Goal: Task Accomplishment & Management: Use online tool/utility

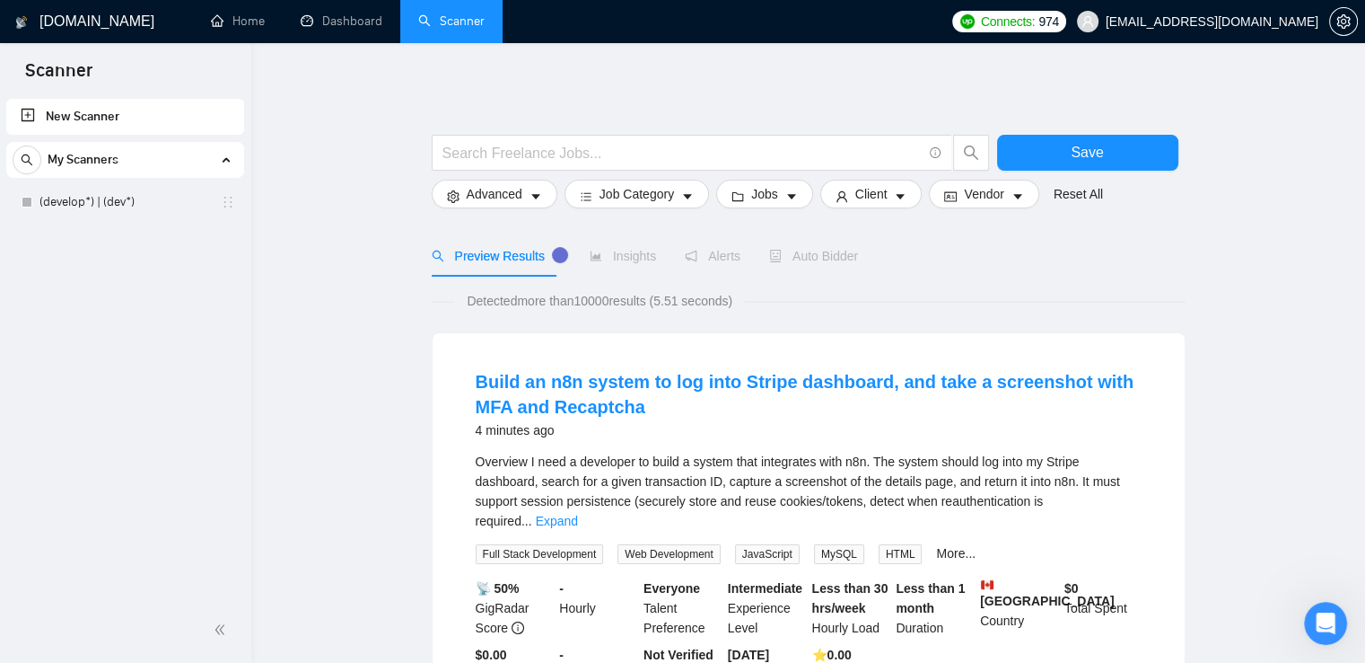
click at [66, 111] on link "New Scanner" at bounding box center [125, 117] width 209 height 36
click at [83, 357] on div "New Scanner My Scanners (develop*) | (dev*)" at bounding box center [125, 346] width 251 height 502
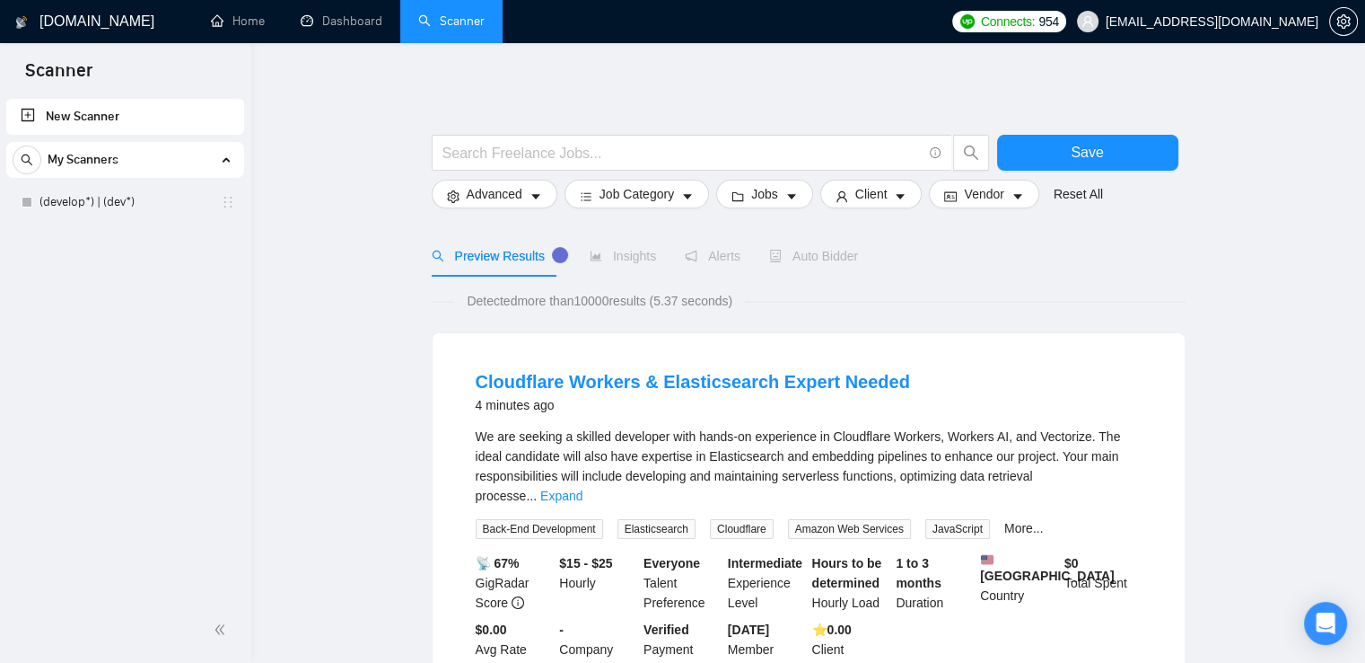
click at [24, 112] on link "New Scanner" at bounding box center [125, 117] width 209 height 36
click at [78, 116] on link "New Scanner" at bounding box center [125, 117] width 209 height 36
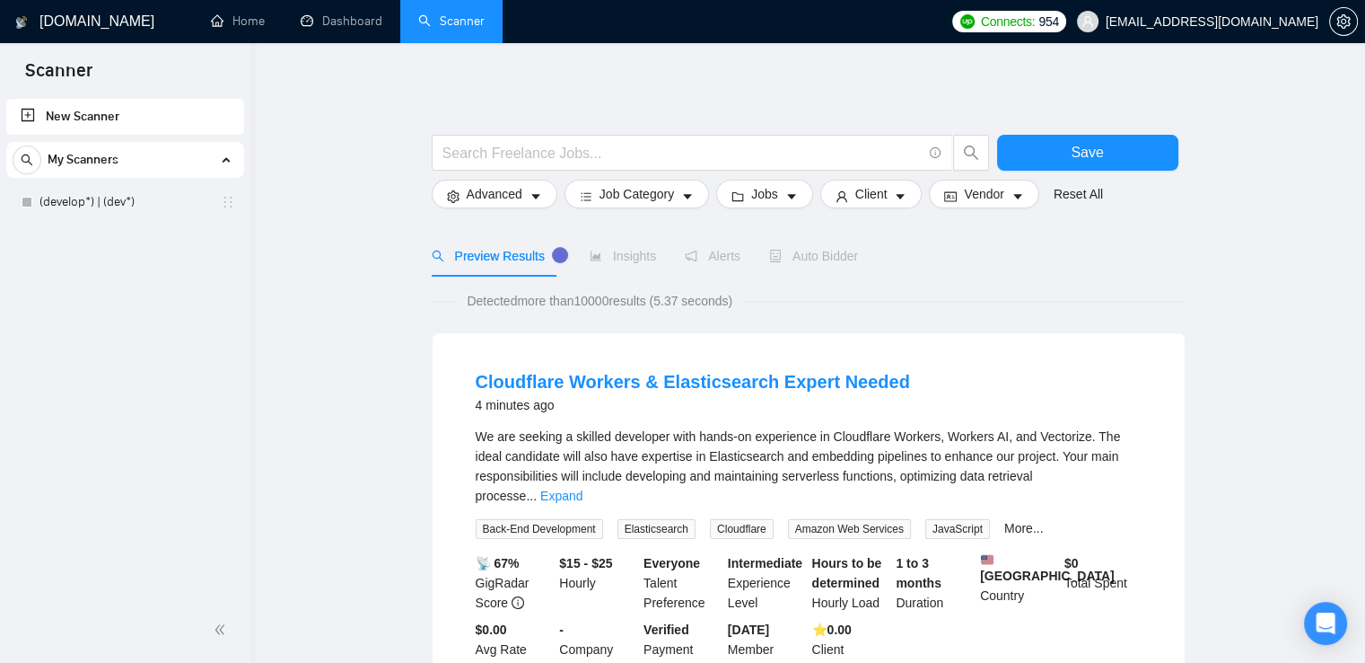
click at [78, 116] on link "New Scanner" at bounding box center [125, 117] width 209 height 36
click at [176, 160] on div "My Scanners" at bounding box center [125, 160] width 225 height 36
click at [32, 121] on link "New Scanner" at bounding box center [125, 117] width 209 height 36
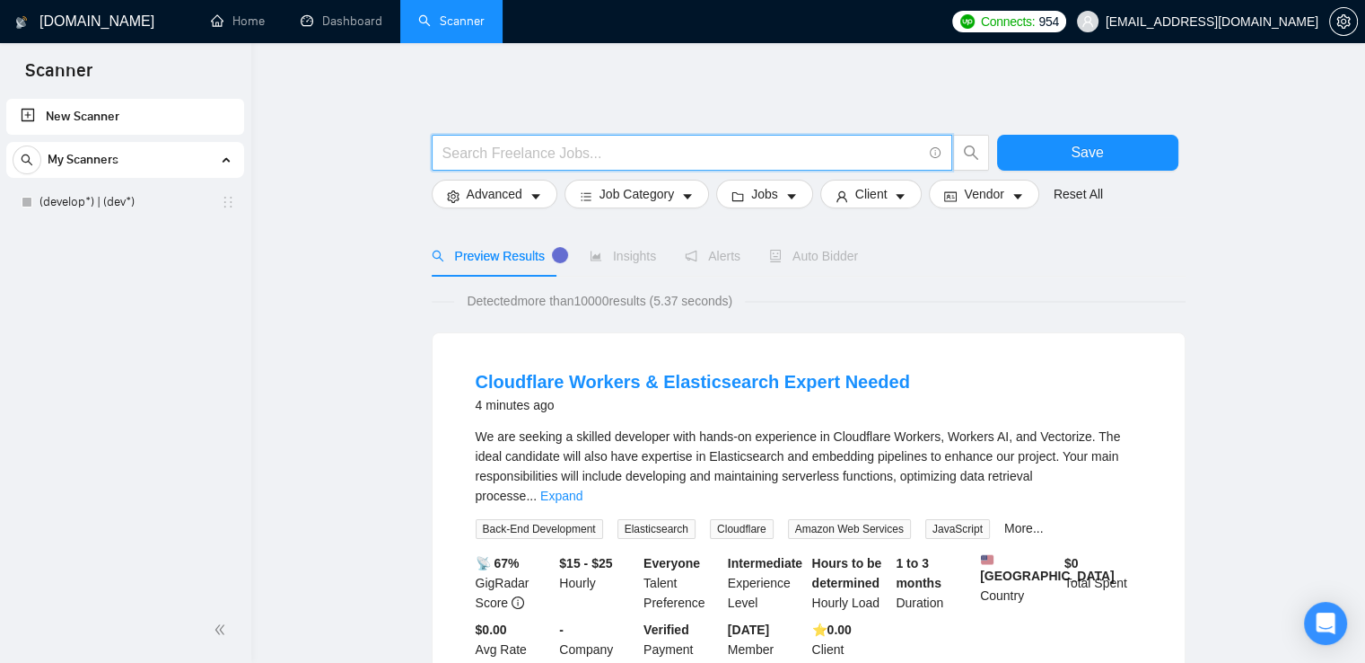
click at [565, 152] on input "text" at bounding box center [682, 153] width 479 height 22
paste input "saas | sas | "Software as a service" | "Software-as-a-service""
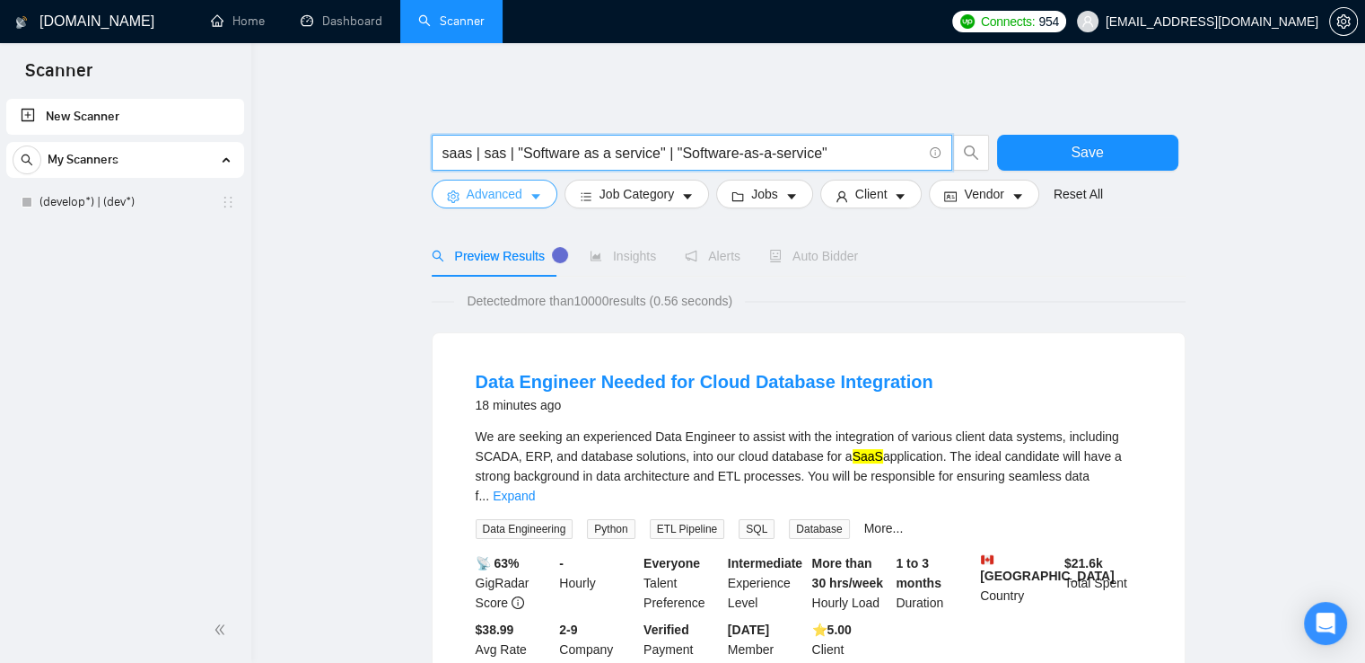
type input "saas | sas | "Software as a service" | "Software-as-a-service""
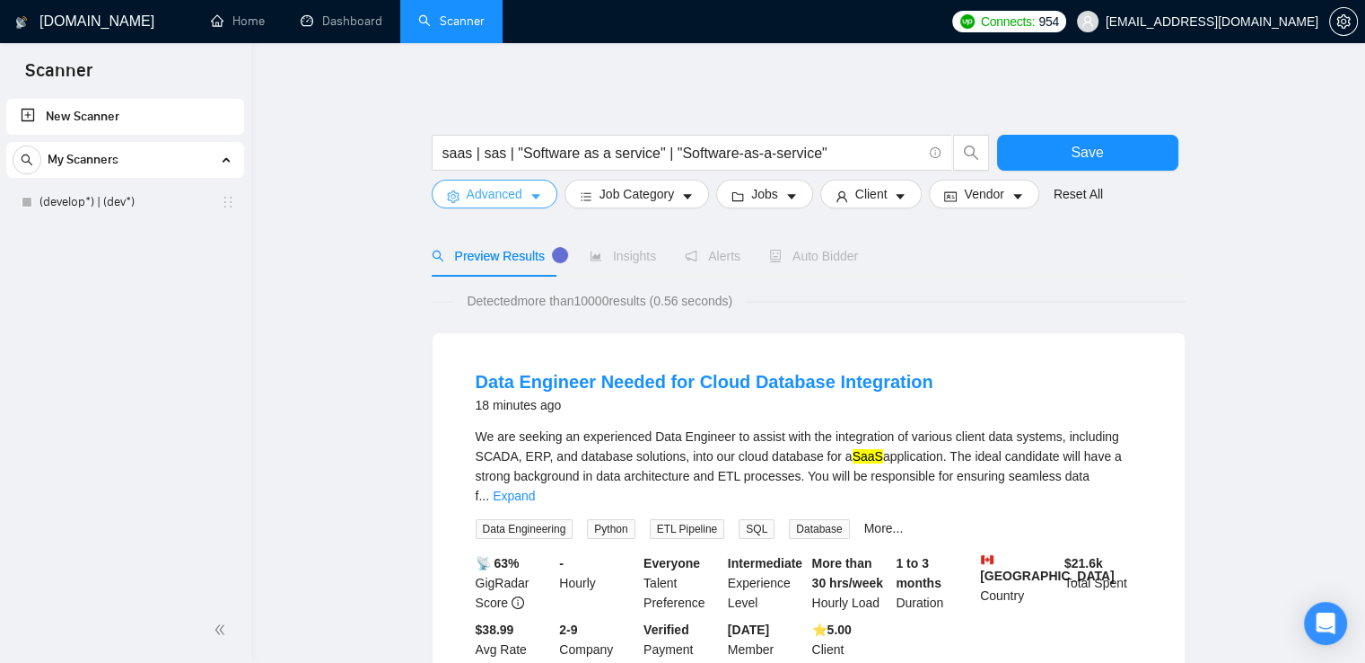
click at [522, 198] on button "Advanced" at bounding box center [495, 194] width 126 height 29
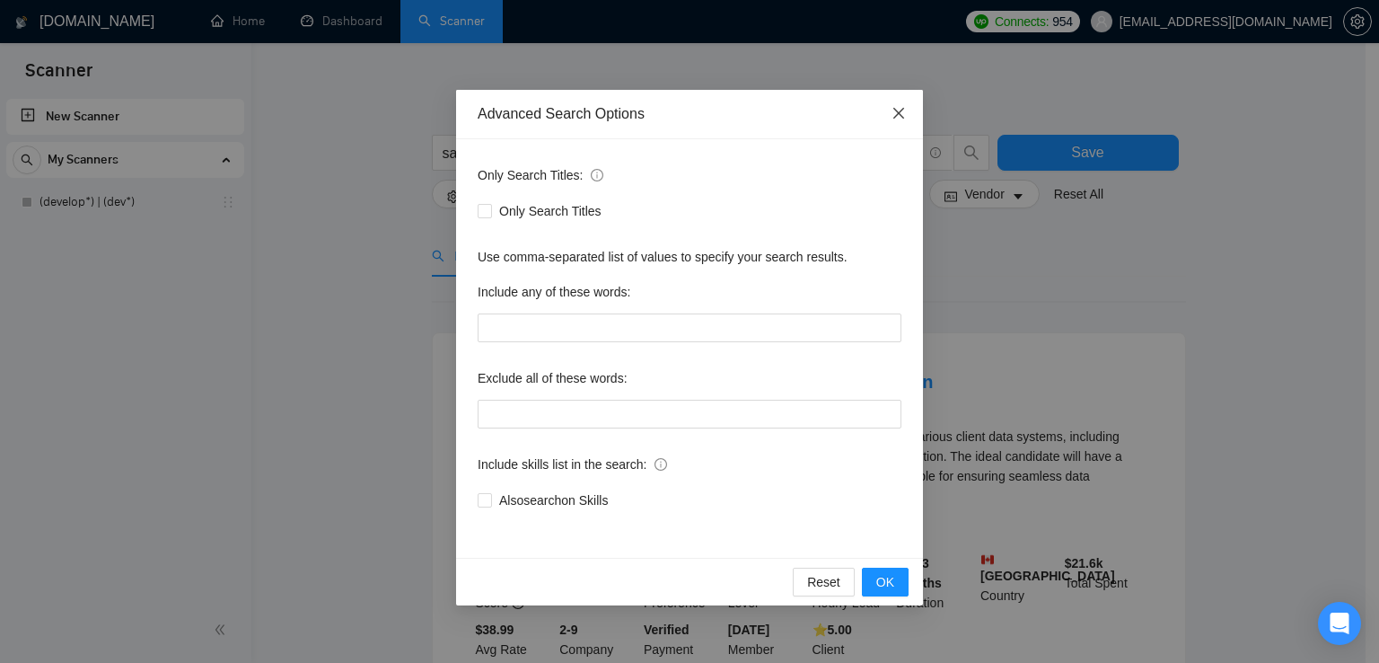
click at [902, 98] on span "Close" at bounding box center [898, 114] width 48 height 48
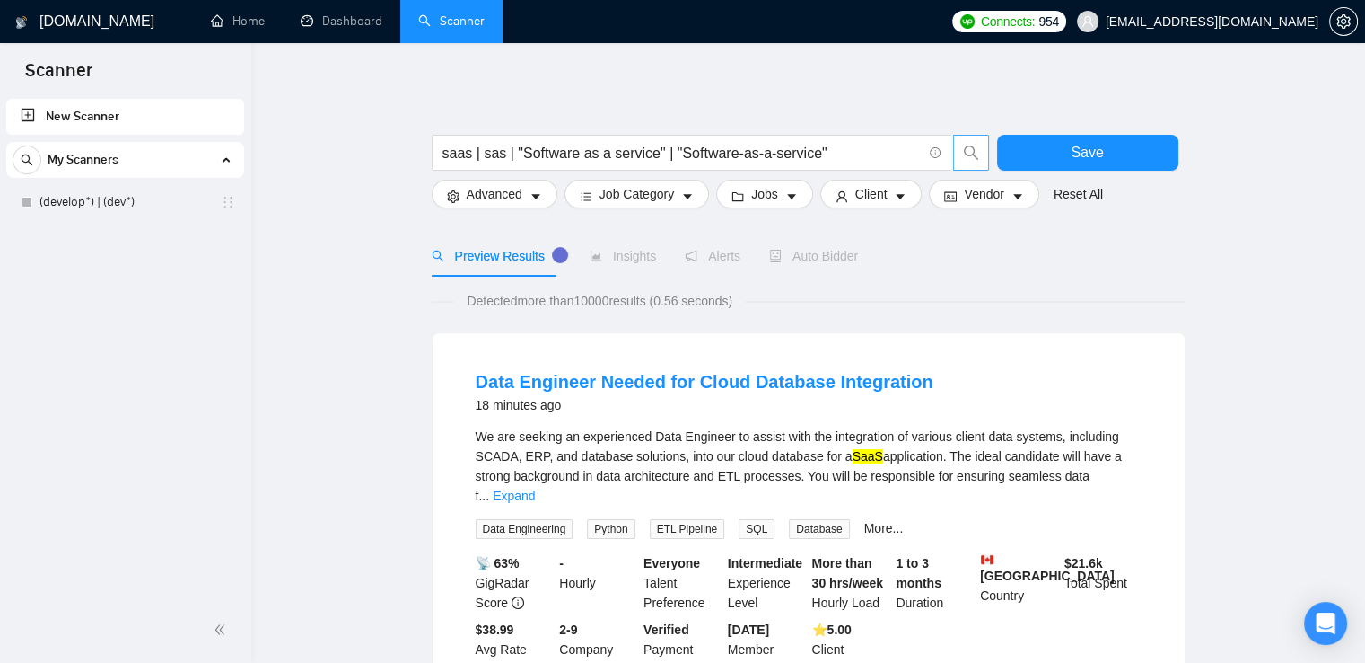
click at [973, 153] on icon "search" at bounding box center [970, 152] width 14 height 14
click at [103, 118] on link "New Scanner" at bounding box center [125, 117] width 209 height 36
click at [148, 120] on link "New Scanner" at bounding box center [125, 117] width 209 height 36
drag, startPoint x: 822, startPoint y: 164, endPoint x: 940, endPoint y: 151, distance: 118.4
click at [940, 151] on icon "info-circle" at bounding box center [936, 153] width 12 height 12
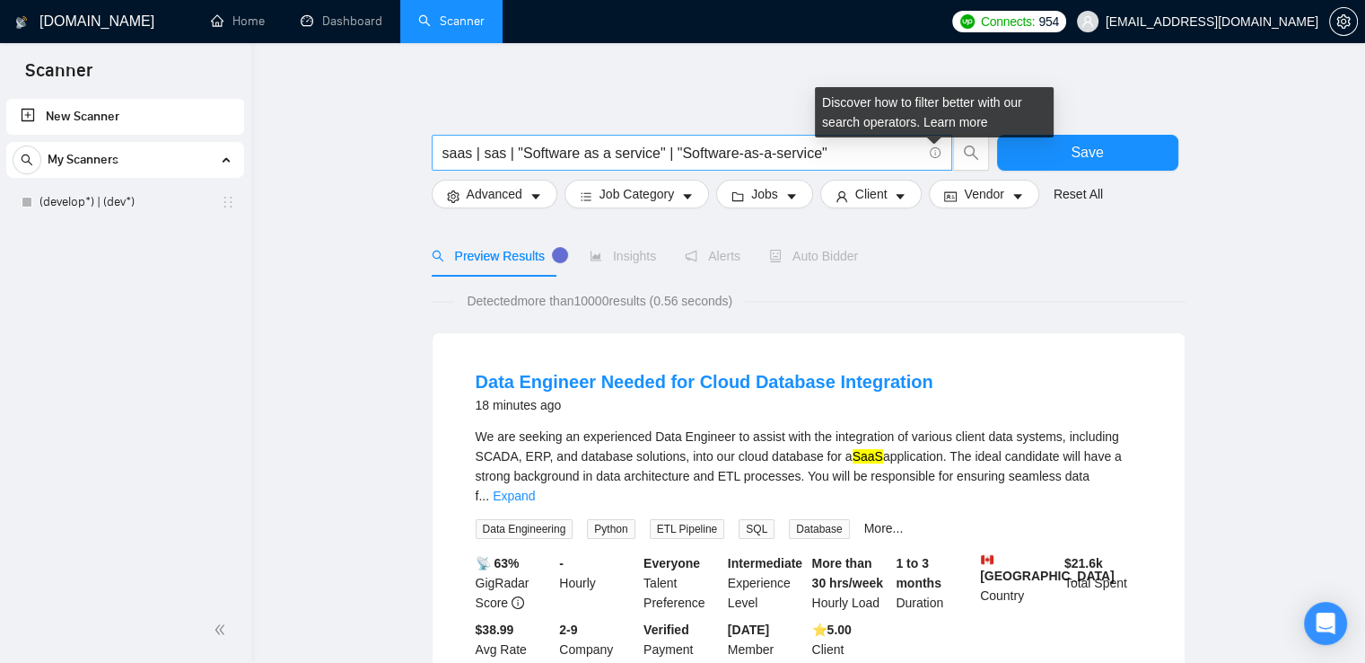
click at [940, 151] on icon "info-circle" at bounding box center [936, 153] width 12 height 12
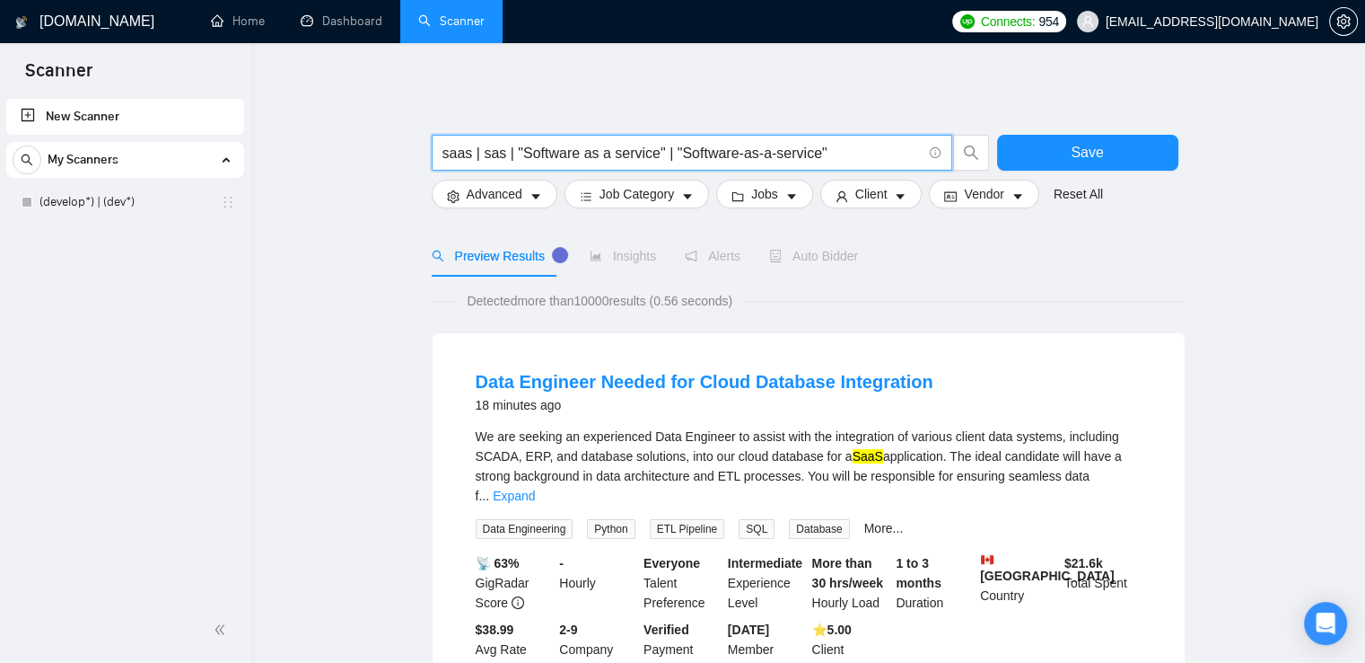
click at [920, 154] on input "saas | sas | "Software as a service" | "Software-as-a-service"" at bounding box center [682, 153] width 479 height 22
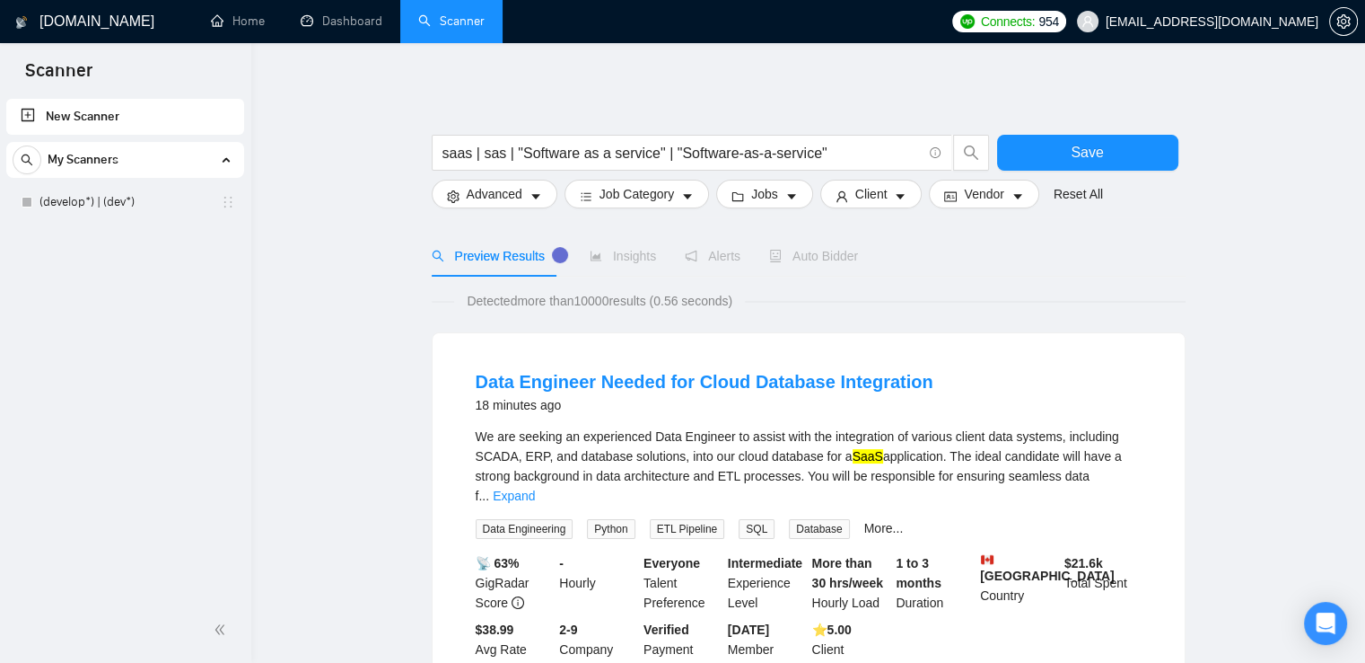
click at [1180, 256] on div "Preview Results Insights Alerts Auto Bidder" at bounding box center [809, 255] width 754 height 41
click at [165, 148] on div "My Scanners" at bounding box center [125, 160] width 225 height 36
click at [14, 168] on button "button" at bounding box center [27, 159] width 29 height 29
click at [214, 163] on icon "close-circle" at bounding box center [220, 159] width 13 height 13
click at [25, 110] on link "New Scanner" at bounding box center [125, 117] width 209 height 36
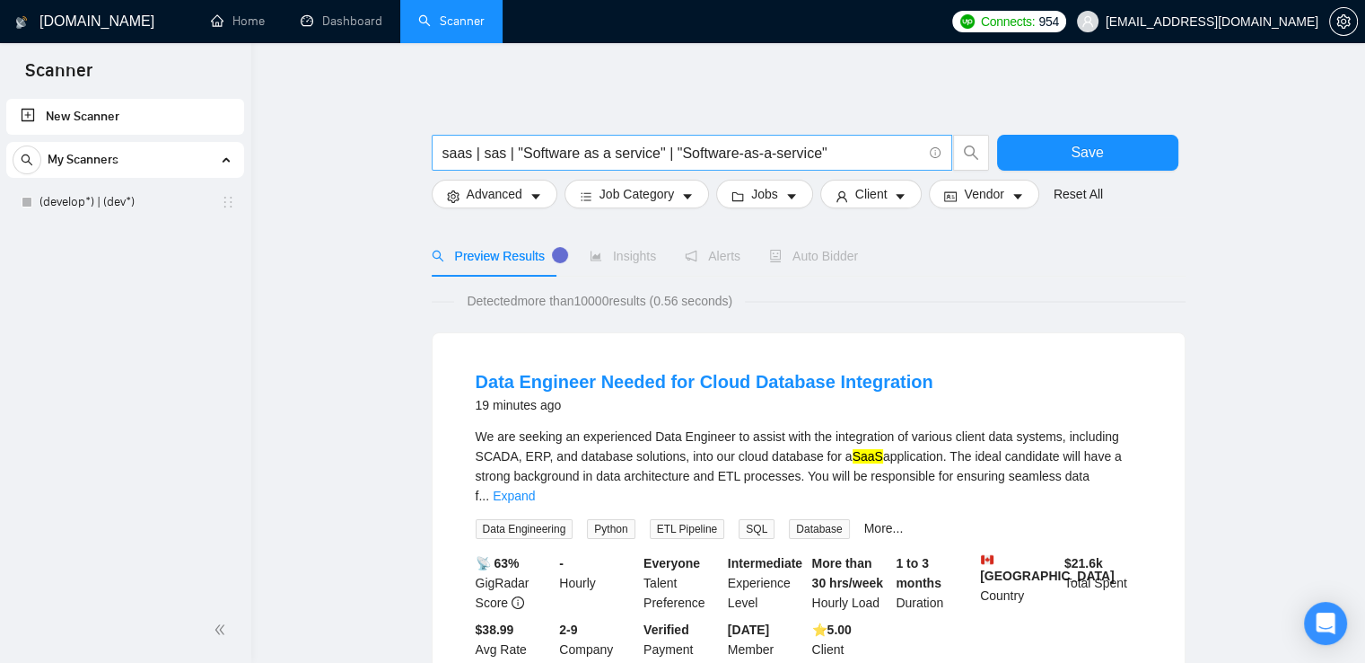
click at [829, 150] on input "saas | sas | "Software as a service" | "Software-as-a-service"" at bounding box center [682, 153] width 479 height 22
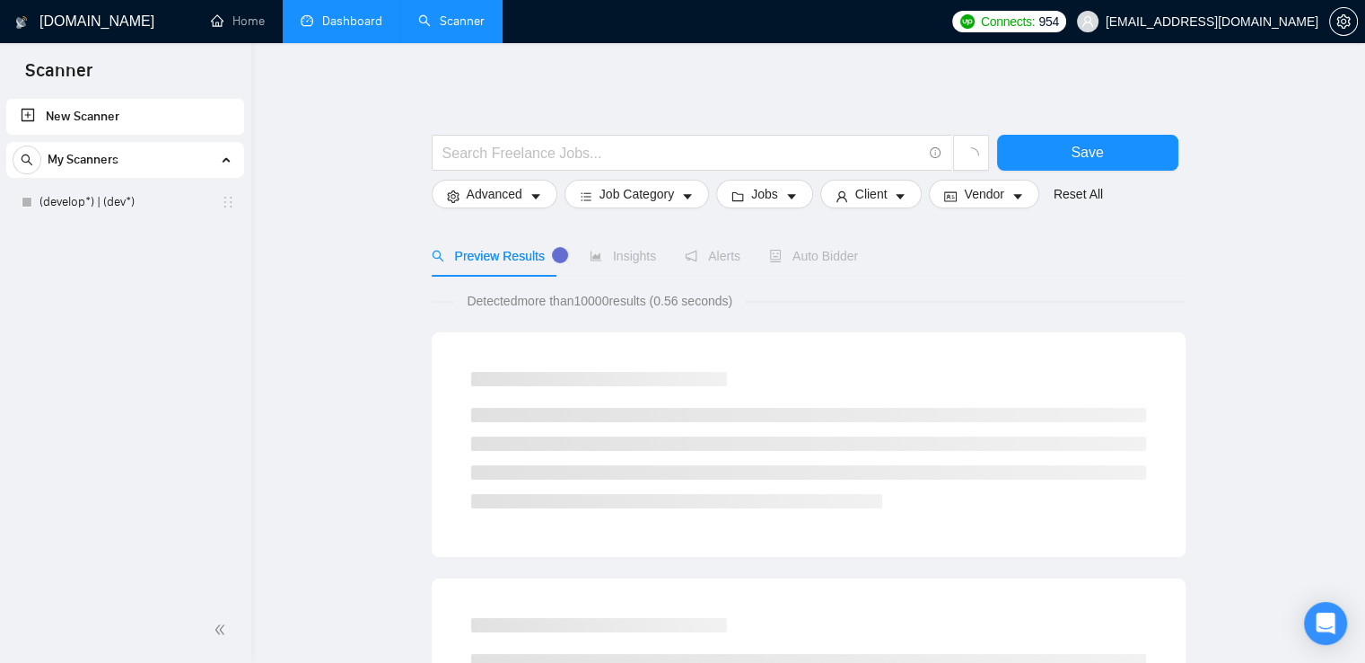
click at [320, 41] on li "Dashboard" at bounding box center [342, 21] width 118 height 43
click at [329, 29] on link "Dashboard" at bounding box center [342, 20] width 82 height 15
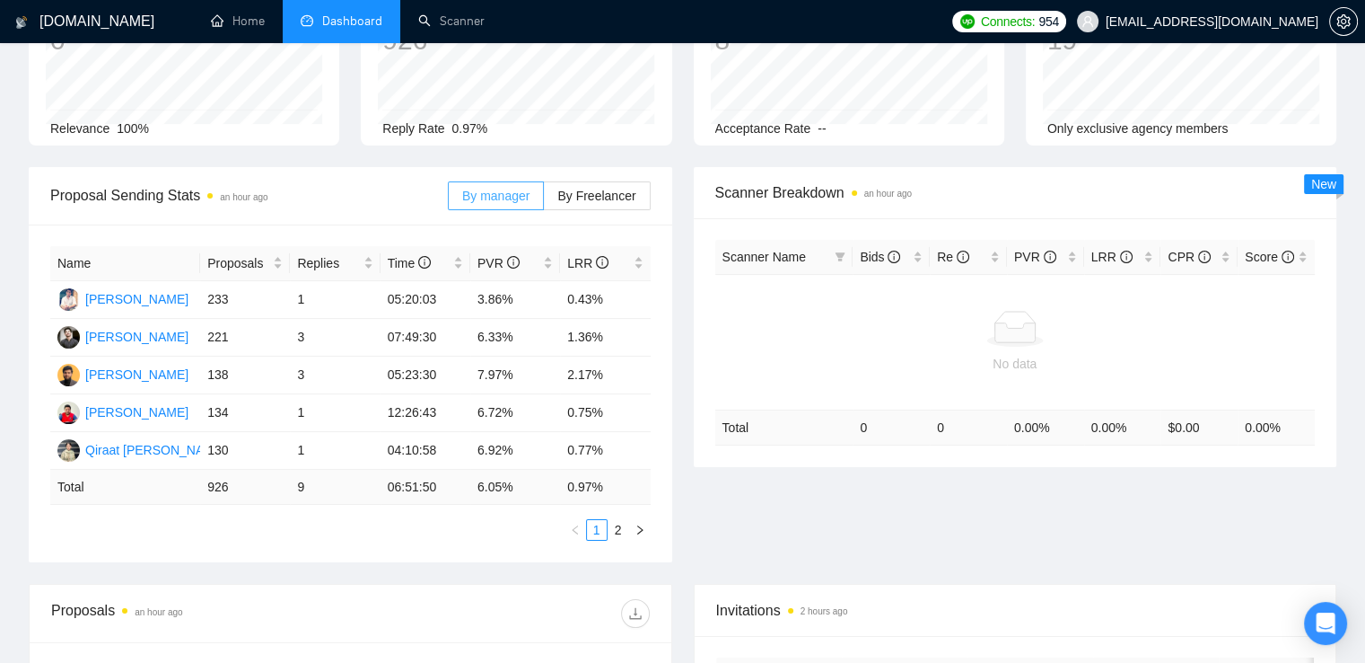
scroll to position [151, 0]
click at [619, 525] on link "2" at bounding box center [619, 528] width 20 height 20
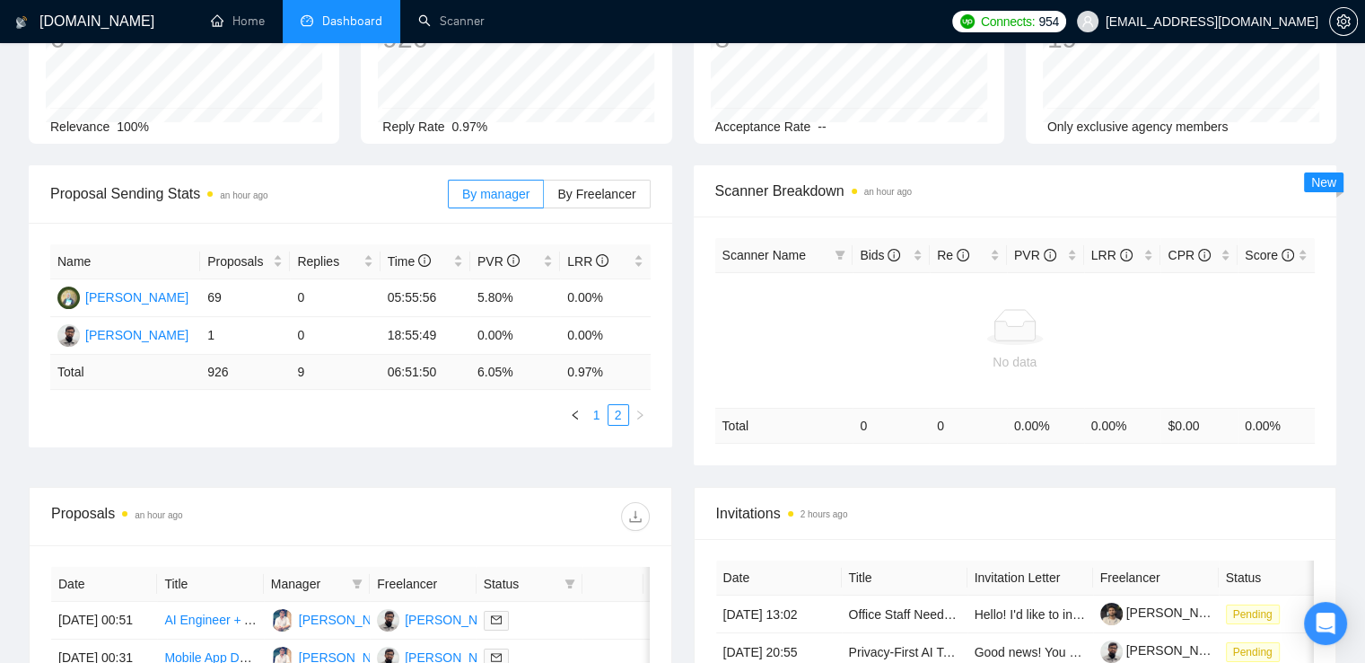
click at [590, 413] on link "1" at bounding box center [597, 415] width 20 height 20
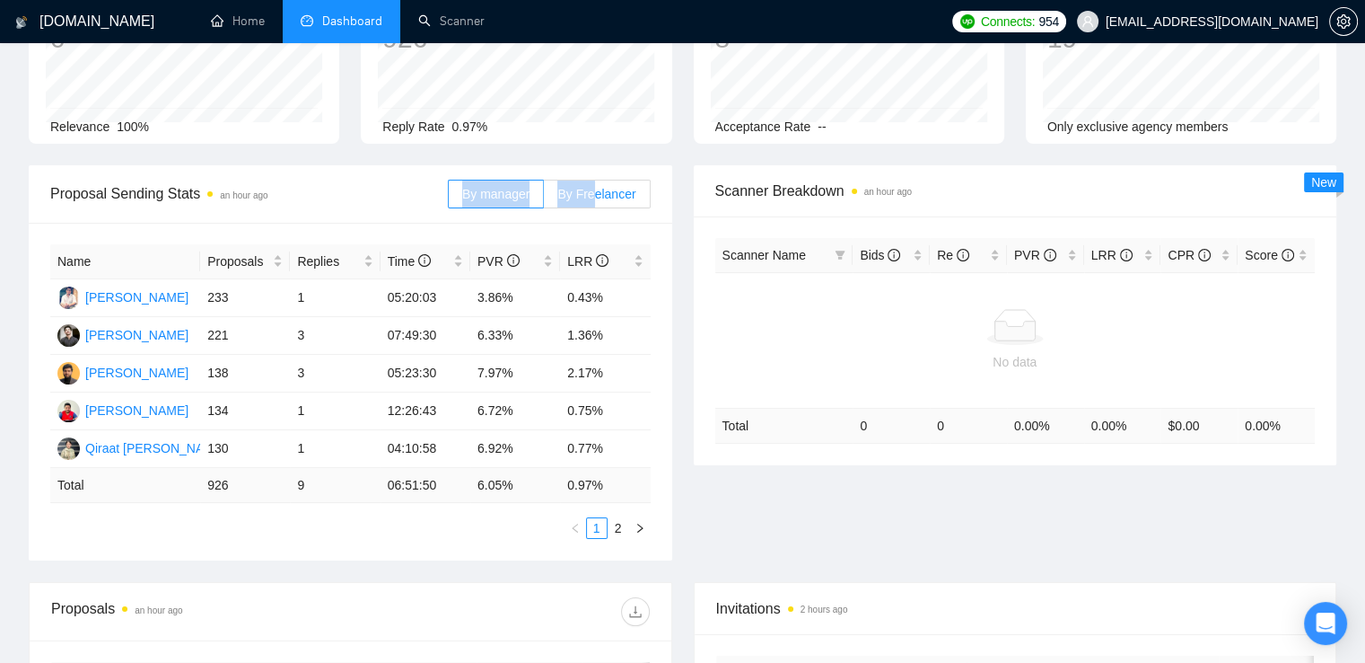
click at [598, 185] on div "By manager By Freelancer" at bounding box center [549, 193] width 203 height 57
click at [598, 187] on span "By Freelancer" at bounding box center [596, 194] width 78 height 14
click at [544, 198] on input "By Freelancer" at bounding box center [544, 198] width 0 height 0
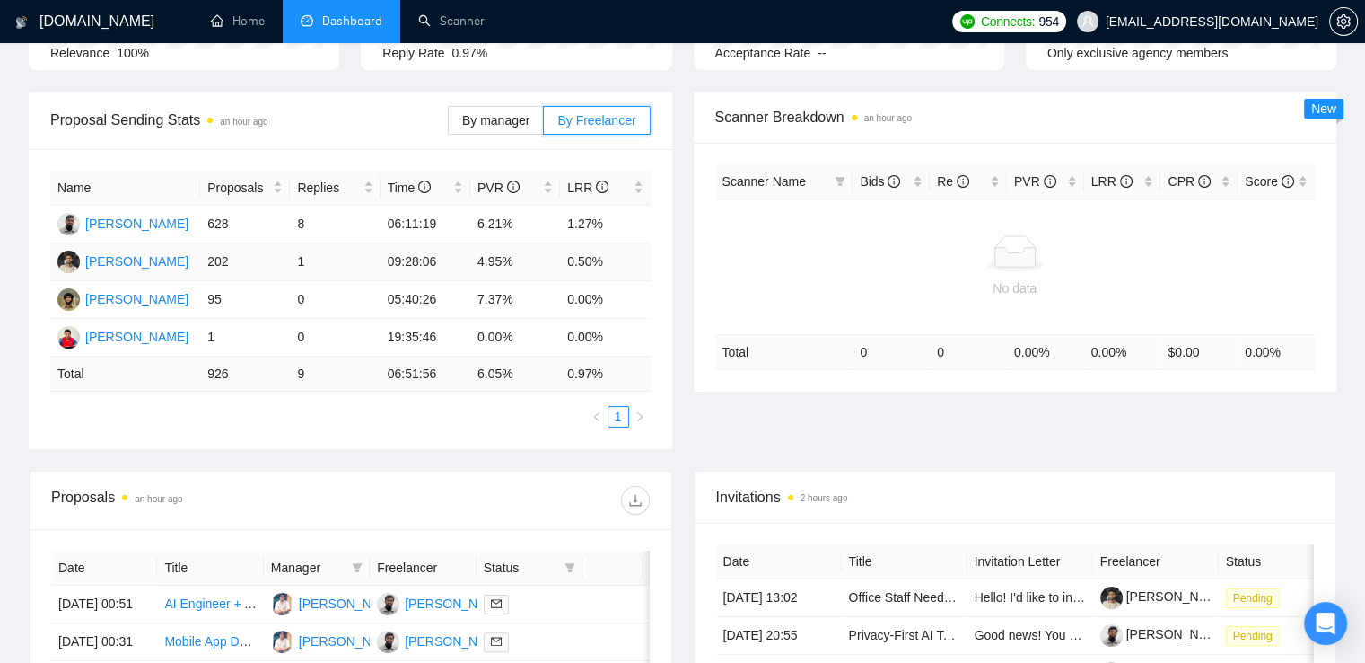
scroll to position [221, 0]
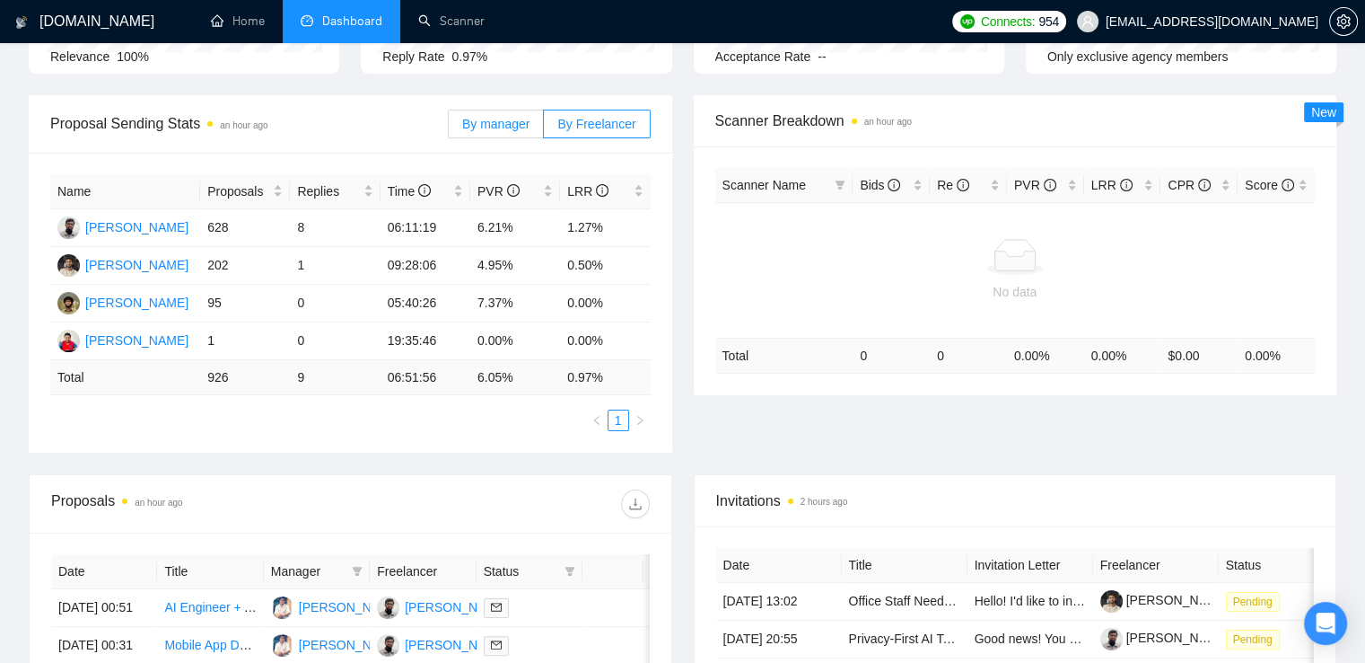
click at [496, 130] on span "By manager" at bounding box center [495, 124] width 67 height 14
click at [449, 128] on input "By manager" at bounding box center [449, 128] width 0 height 0
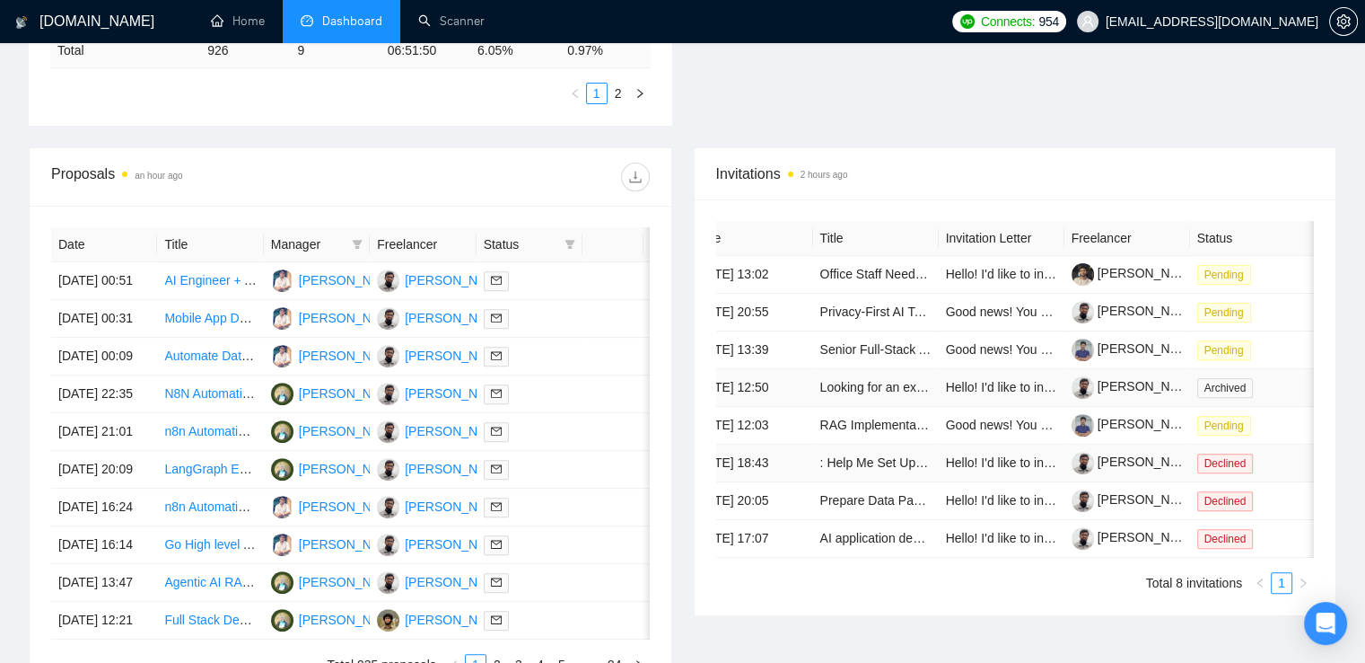
scroll to position [0, 0]
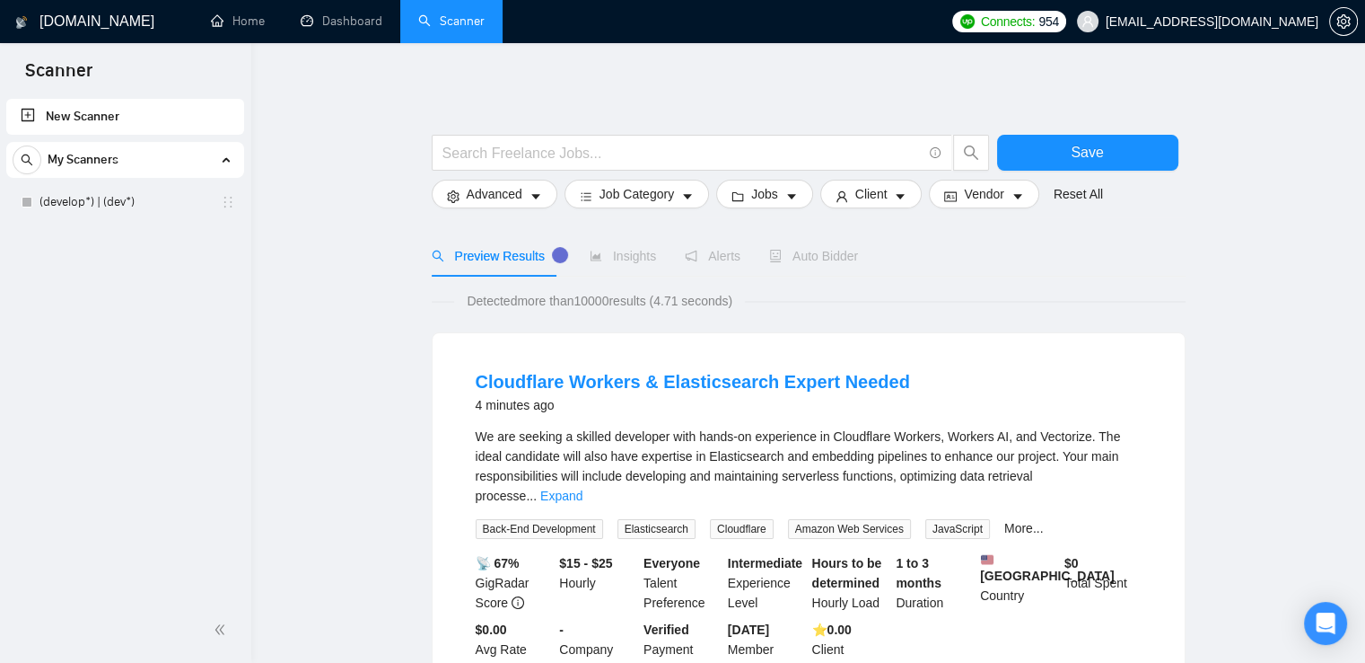
click at [60, 109] on link "New Scanner" at bounding box center [125, 117] width 209 height 36
click at [226, 206] on icon "holder" at bounding box center [228, 202] width 14 height 14
click at [155, 213] on link "(develop*) | (dev*)" at bounding box center [124, 202] width 171 height 36
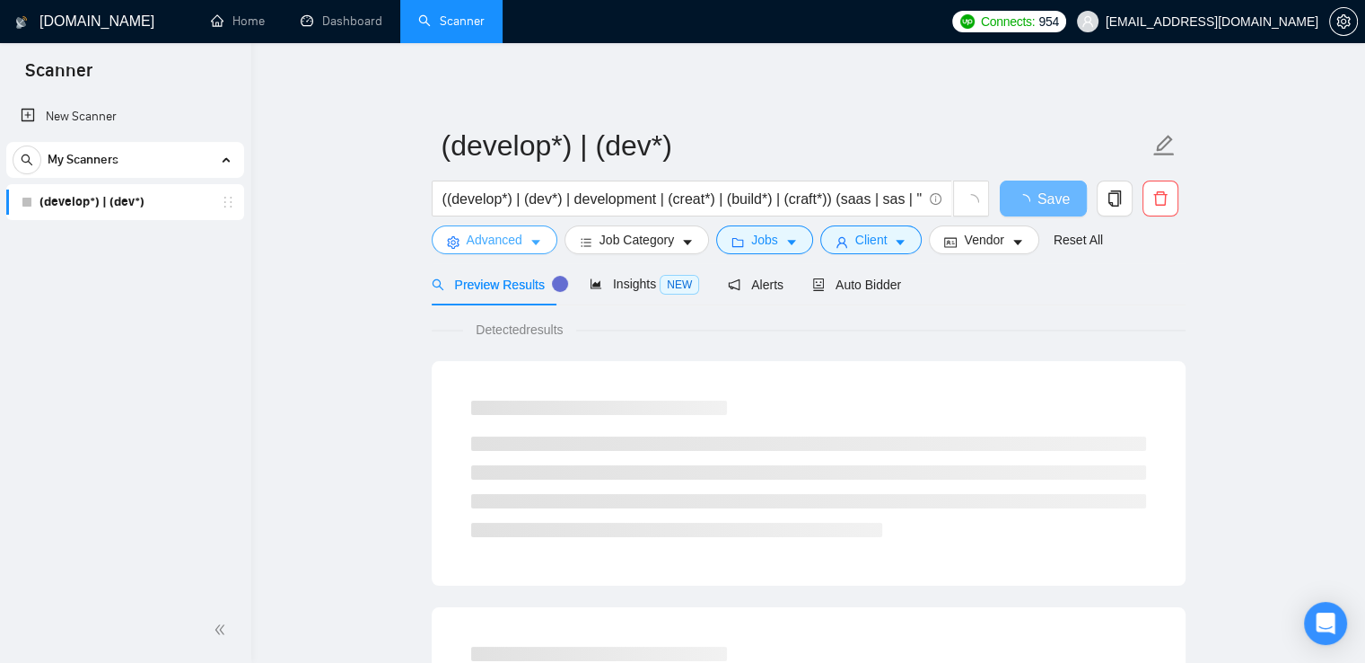
click at [532, 243] on icon "caret-down" at bounding box center [535, 243] width 9 height 5
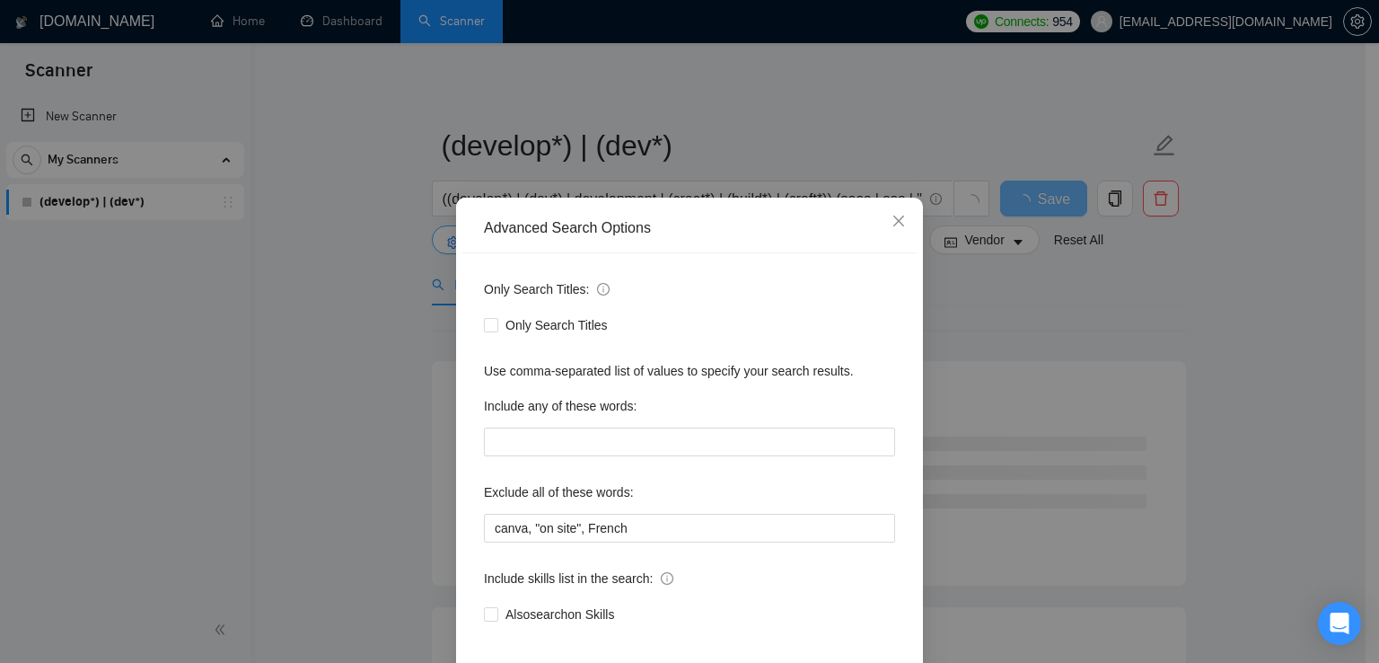
scroll to position [84, 0]
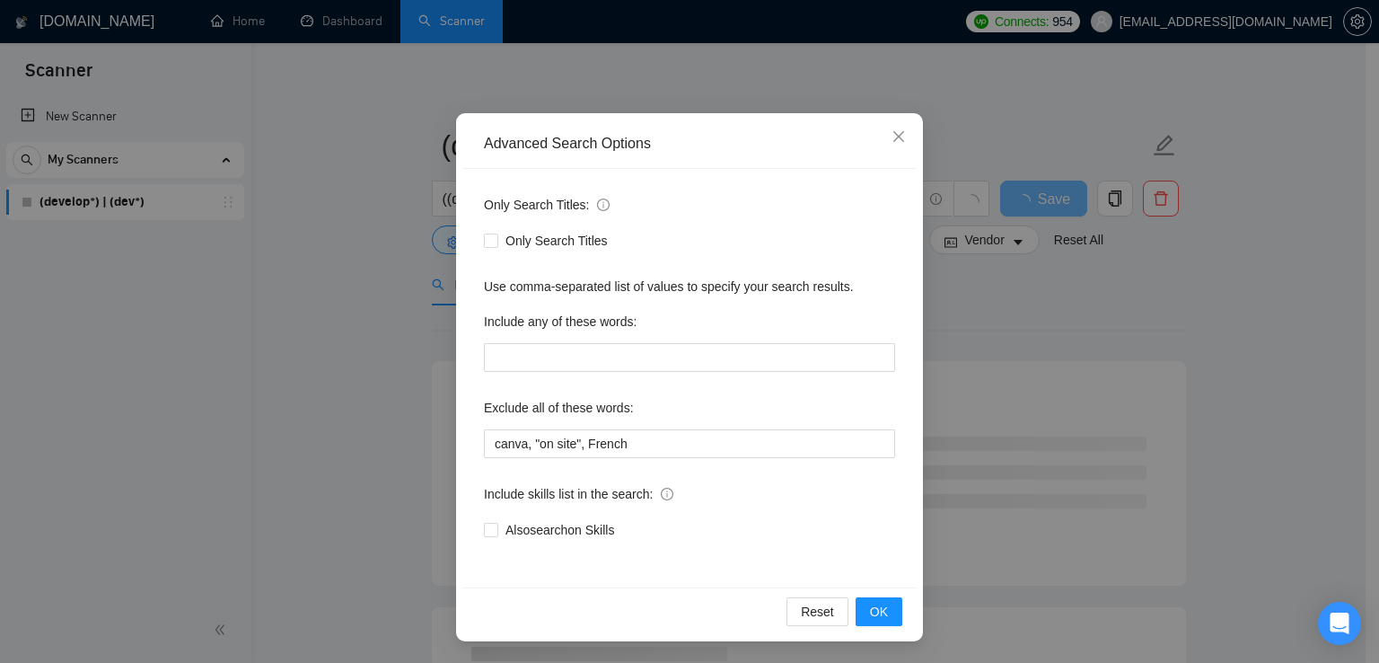
click at [376, 313] on div "Advanced Search Options Only Search Titles: Only Search Titles Use comma-separa…" at bounding box center [689, 331] width 1379 height 663
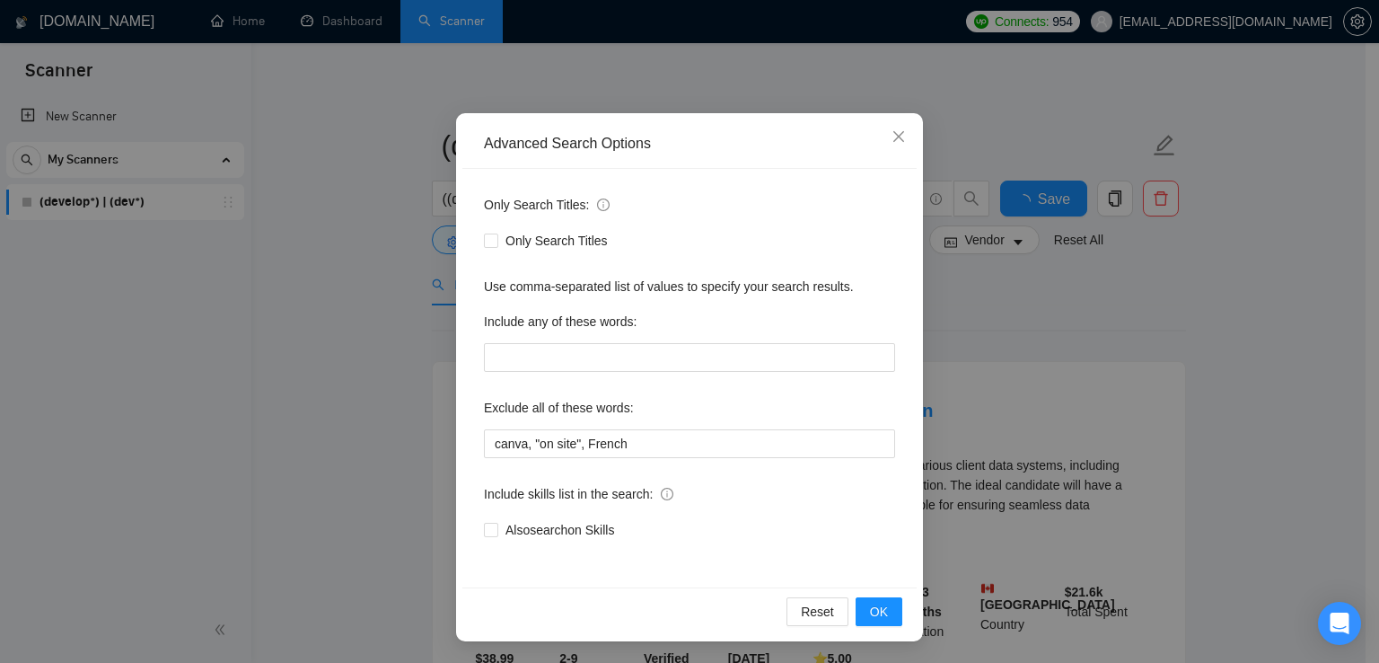
scroll to position [0, 0]
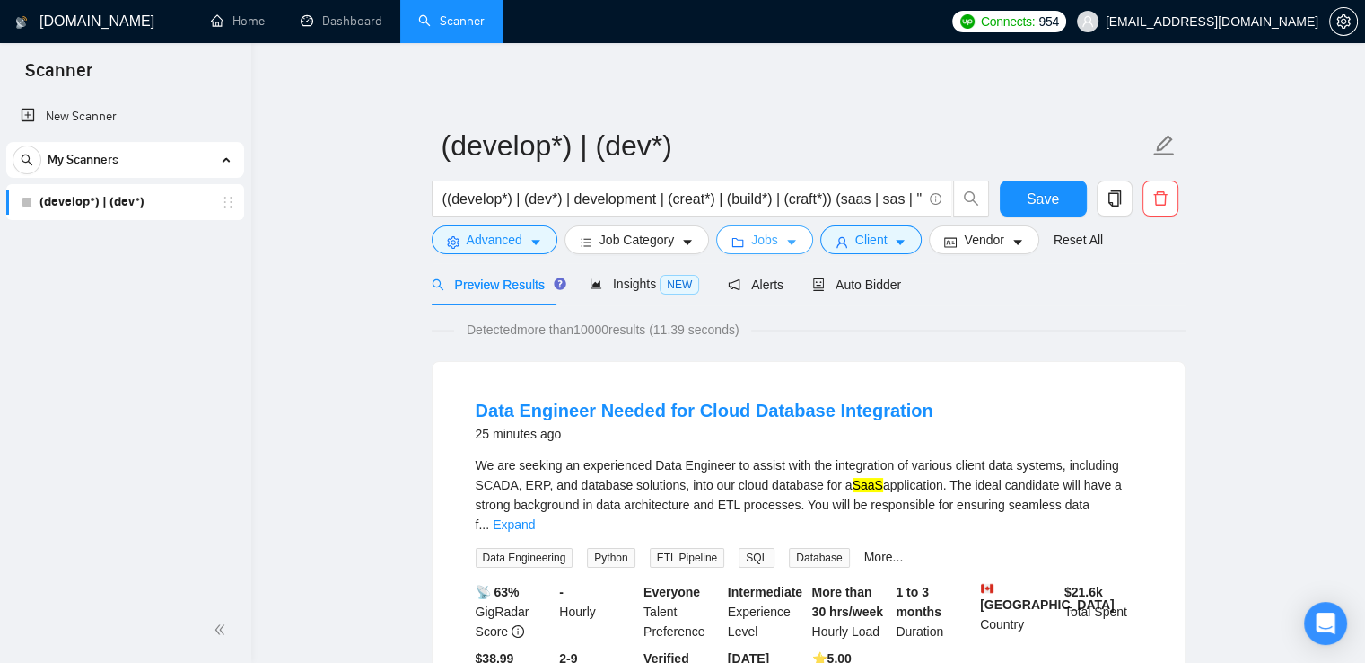
click at [785, 239] on icon "caret-down" at bounding box center [791, 242] width 13 height 13
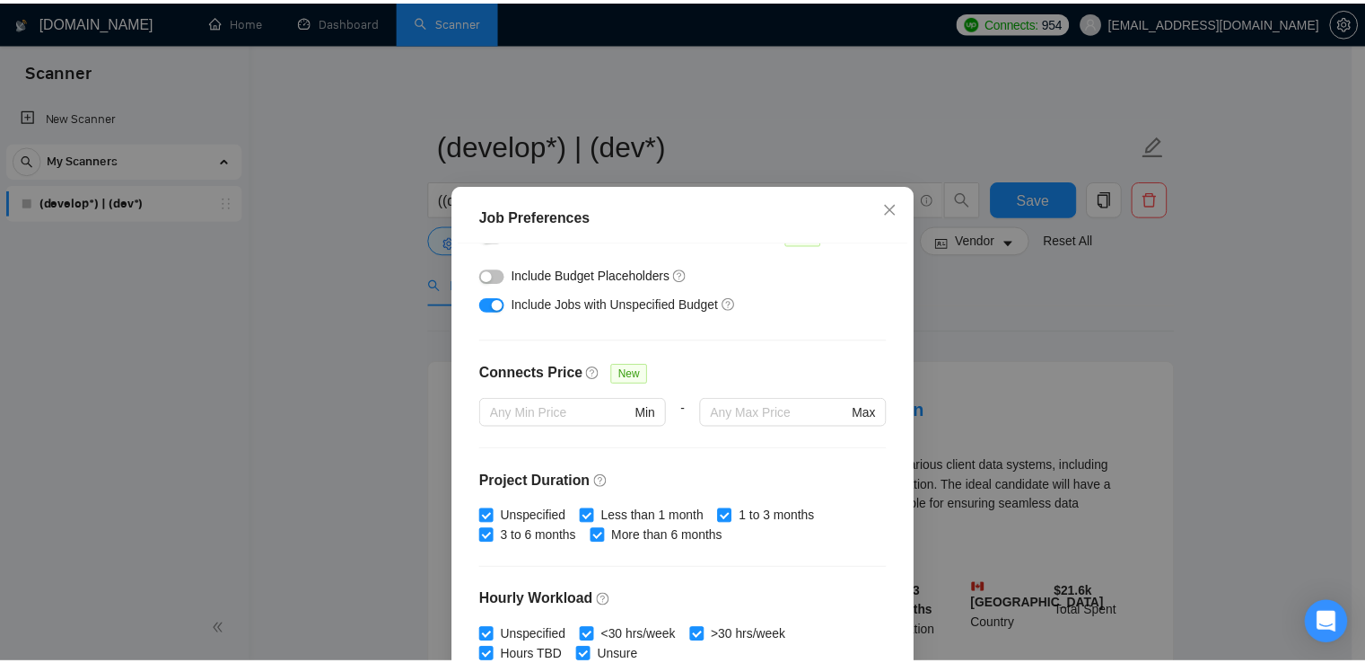
scroll to position [548, 0]
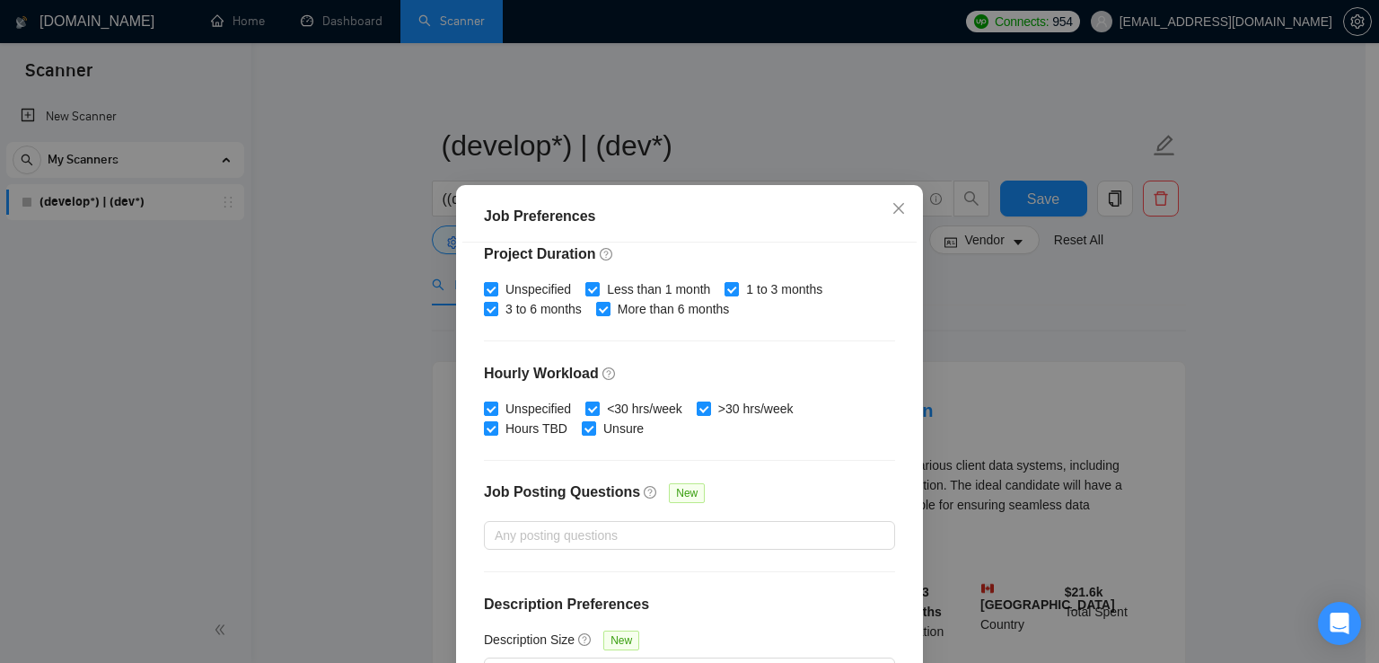
click at [307, 294] on div "Job Preferences Budget Project Type All Fixed Price Hourly Rate Fixed Price Bud…" at bounding box center [689, 331] width 1379 height 663
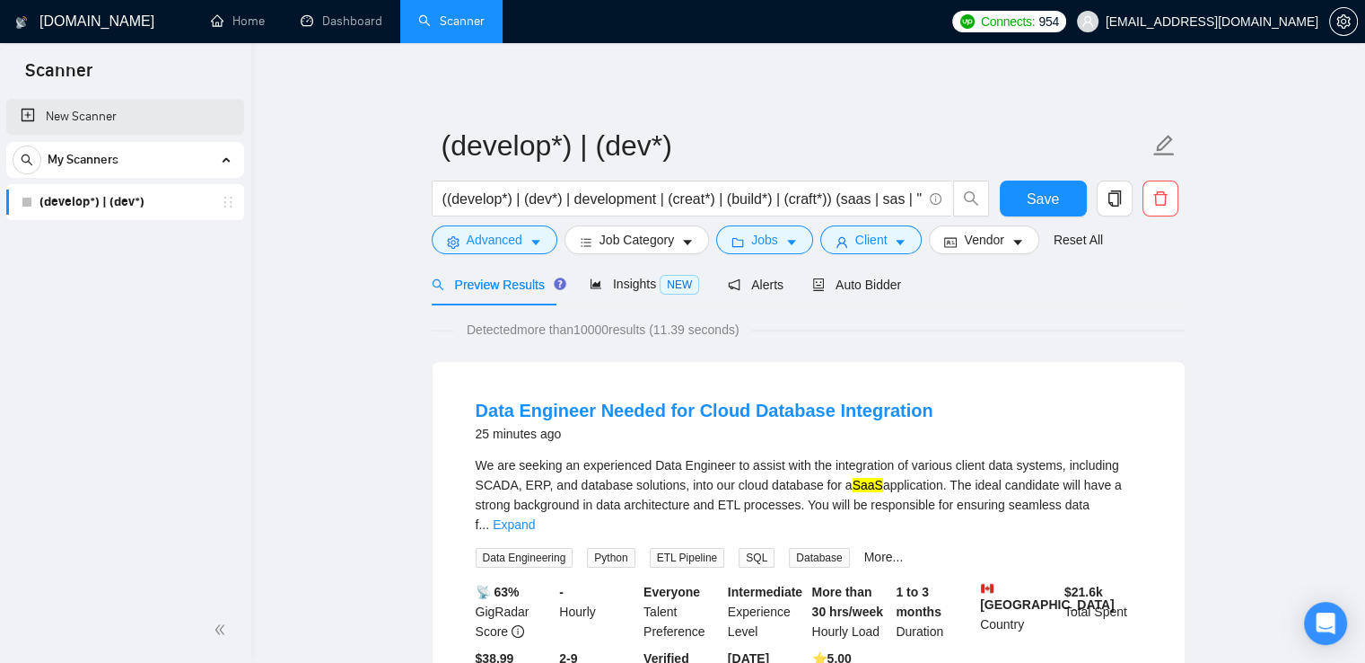
click at [71, 116] on link "New Scanner" at bounding box center [125, 117] width 209 height 36
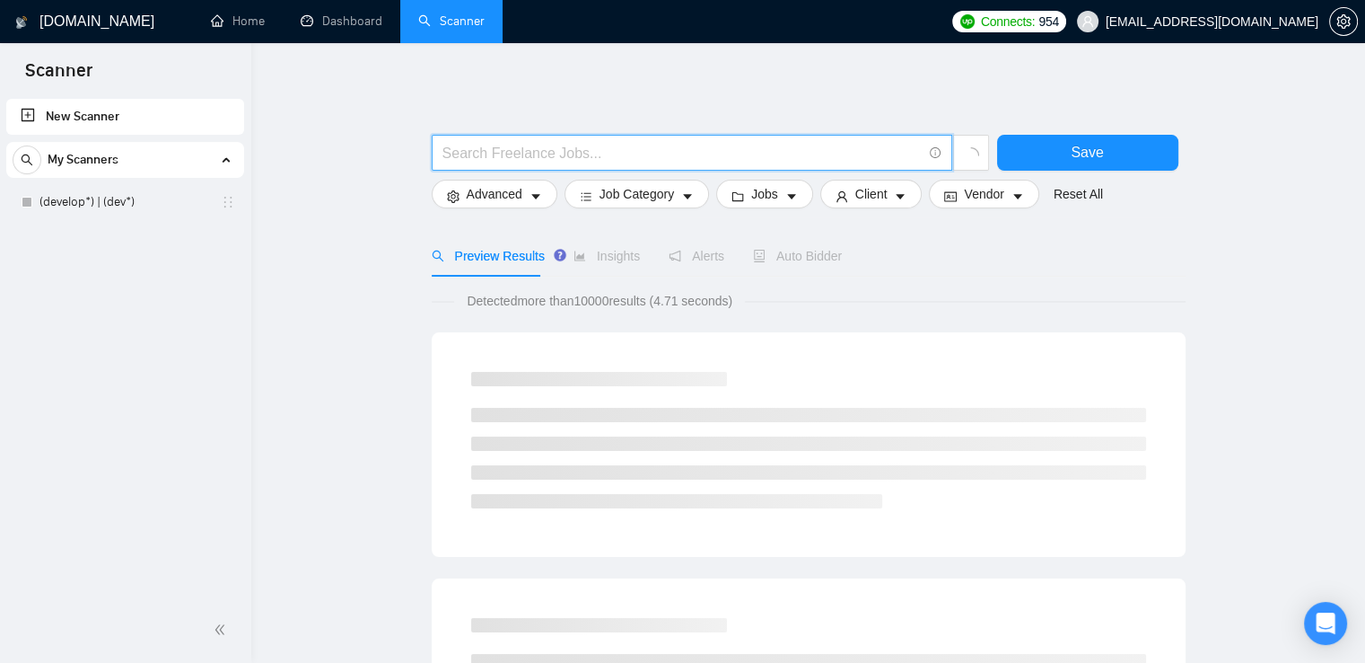
click at [497, 148] on input "text" at bounding box center [682, 153] width 479 height 22
paste input "saas | sas | "Software as a service" | "Software-as-a-service""
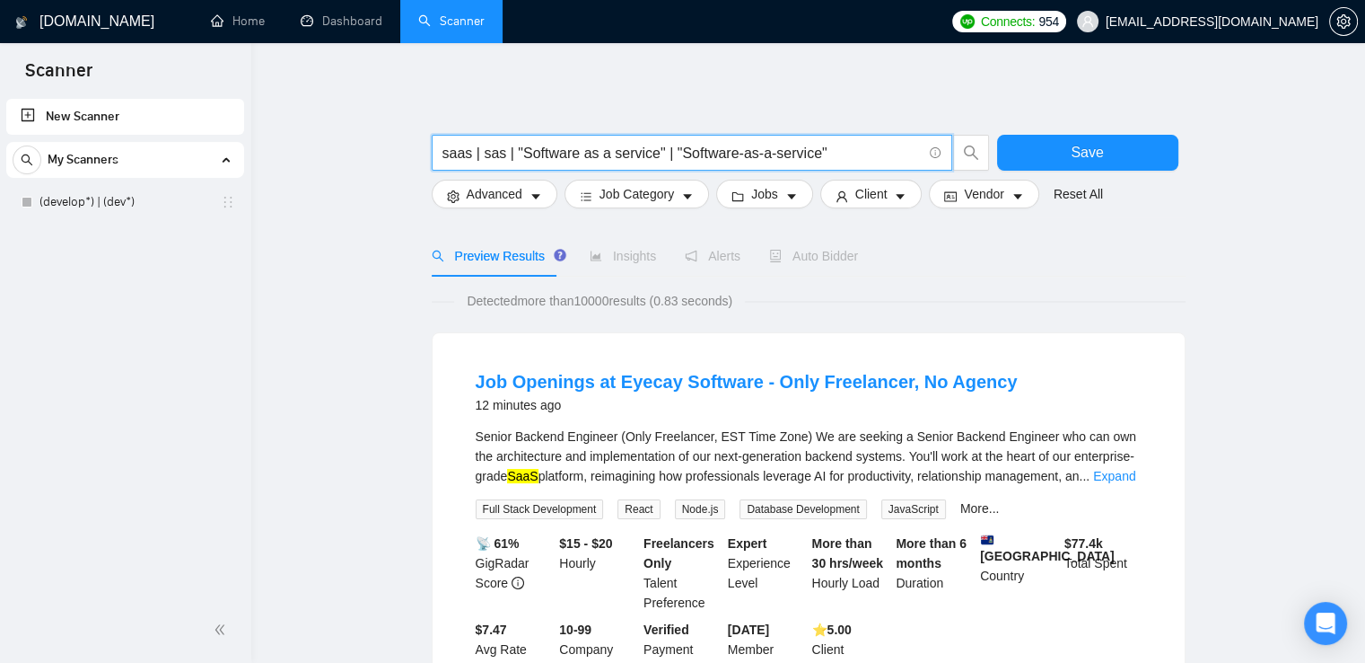
click at [506, 153] on input "saas | sas | "Software as a service" | "Software-as-a-service"" at bounding box center [682, 153] width 479 height 22
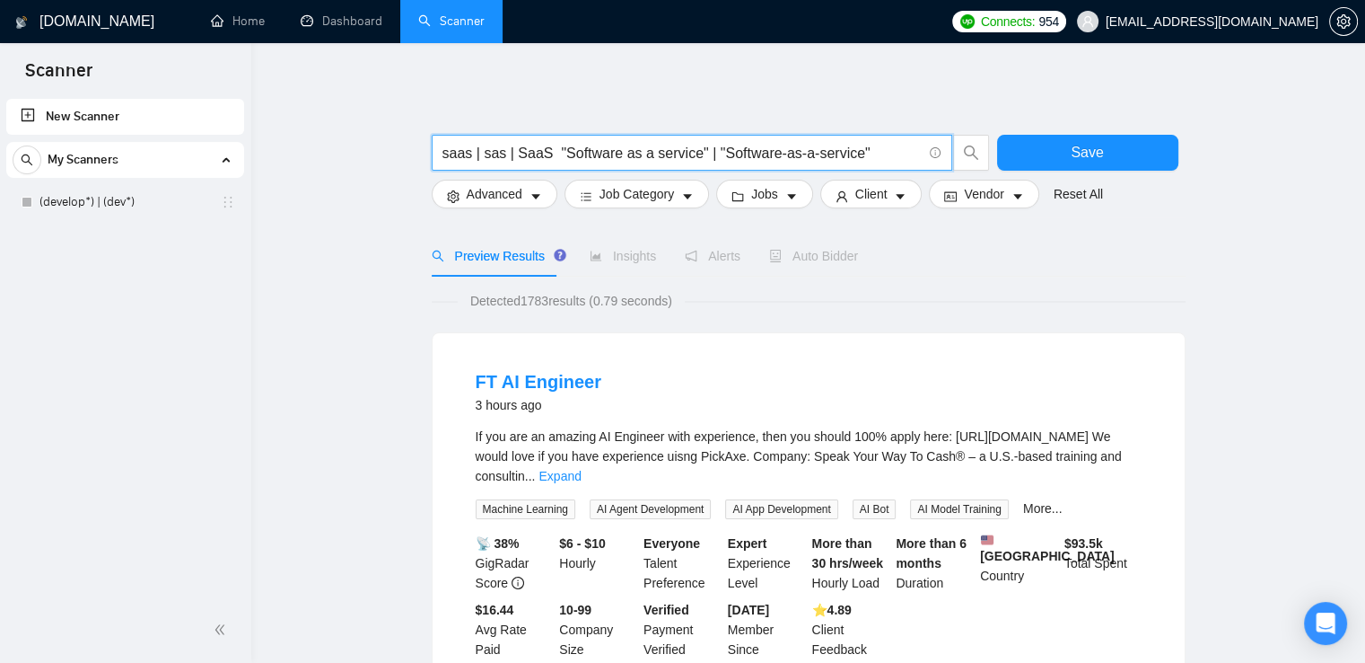
paste input "|"
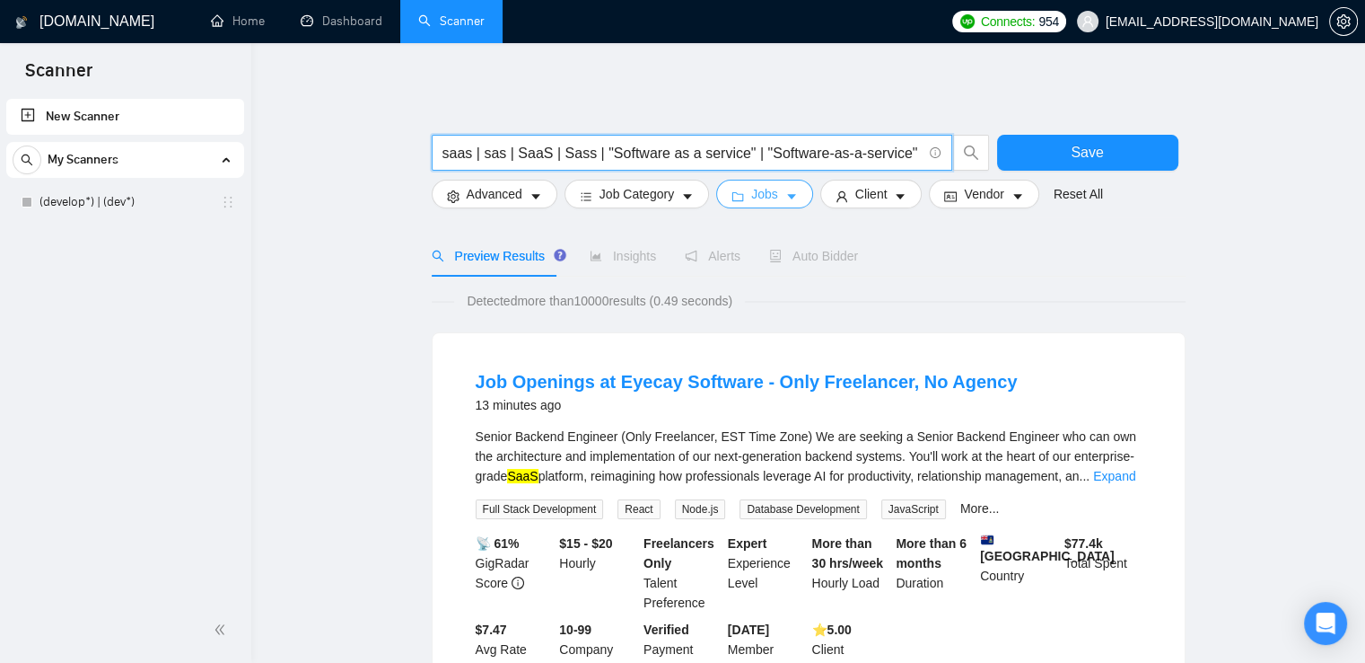
type input "saas | sas | SaaS | Sass | "Software as a service" | "Software-as-a-service""
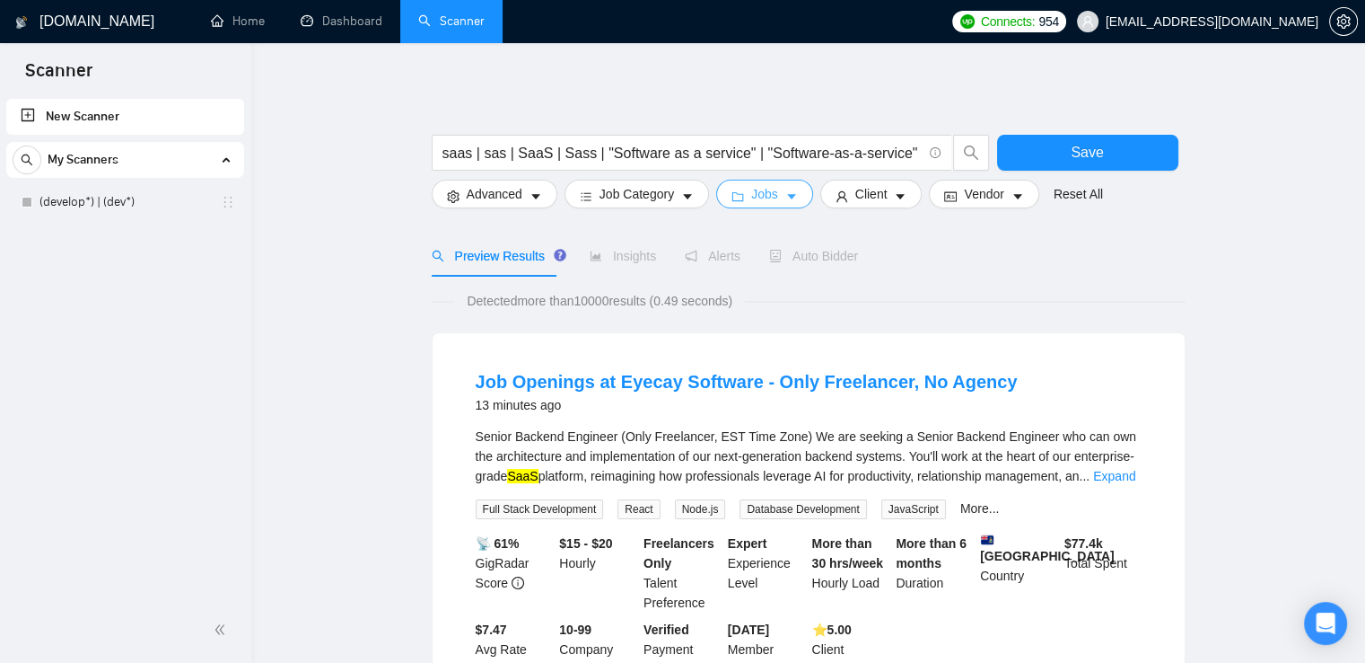
click at [772, 197] on button "Jobs" at bounding box center [764, 194] width 97 height 29
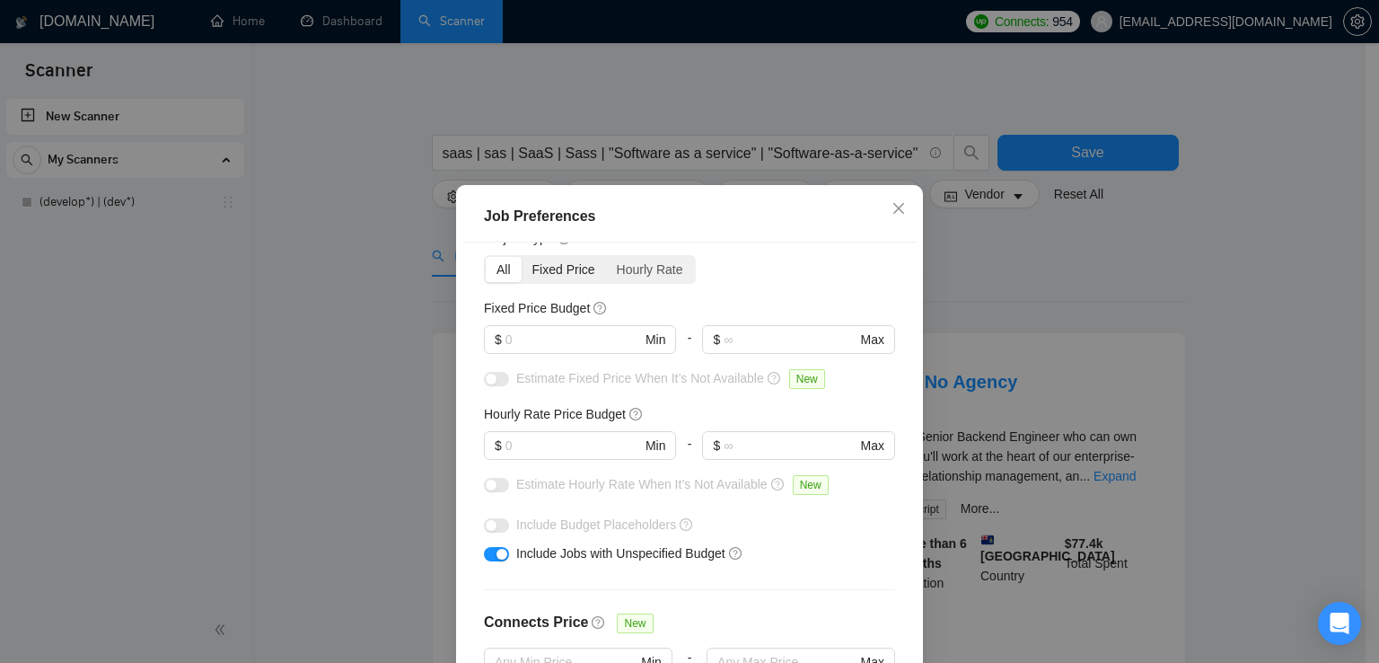
scroll to position [72, 0]
click at [280, 153] on div "Job Preferences Budget Project Type All Fixed Price Hourly Rate Fixed Price Bud…" at bounding box center [689, 331] width 1379 height 663
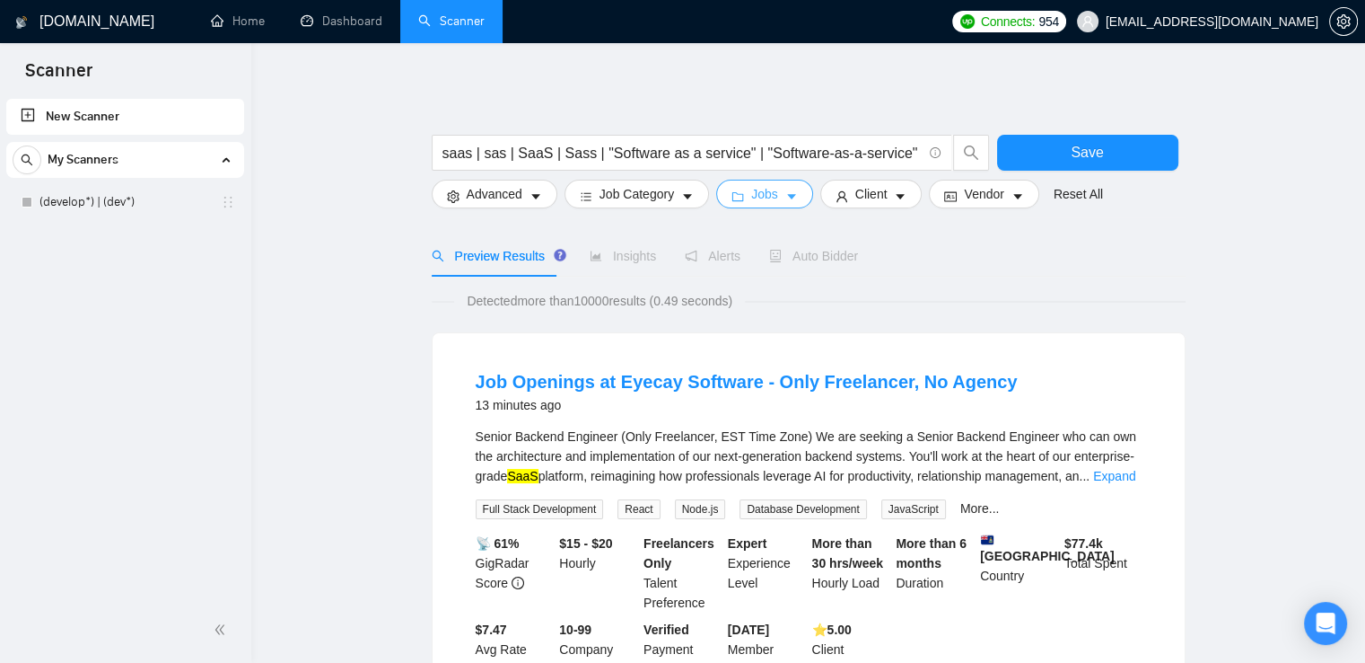
click at [769, 188] on span "Jobs" at bounding box center [764, 194] width 27 height 20
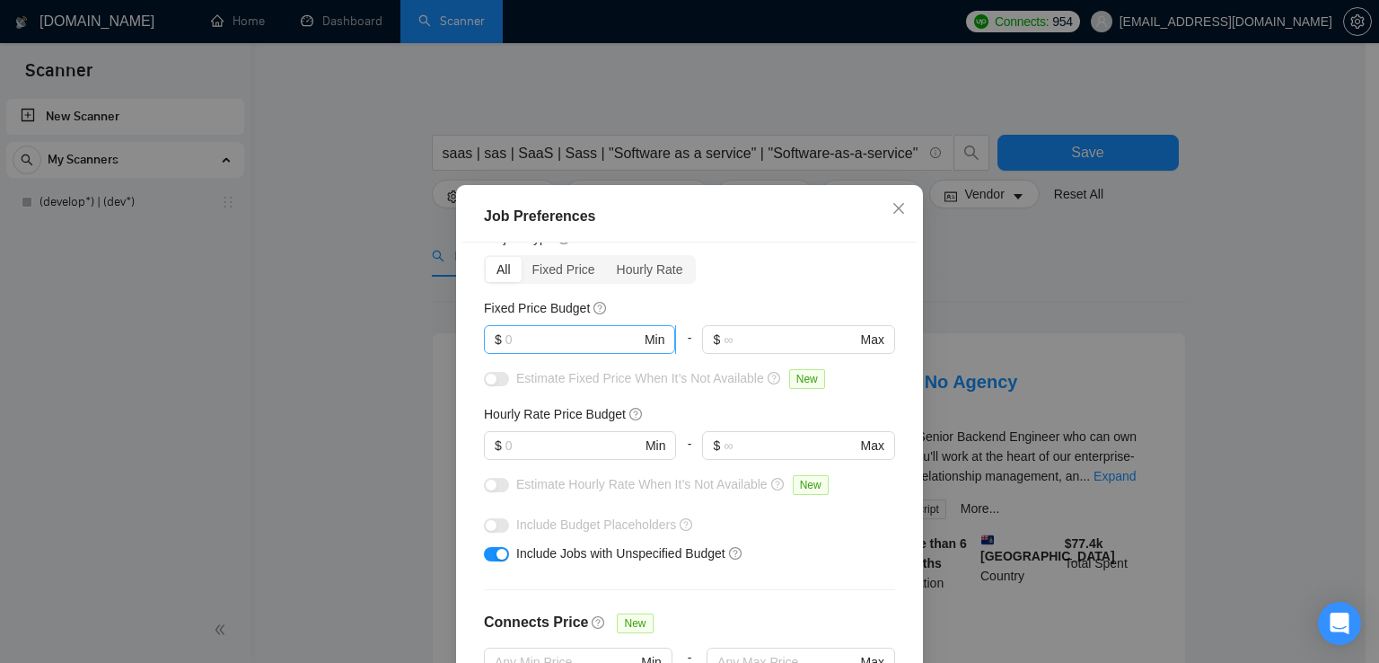
click at [587, 341] on input "text" at bounding box center [573, 339] width 136 height 20
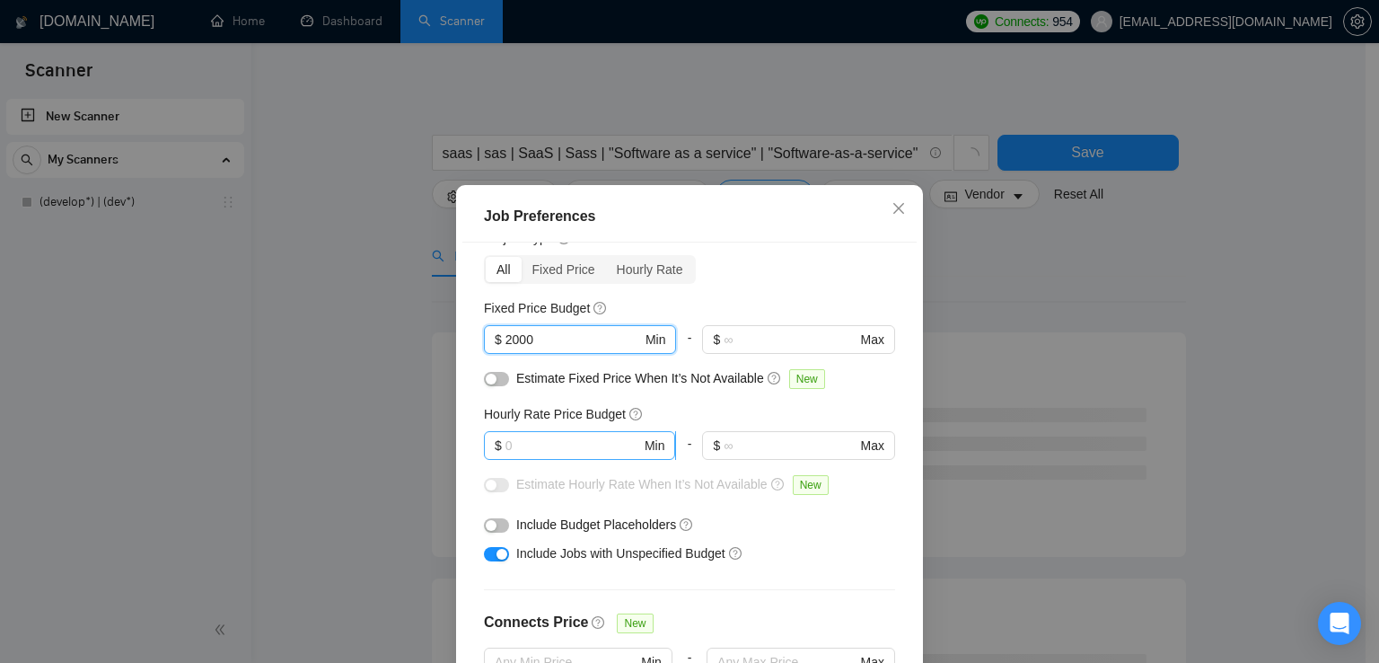
type input "2000"
click at [603, 453] on input "text" at bounding box center [573, 445] width 136 height 20
type input "25"
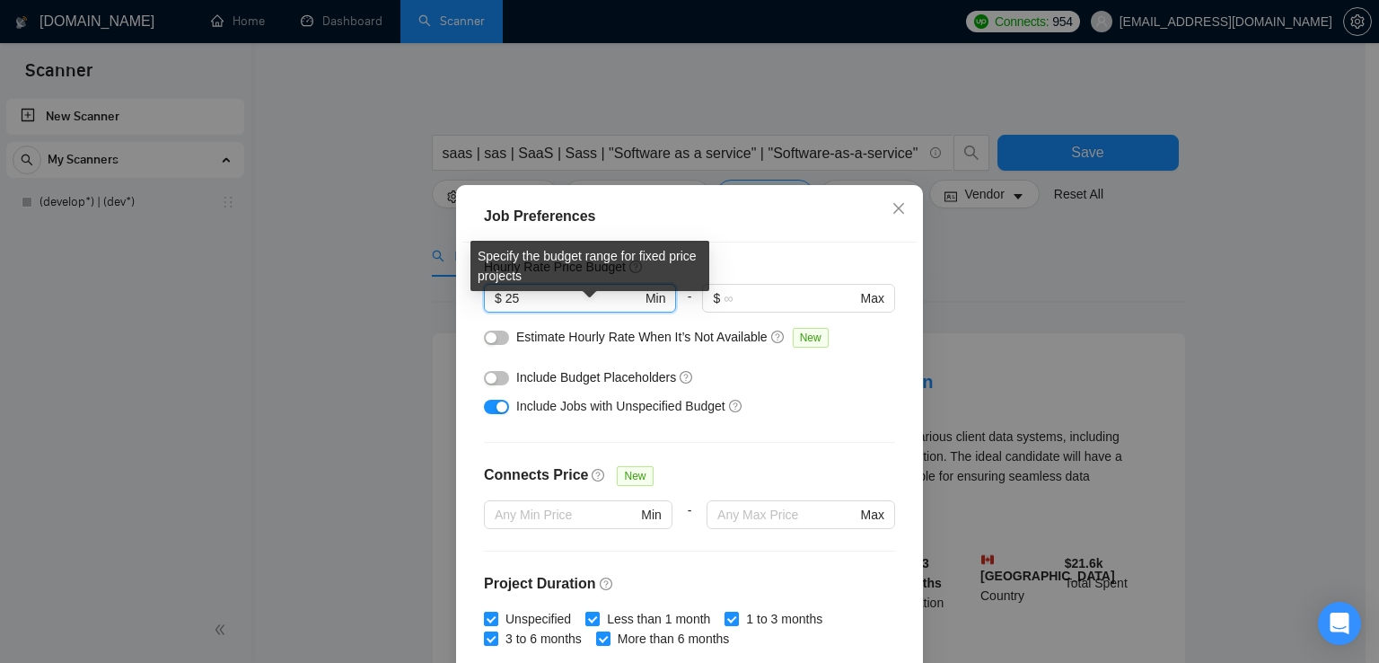
scroll to position [219, 0]
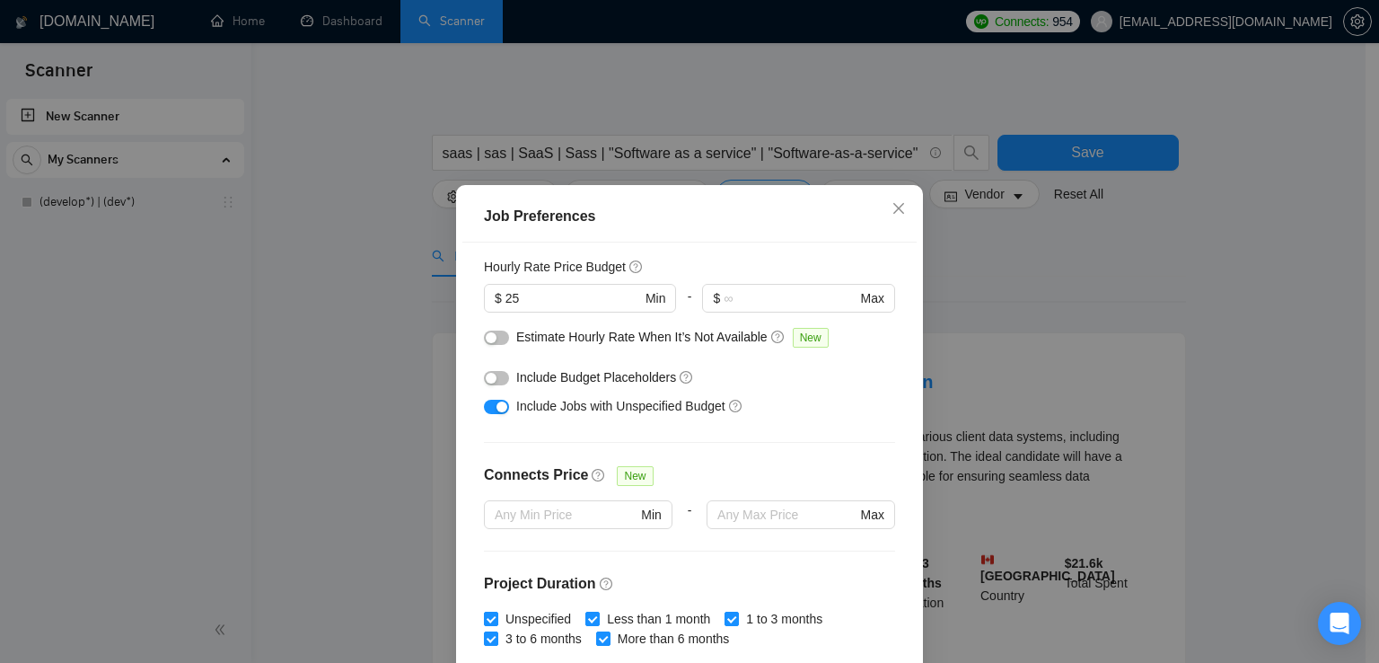
click at [496, 381] on button "button" at bounding box center [496, 378] width 25 height 14
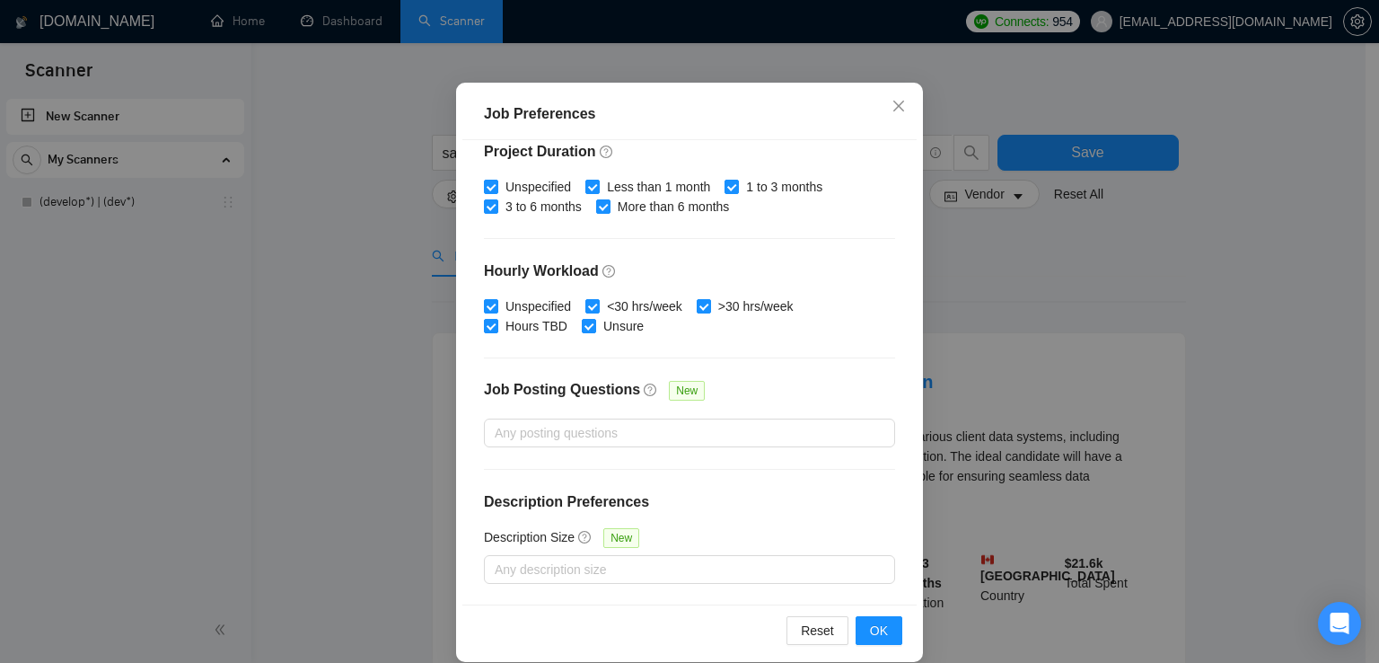
scroll to position [103, 0]
click at [870, 623] on span "OK" at bounding box center [879, 629] width 18 height 20
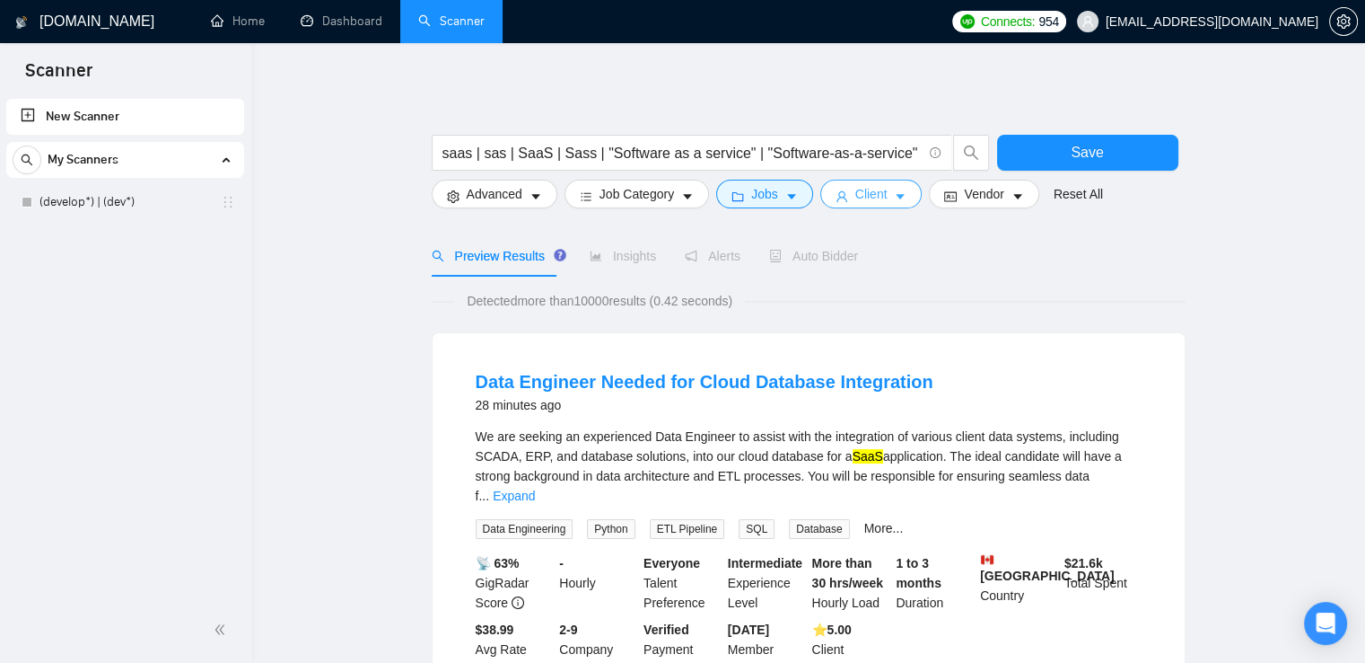
click at [904, 191] on button "Client" at bounding box center [872, 194] width 102 height 29
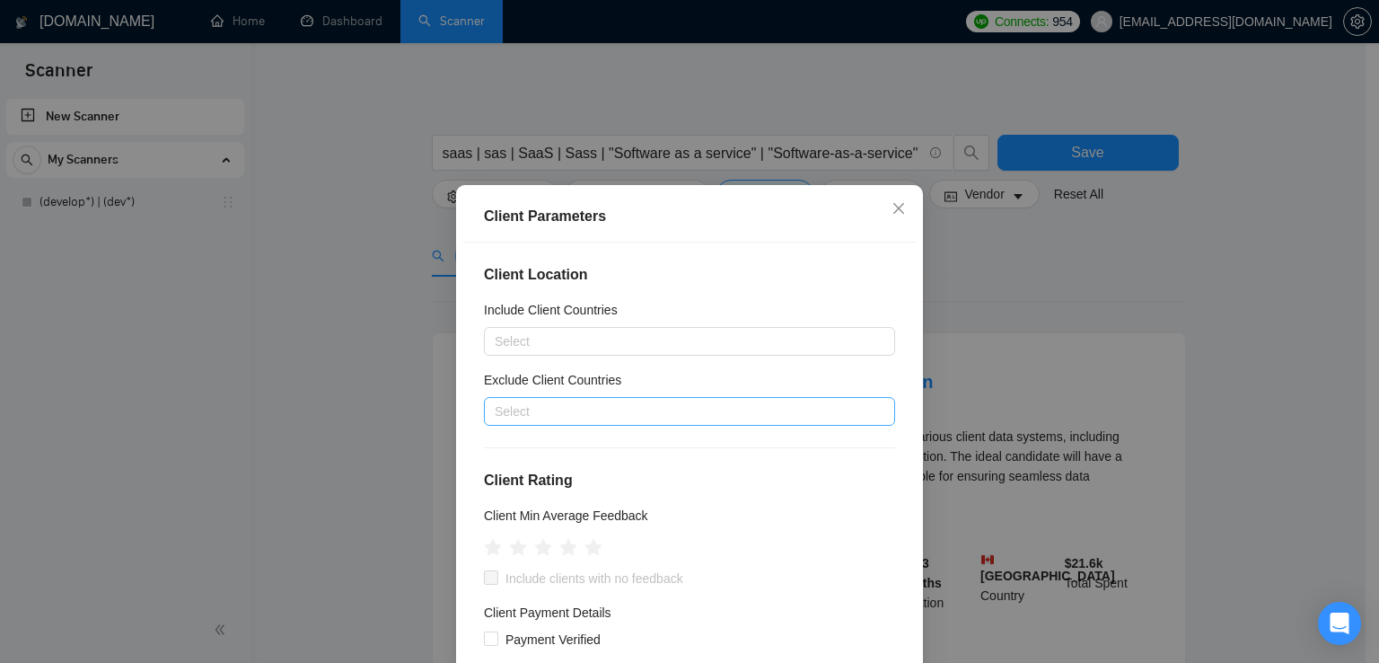
click at [581, 414] on div at bounding box center [680, 411] width 384 height 22
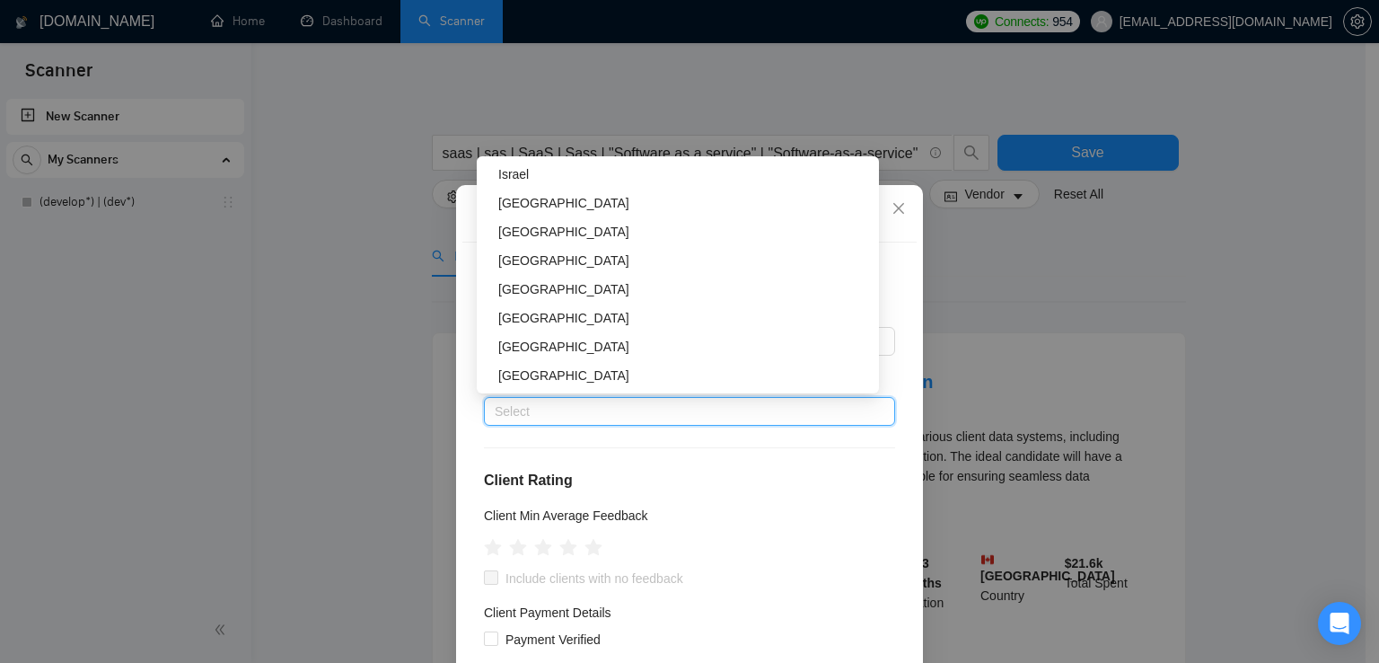
scroll to position [632, 0]
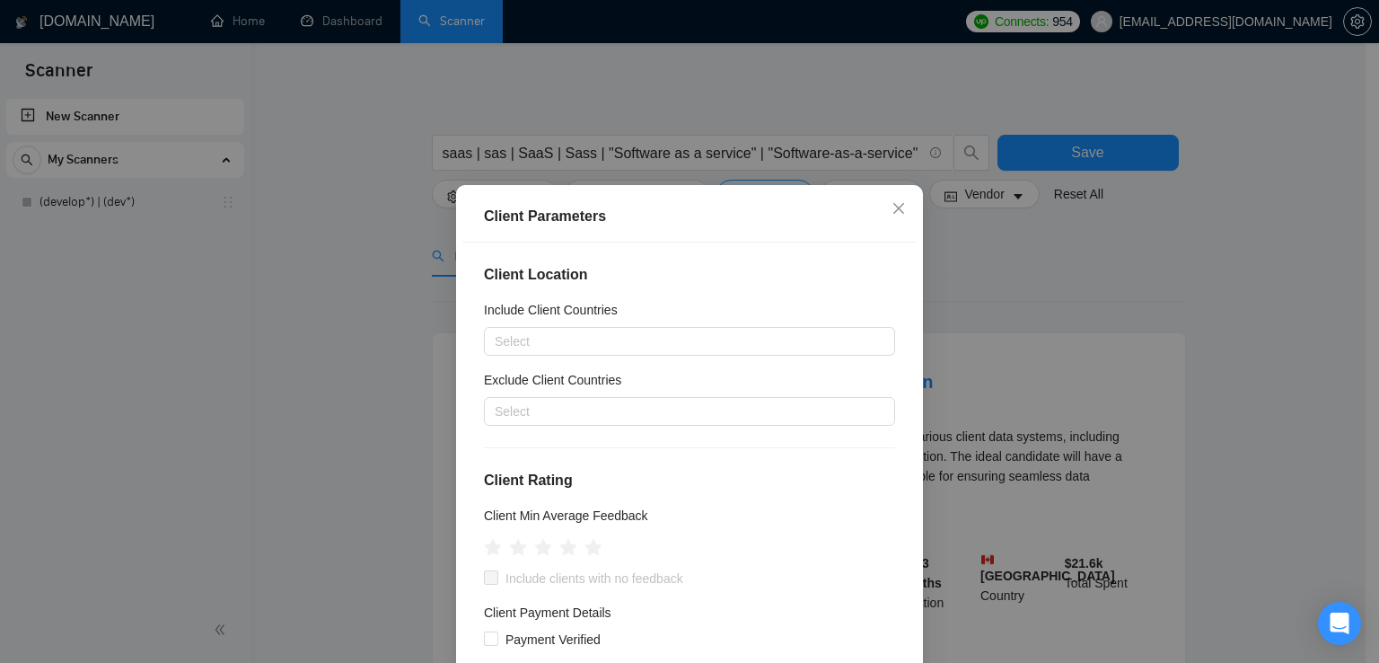
click at [581, 436] on div "Client Location Include Client Countries Select Exclude Client Countries Select…" at bounding box center [689, 474] width 454 height 464
click at [576, 411] on div at bounding box center [680, 411] width 384 height 22
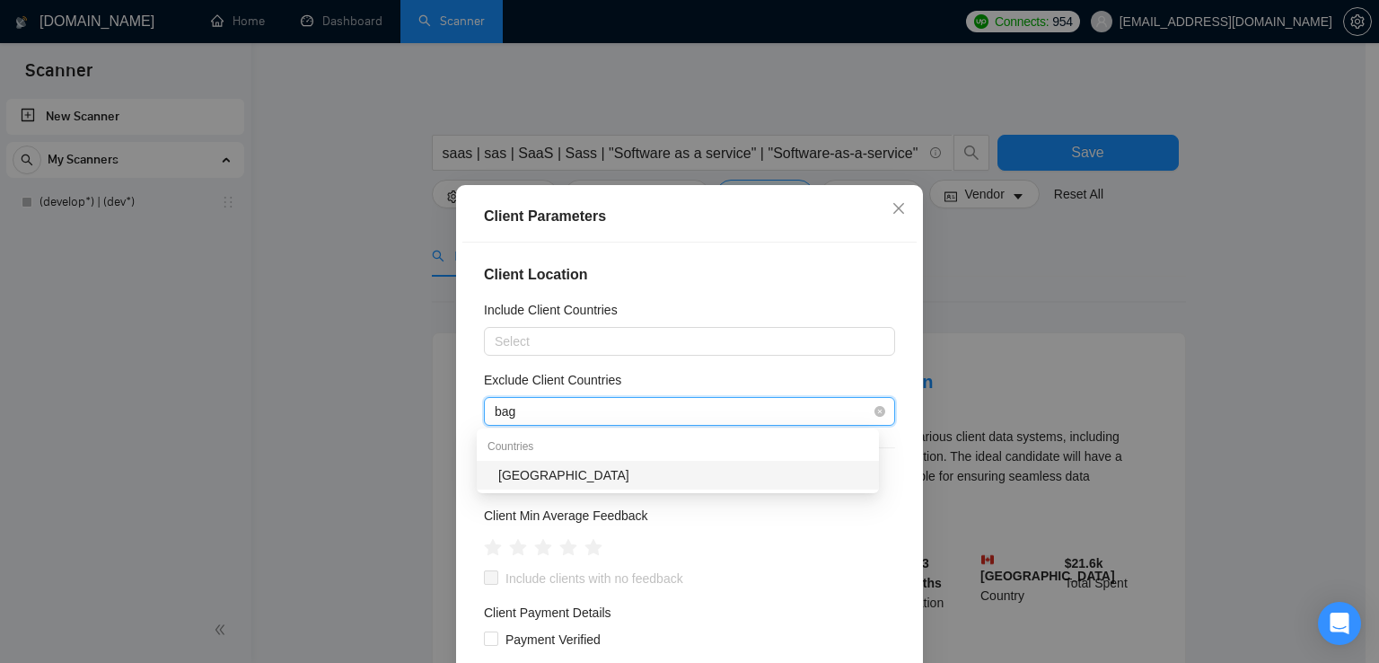
scroll to position [0, 0]
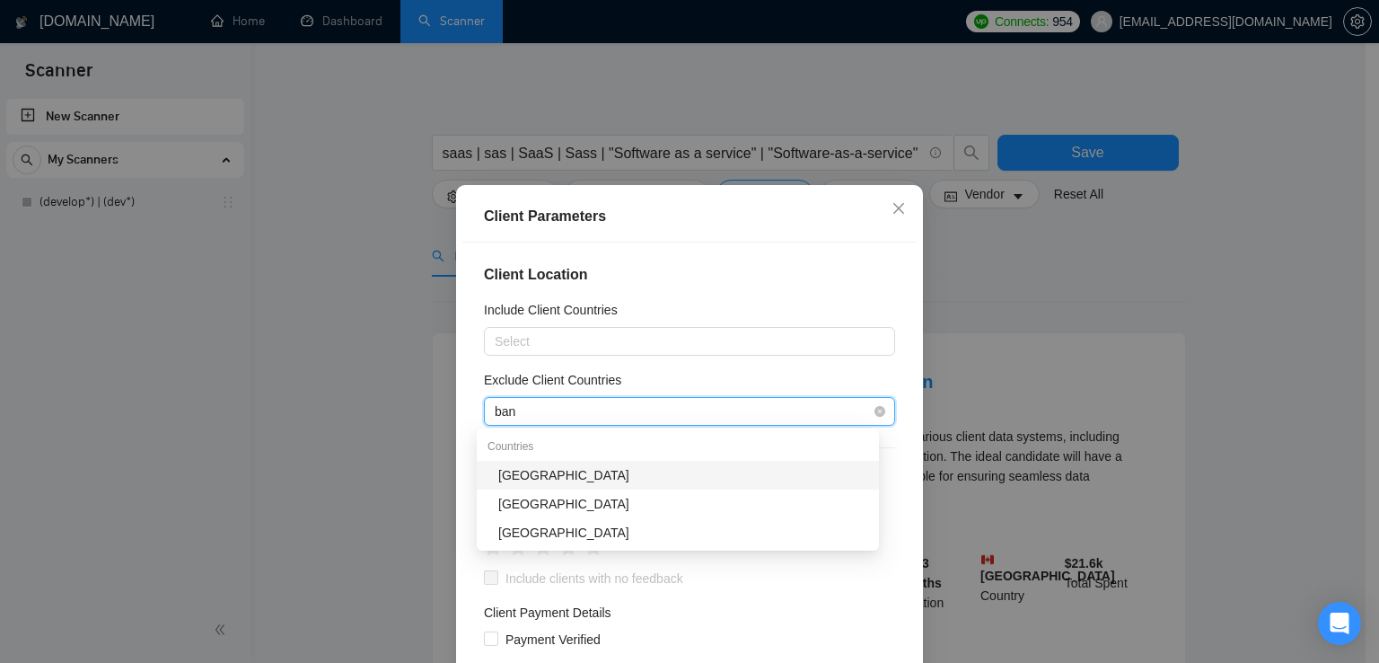
type input "bang"
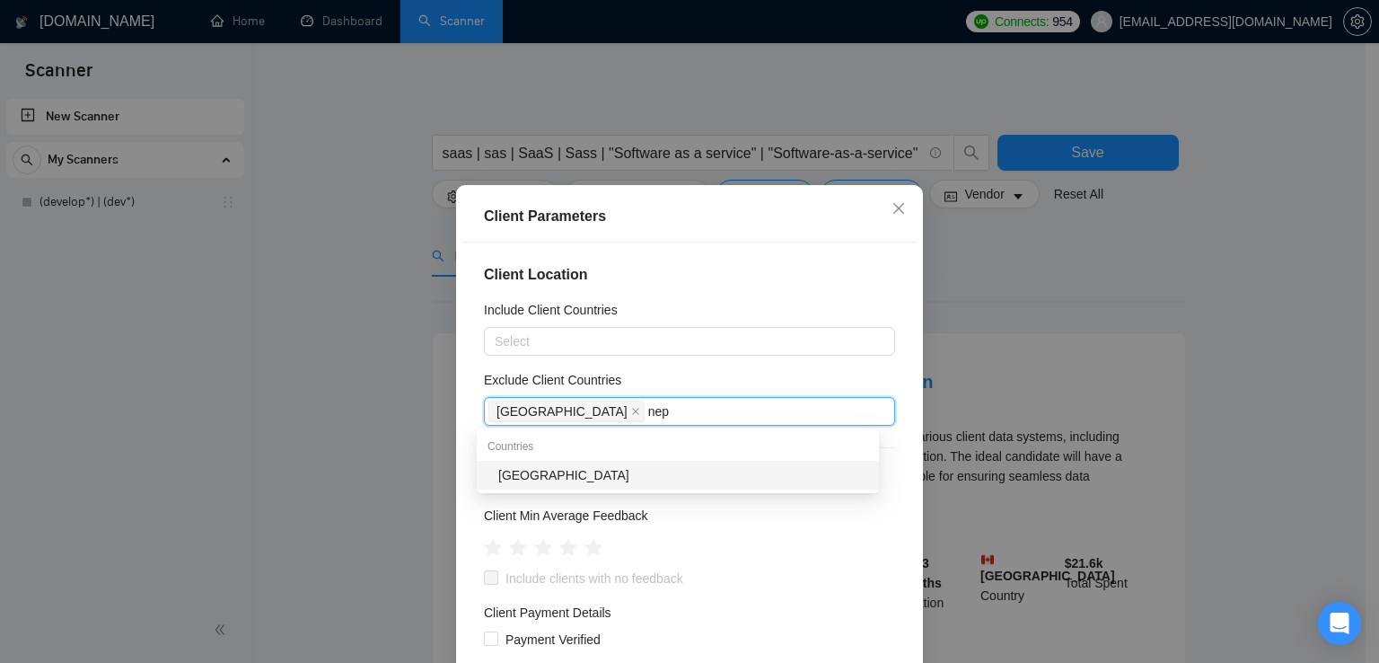
type input "nepa"
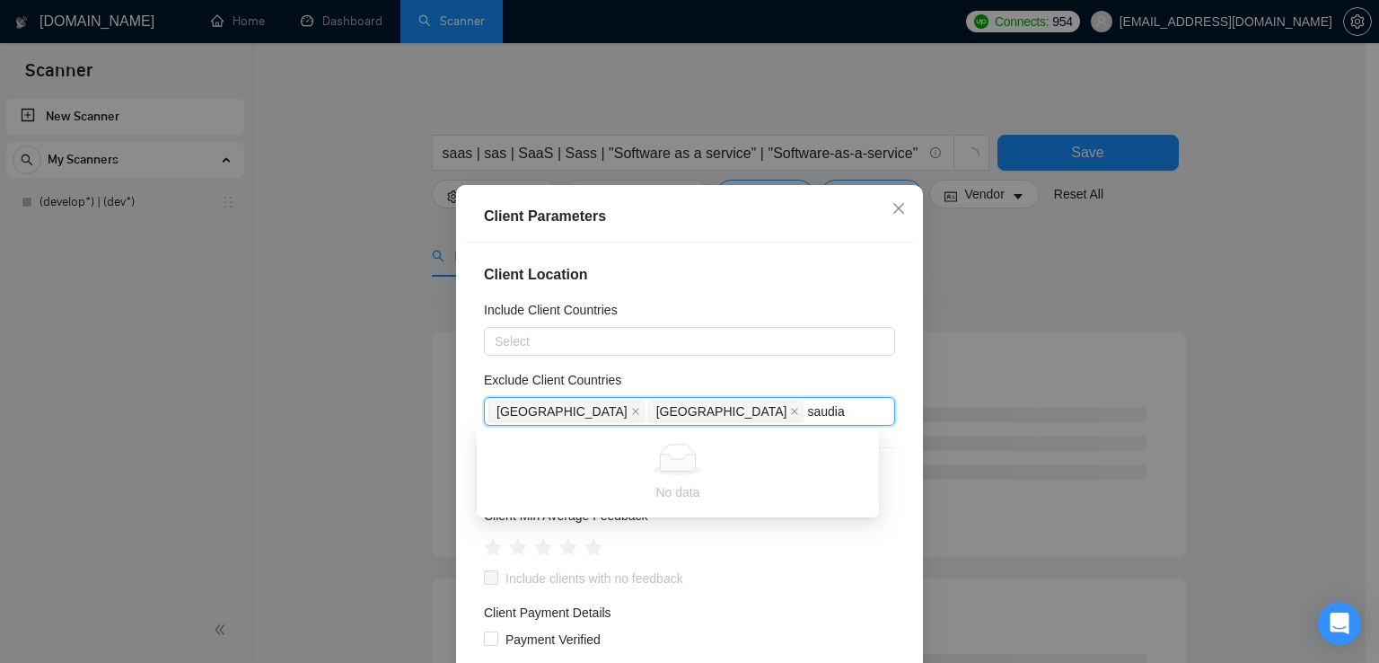
type input "saudi"
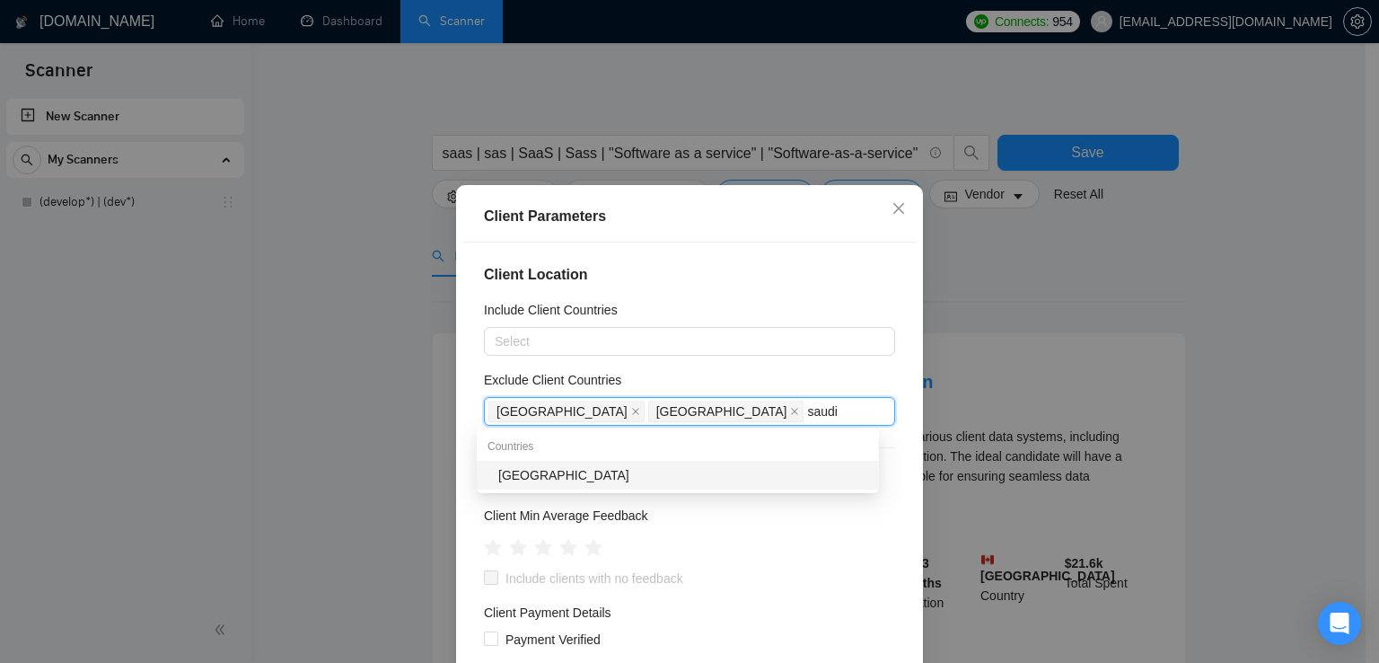
click at [584, 487] on div "[GEOGRAPHIC_DATA]" at bounding box center [678, 475] width 402 height 29
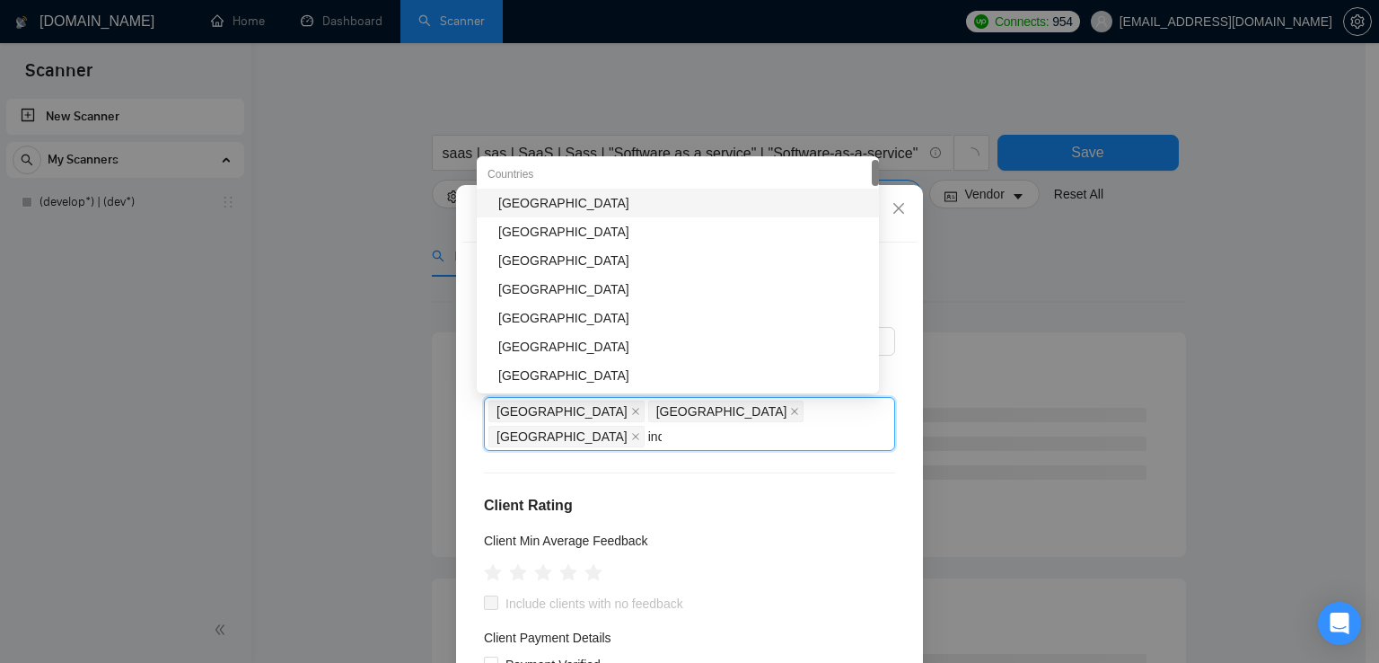
type input "indi"
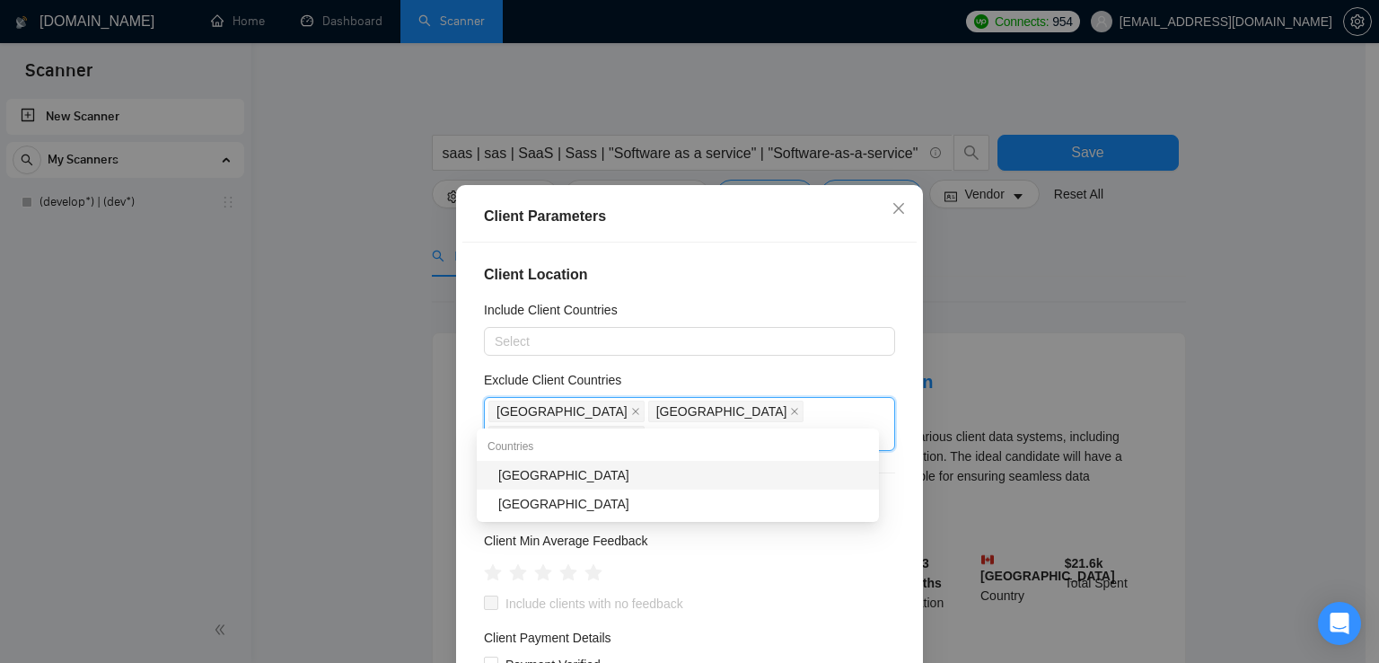
click at [584, 486] on div "[GEOGRAPHIC_DATA]" at bounding box center [678, 475] width 402 height 29
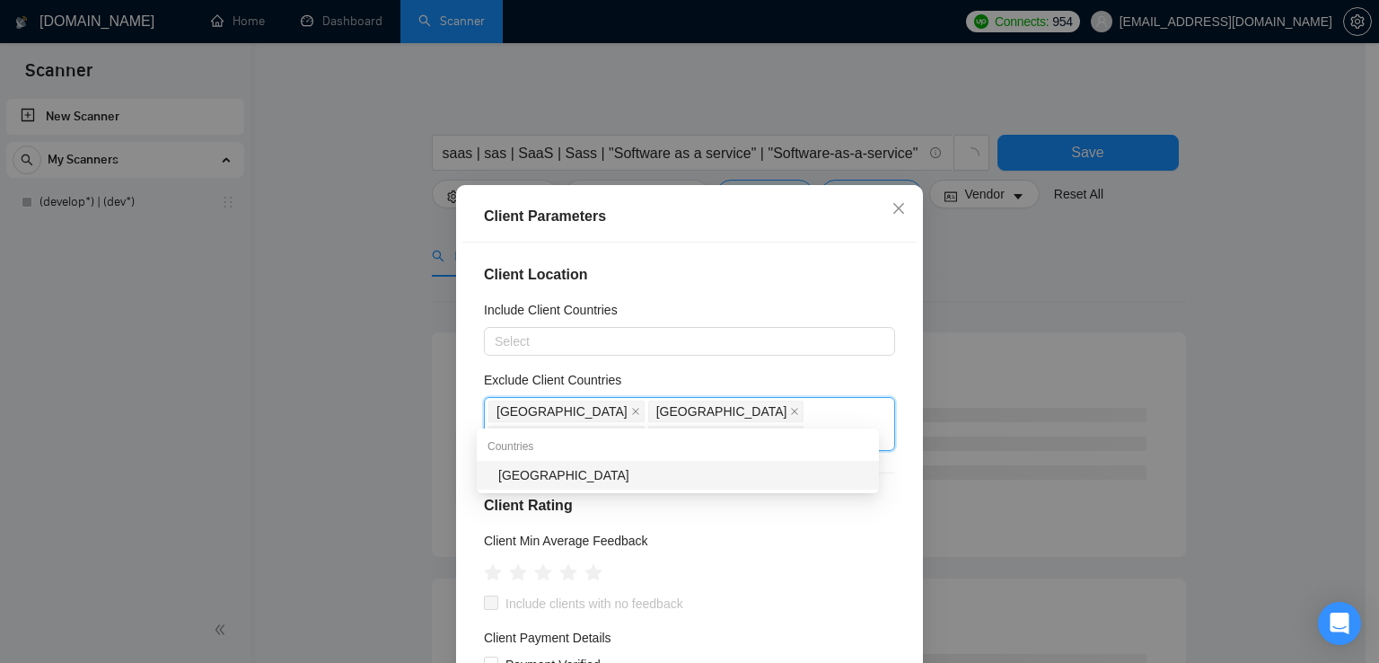
type input "ukra"
click at [584, 486] on div "[GEOGRAPHIC_DATA]" at bounding box center [678, 475] width 402 height 29
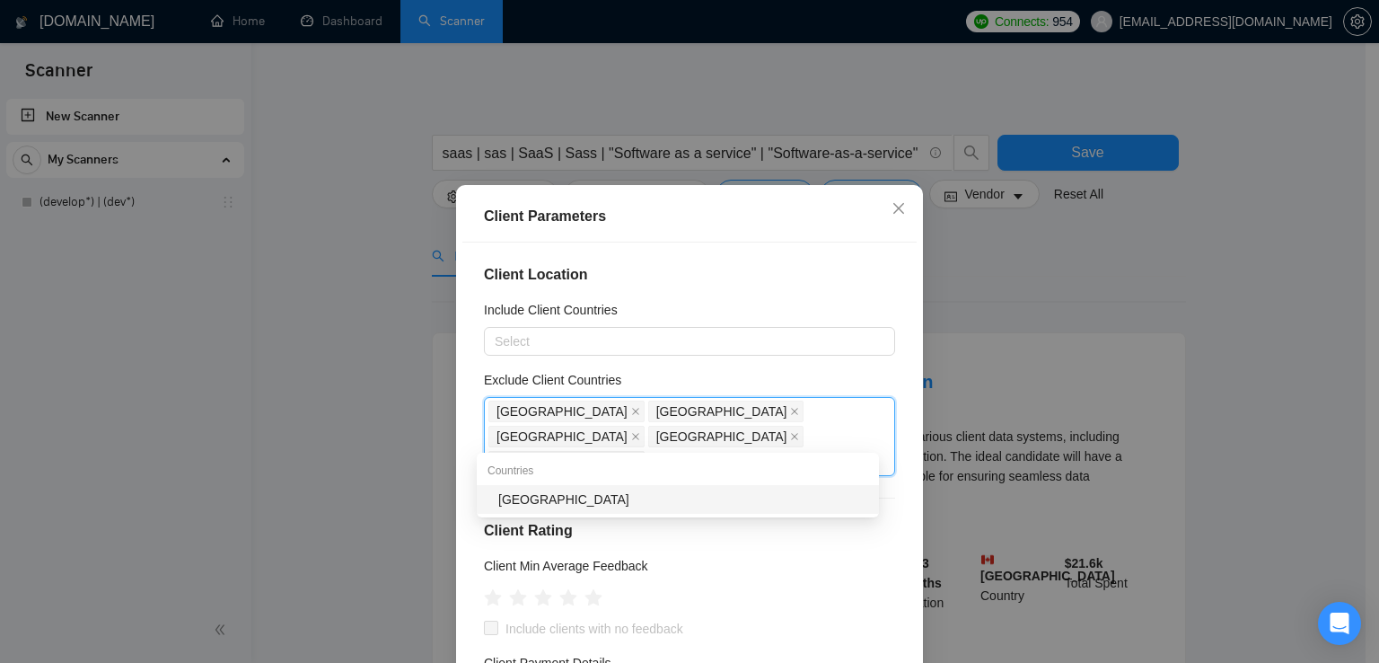
type input "viet"
click at [574, 496] on div "[GEOGRAPHIC_DATA]" at bounding box center [683, 499] width 370 height 20
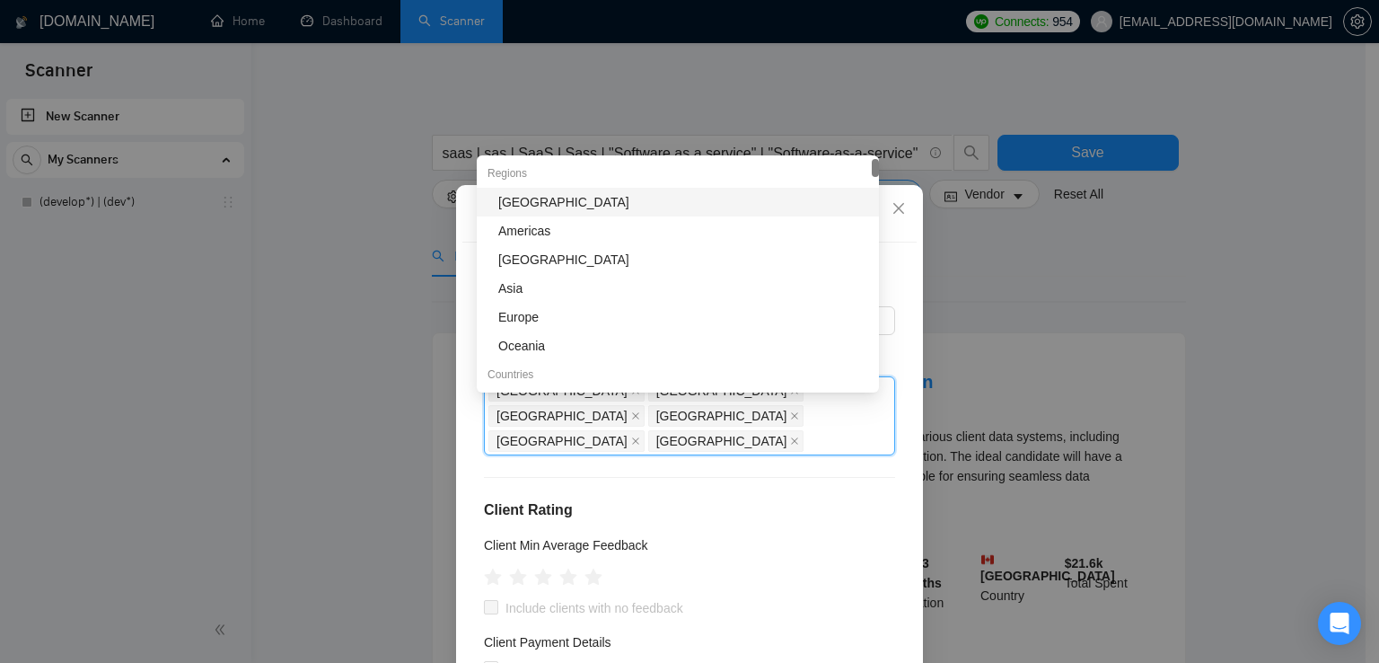
scroll to position [22, 0]
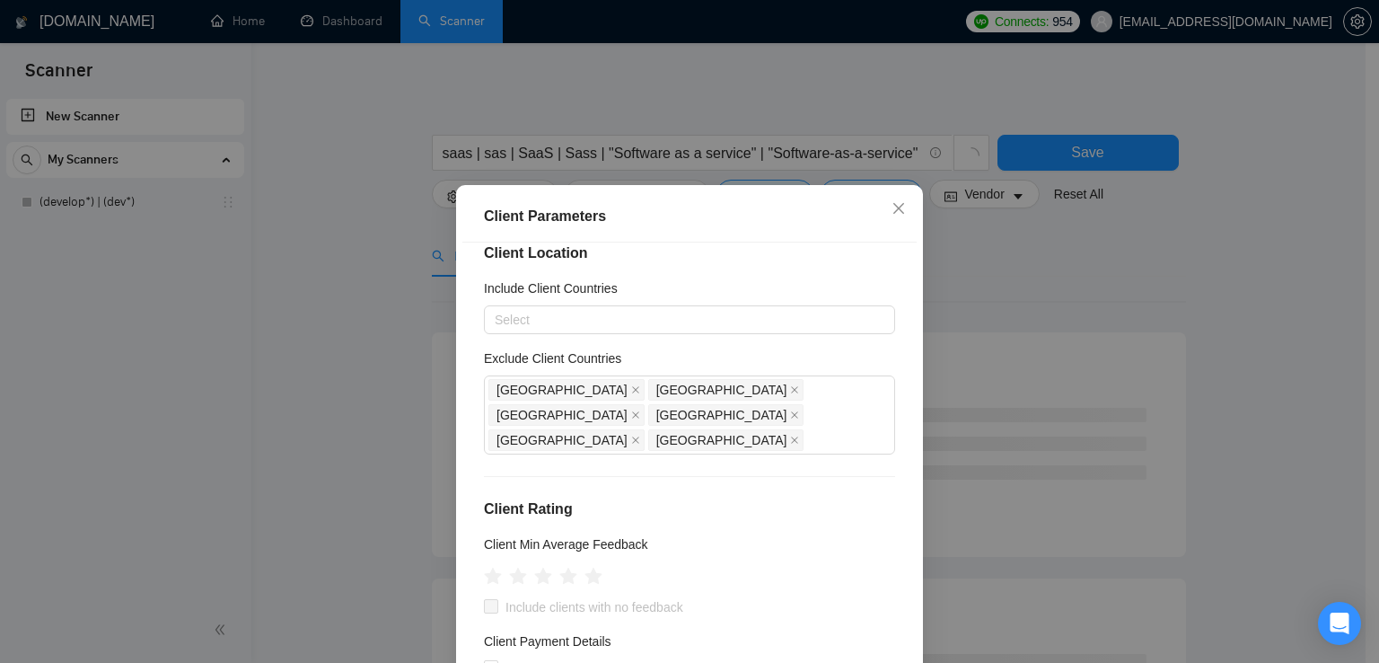
click at [620, 498] on h4 "Client Rating" at bounding box center [689, 509] width 411 height 22
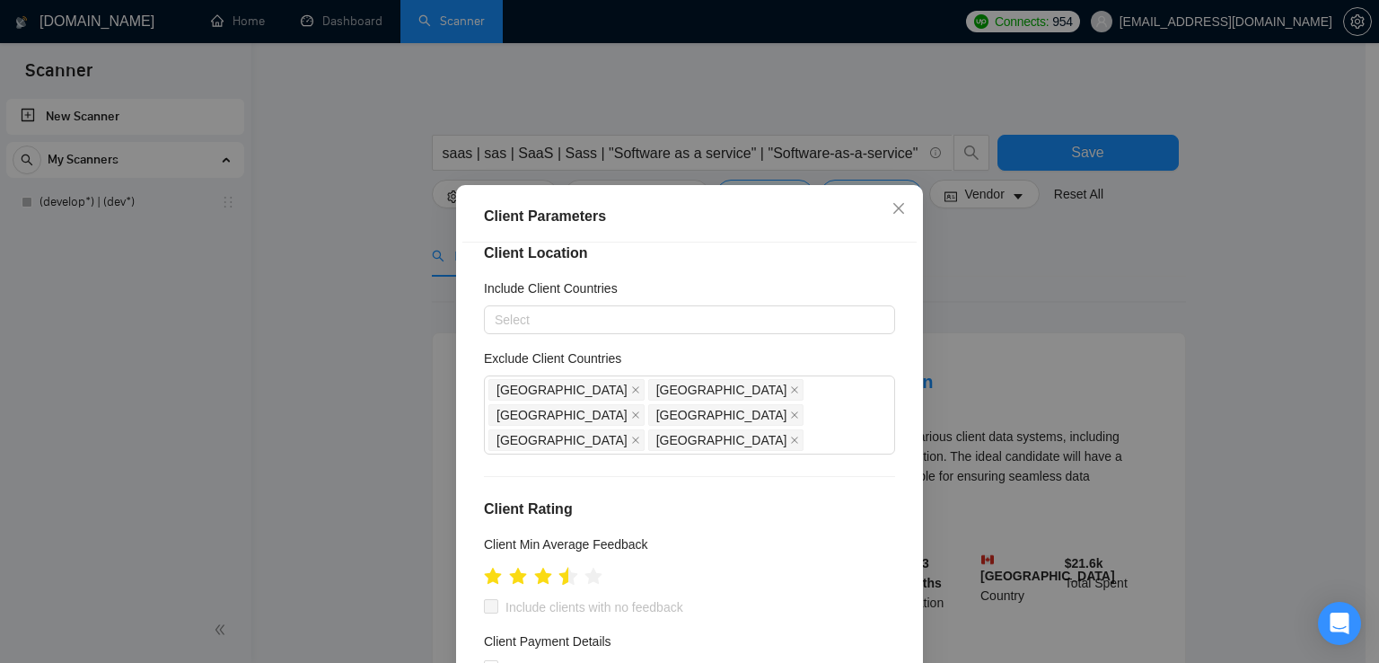
click at [559, 566] on icon "star" at bounding box center [568, 575] width 19 height 18
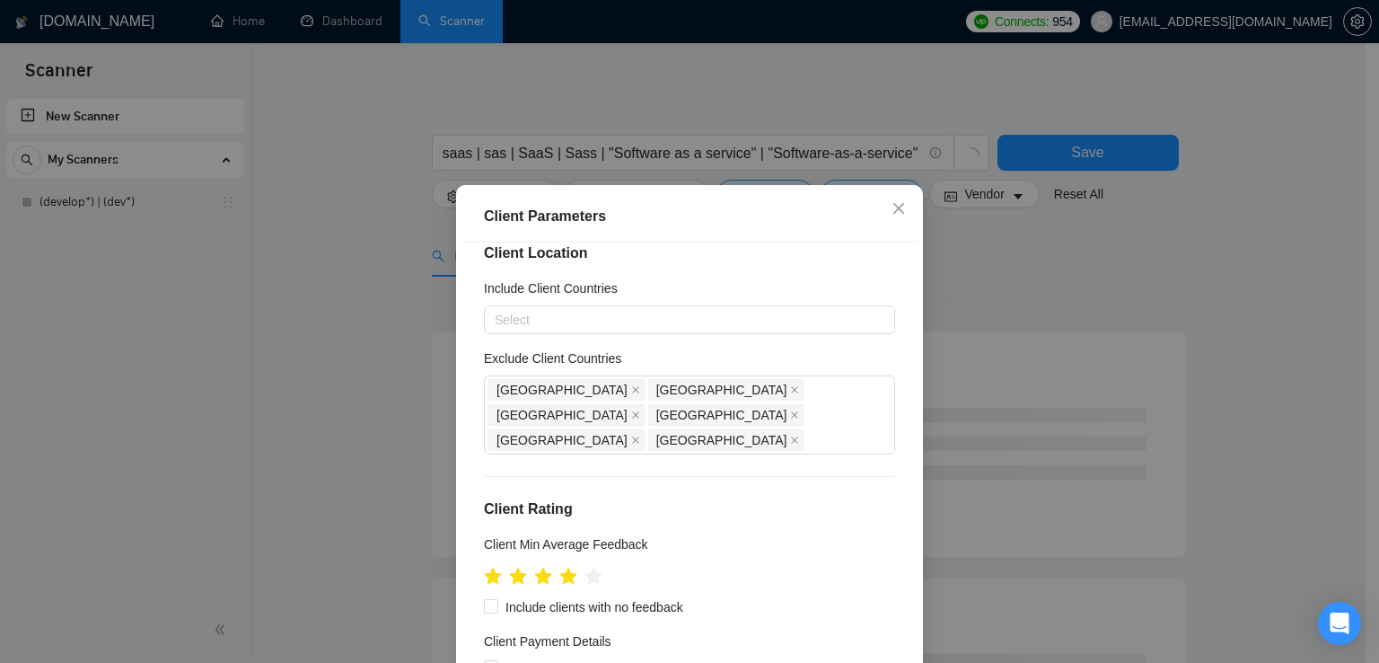
click at [572, 561] on ul at bounding box center [543, 575] width 118 height 28
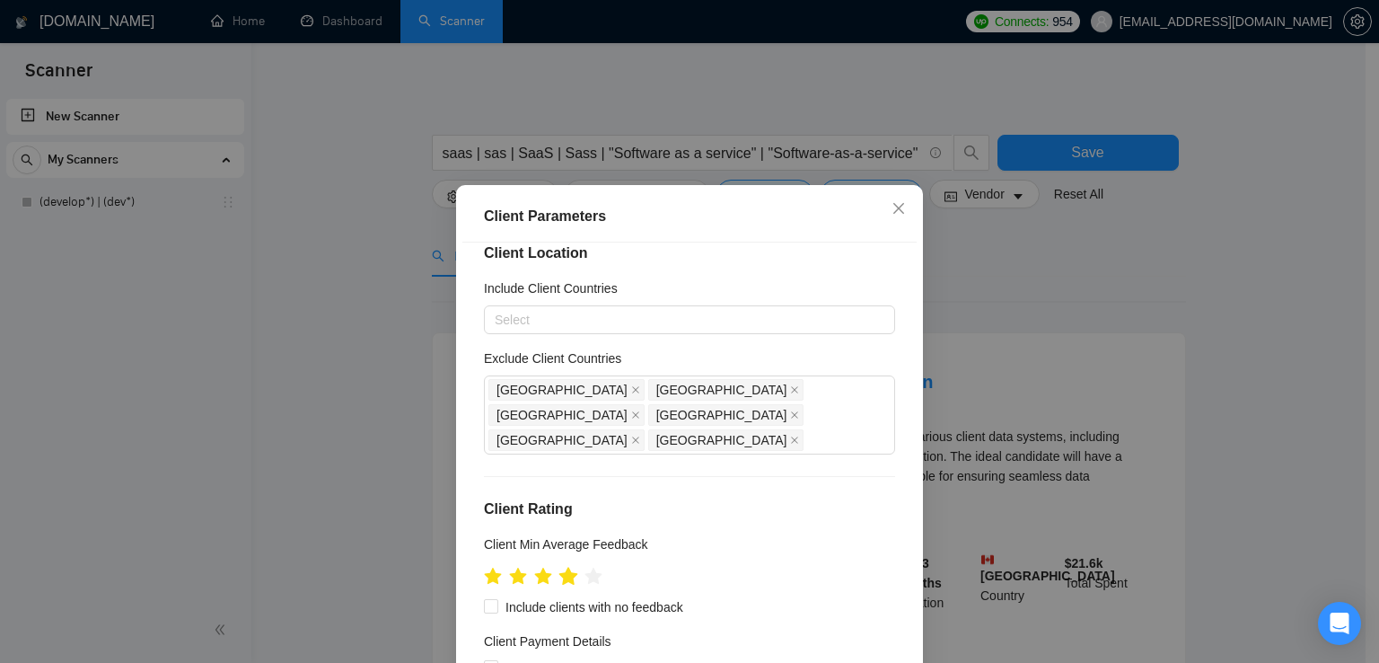
click at [566, 566] on icon "star" at bounding box center [568, 575] width 19 height 18
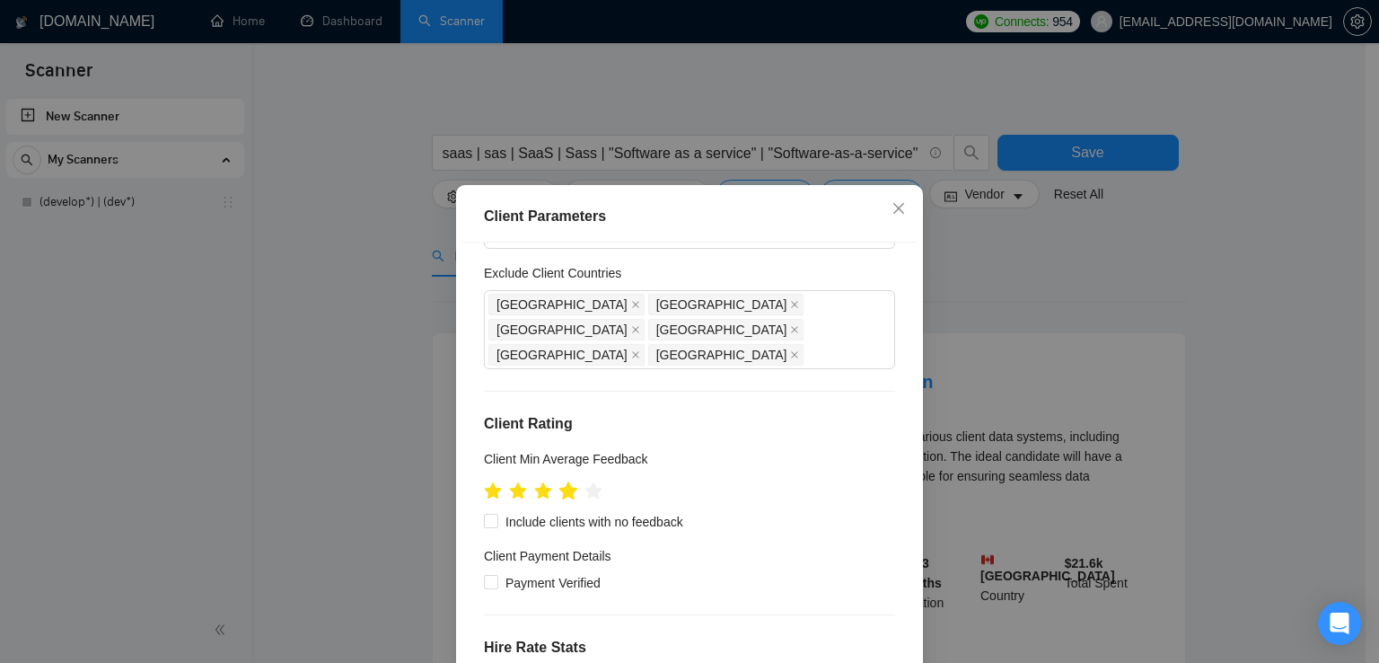
scroll to position [110, 0]
click at [484, 511] on input "Include clients with no feedback" at bounding box center [490, 517] width 13 height 13
checkbox input "true"
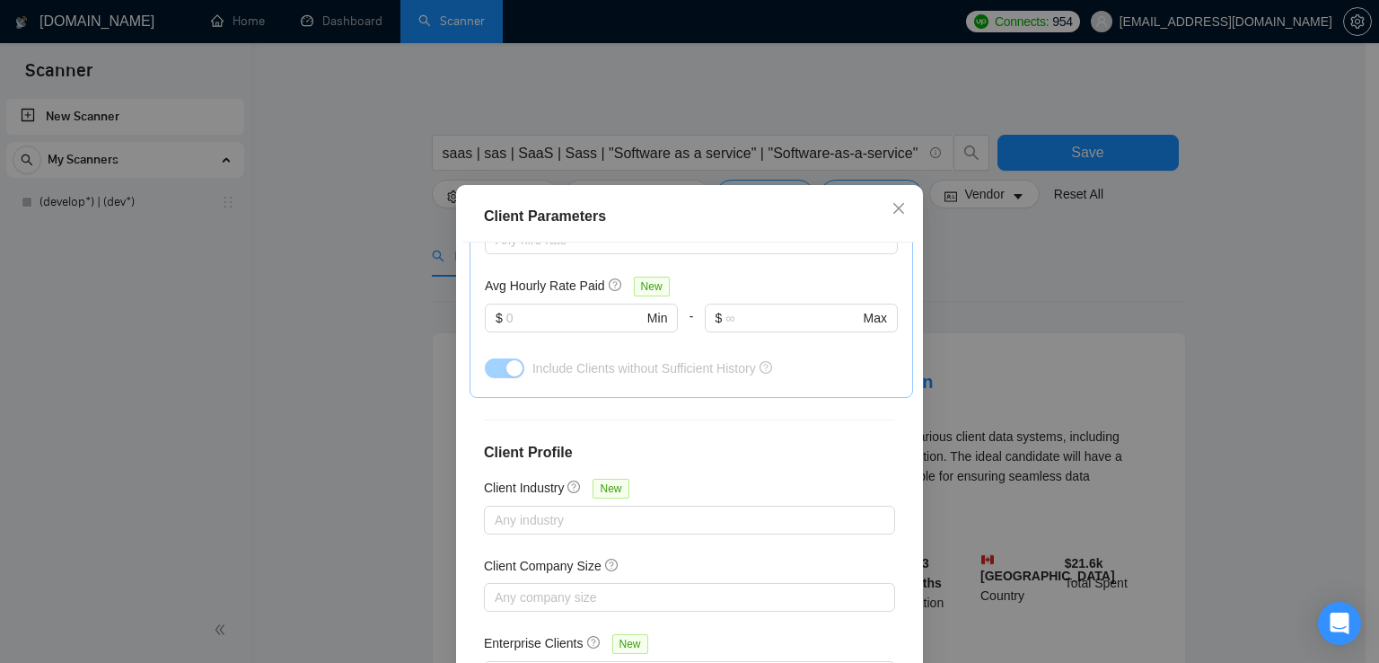
scroll to position [122, 0]
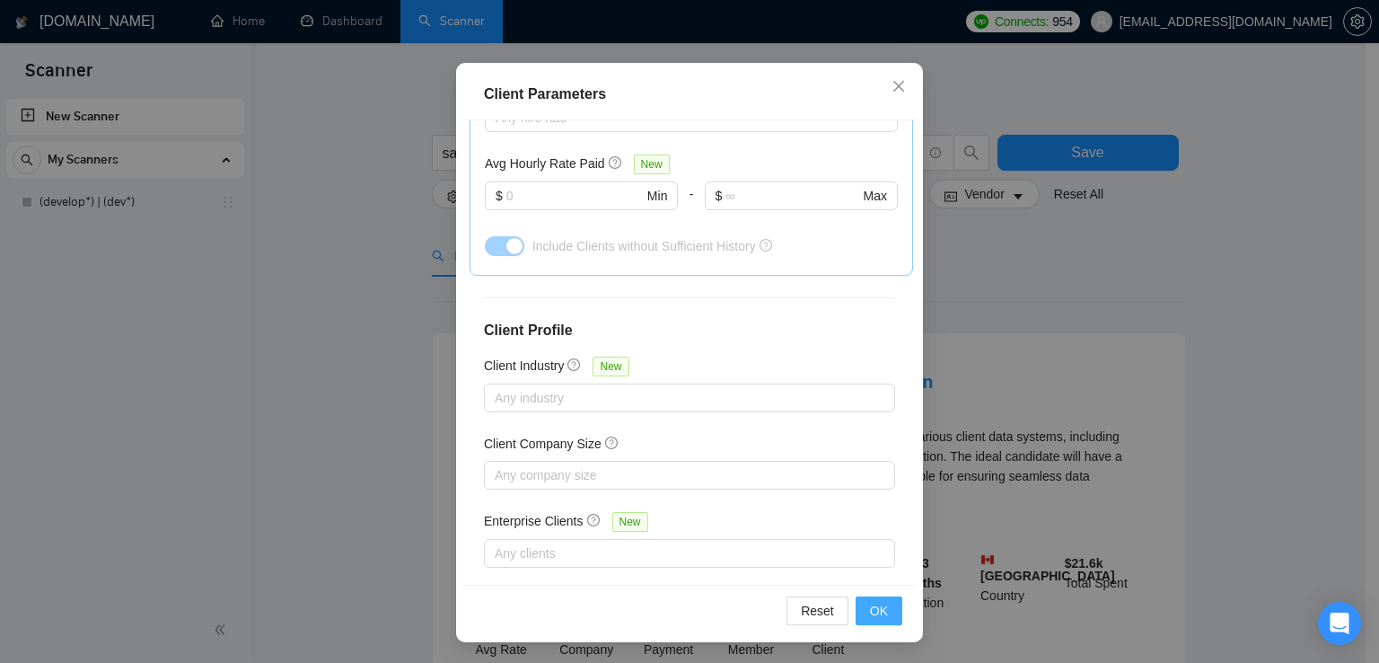
click at [870, 611] on span "OK" at bounding box center [879, 611] width 18 height 20
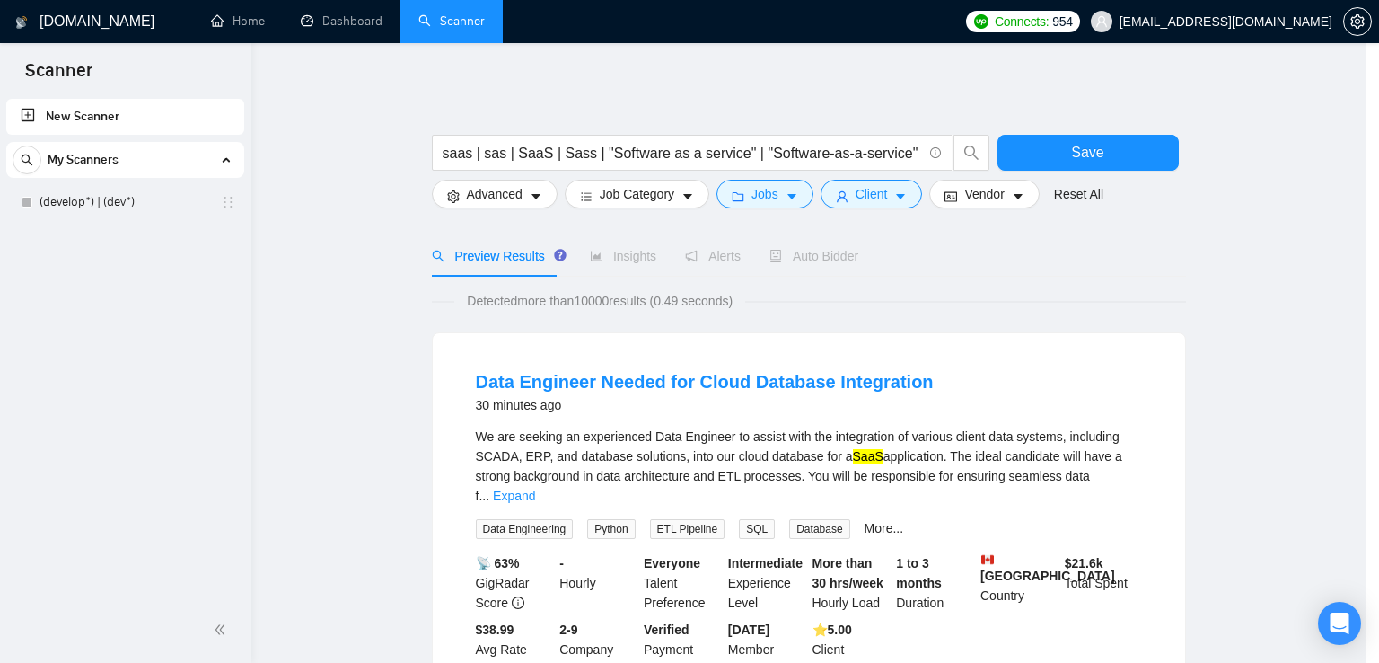
scroll to position [45, 0]
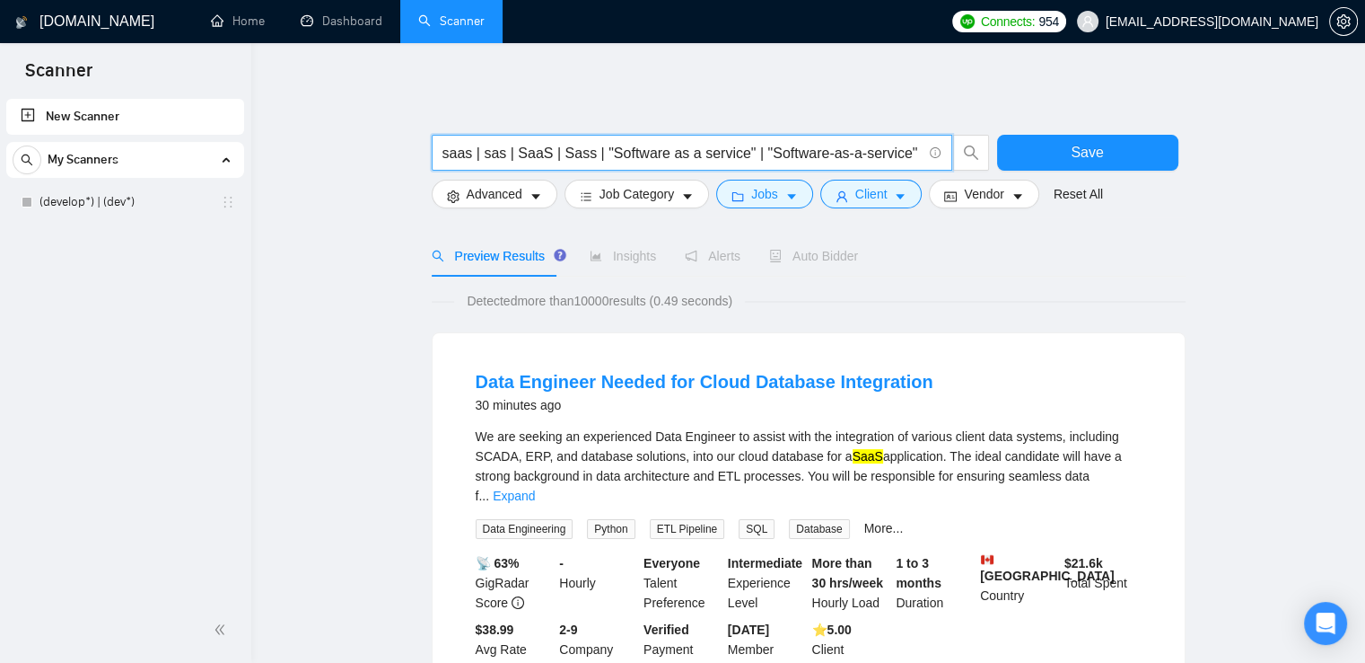
click at [589, 148] on input "saas | sas | SaaS | Sass | "Software as a service" | "Software-as-a-service"" at bounding box center [682, 153] width 479 height 22
click at [530, 202] on icon "caret-down" at bounding box center [536, 196] width 13 height 13
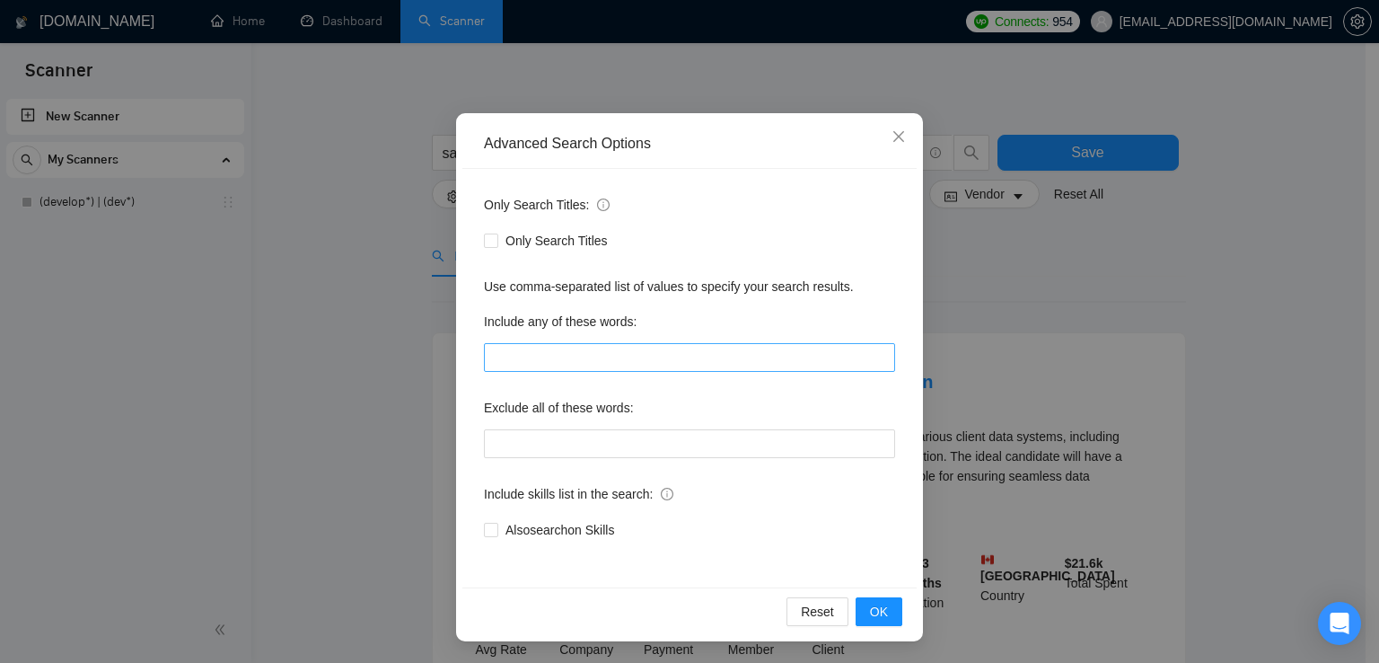
scroll to position [0, 0]
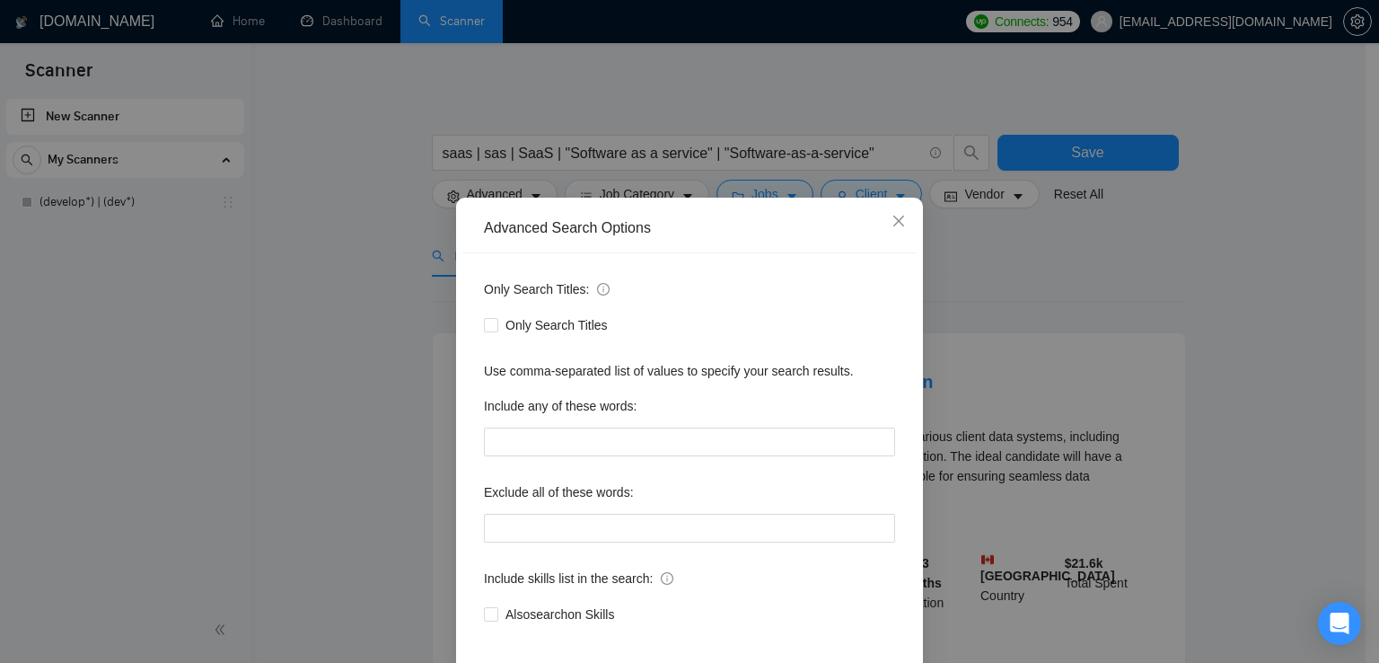
click at [363, 440] on div "Advanced Search Options Only Search Titles: Only Search Titles Use comma-separa…" at bounding box center [689, 331] width 1379 height 663
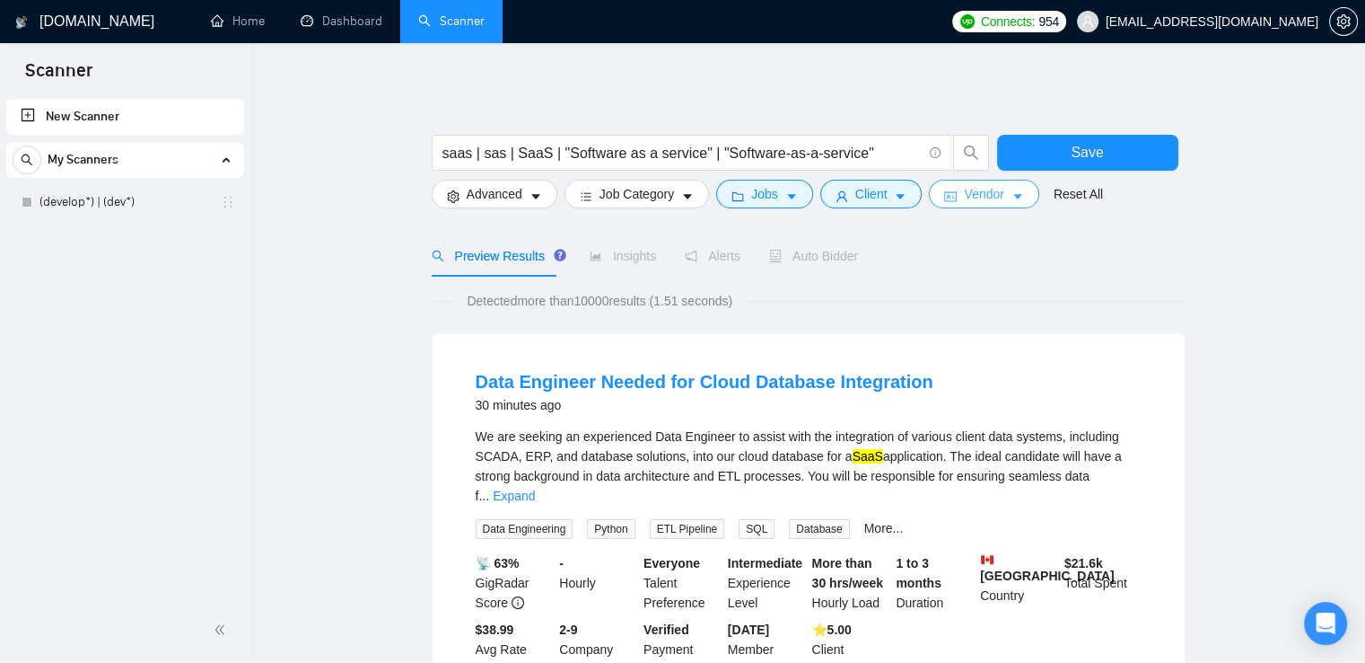
click at [1014, 198] on icon "caret-down" at bounding box center [1018, 196] width 9 height 5
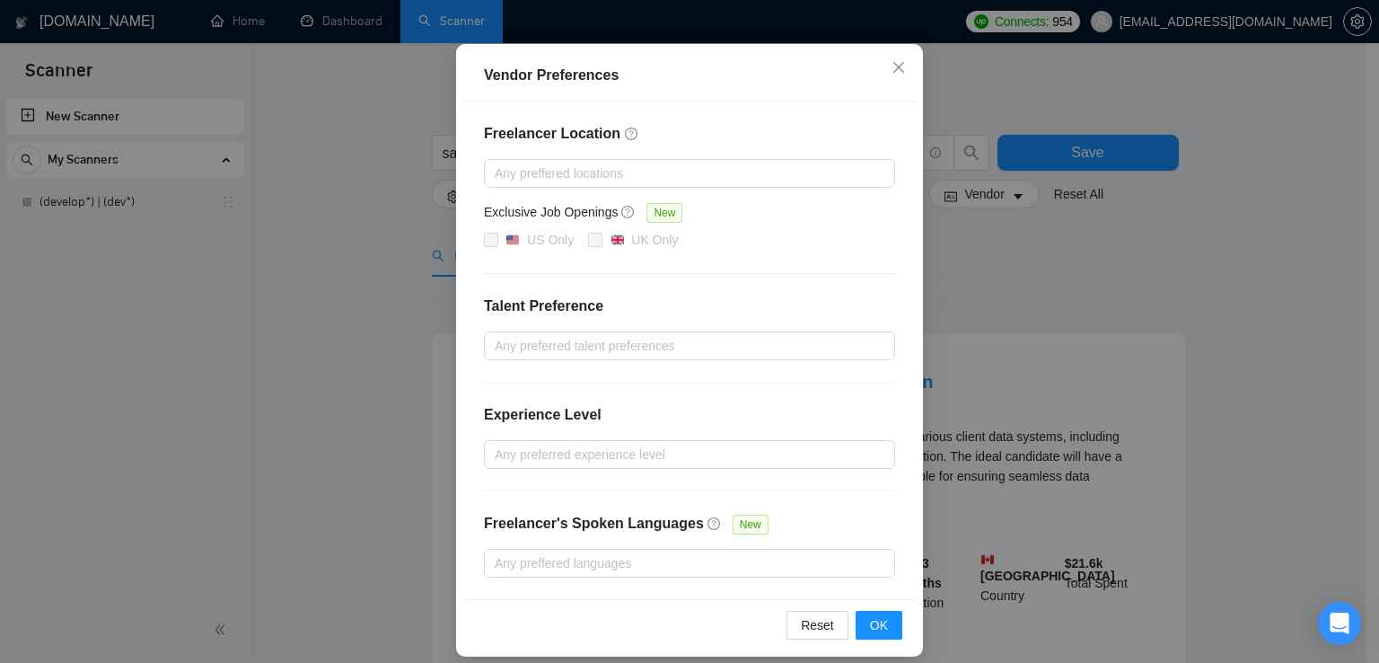
scroll to position [167, 0]
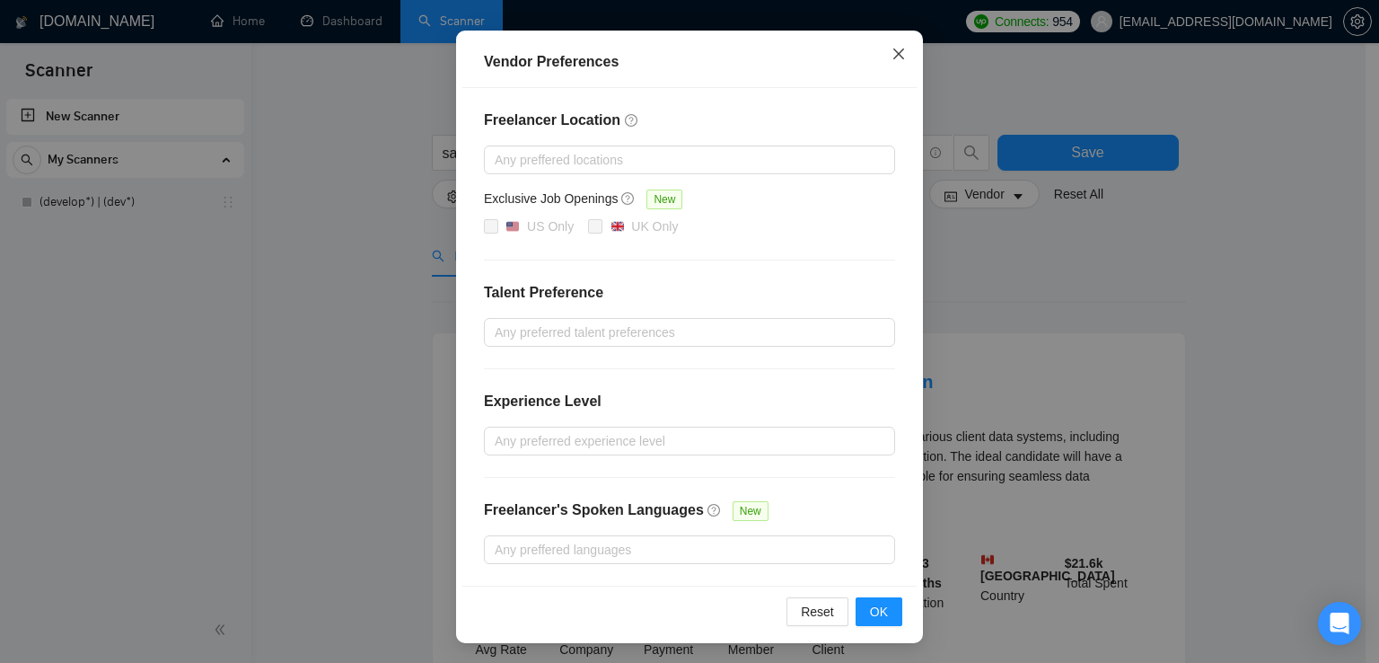
click at [894, 61] on icon "close" at bounding box center [898, 54] width 14 height 14
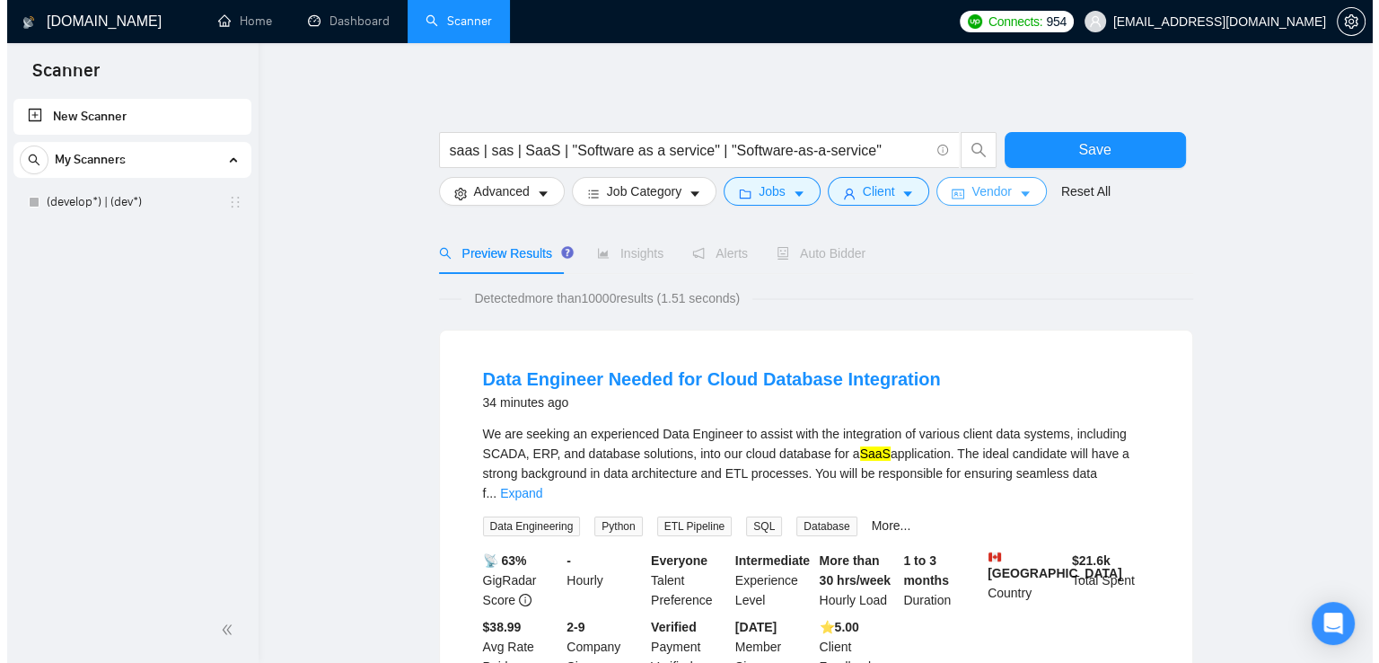
scroll to position [0, 0]
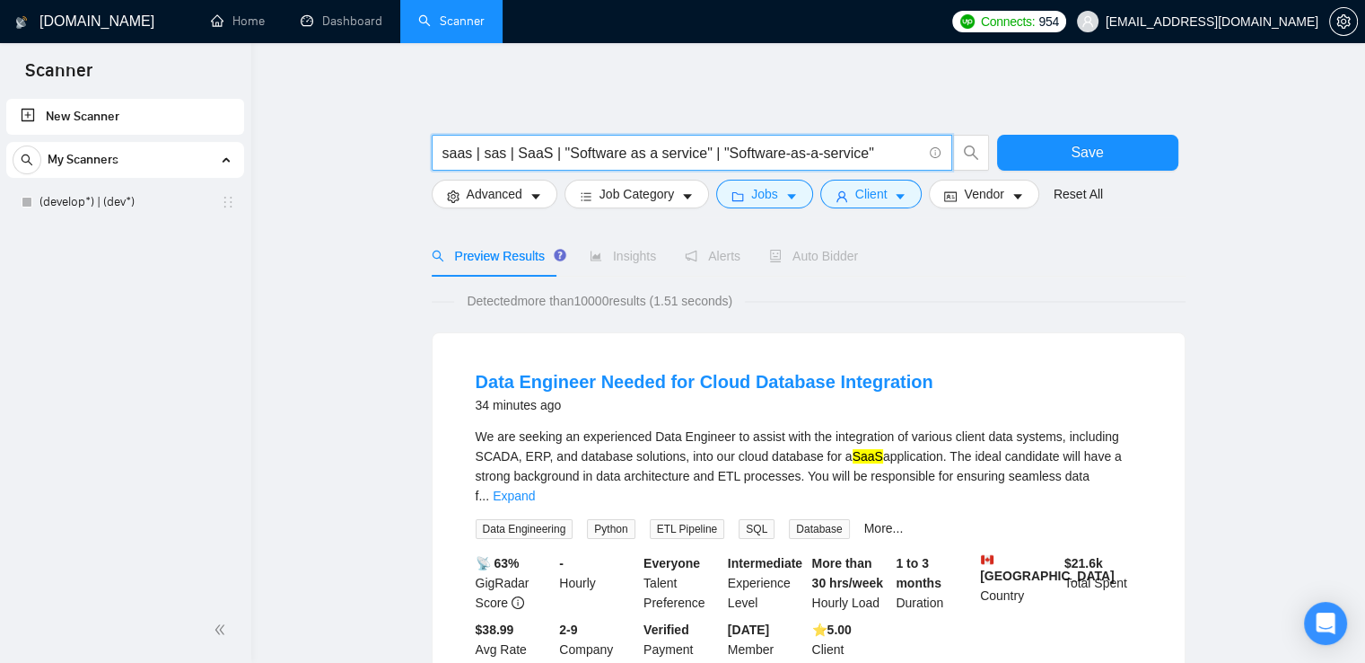
click at [540, 146] on input "saas | sas | SaaS | "Software as a service" | "Software-as-a-service"" at bounding box center [682, 153] width 479 height 22
type input "saas | sas | SaaS | "Software as a service" | "Software-as-a-service""
click at [540, 146] on input "saas | sas | SaaS | "Software as a service" | "Software-as-a-service"" at bounding box center [682, 153] width 479 height 22
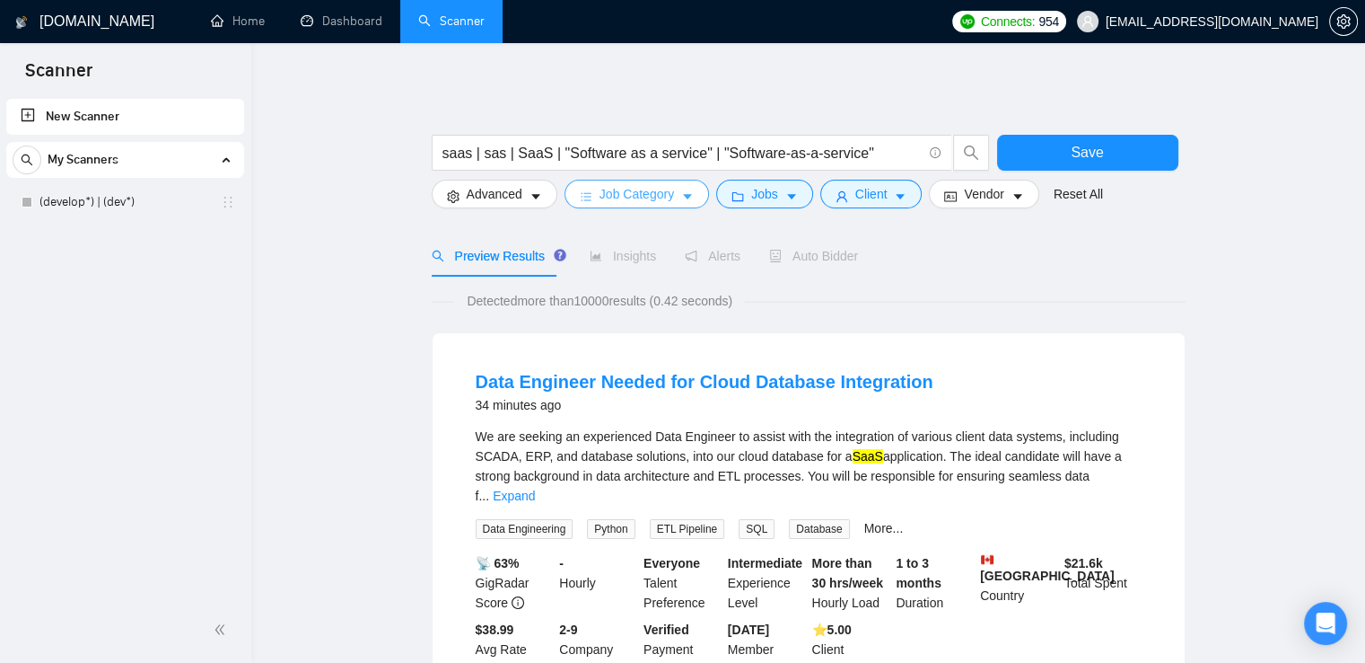
click at [686, 206] on button "Job Category" at bounding box center [637, 194] width 145 height 29
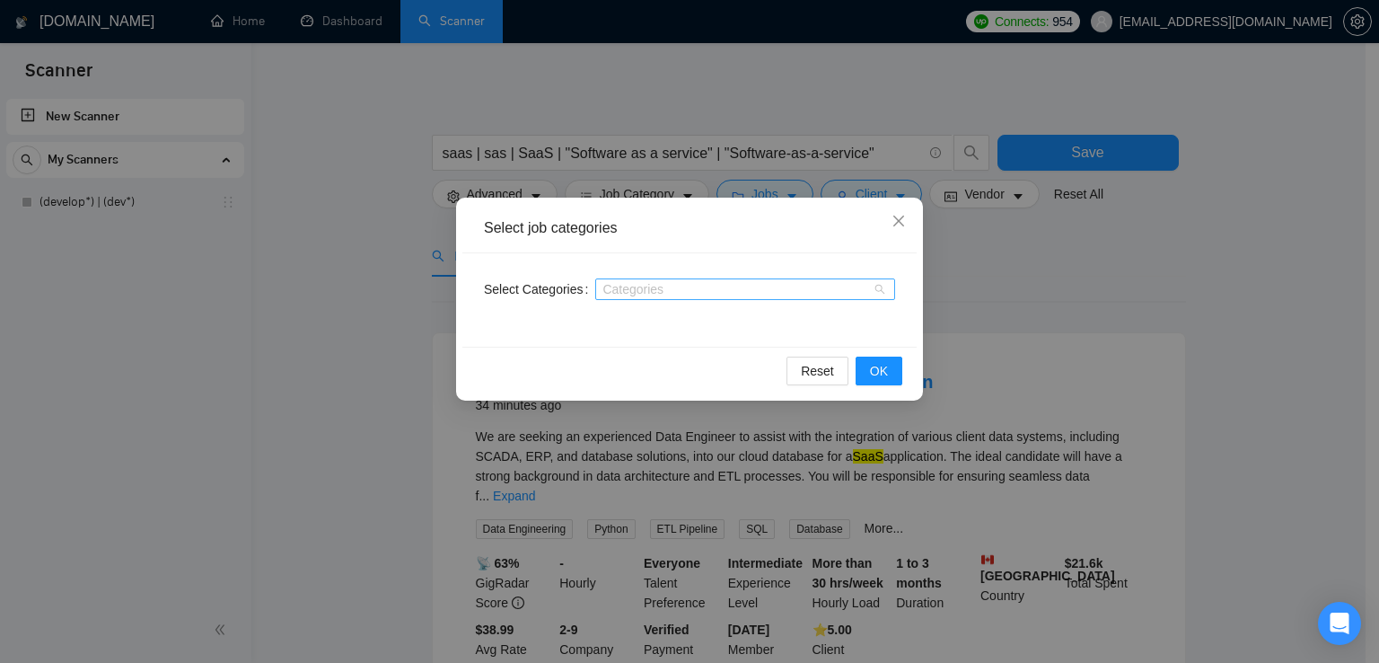
click at [689, 295] on div at bounding box center [736, 289] width 273 height 14
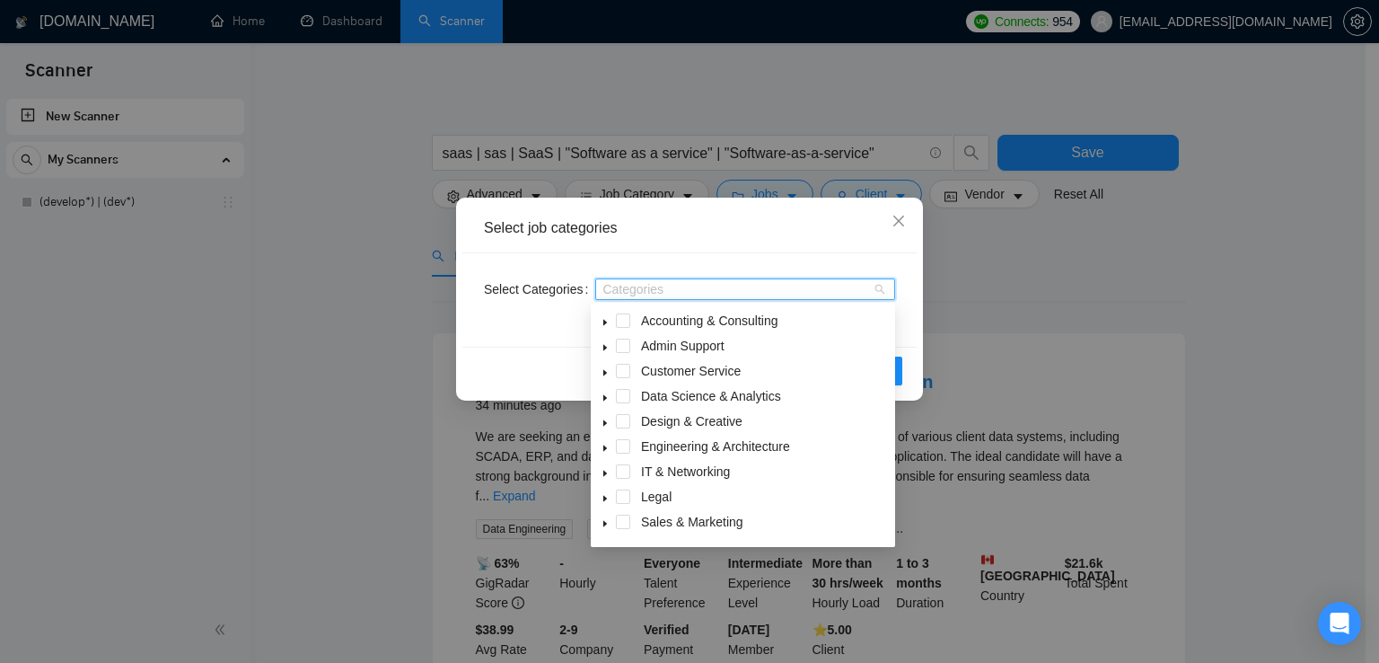
click at [862, 285] on div at bounding box center [736, 289] width 273 height 14
click at [622, 498] on span at bounding box center [623, 500] width 14 height 14
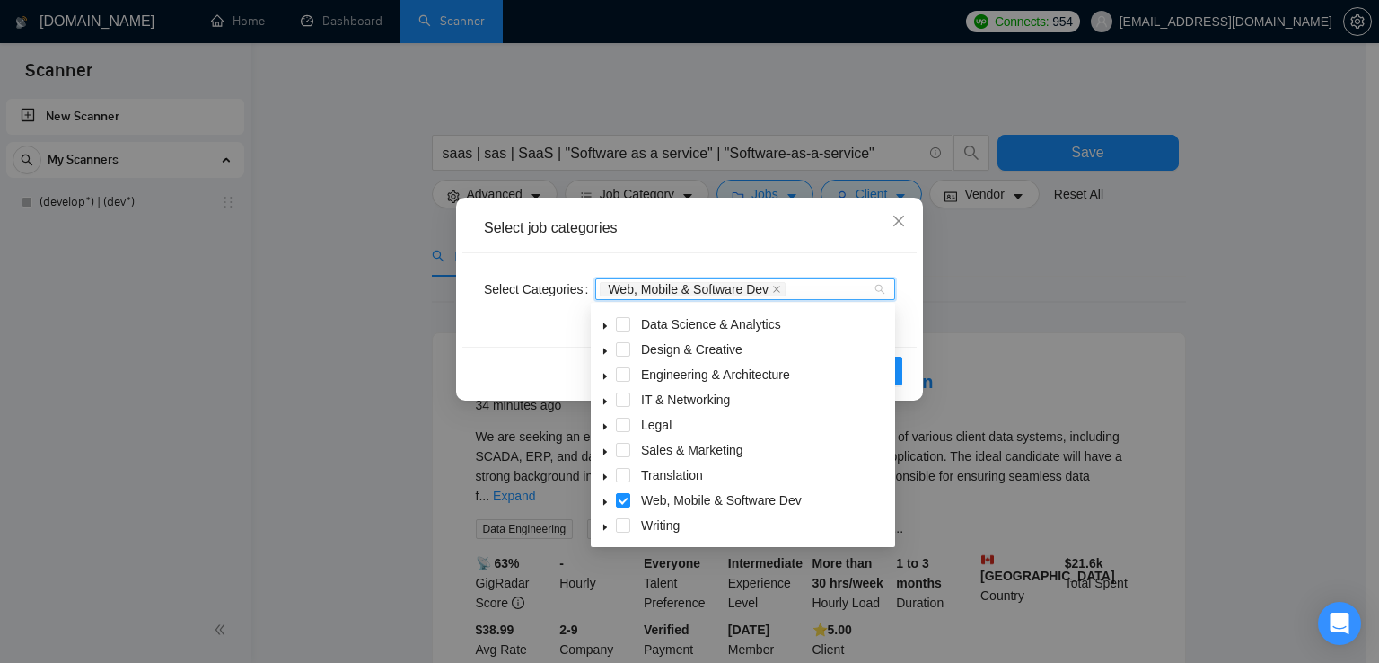
click at [604, 500] on icon "caret-down" at bounding box center [605, 501] width 9 height 9
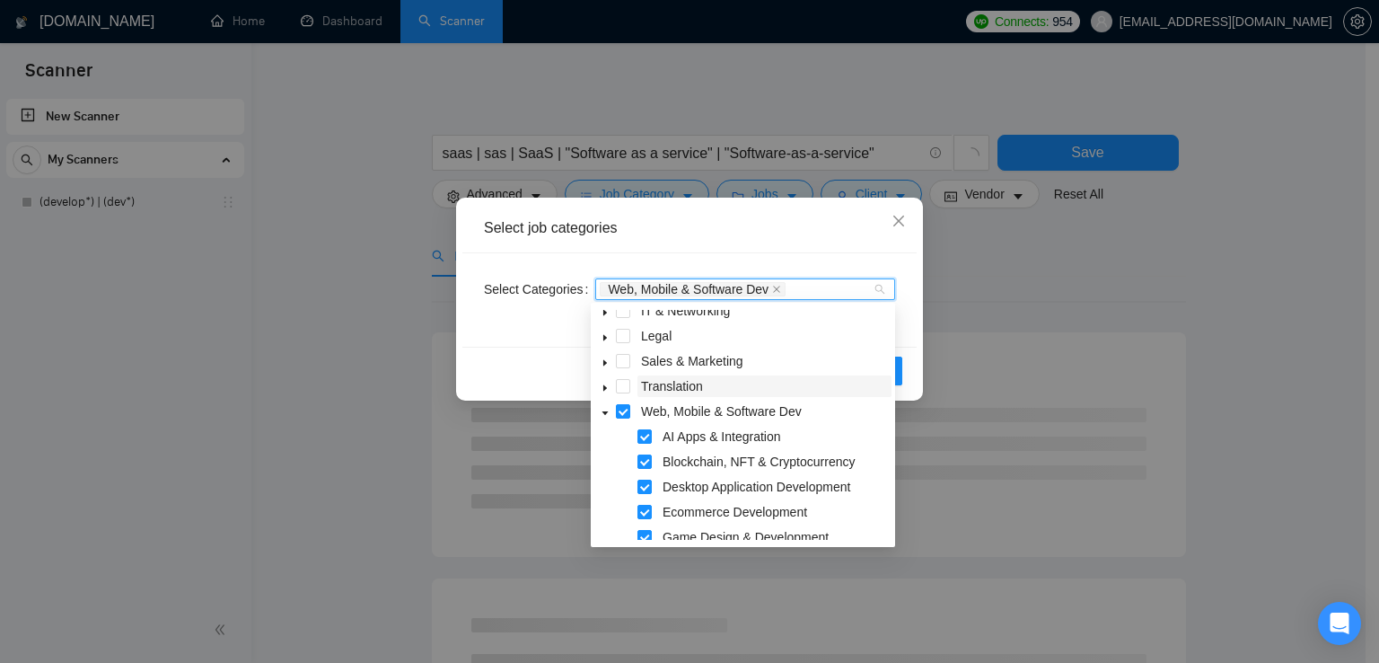
scroll to position [161, 0]
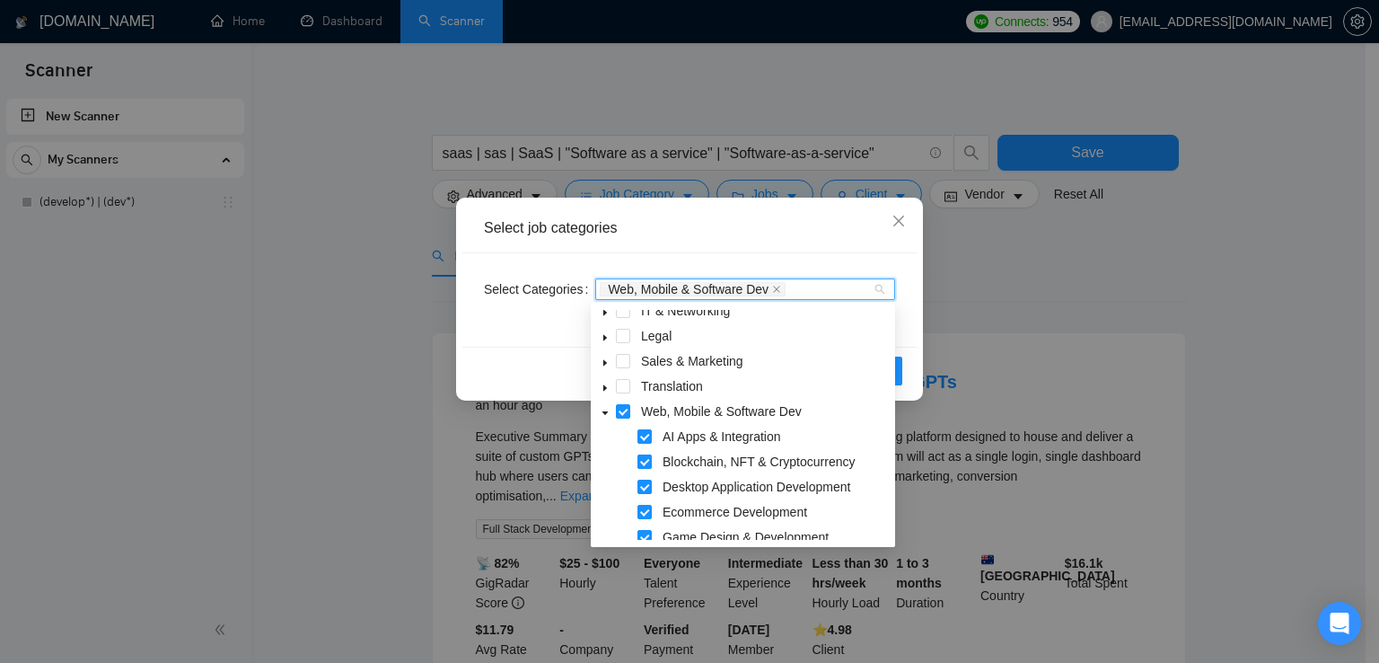
click at [643, 464] on span at bounding box center [644, 461] width 14 height 14
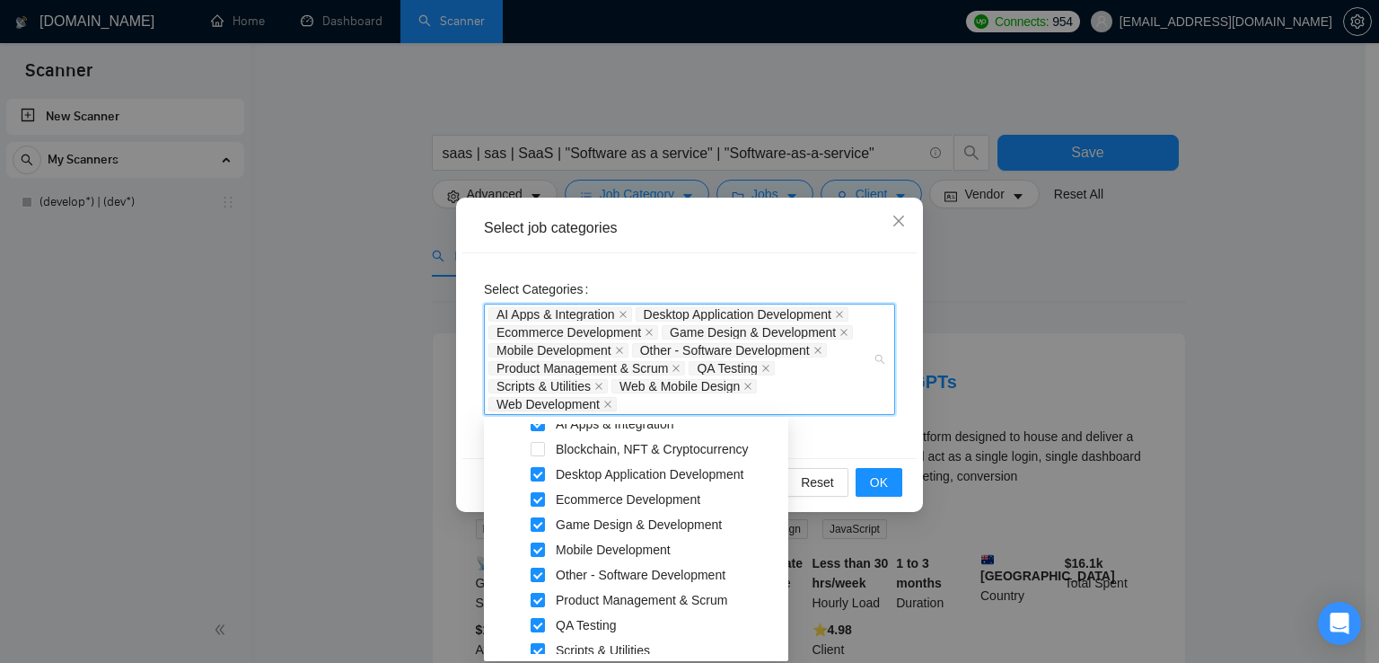
scroll to position [287, 0]
click at [542, 522] on span at bounding box center [538, 524] width 14 height 14
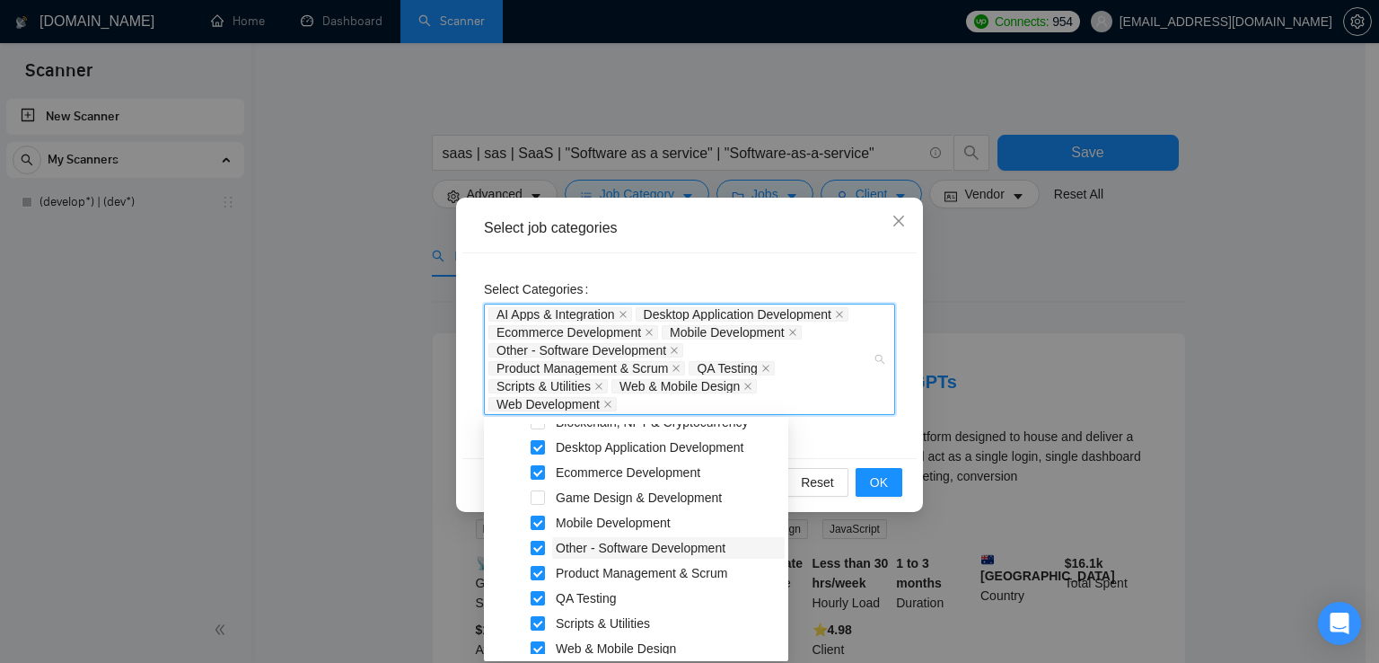
scroll to position [316, 0]
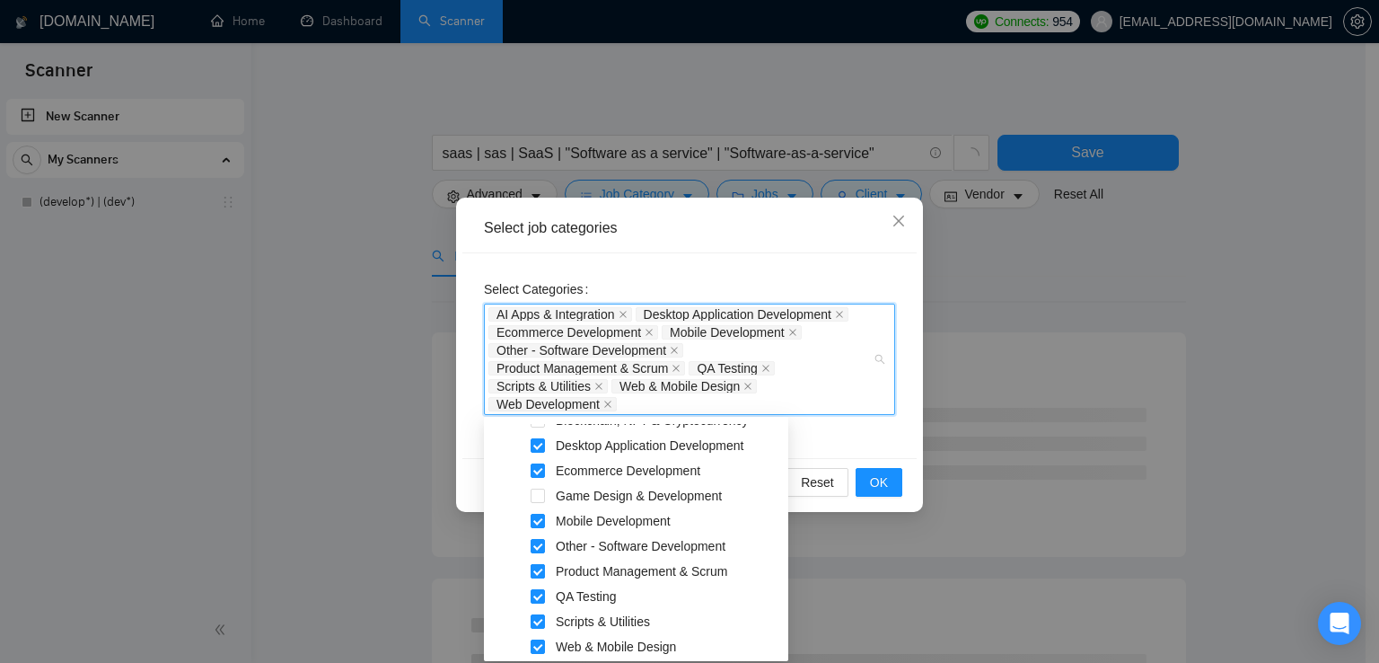
click at [537, 571] on span at bounding box center [538, 571] width 14 height 14
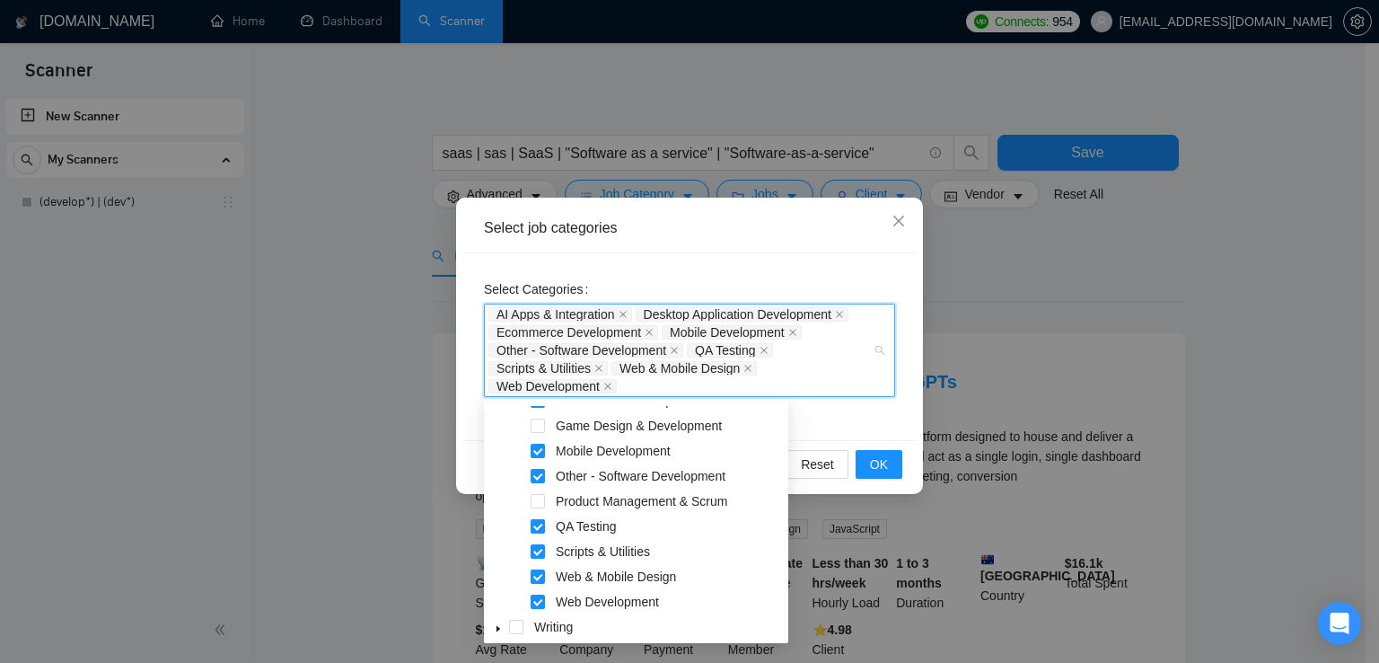
scroll to position [369, 0]
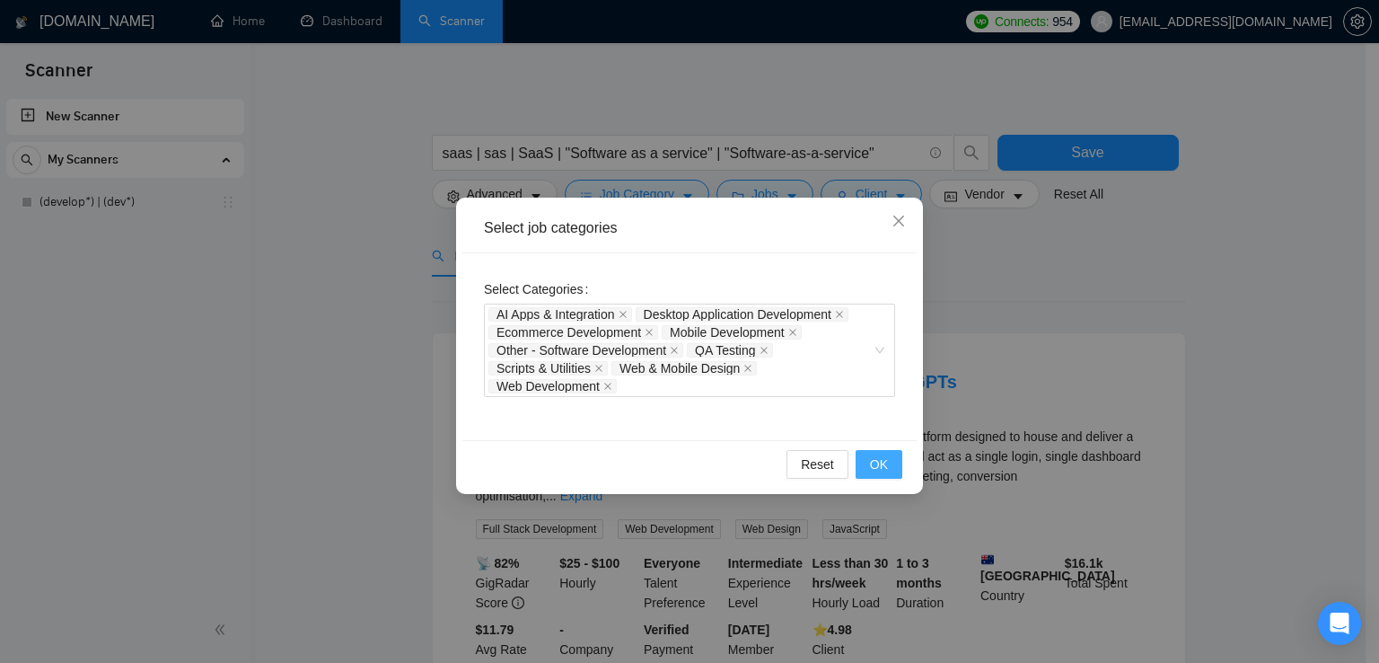
click at [868, 450] on button "OK" at bounding box center [879, 464] width 47 height 29
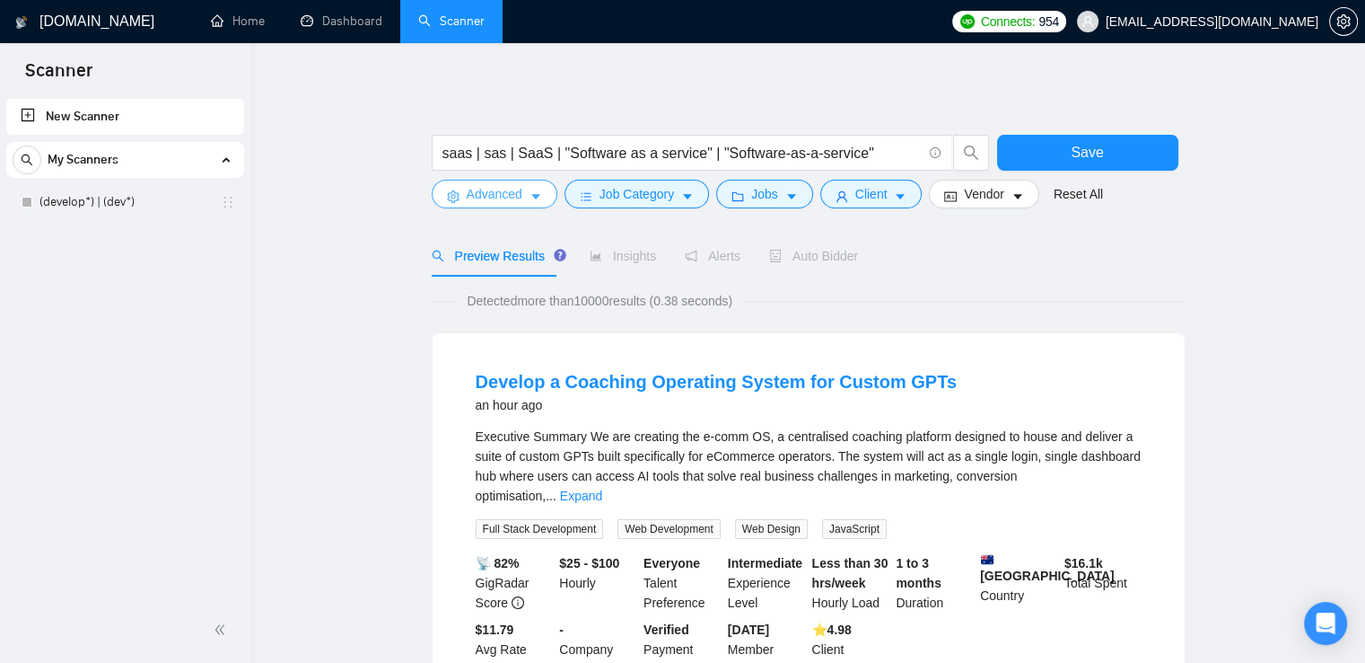
click at [526, 190] on button "Advanced" at bounding box center [495, 194] width 126 height 29
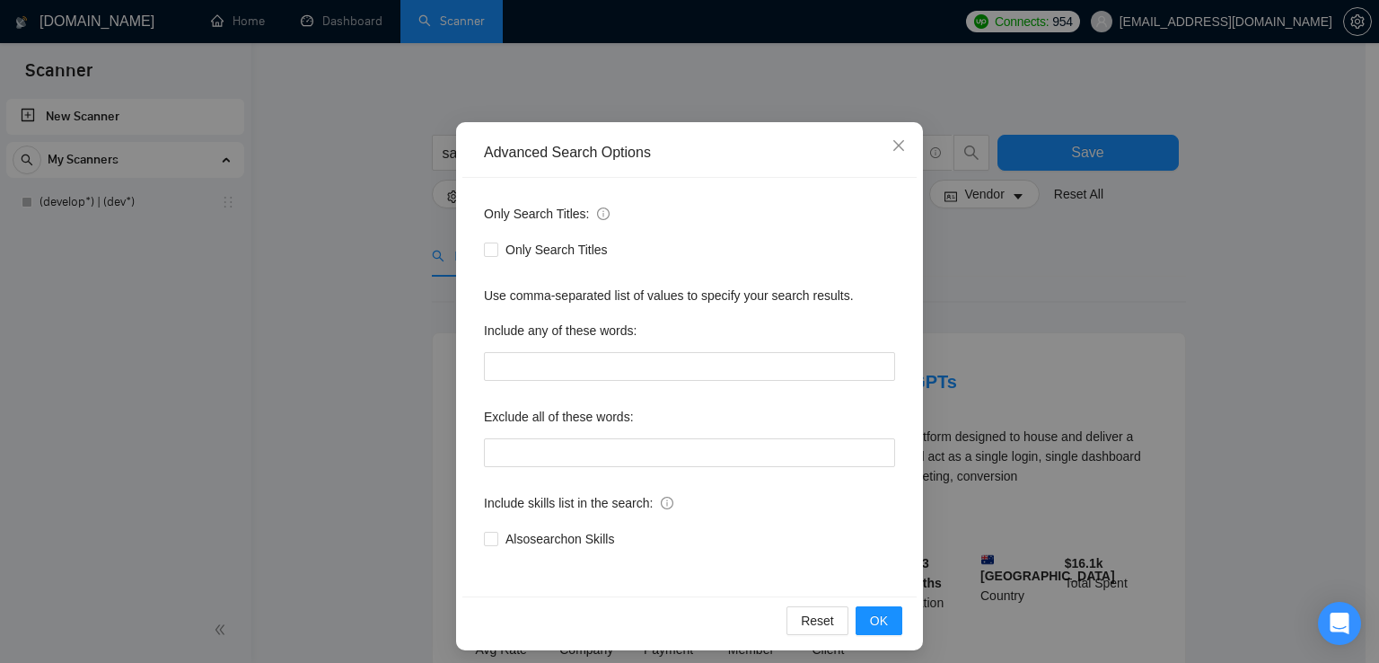
scroll to position [77, 0]
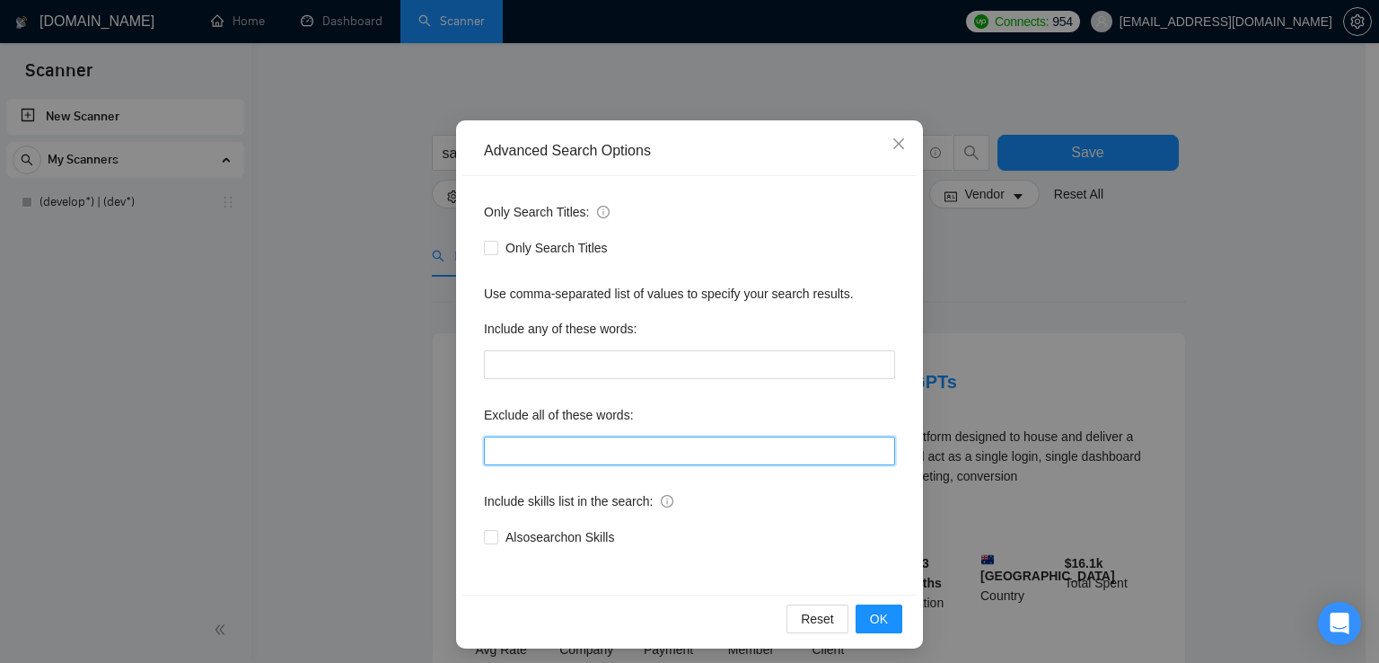
click at [533, 441] on input "text" at bounding box center [689, 450] width 411 height 29
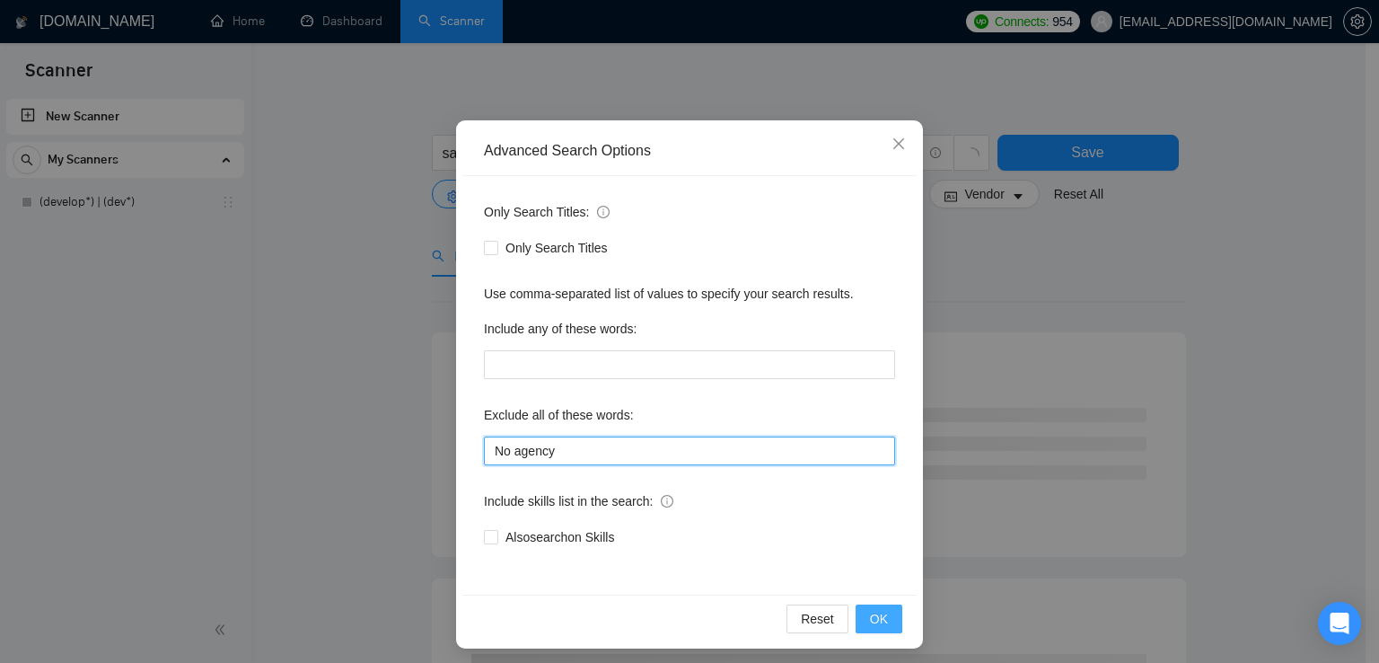
type input "No agency"
click at [870, 615] on span "OK" at bounding box center [879, 619] width 18 height 20
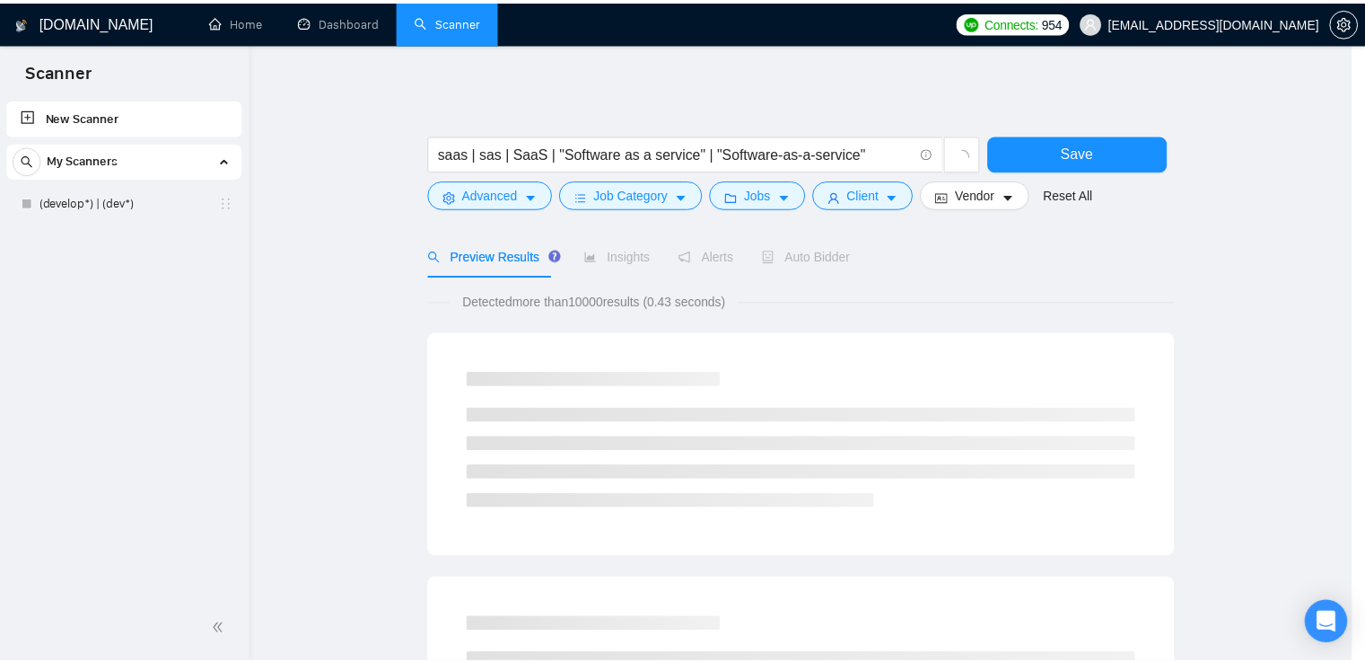
scroll to position [0, 0]
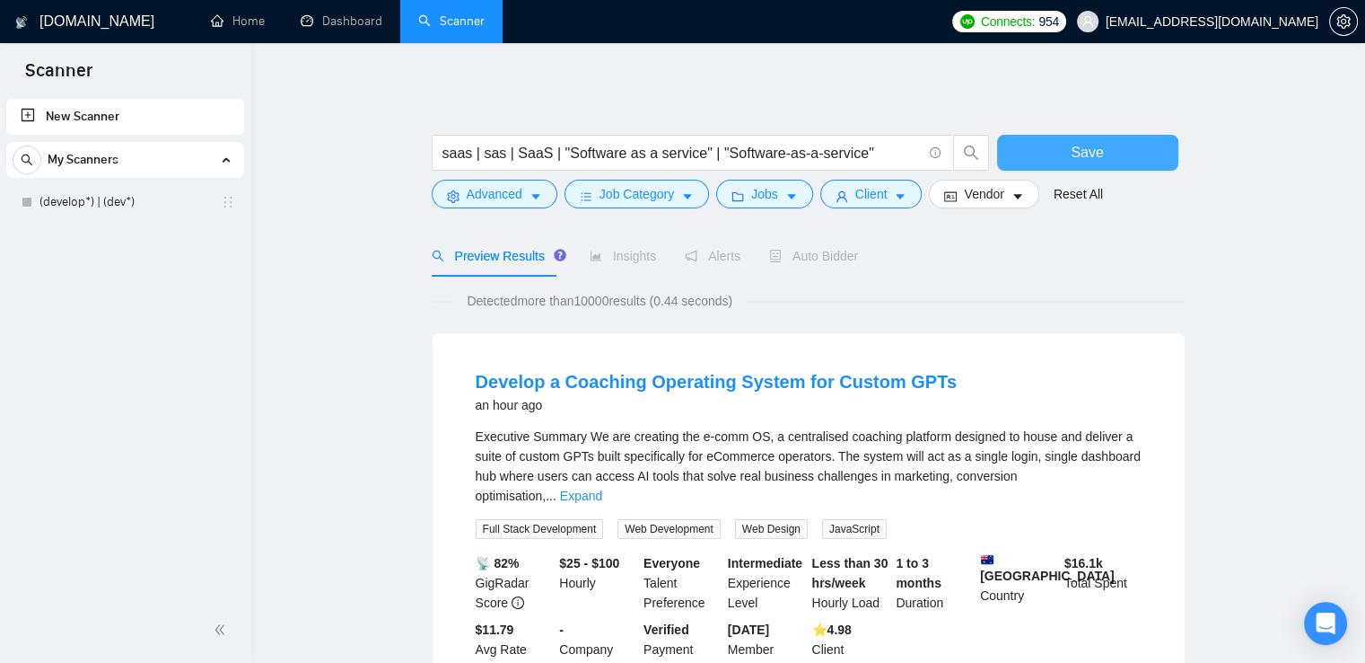
click at [1083, 152] on span "Save" at bounding box center [1087, 152] width 32 height 22
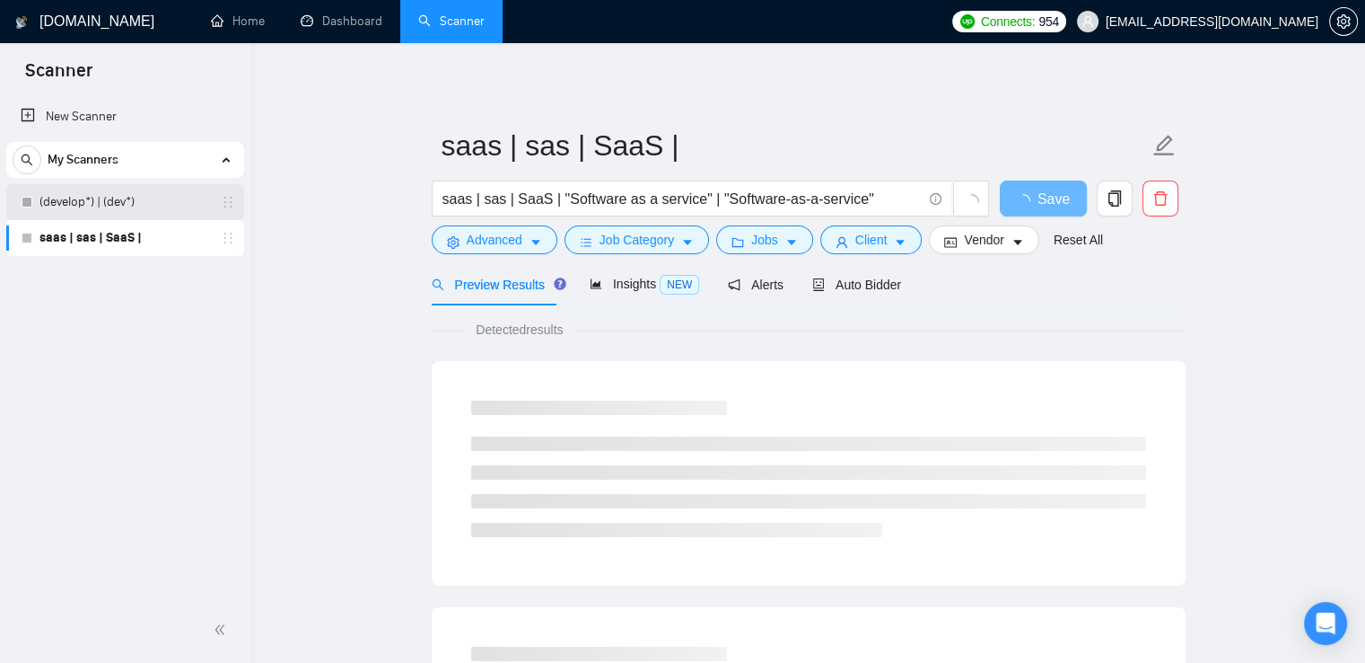
click at [127, 208] on link "(develop*) | (dev*)" at bounding box center [124, 202] width 171 height 36
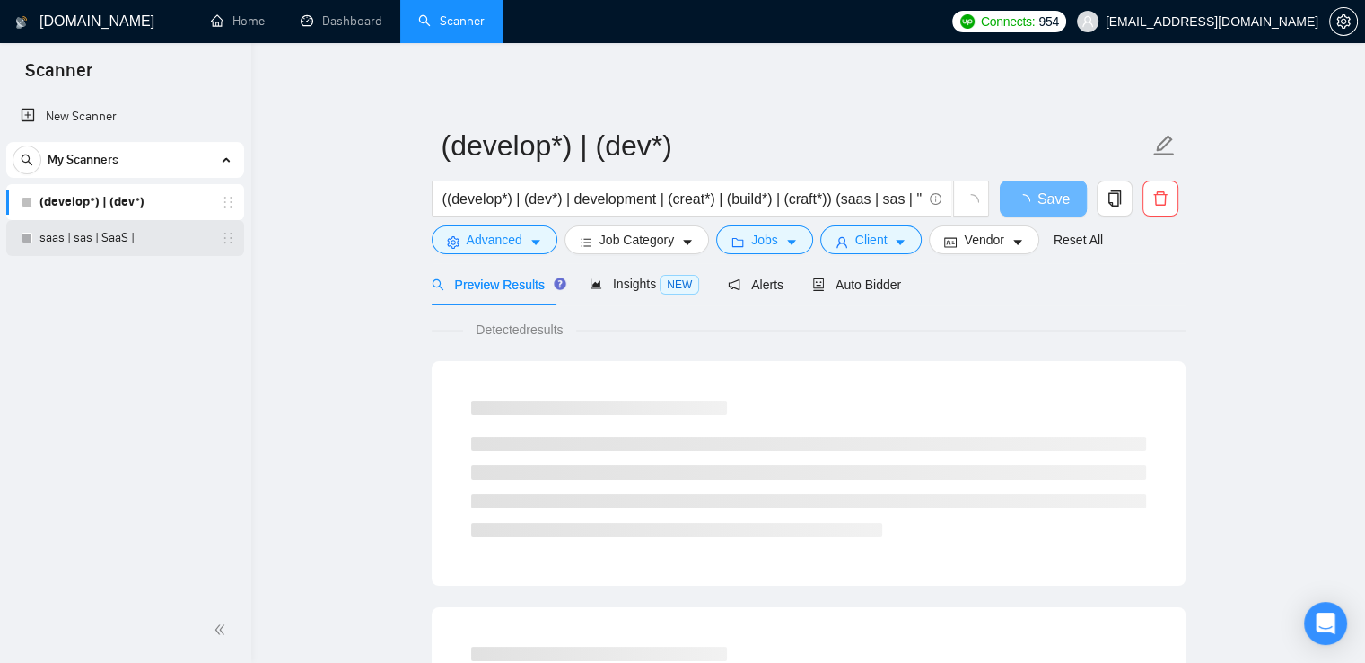
click at [121, 235] on link "saas | sas | SaaS |" at bounding box center [124, 238] width 171 height 36
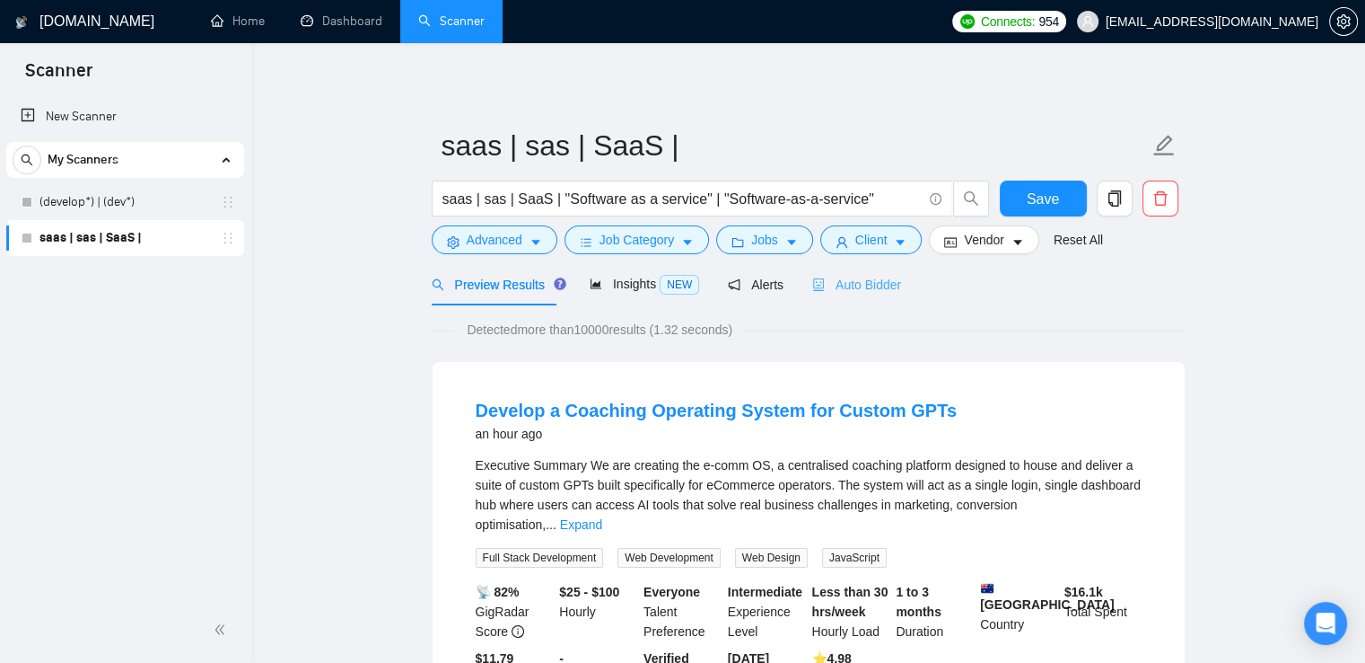
click at [866, 305] on div "Auto Bidder" at bounding box center [856, 284] width 89 height 42
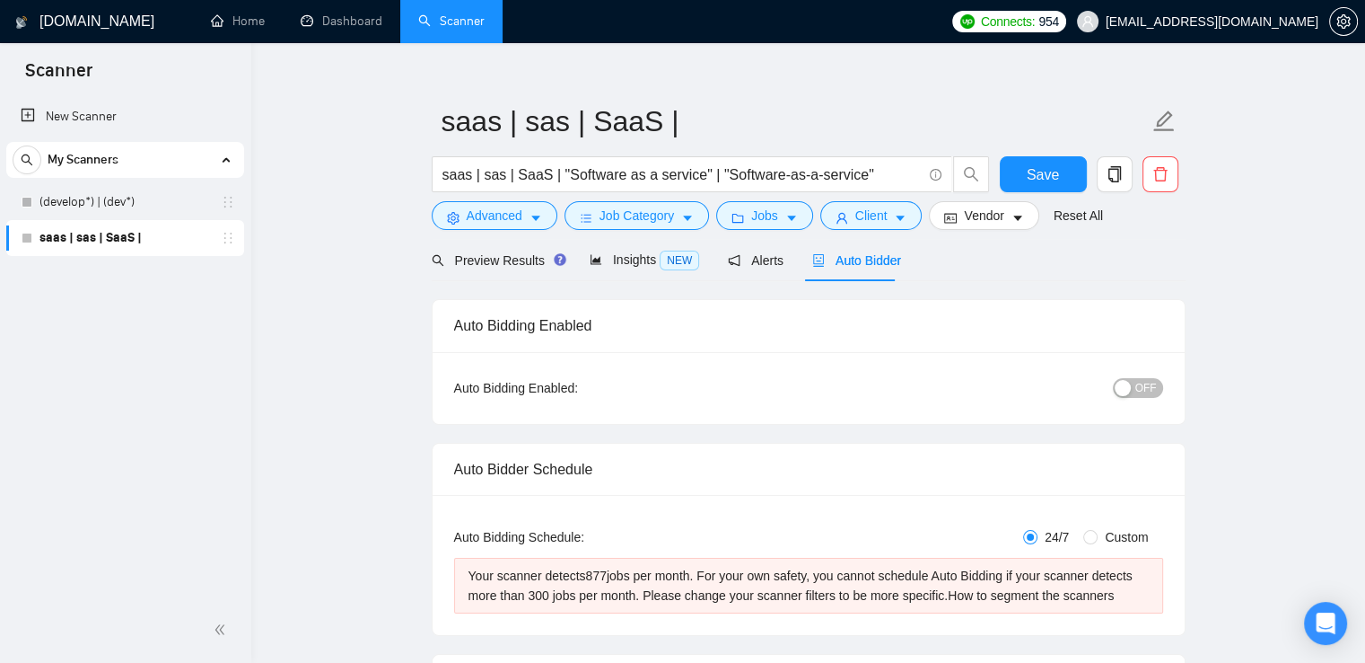
scroll to position [13, 0]
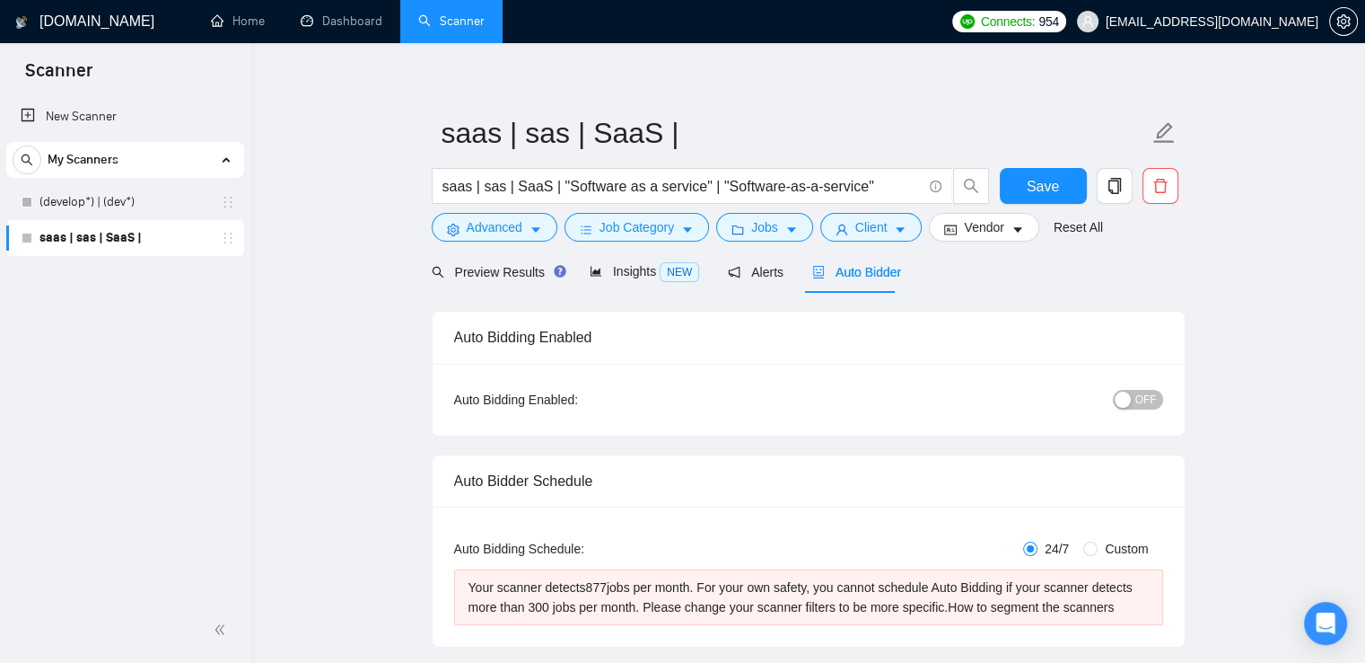
click at [820, 516] on div "Auto Bidding Type: Automated (recommended) Semi-automated Auto Bidding Schedule…" at bounding box center [809, 576] width 752 height 140
click at [495, 275] on span "Preview Results" at bounding box center [496, 272] width 129 height 14
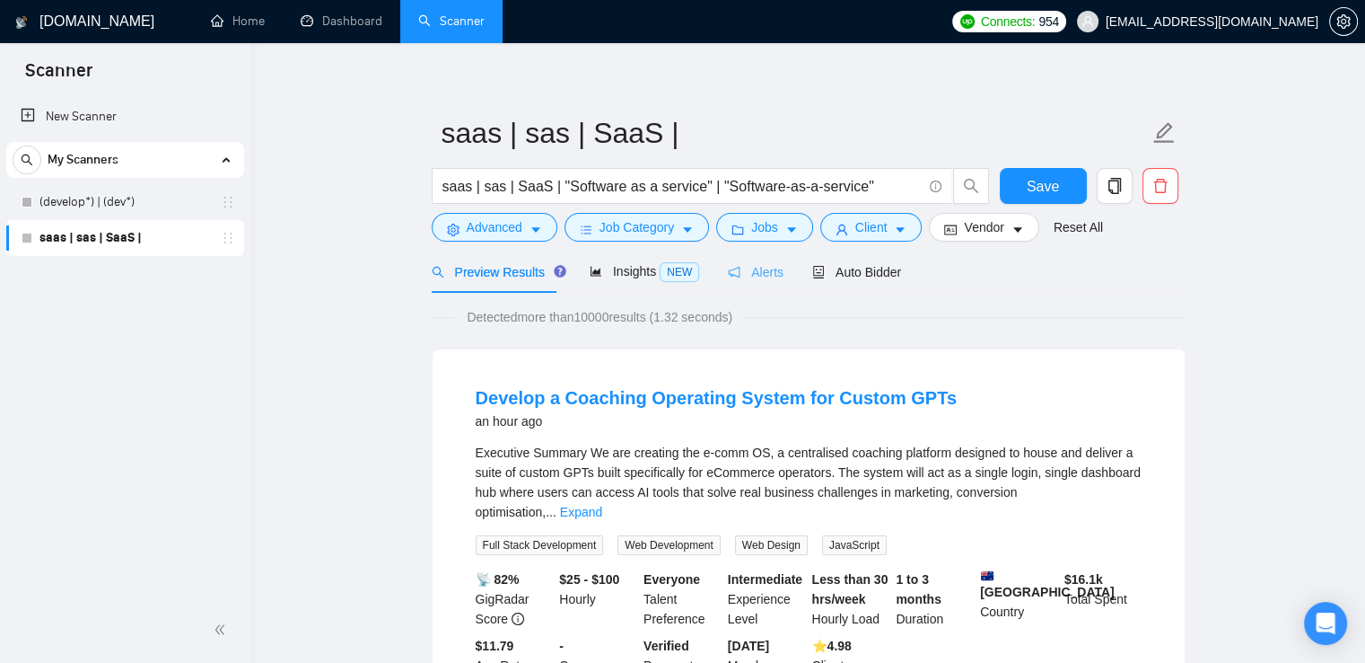
click at [741, 257] on div "Alerts" at bounding box center [756, 271] width 56 height 42
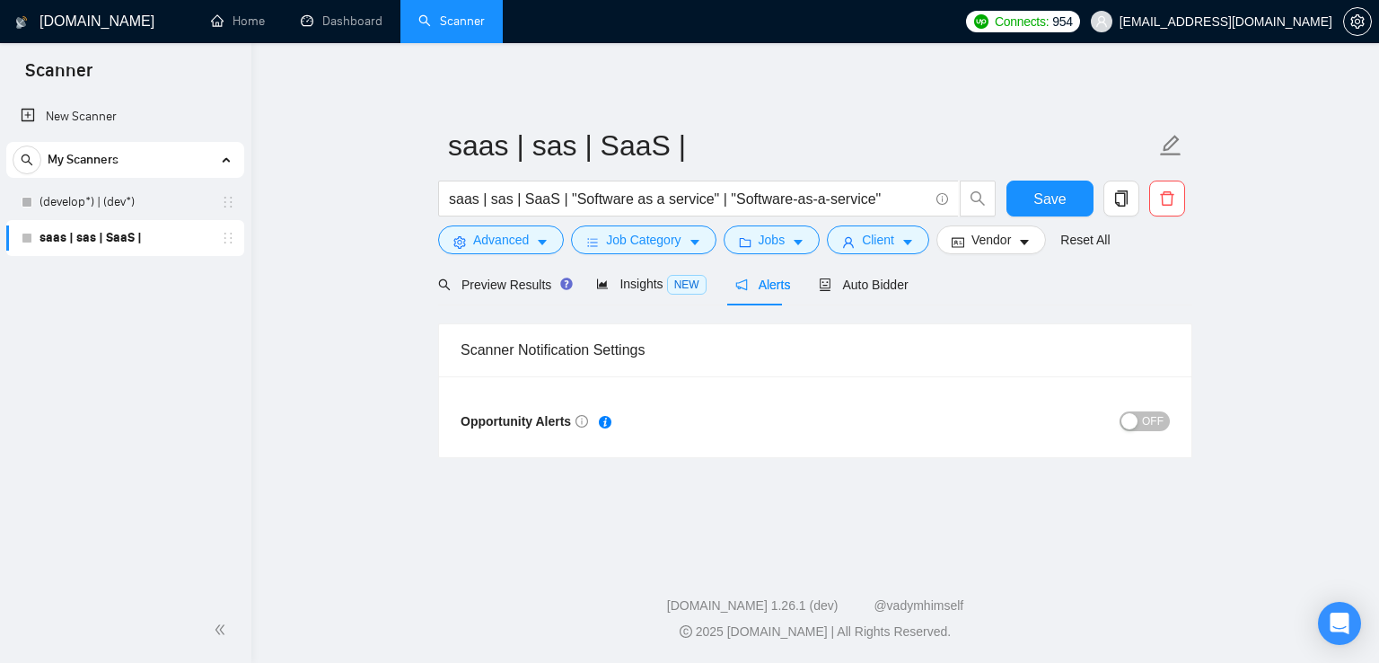
click at [1145, 423] on span "OFF" at bounding box center [1153, 421] width 22 height 20
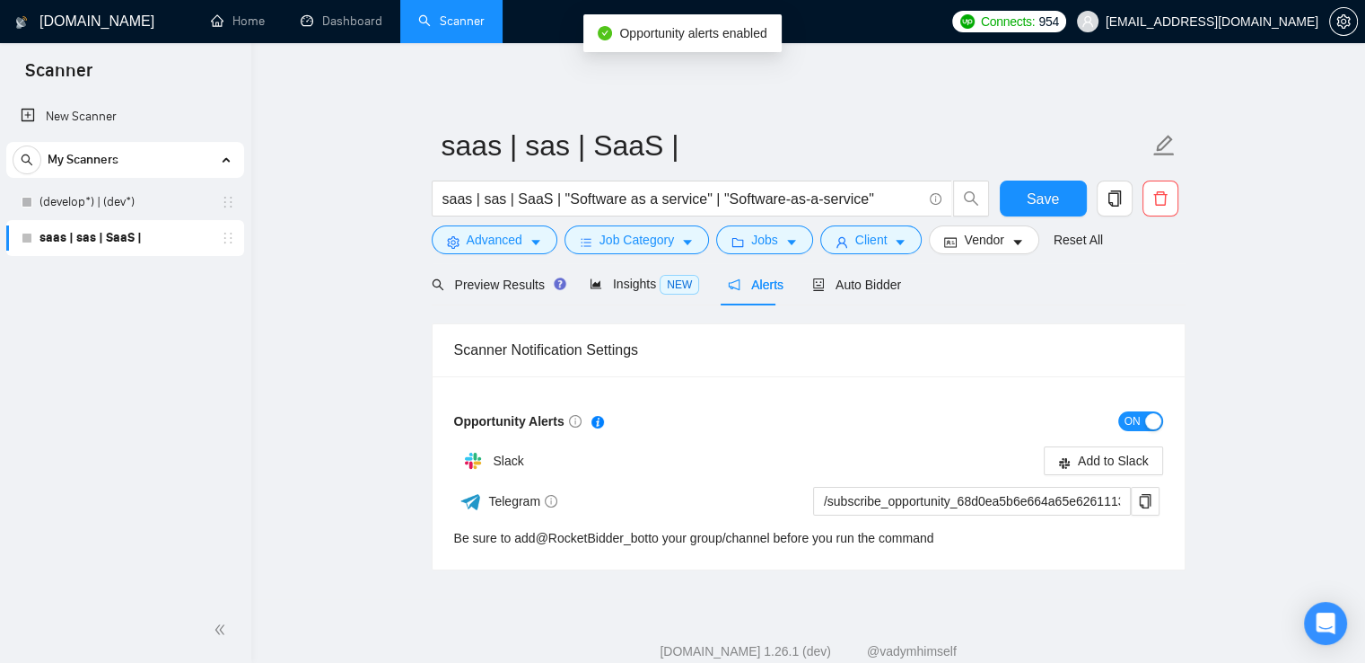
scroll to position [45, 0]
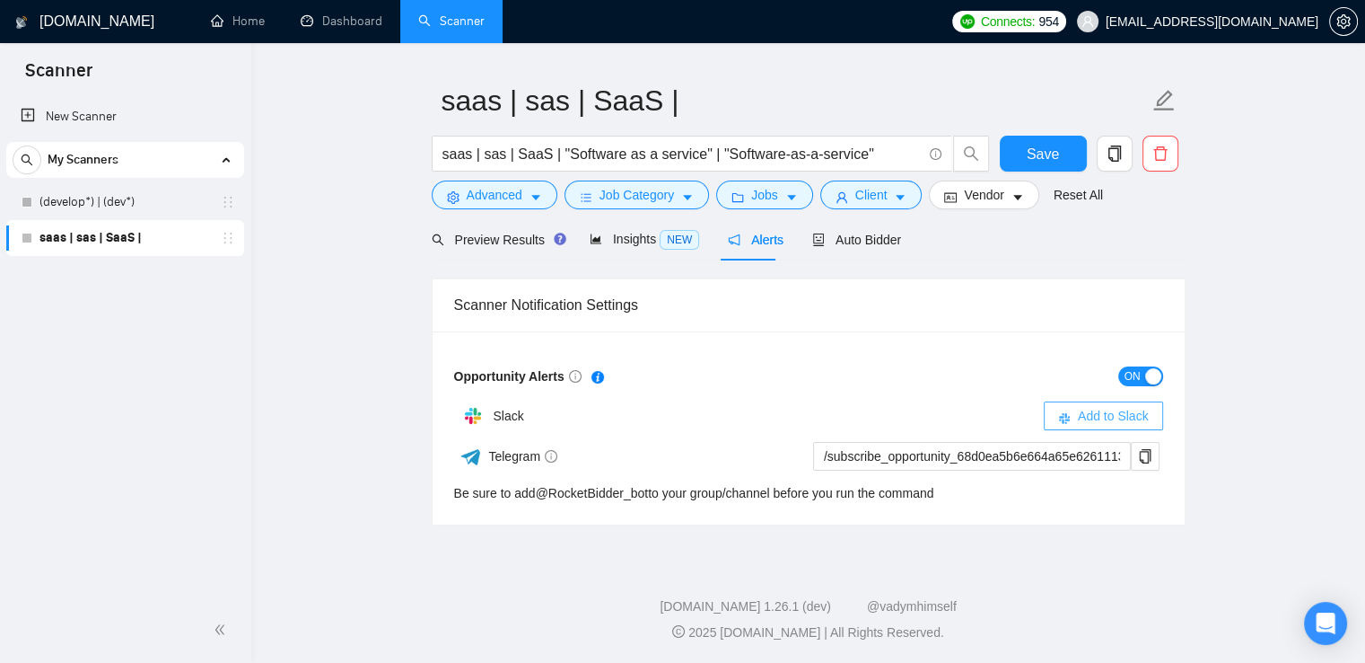
click at [1081, 421] on span "Add to Slack" at bounding box center [1113, 416] width 71 height 20
click at [639, 247] on div "Insights NEW" at bounding box center [645, 239] width 110 height 21
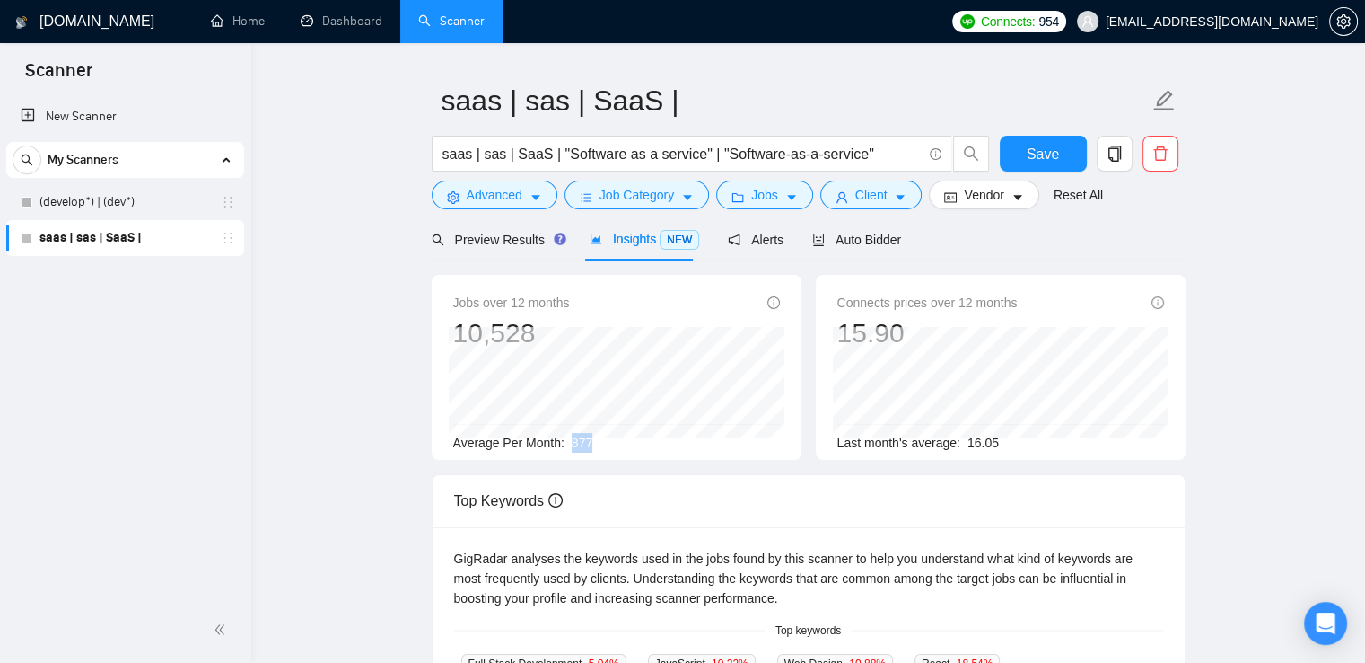
drag, startPoint x: 563, startPoint y: 443, endPoint x: 636, endPoint y: 450, distance: 73.9
click at [636, 450] on div "Average Per Month: 877" at bounding box center [616, 443] width 327 height 20
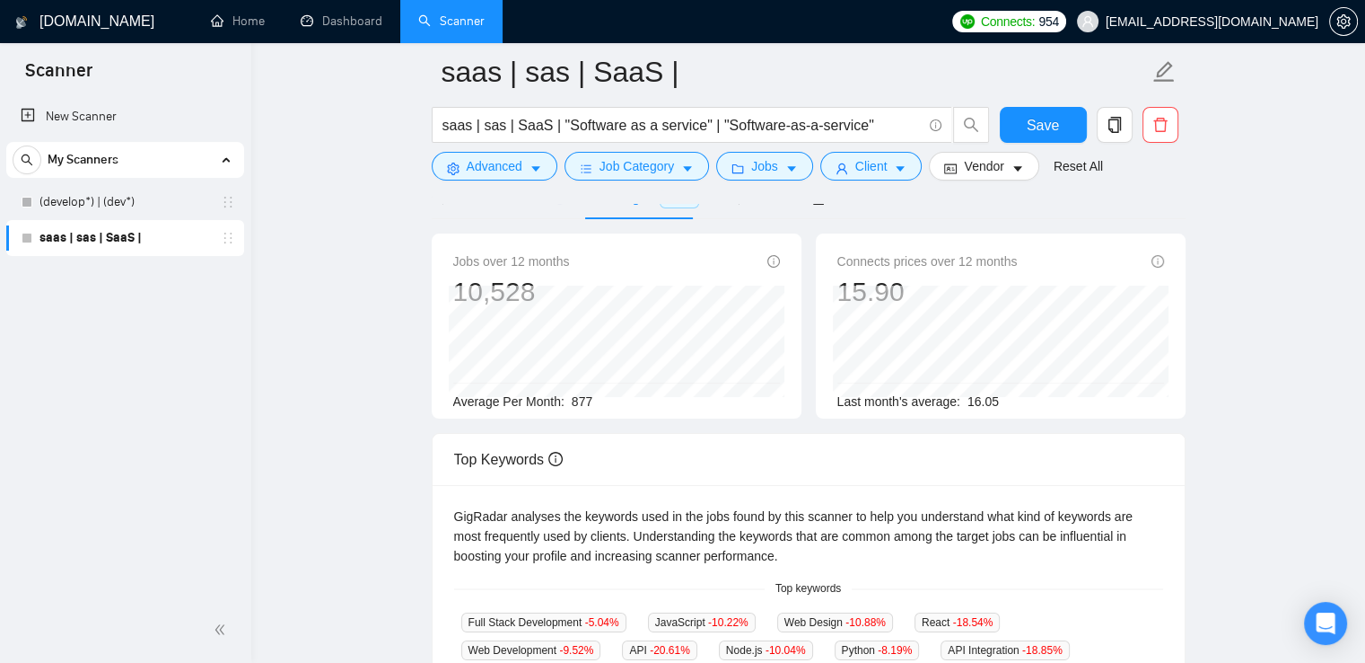
scroll to position [40, 0]
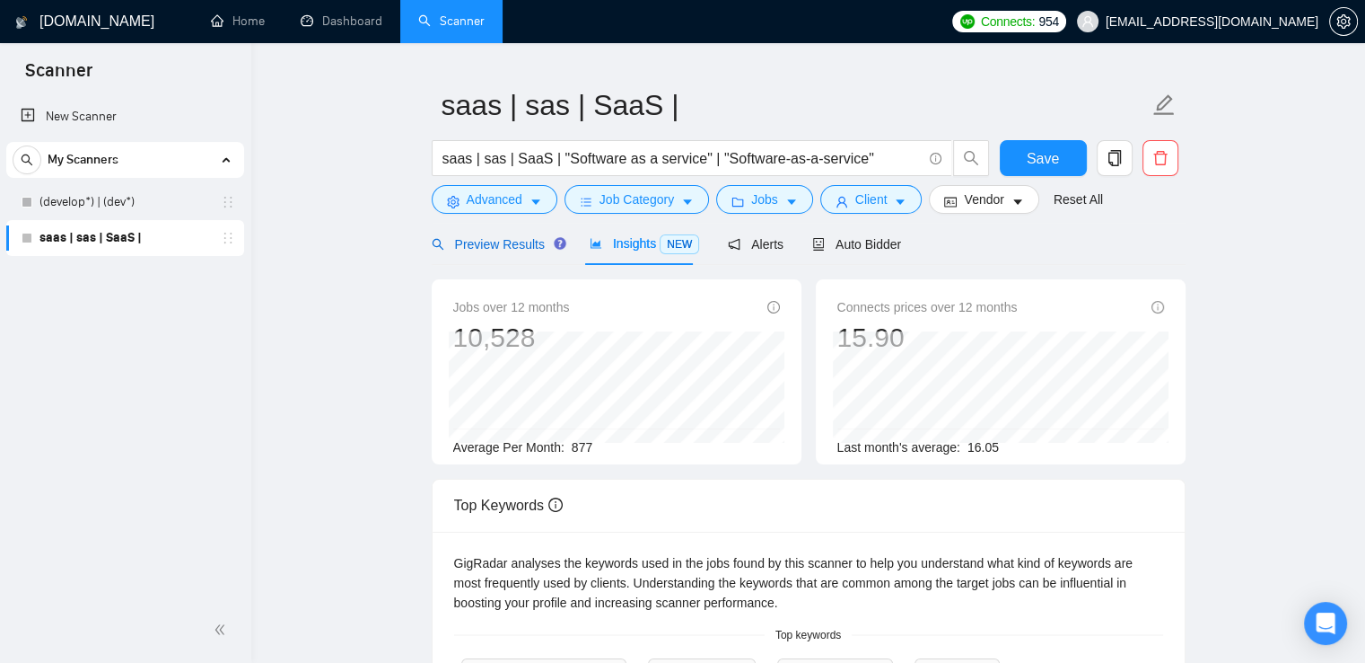
click at [484, 252] on div "Preview Results" at bounding box center [496, 244] width 129 height 20
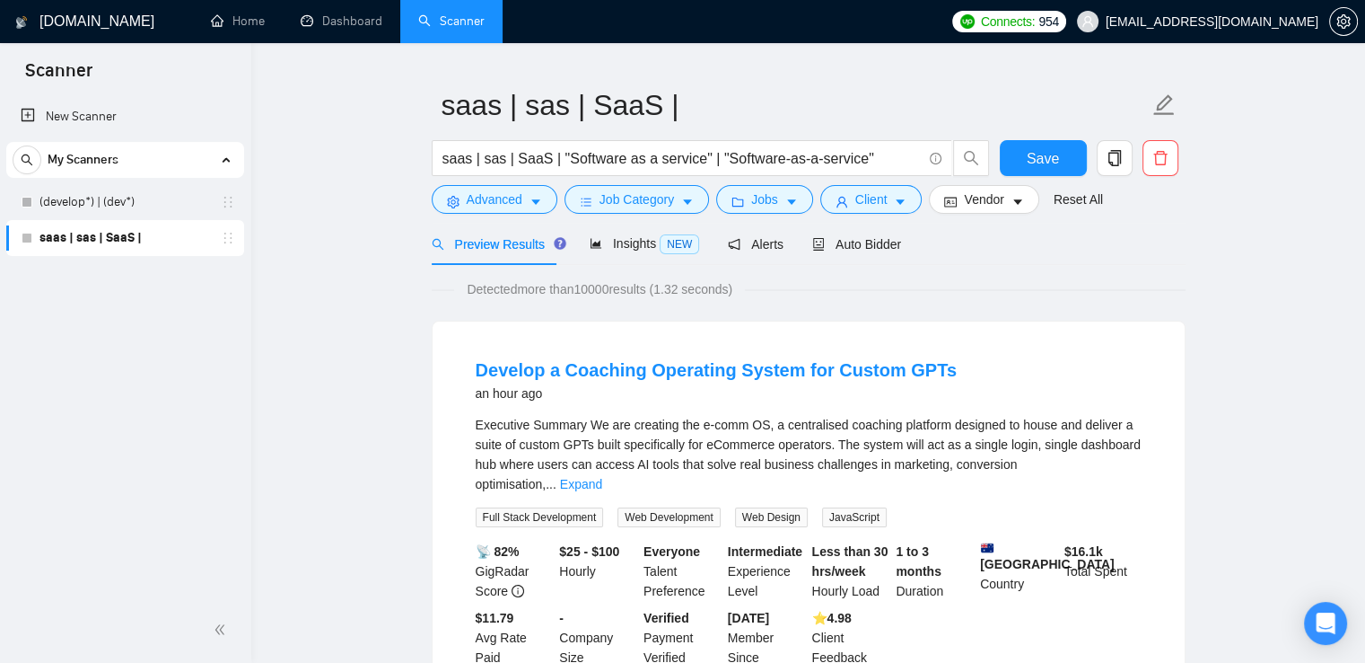
click at [849, 250] on span "Auto Bidder" at bounding box center [856, 244] width 89 height 14
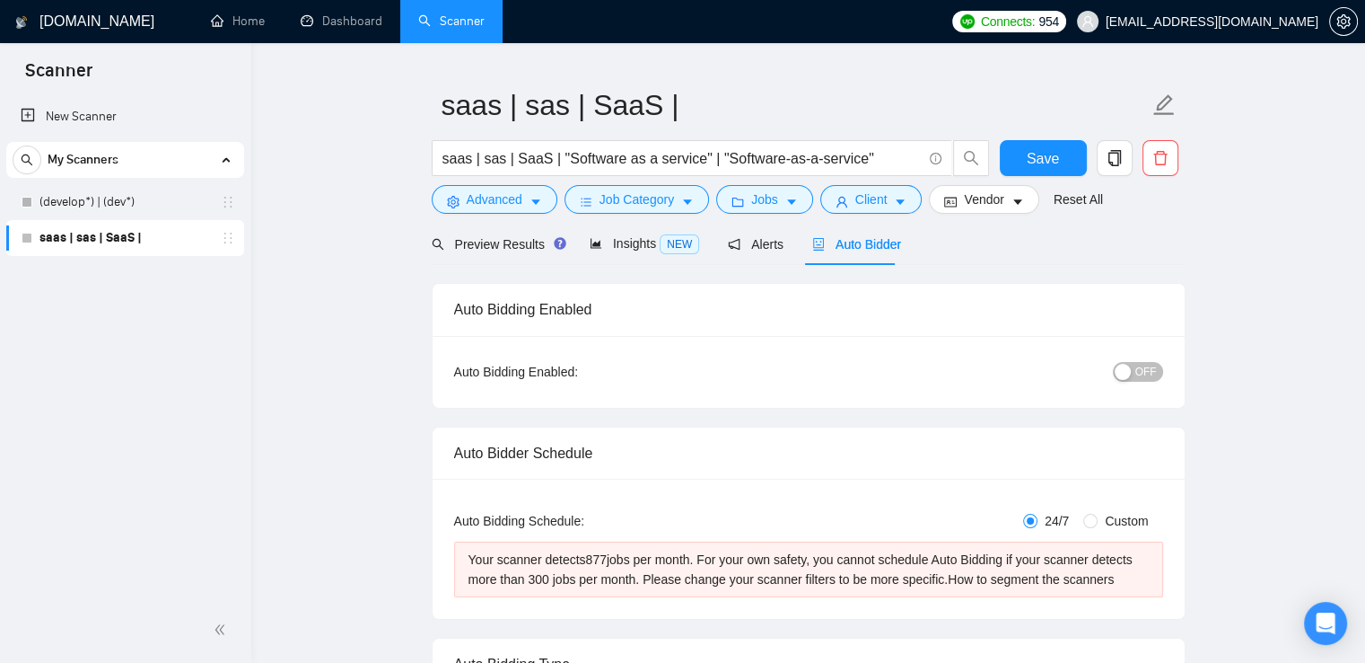
scroll to position [237, 0]
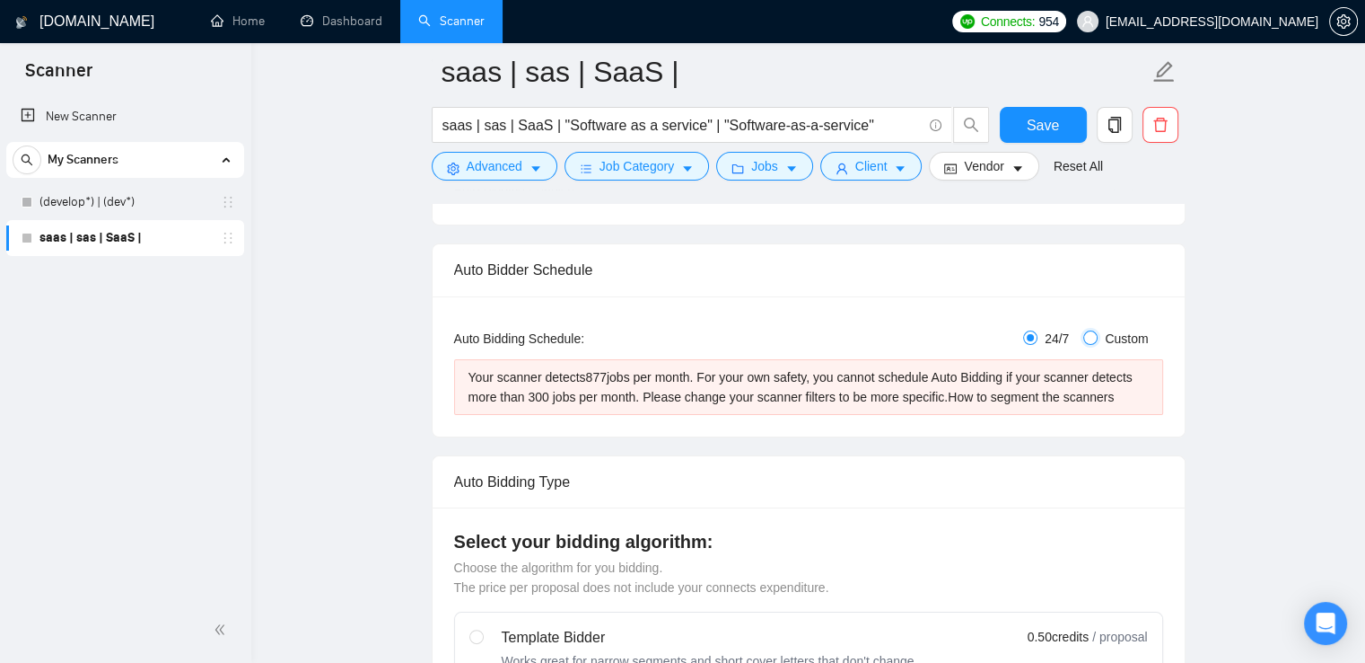
click at [1091, 338] on input "Custom" at bounding box center [1091, 337] width 14 height 14
radio input "true"
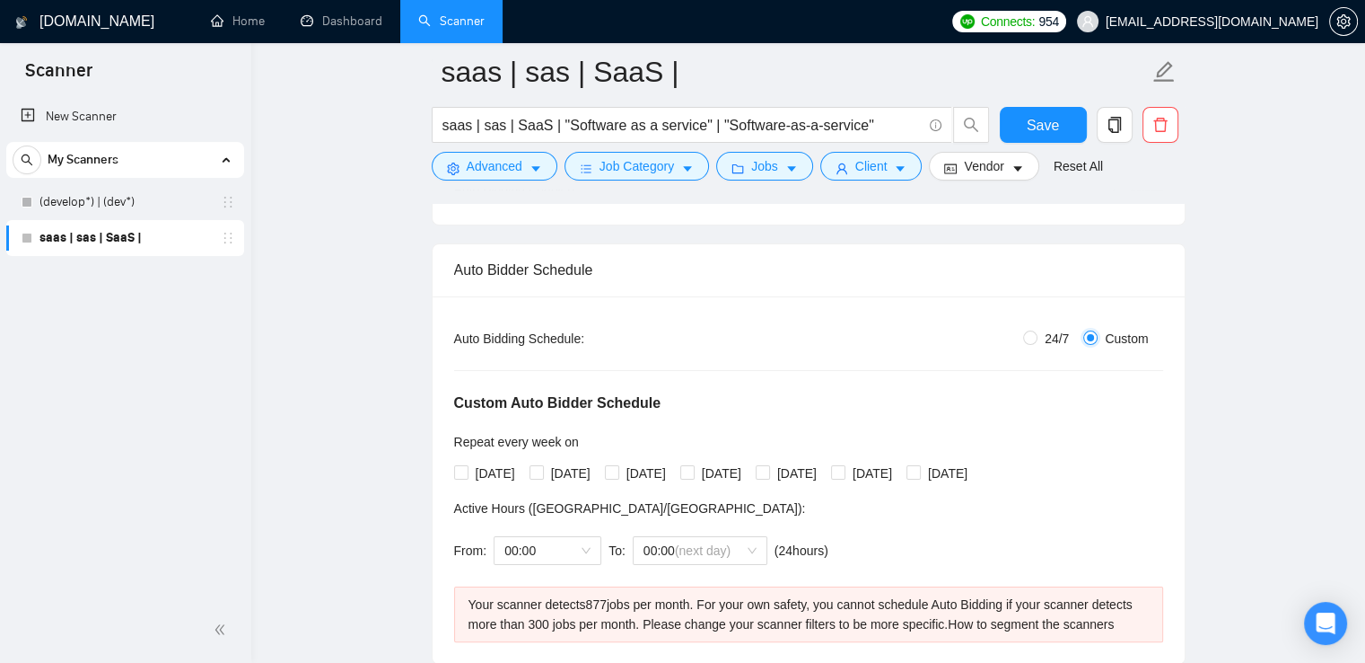
radio input "false"
checkbox input "true"
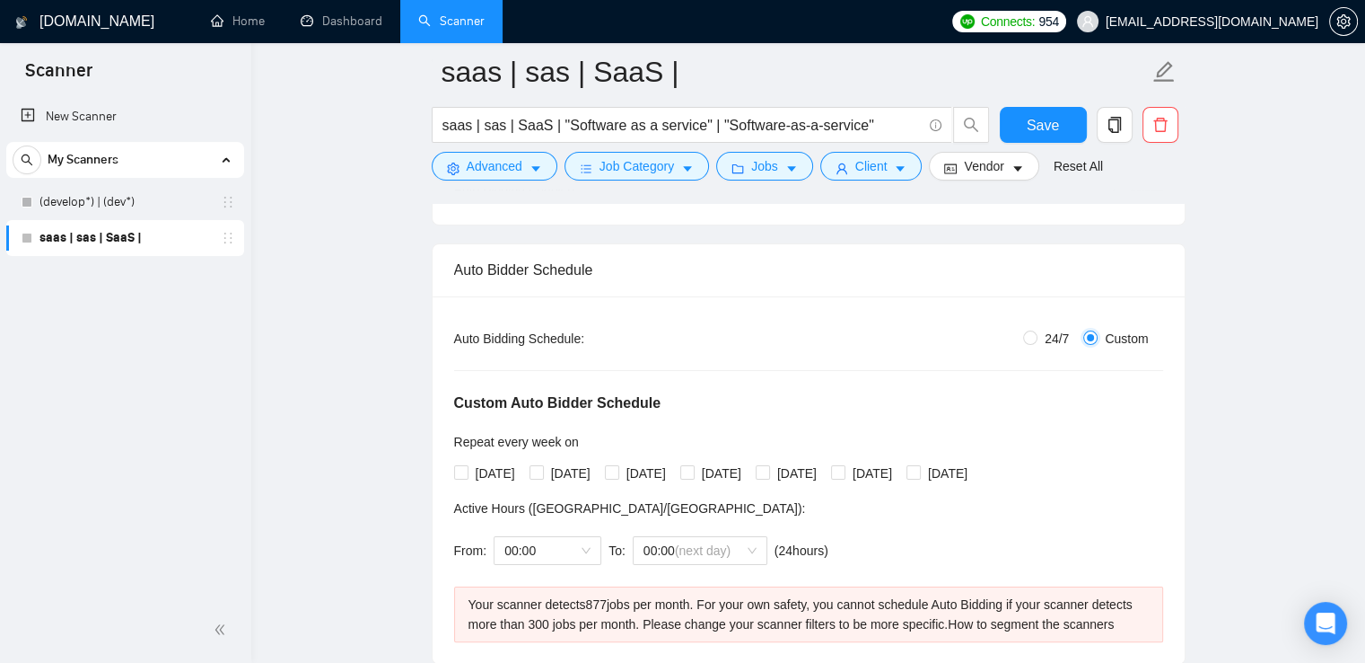
checkbox input "true"
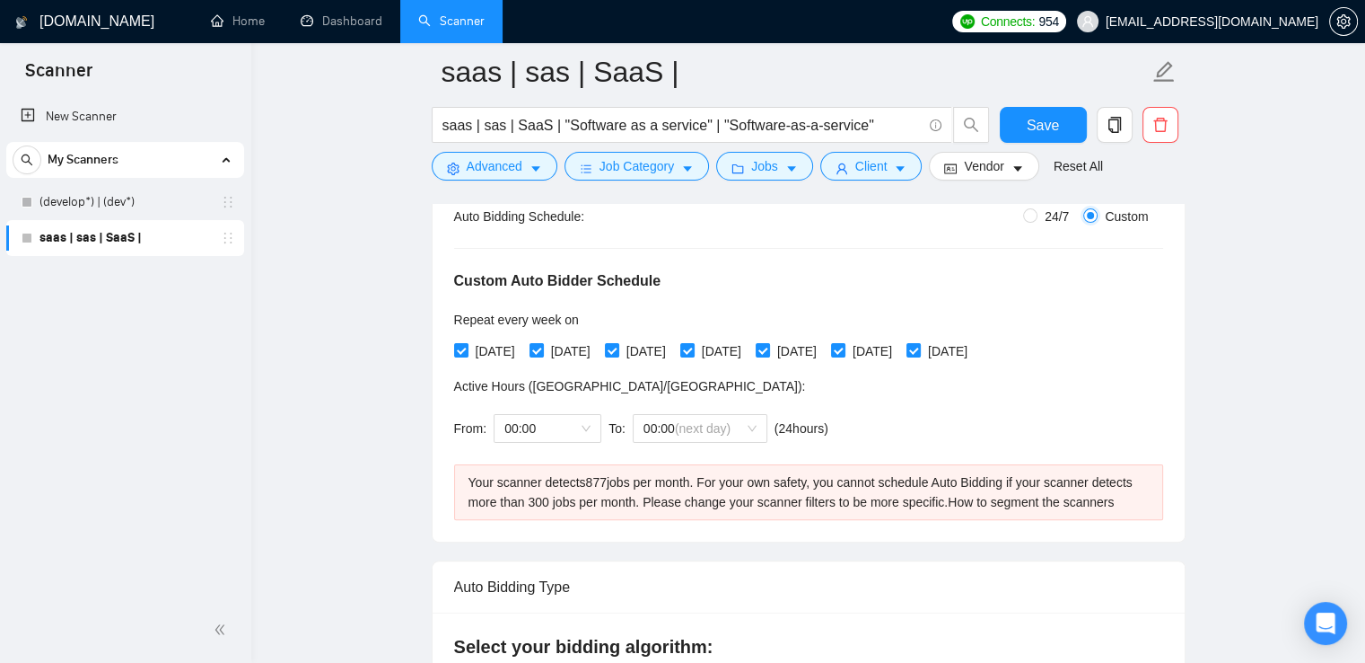
scroll to position [360, 0]
click at [579, 421] on span "00:00" at bounding box center [548, 427] width 86 height 27
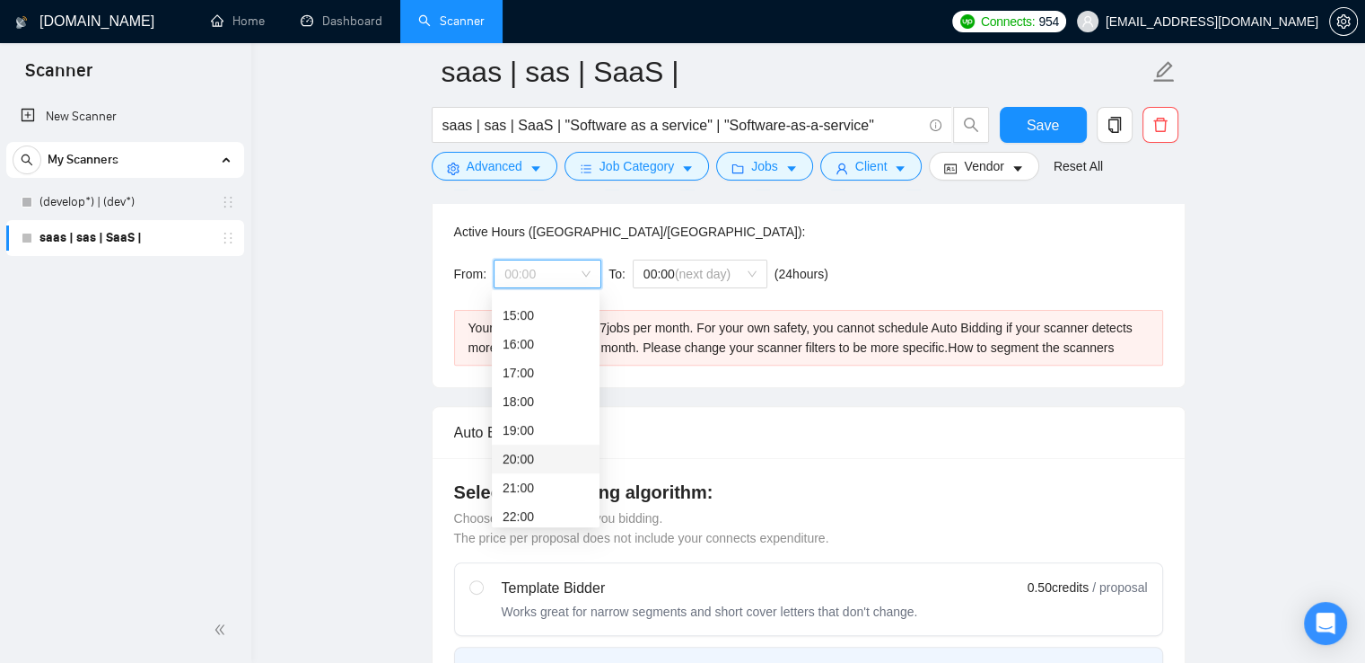
scroll to position [425, 0]
click at [543, 371] on div "17:00" at bounding box center [546, 372] width 86 height 20
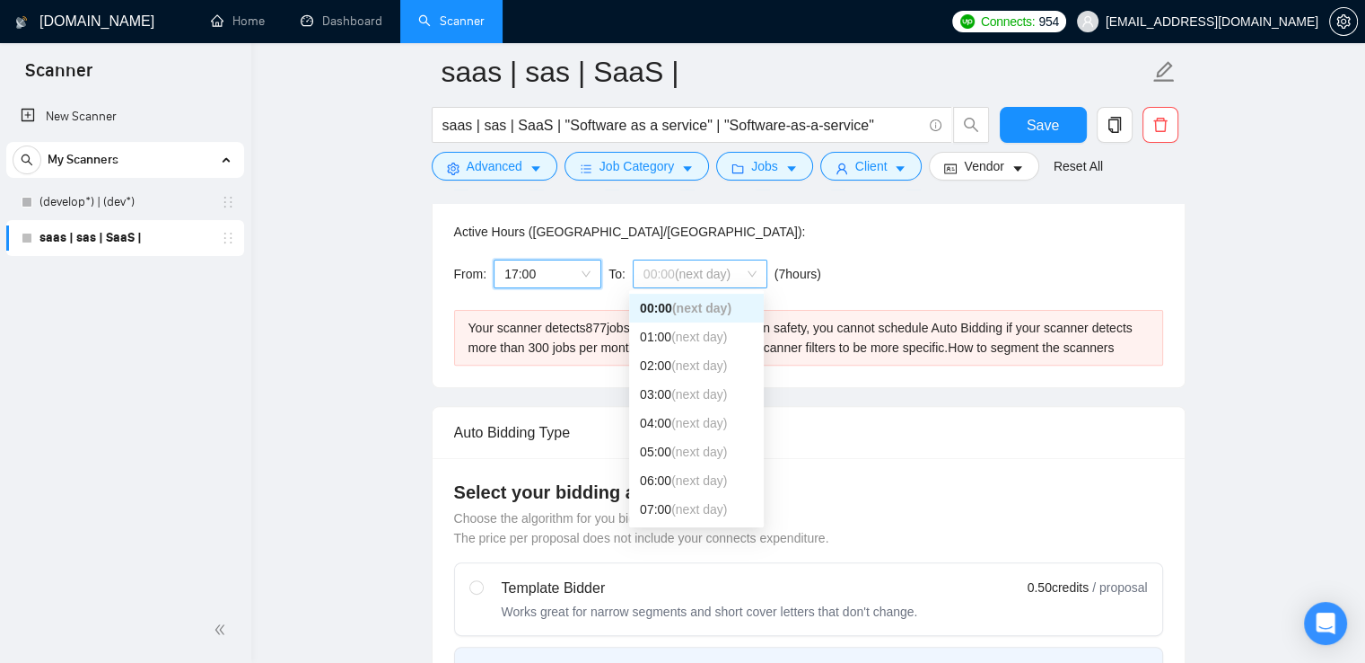
click at [743, 263] on span "00:00 (next day)" at bounding box center [700, 273] width 113 height 27
click at [661, 505] on div "23:00" at bounding box center [696, 508] width 113 height 20
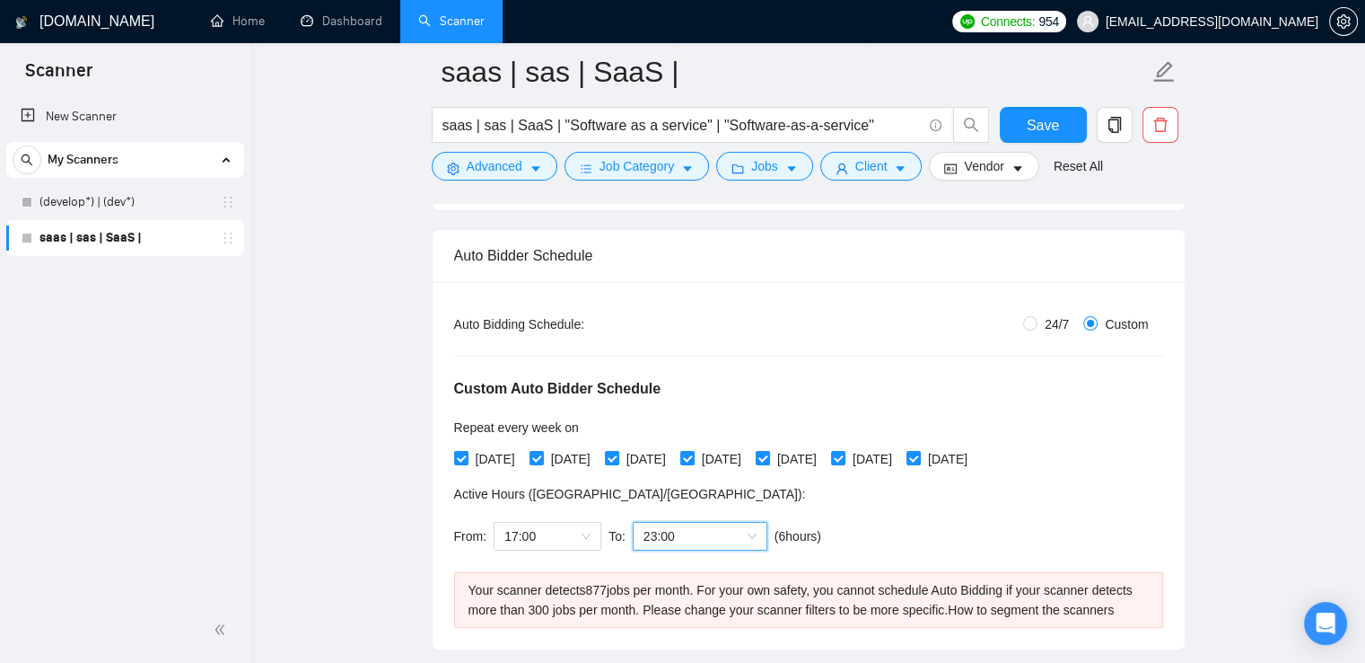
scroll to position [251, 0]
click at [962, 465] on label "[DATE]" at bounding box center [941, 459] width 68 height 20
click at [919, 463] on input "[DATE]" at bounding box center [913, 457] width 13 height 13
checkbox input "false"
click at [868, 455] on div "[DATE] [DATE] [DATE] [DATE] [DATE] [DATE] [DATE]" at bounding box center [715, 459] width 522 height 20
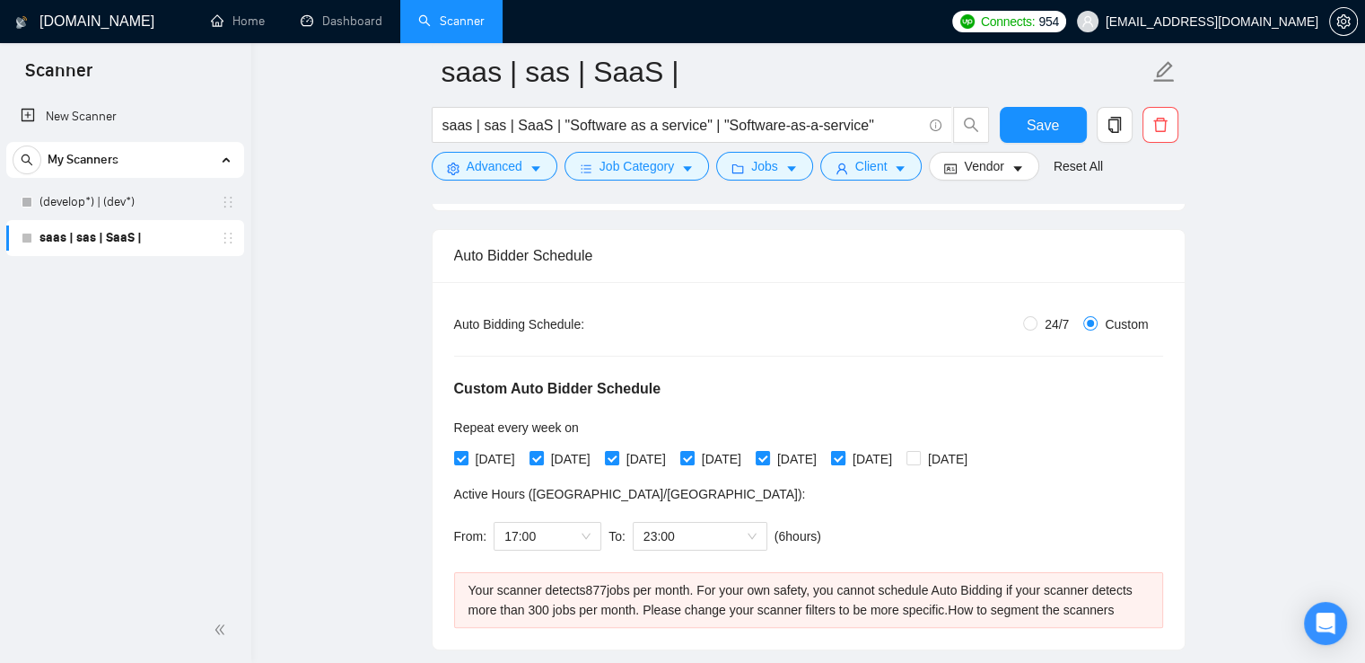
click at [844, 455] on input "[DATE]" at bounding box center [837, 457] width 13 height 13
checkbox input "false"
click at [800, 457] on div "[DATE] [DATE] [DATE] [DATE] [DATE] [DATE] [DATE]" at bounding box center [715, 459] width 522 height 20
click at [768, 457] on input "[DATE]" at bounding box center [762, 457] width 13 height 13
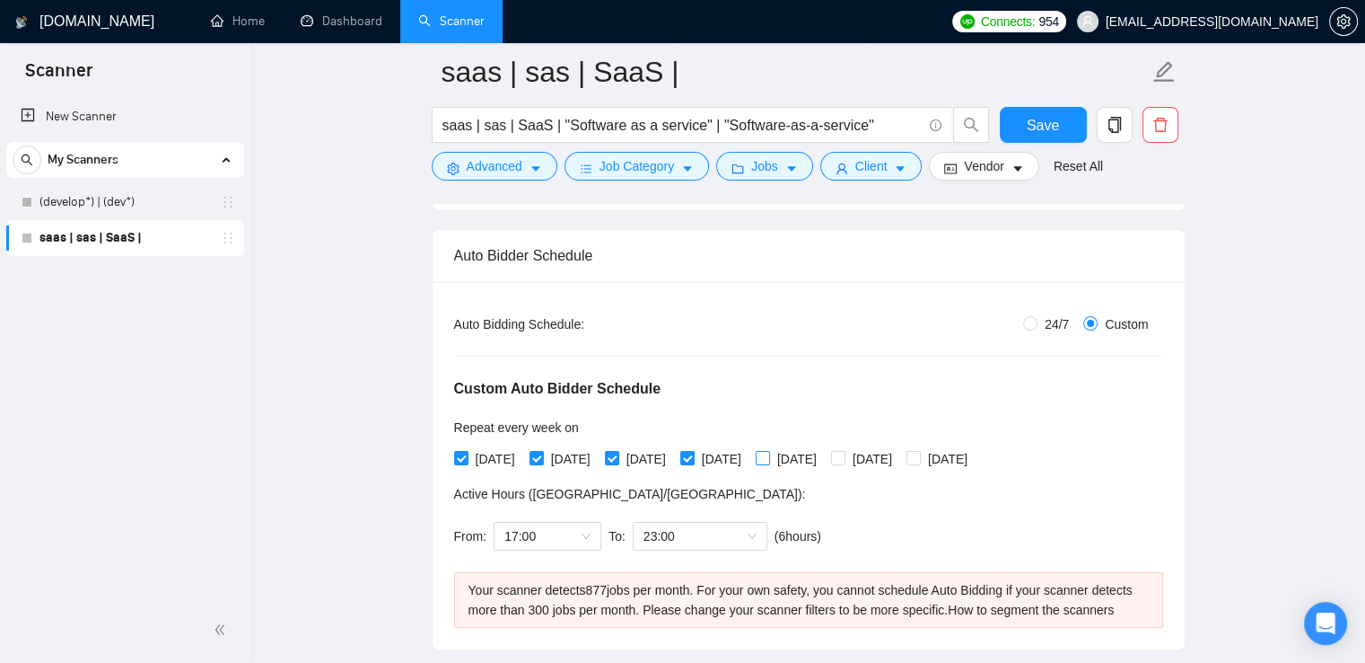
checkbox input "true"
click at [888, 463] on span "[DATE]" at bounding box center [873, 459] width 54 height 20
click at [844, 463] on input "[DATE]" at bounding box center [837, 457] width 13 height 13
checkbox input "true"
click at [919, 456] on input "[DATE]" at bounding box center [913, 457] width 13 height 13
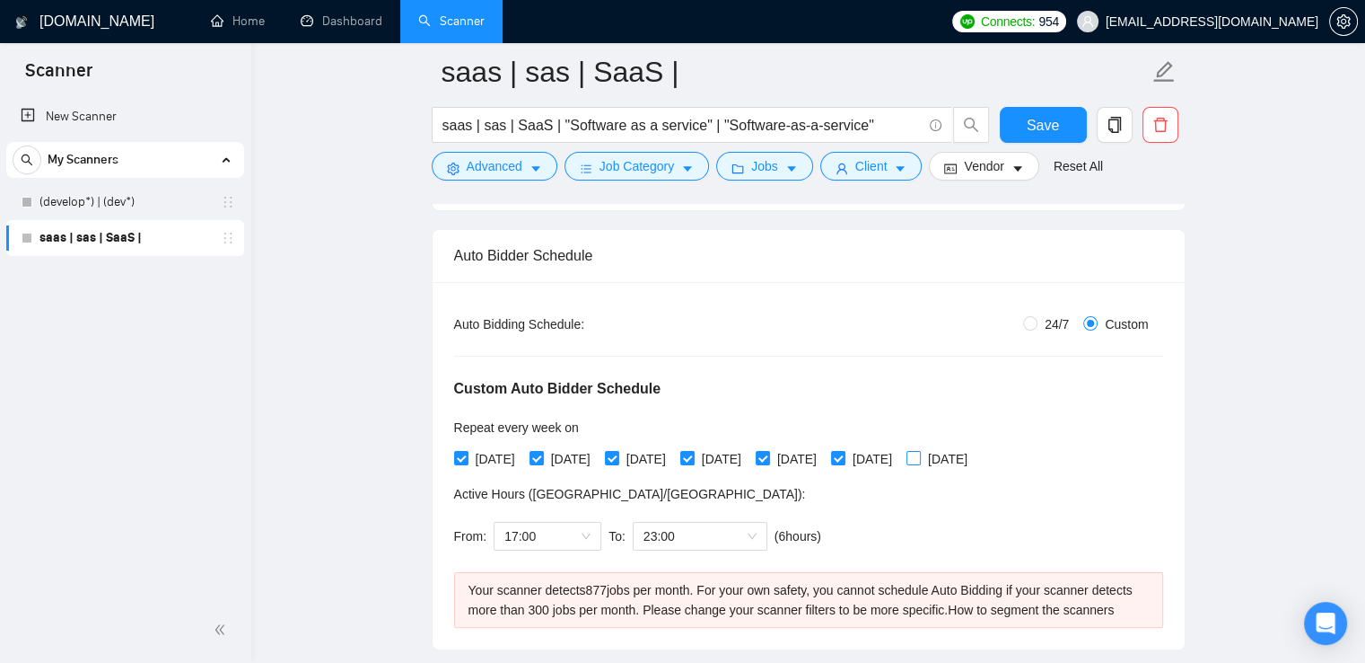
checkbox input "true"
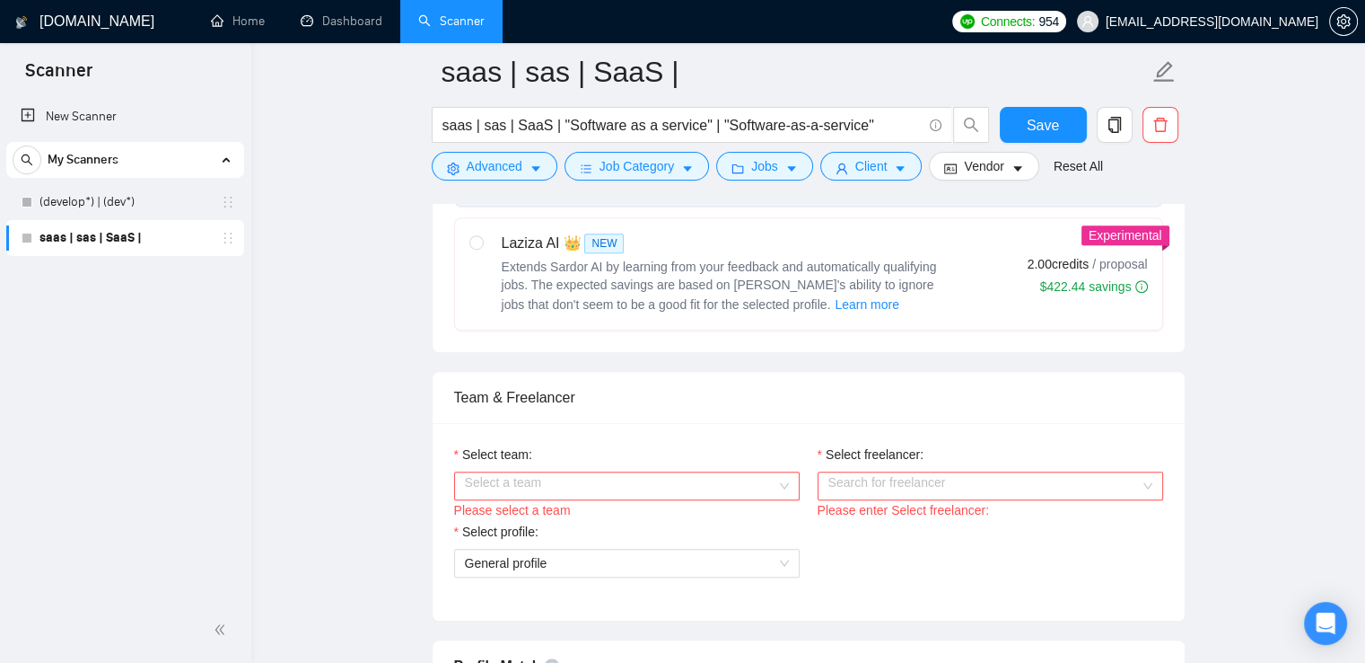
scroll to position [1036, 0]
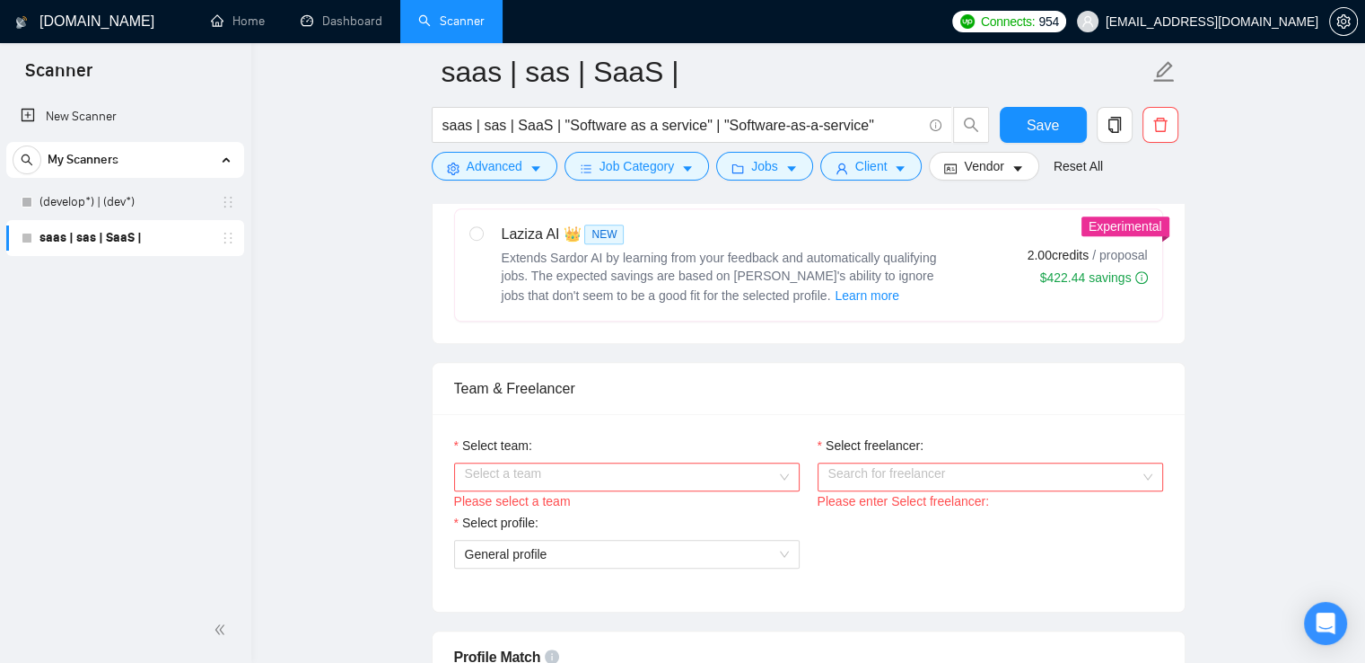
click at [783, 469] on div "Select a team" at bounding box center [627, 476] width 346 height 29
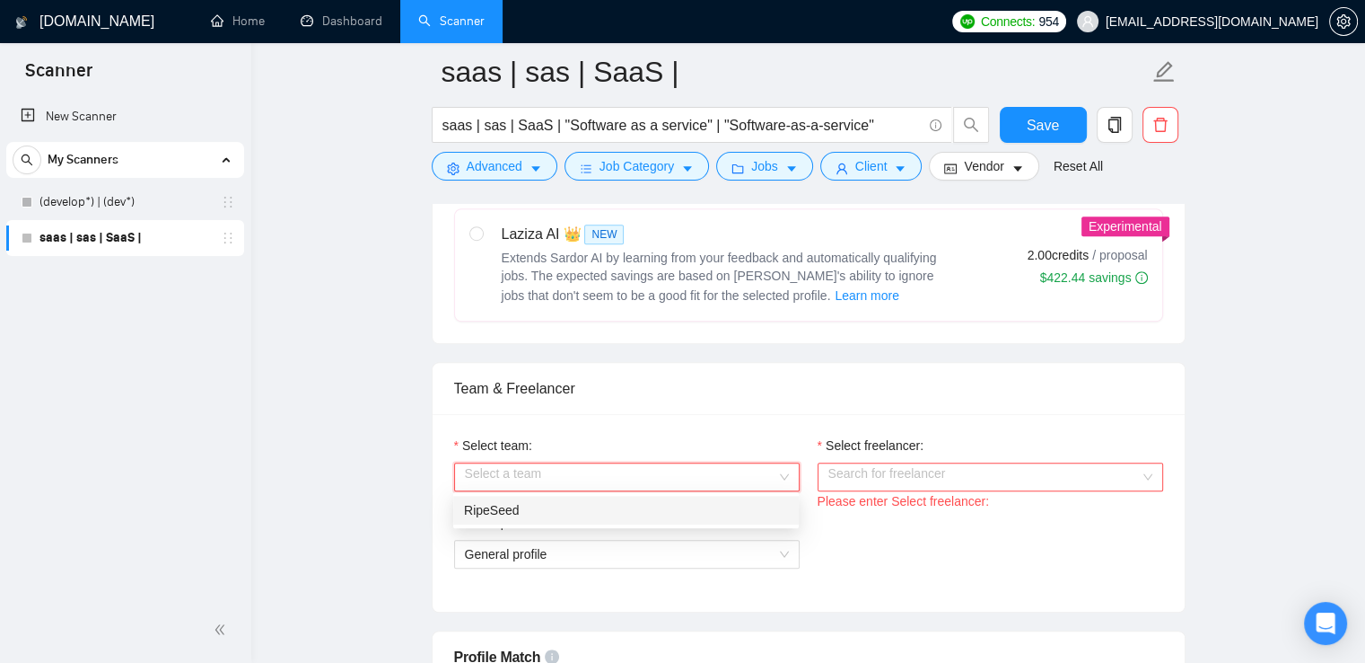
click at [697, 500] on div "RipeSeed" at bounding box center [626, 510] width 324 height 20
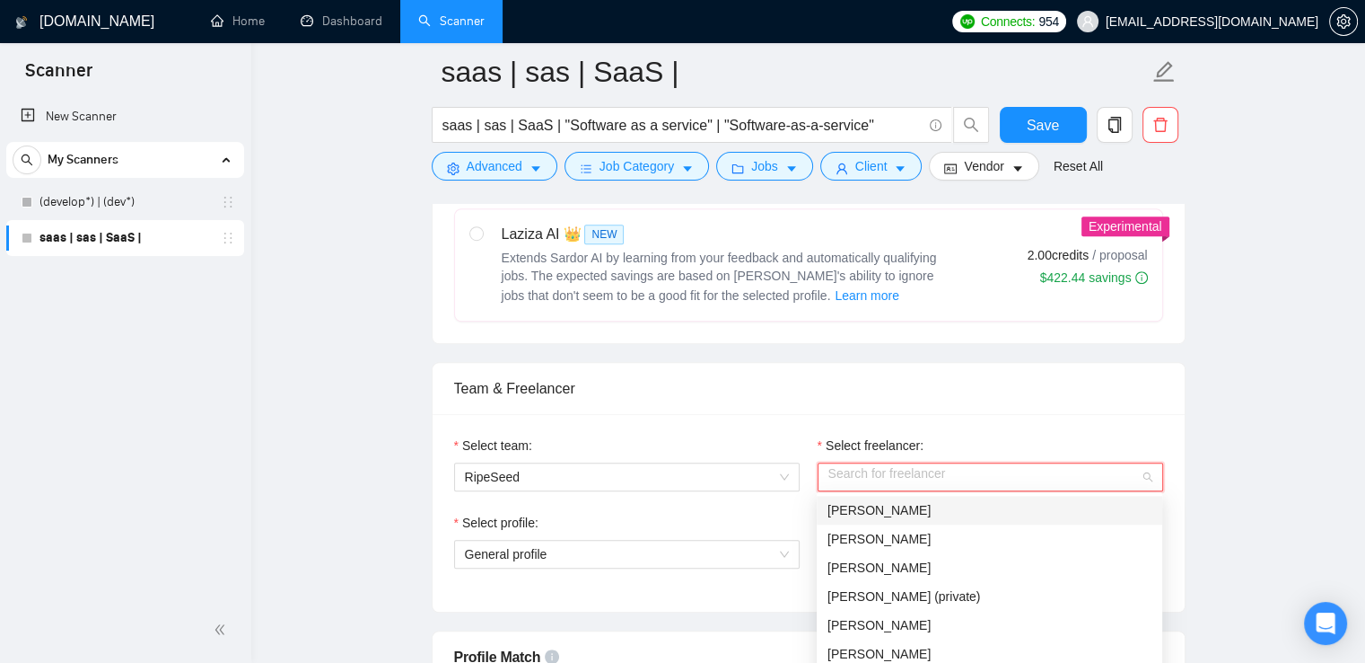
click at [908, 469] on input "Select freelancer:" at bounding box center [985, 476] width 312 height 27
click at [886, 513] on span "[PERSON_NAME]" at bounding box center [879, 510] width 103 height 14
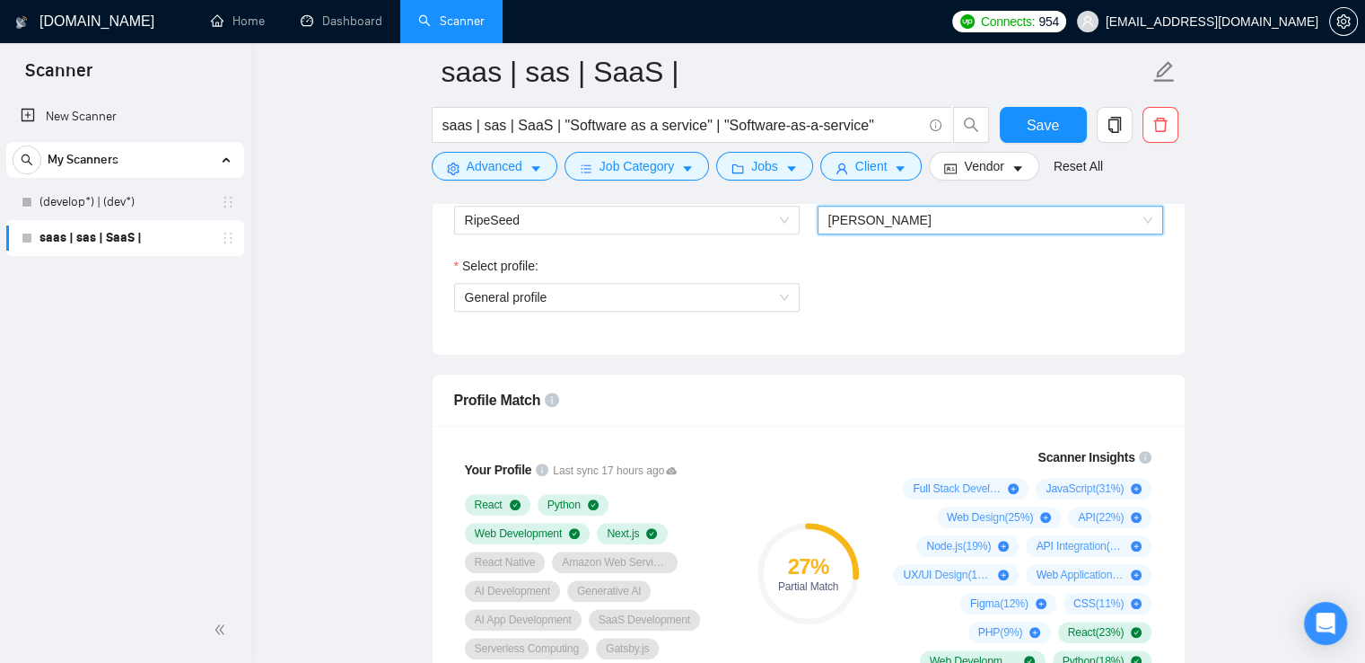
scroll to position [1286, 0]
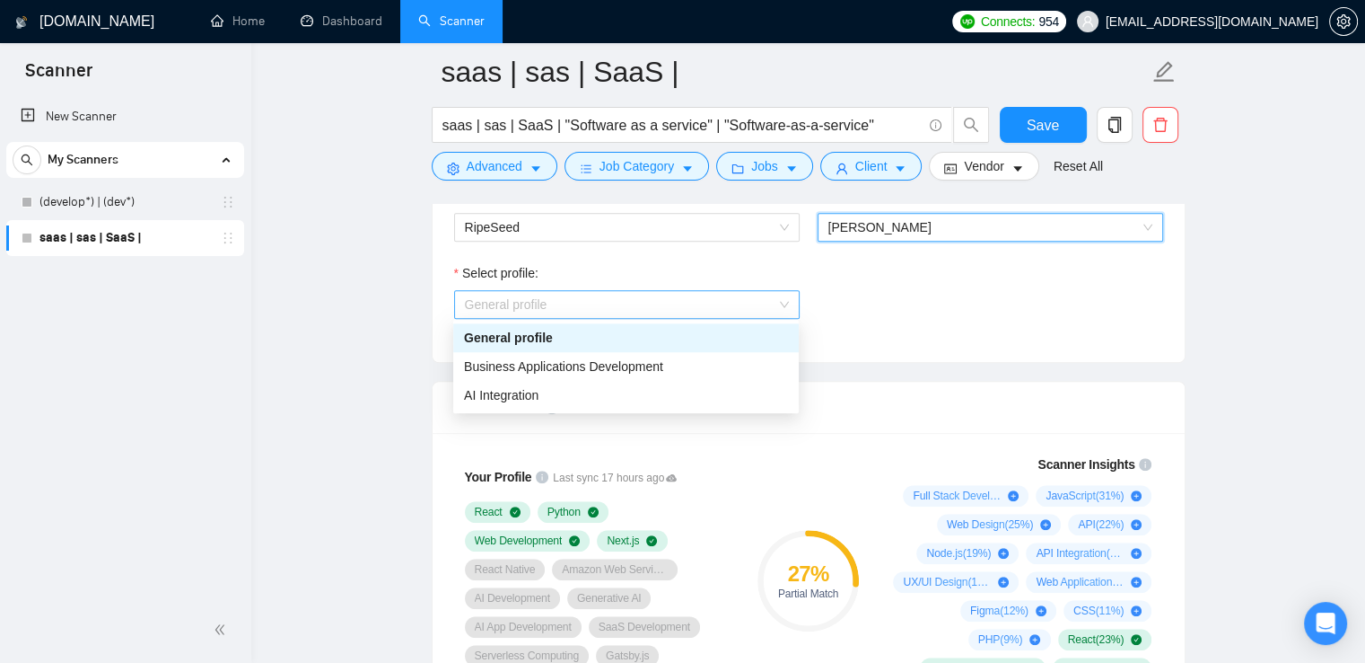
click at [756, 295] on span "General profile" at bounding box center [627, 304] width 324 height 27
click at [636, 396] on div "AI Integration" at bounding box center [626, 395] width 324 height 20
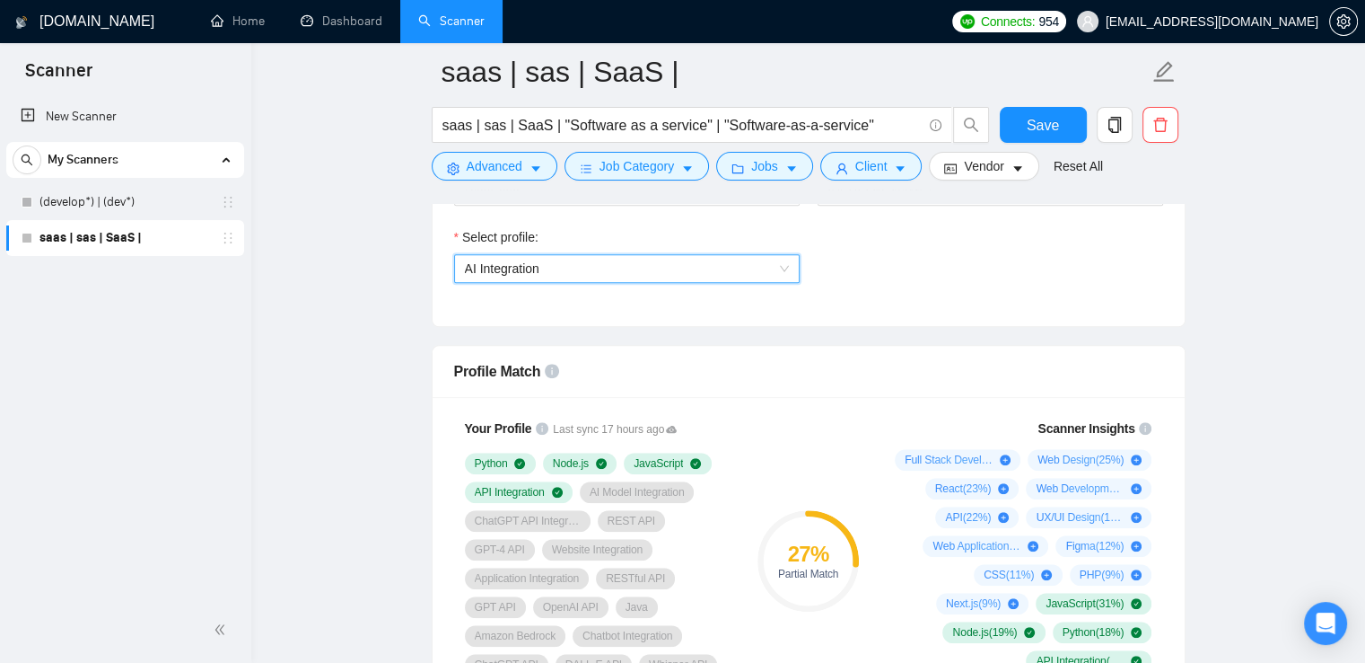
scroll to position [1323, 0]
click at [724, 276] on span "AI Integration" at bounding box center [627, 266] width 324 height 27
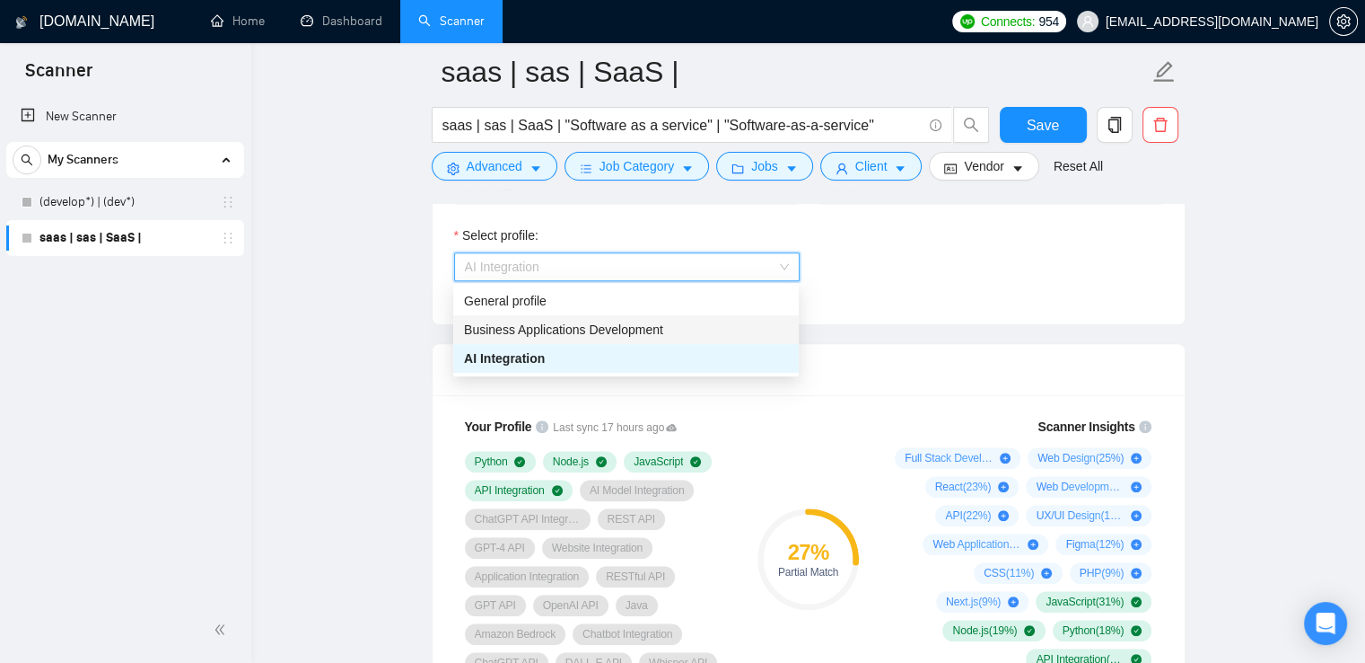
click at [668, 326] on div "Business Applications Development" at bounding box center [626, 330] width 324 height 20
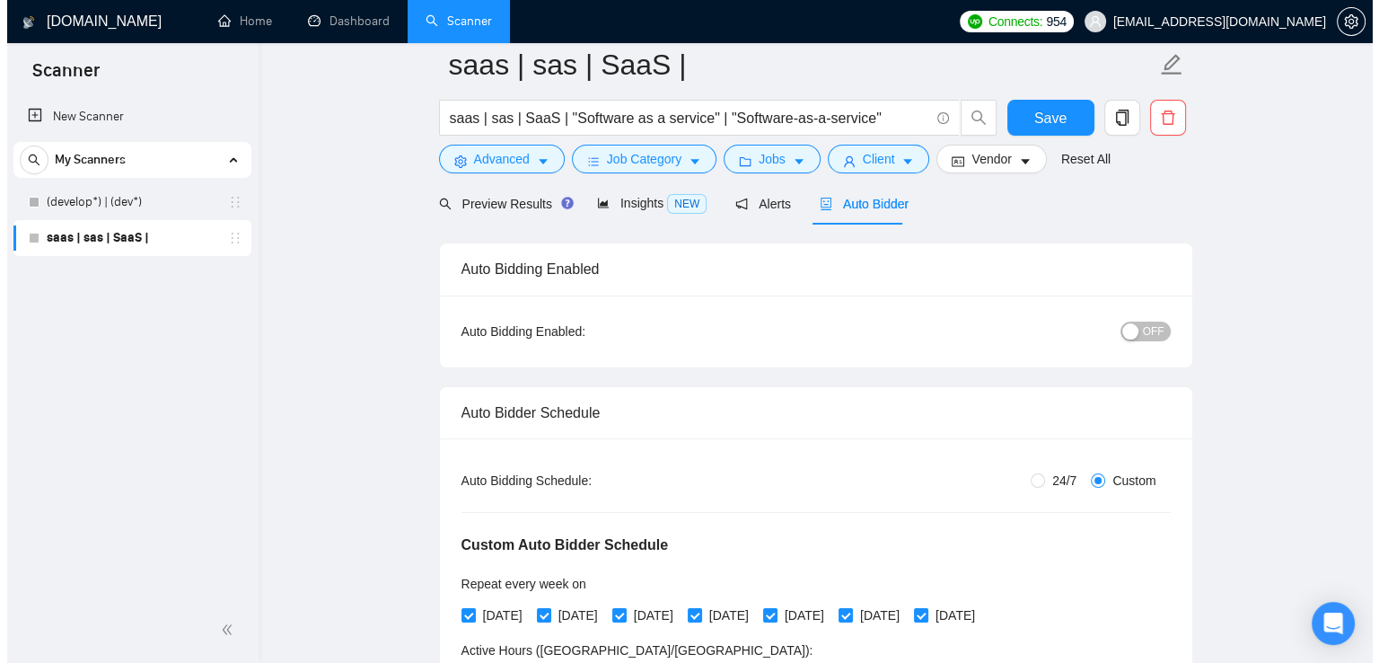
scroll to position [0, 0]
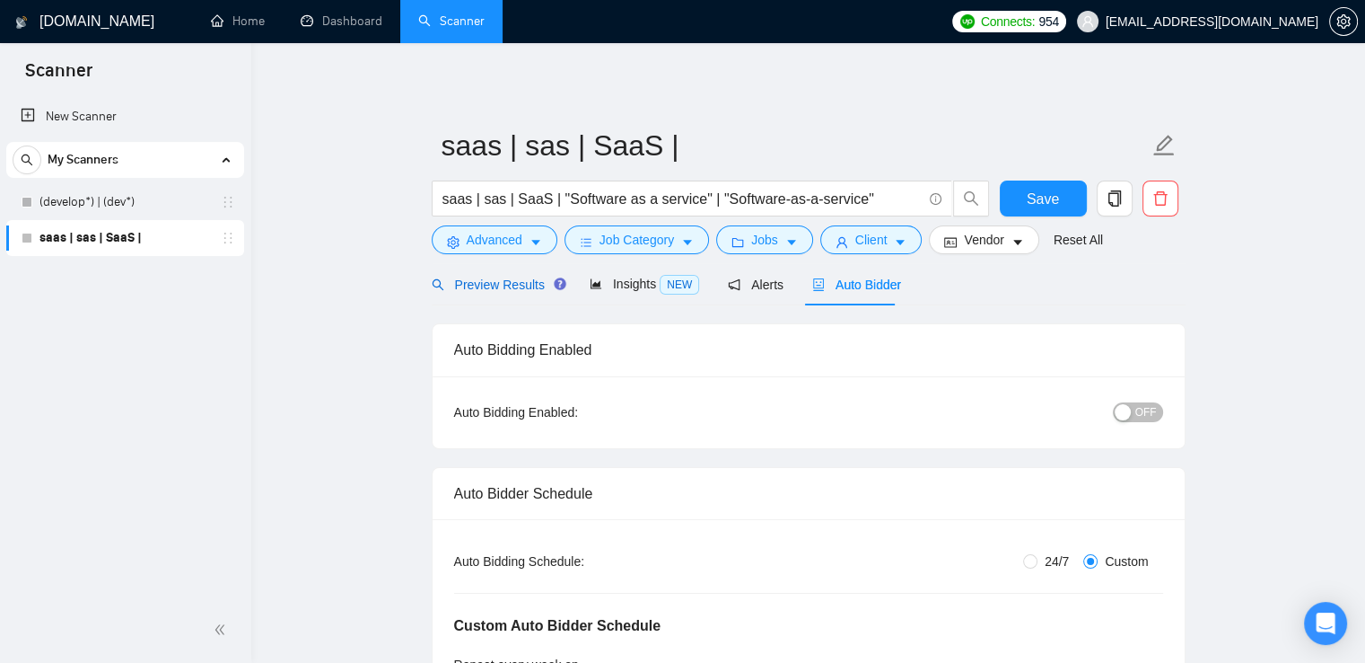
click at [504, 277] on span "Preview Results" at bounding box center [496, 284] width 129 height 14
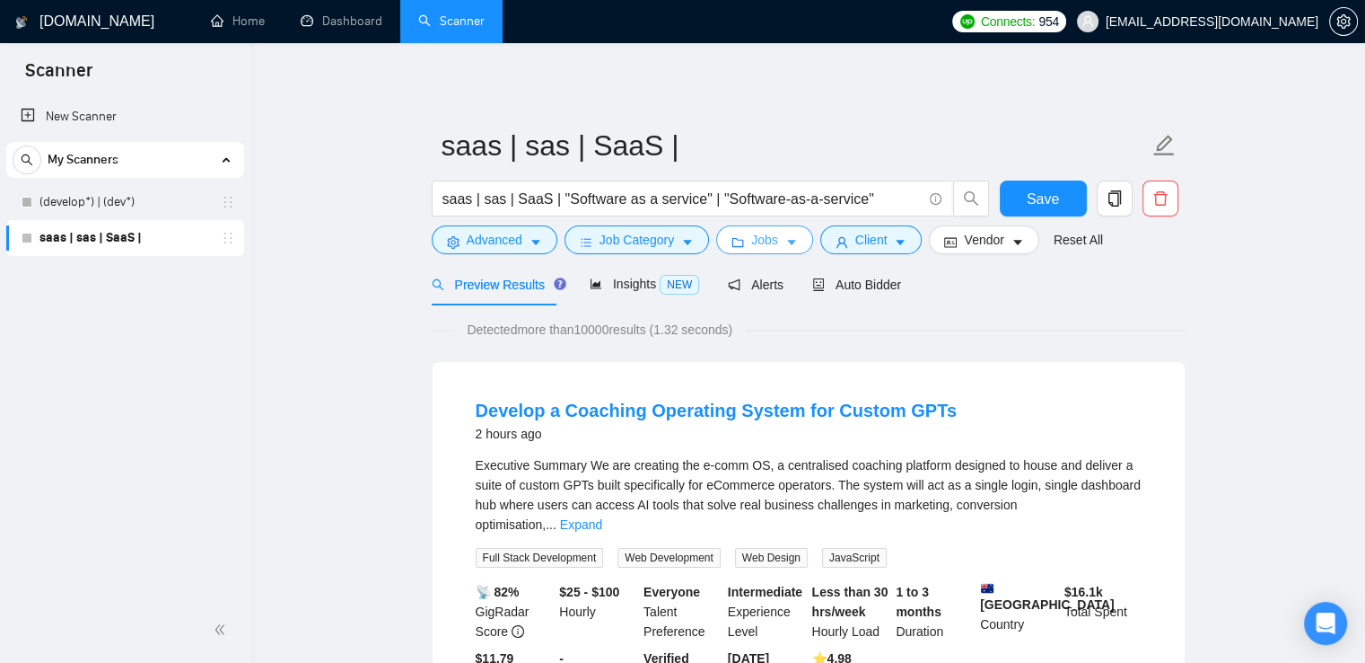
click at [787, 243] on icon "caret-down" at bounding box center [791, 243] width 9 height 5
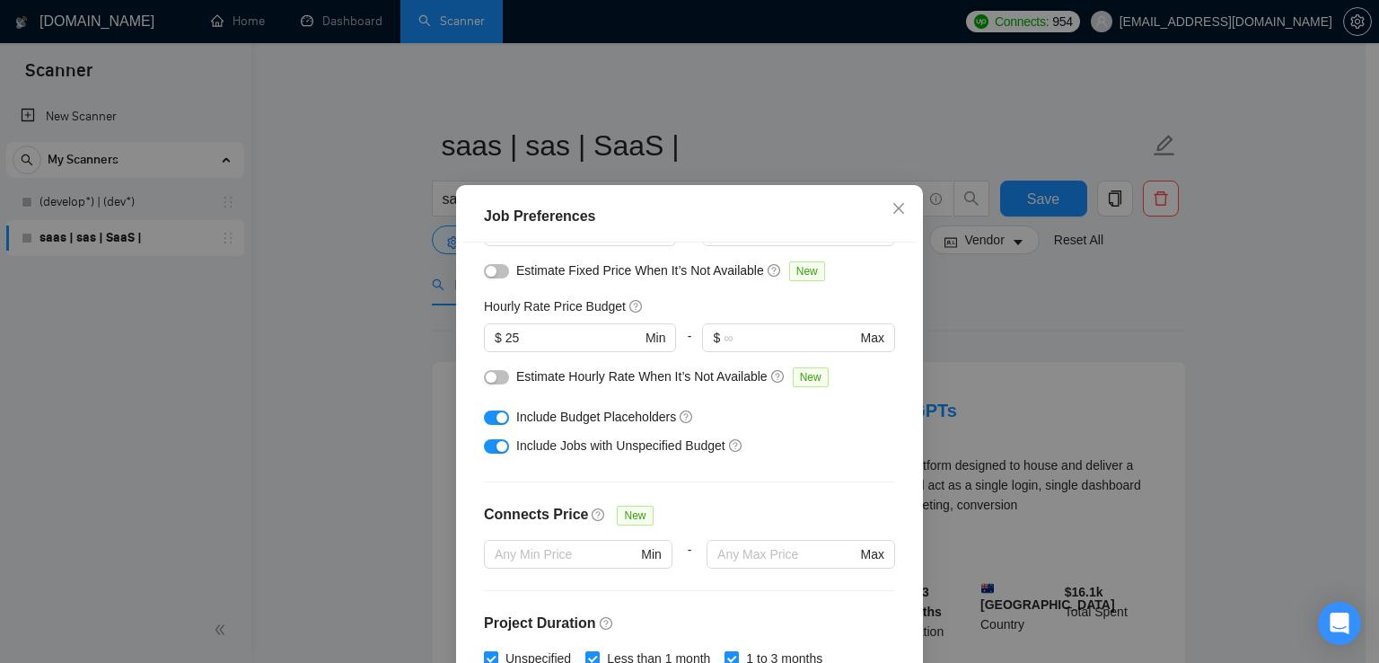
scroll to position [187, 0]
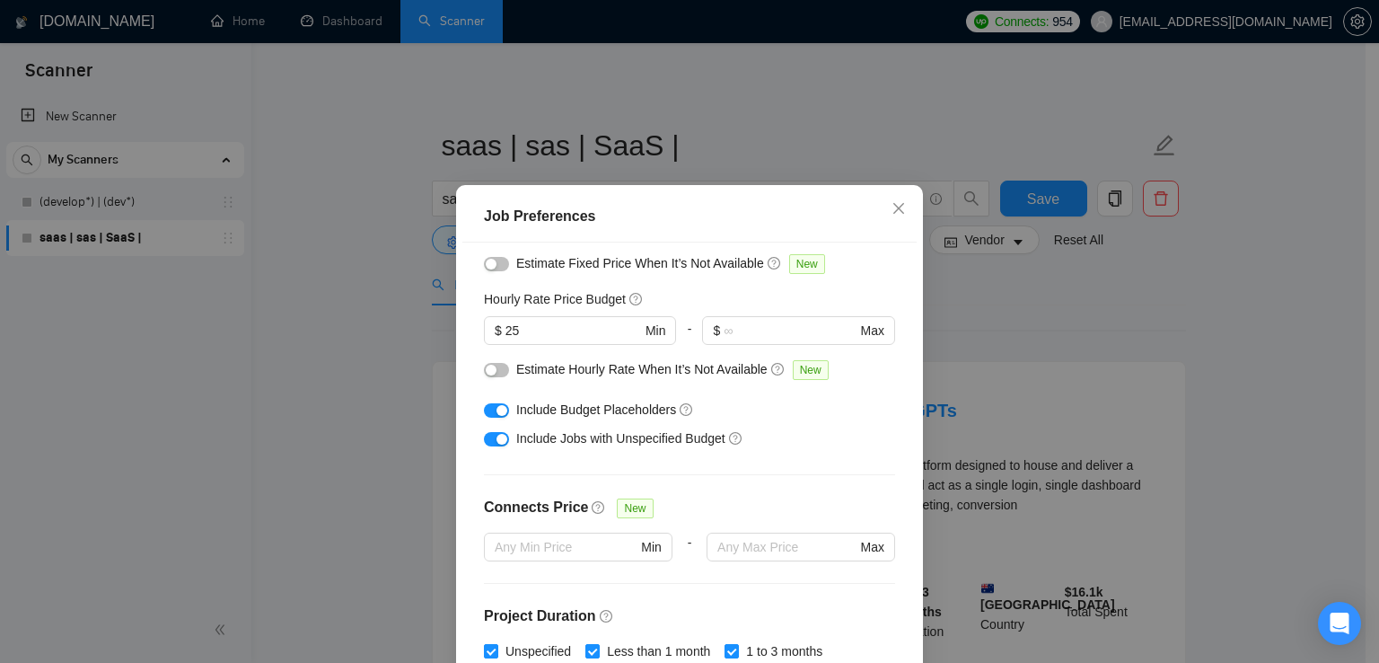
click at [484, 406] on button "button" at bounding box center [496, 410] width 25 height 14
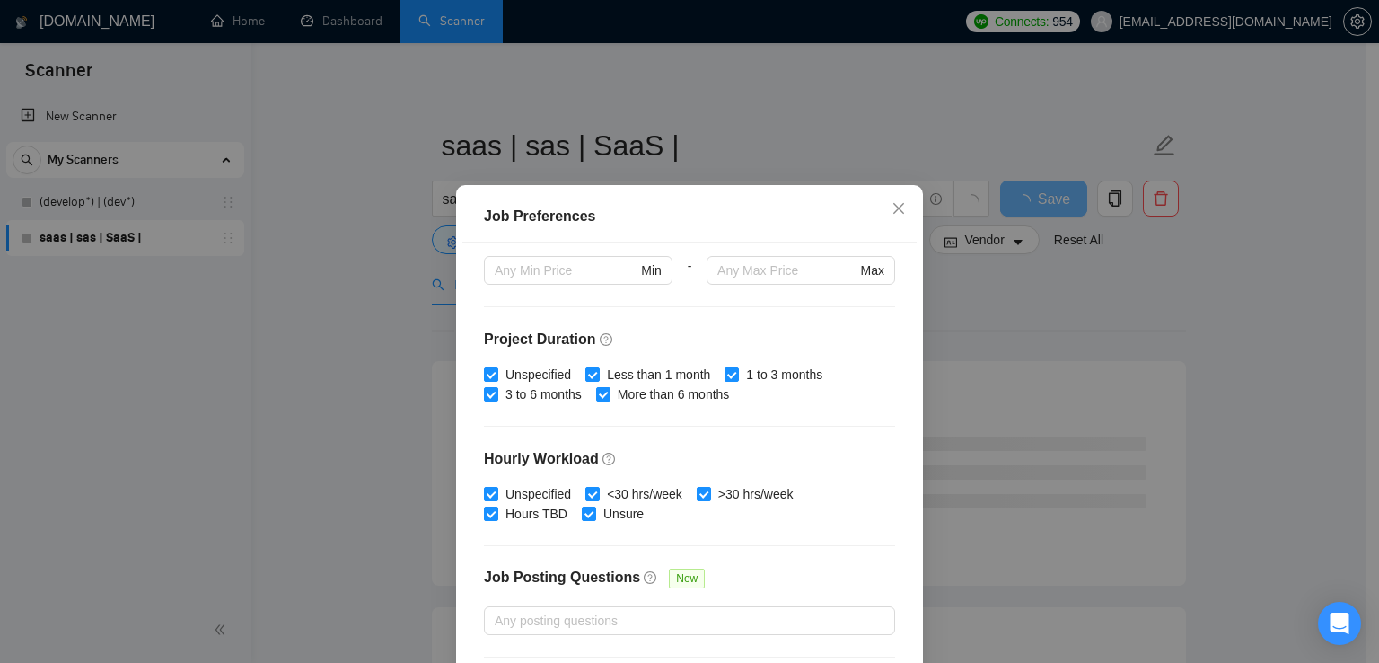
scroll to position [466, 0]
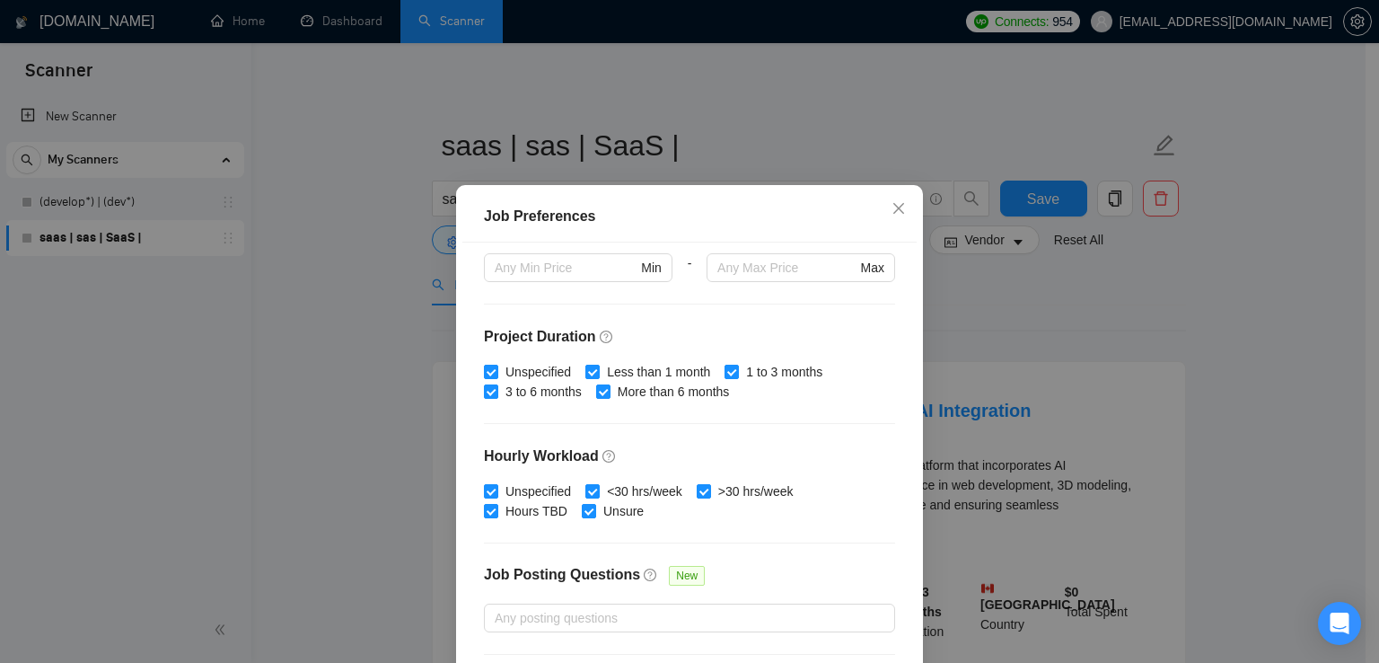
click at [815, 105] on div "Job Preferences Budget Project Type All Fixed Price Hourly Rate Fixed Price Bud…" at bounding box center [689, 331] width 1379 height 663
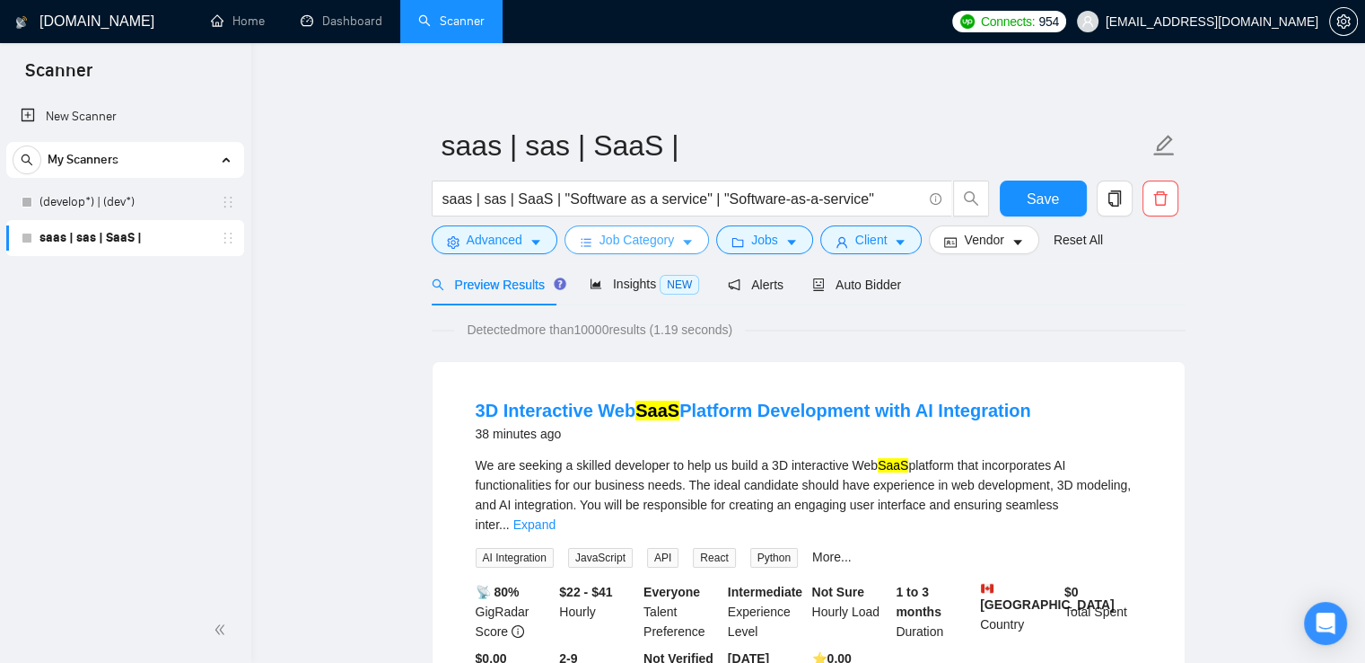
click at [669, 246] on span "Job Category" at bounding box center [637, 240] width 75 height 20
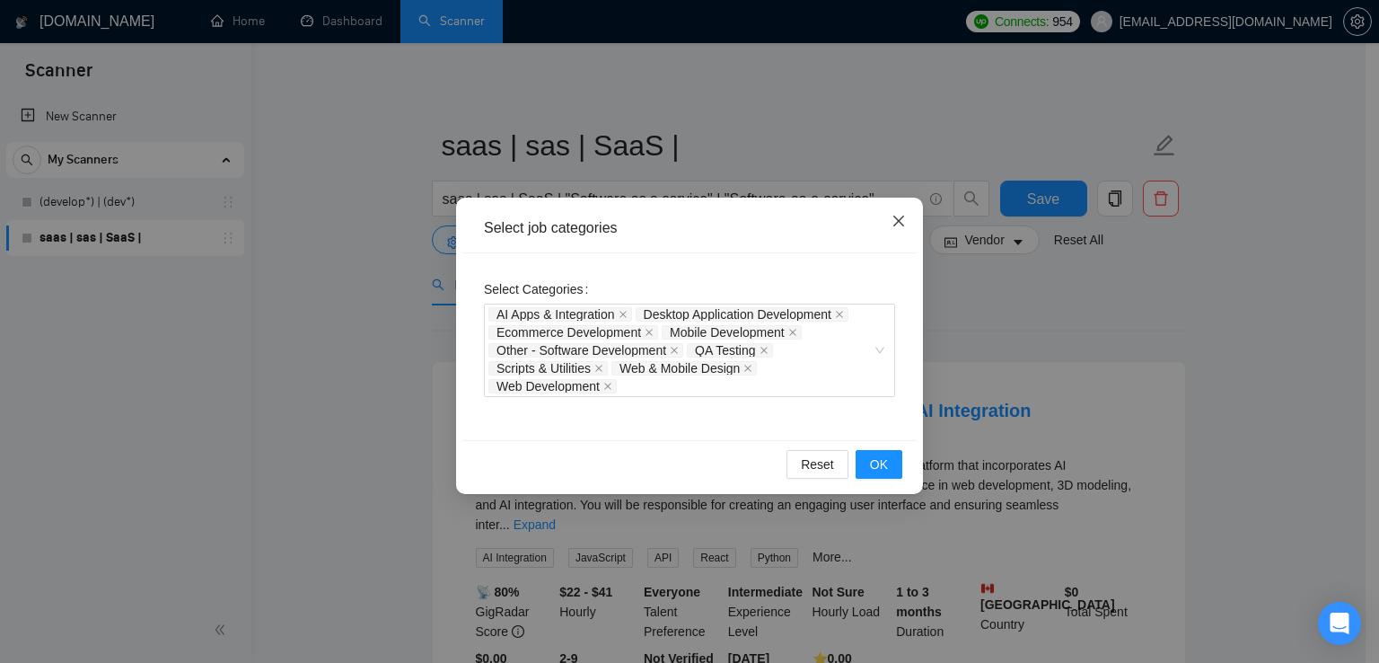
click at [904, 211] on span "Close" at bounding box center [898, 221] width 48 height 48
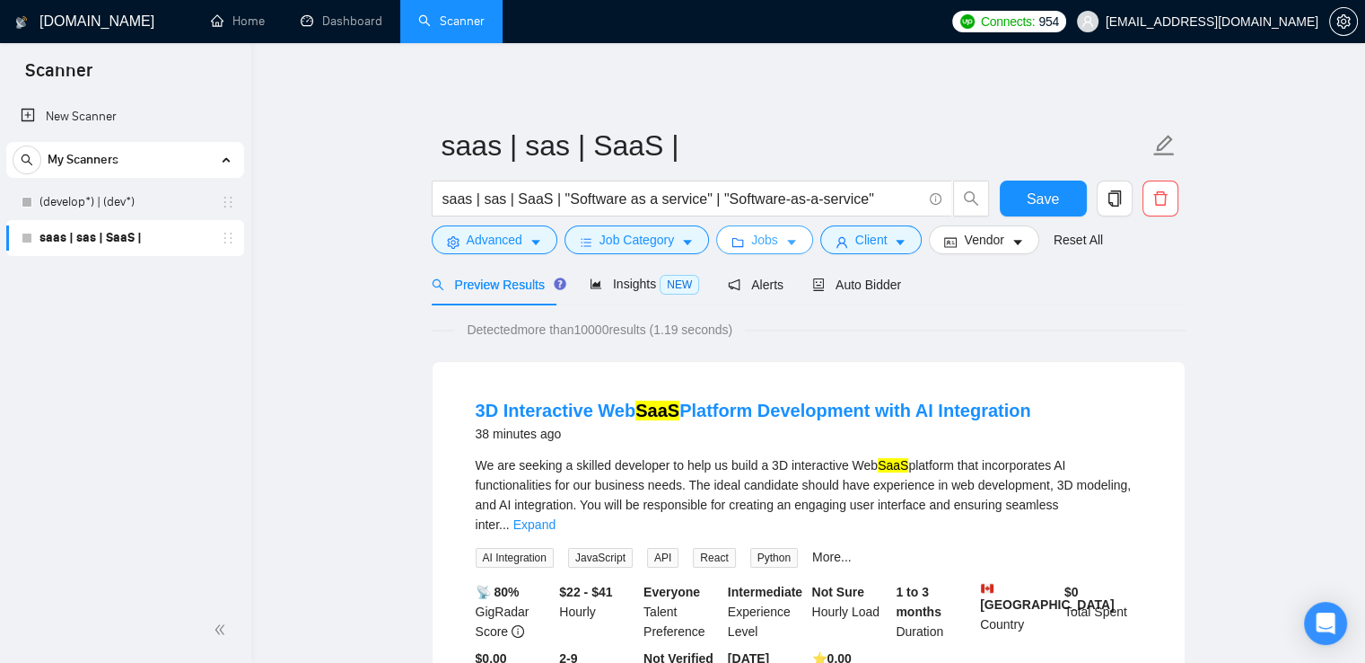
click at [754, 243] on span "Jobs" at bounding box center [764, 240] width 27 height 20
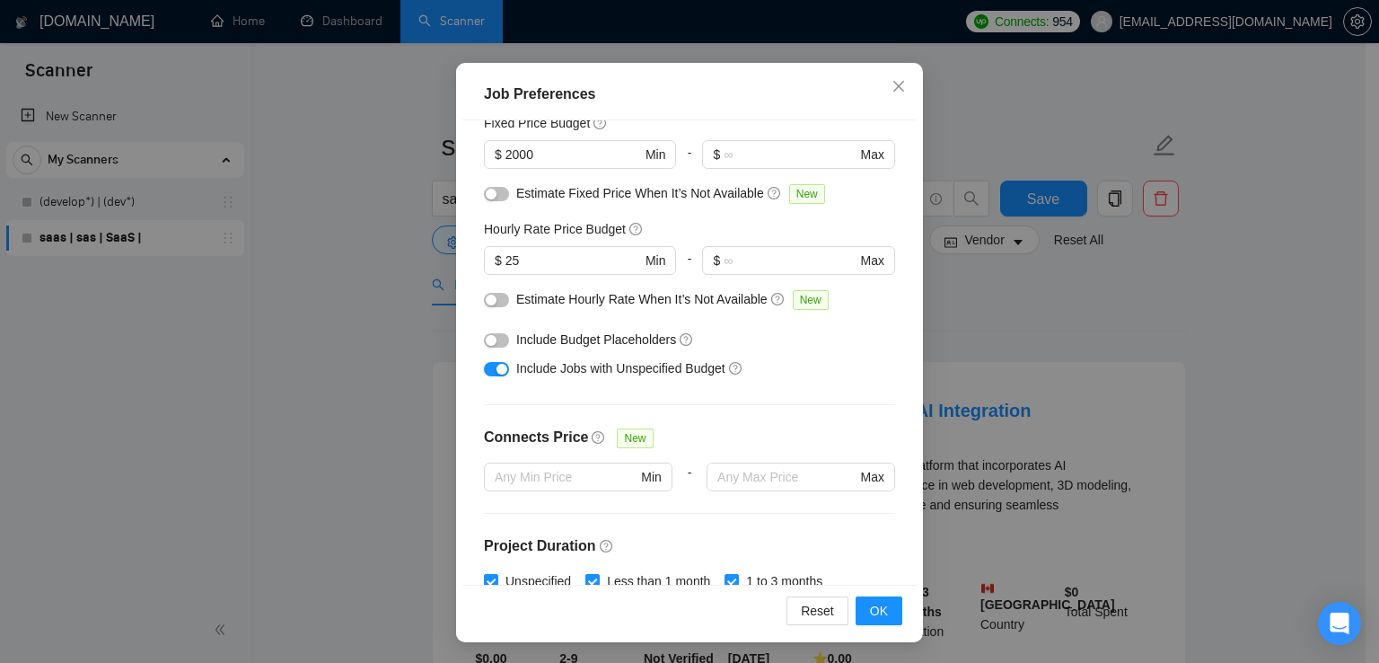
scroll to position [134, 0]
click at [497, 301] on button "button" at bounding box center [496, 301] width 25 height 14
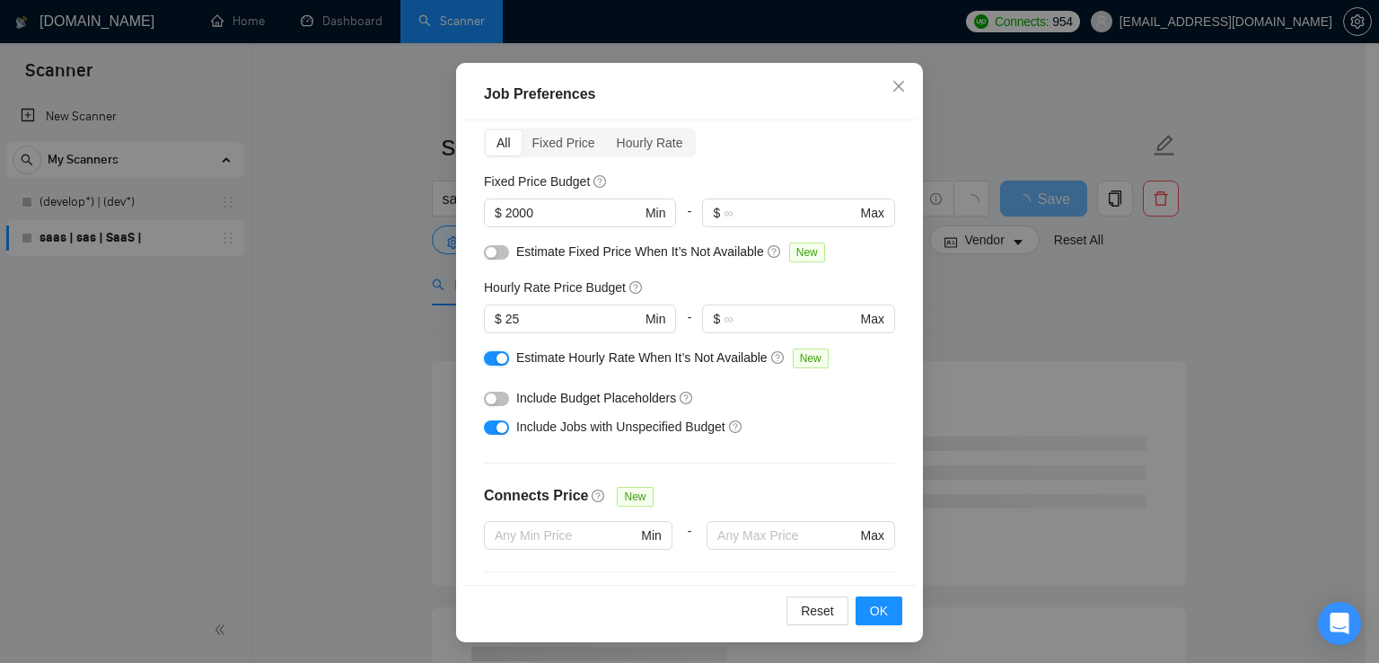
scroll to position [0, 0]
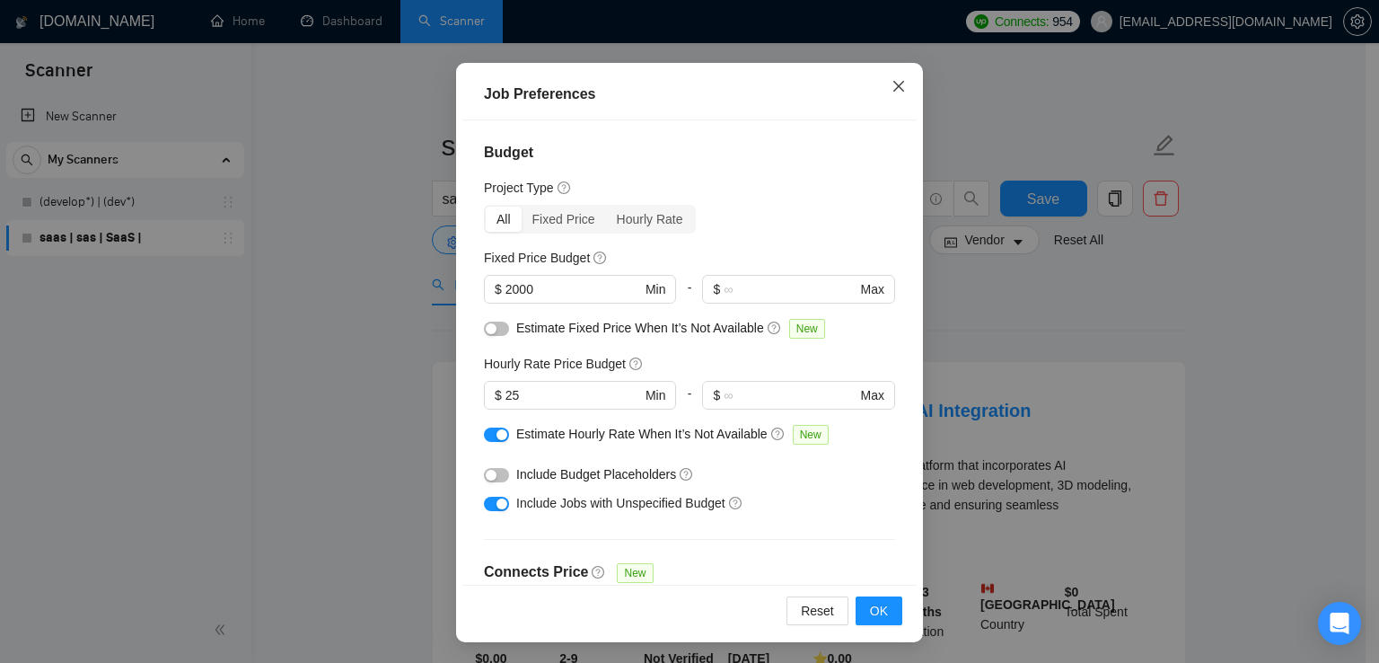
click at [894, 83] on icon "close" at bounding box center [898, 86] width 11 height 11
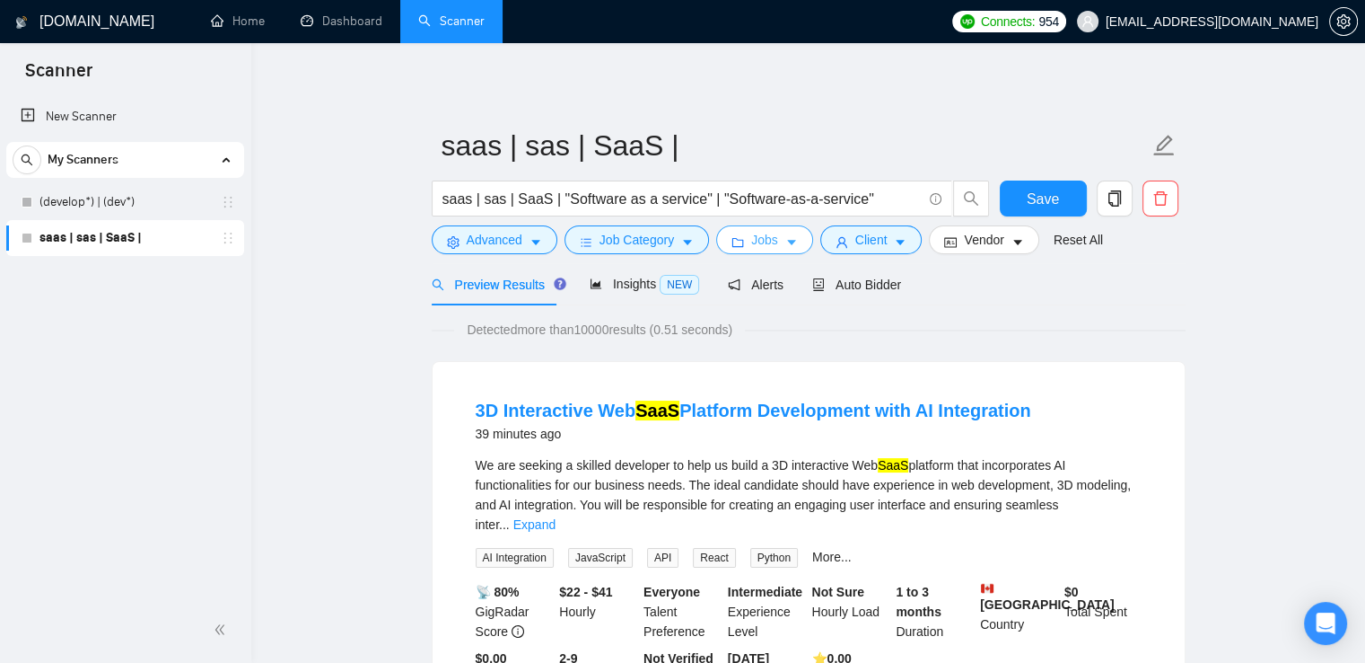
click at [787, 245] on icon "caret-down" at bounding box center [791, 243] width 9 height 5
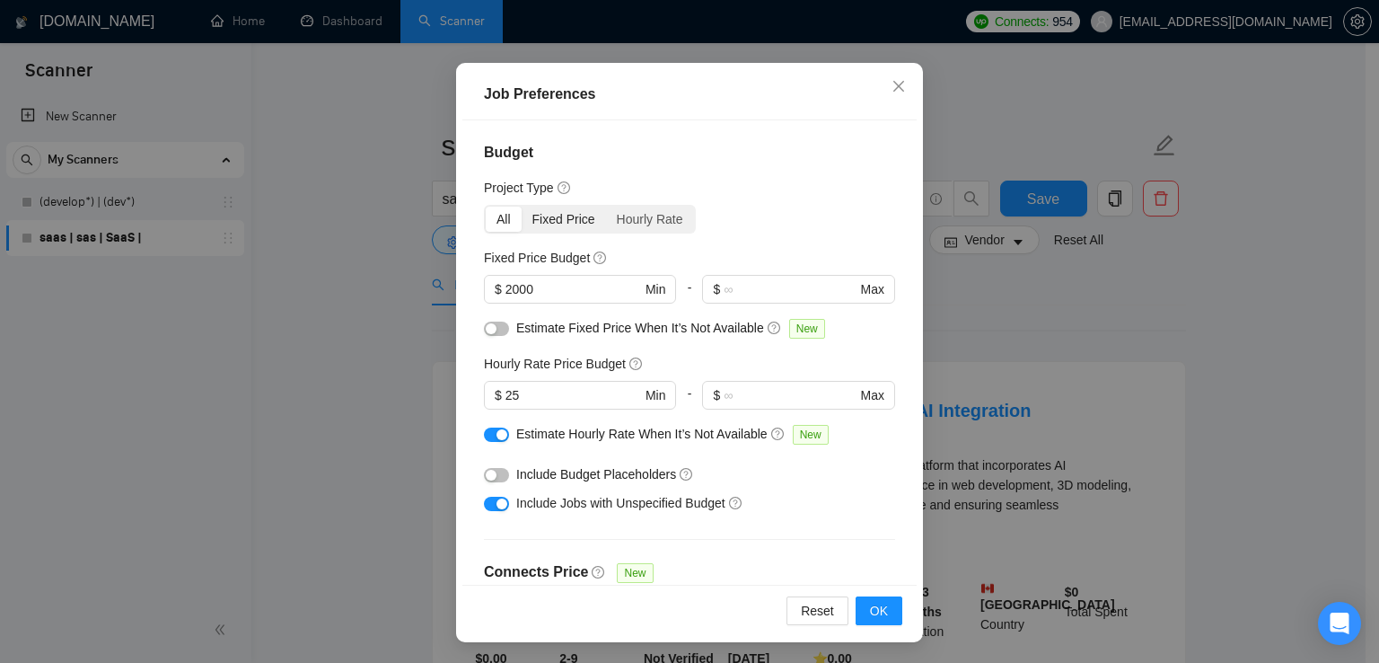
click at [560, 219] on div "Fixed Price" at bounding box center [564, 218] width 84 height 25
click at [522, 206] on input "Fixed Price" at bounding box center [522, 206] width 0 height 0
click at [560, 219] on div "Fixed Price" at bounding box center [564, 218] width 84 height 25
click at [522, 206] on input "Fixed Price" at bounding box center [522, 206] width 0 height 0
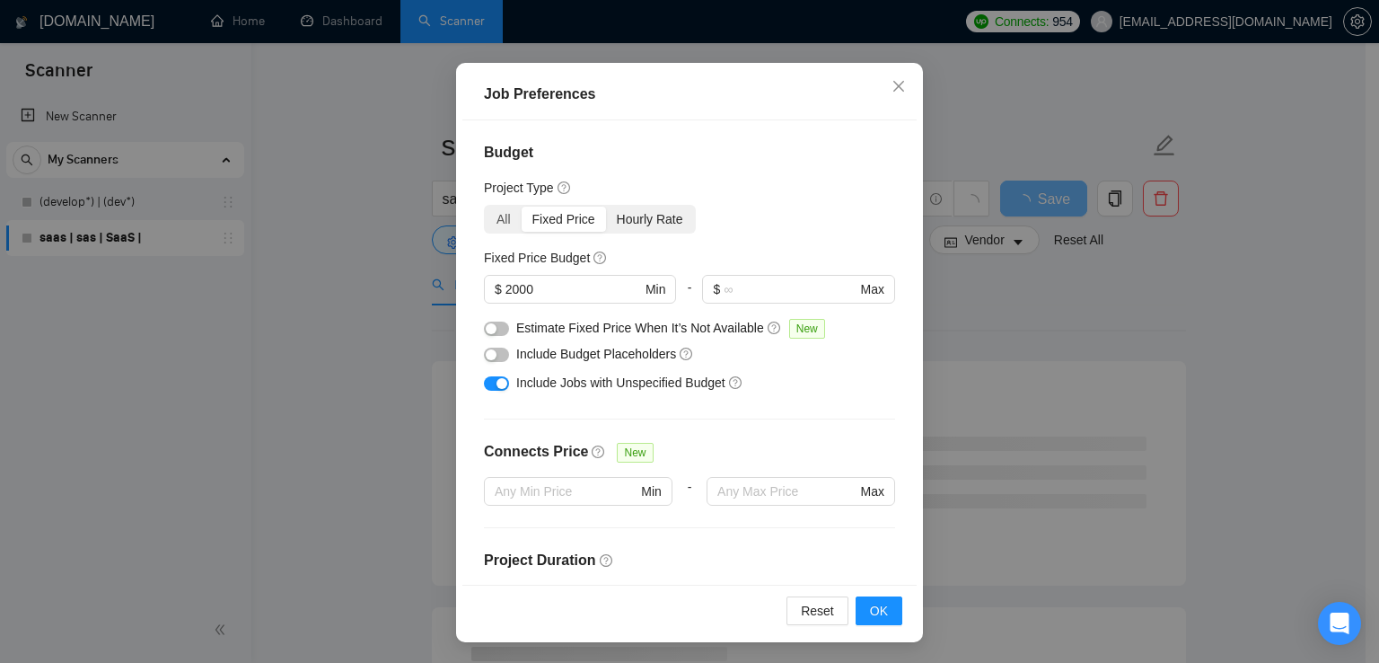
click at [638, 219] on div "Hourly Rate" at bounding box center [650, 218] width 88 height 25
click at [606, 206] on input "Hourly Rate" at bounding box center [606, 206] width 0 height 0
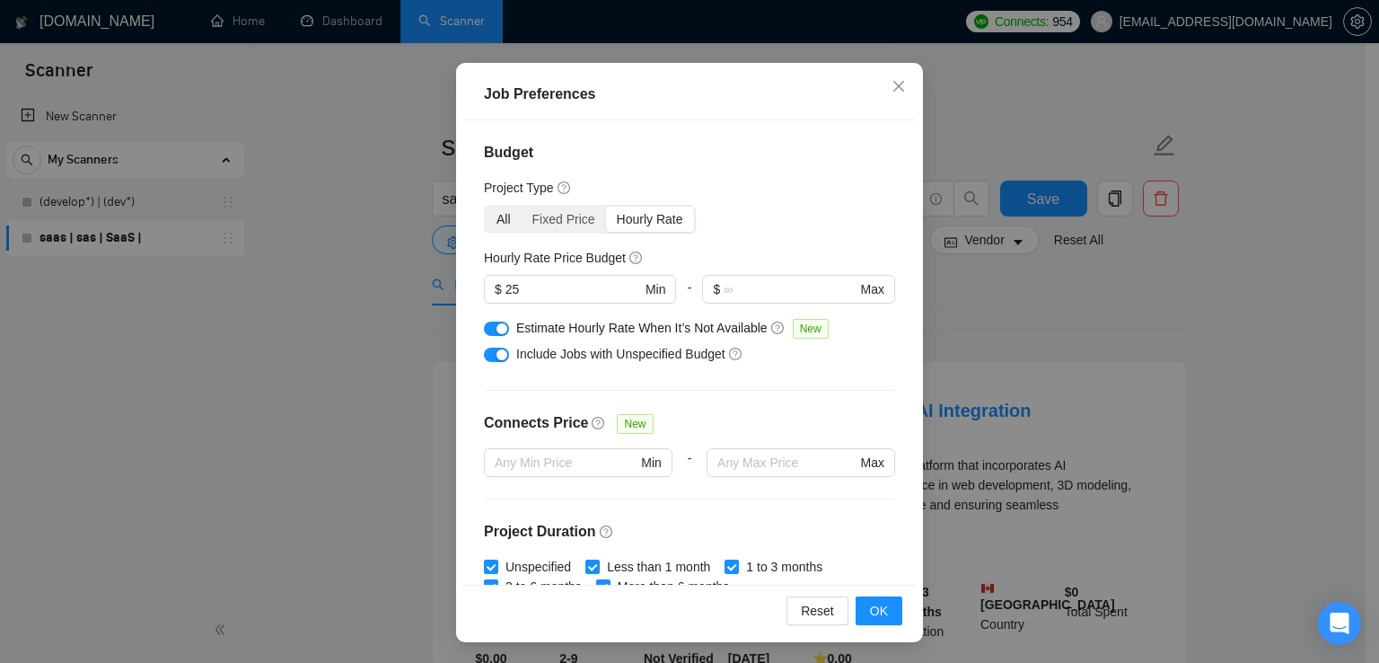
click at [496, 220] on div "All" at bounding box center [504, 218] width 36 height 25
click at [486, 206] on input "All" at bounding box center [486, 206] width 0 height 0
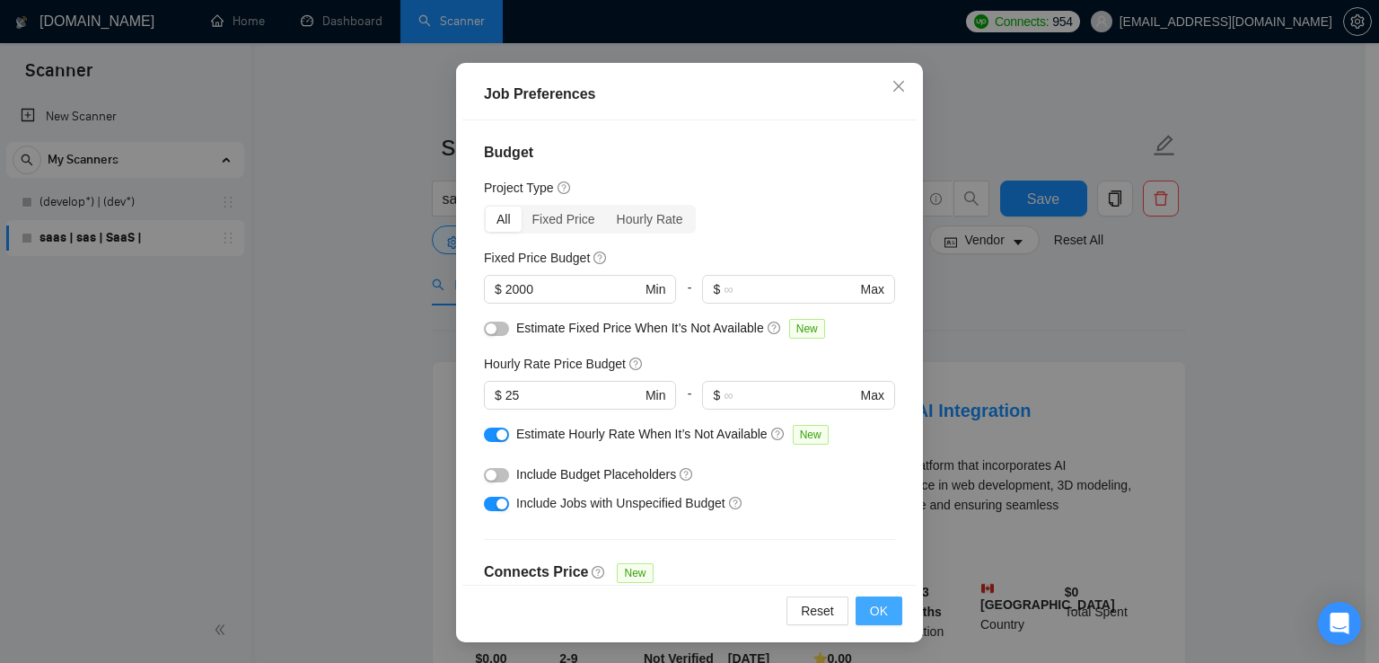
click at [856, 602] on button "OK" at bounding box center [879, 610] width 47 height 29
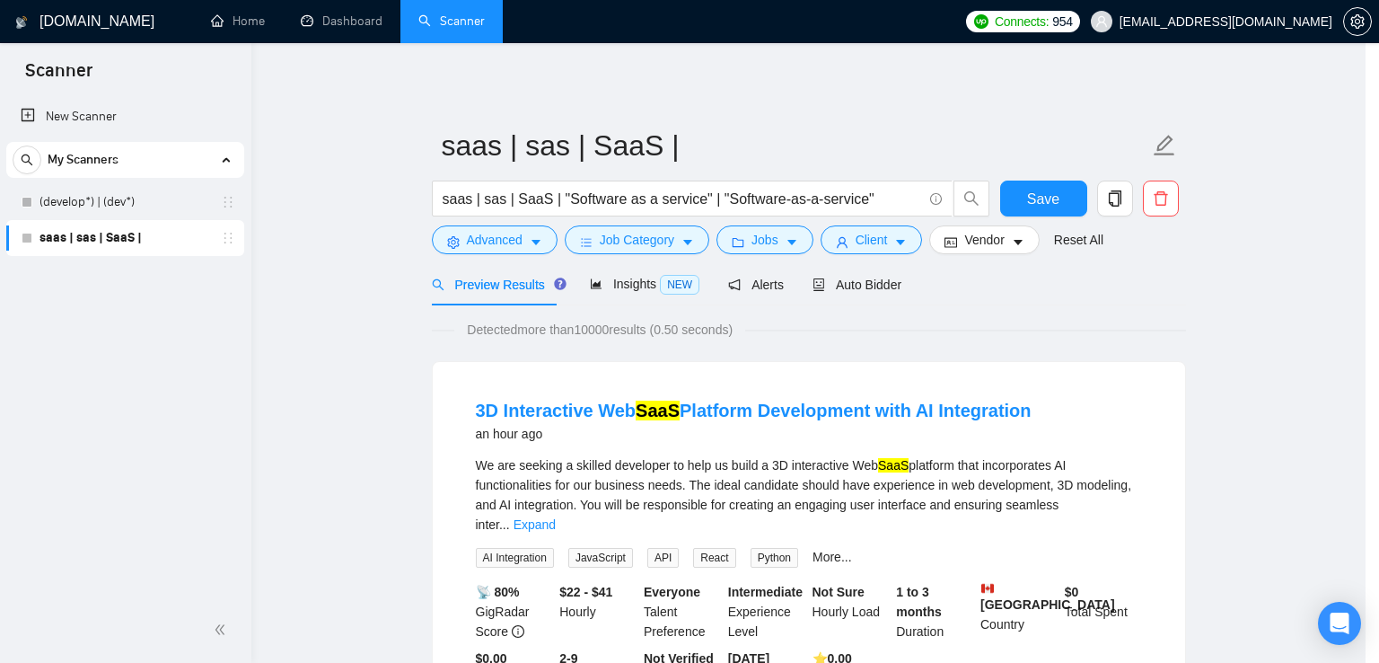
scroll to position [45, 0]
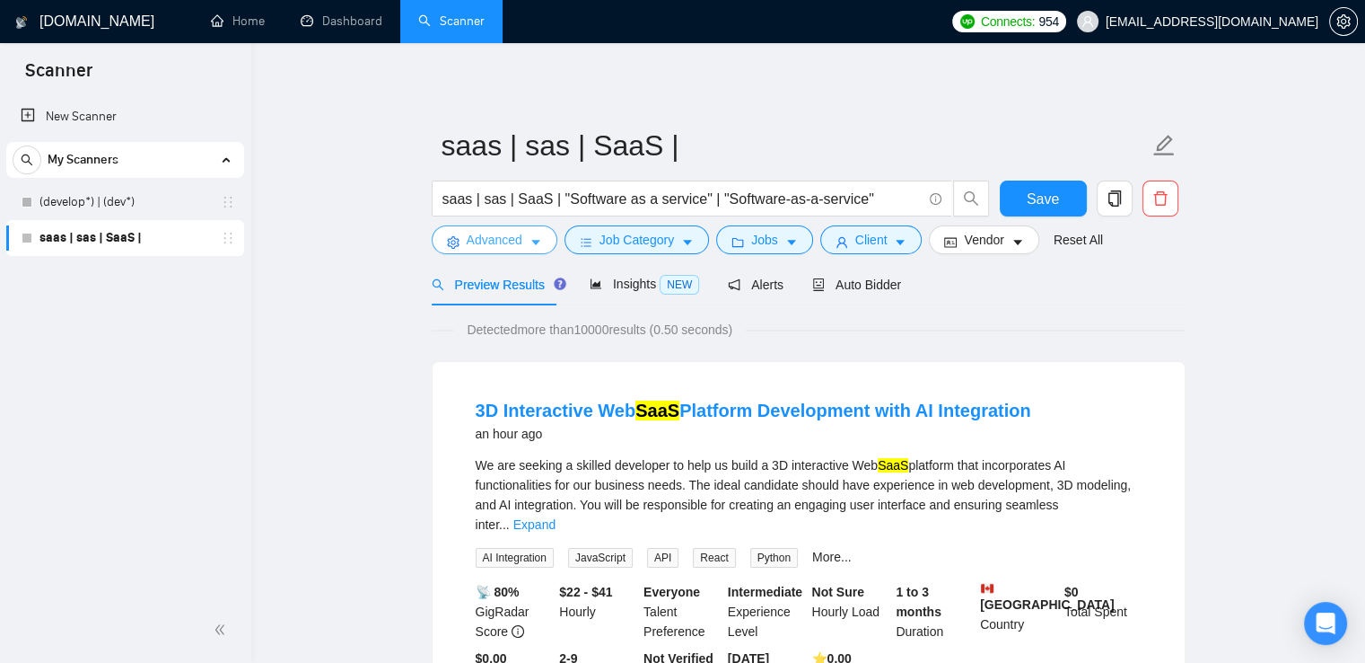
click at [498, 241] on span "Advanced" at bounding box center [495, 240] width 56 height 20
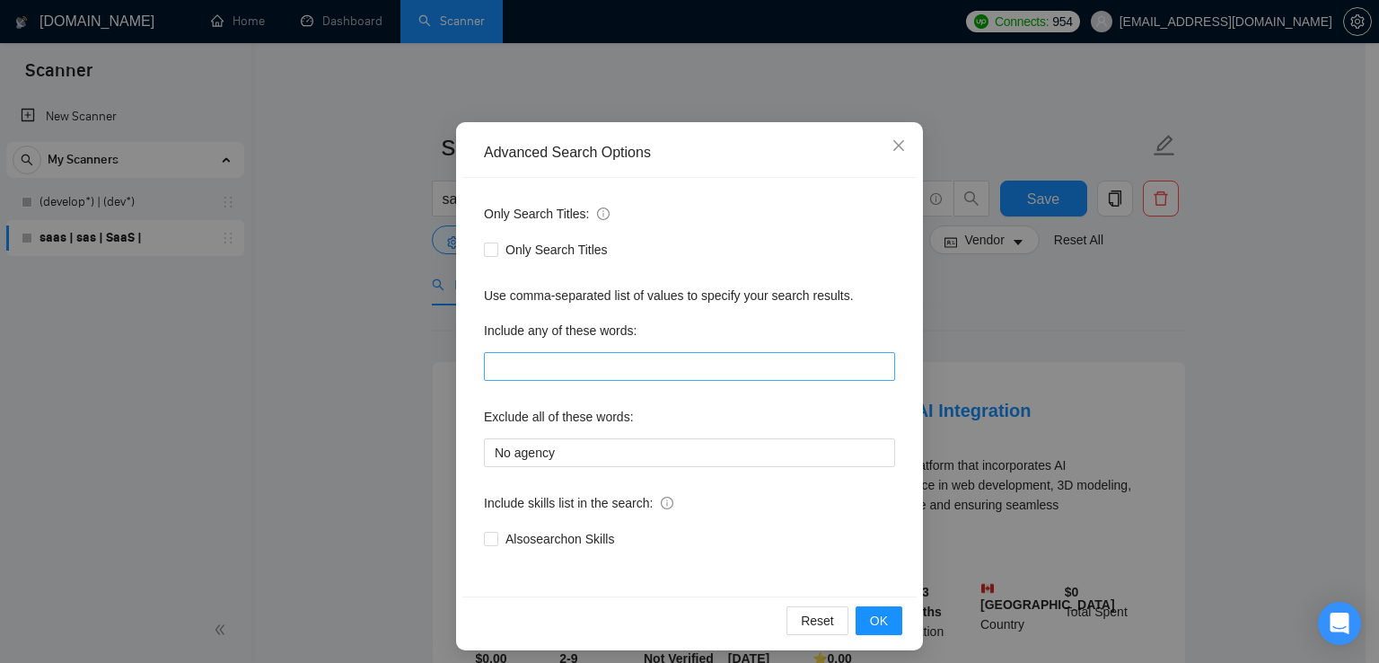
scroll to position [84, 0]
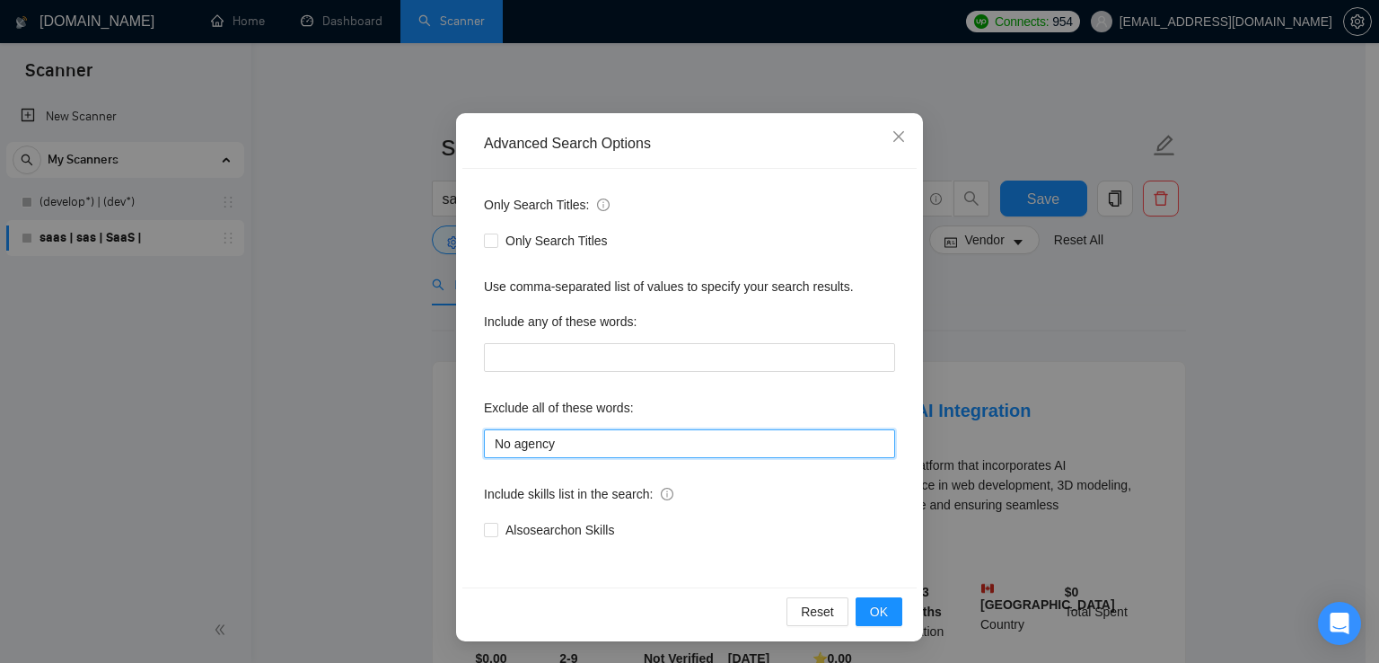
click at [564, 457] on input "No agency" at bounding box center [689, 443] width 411 height 29
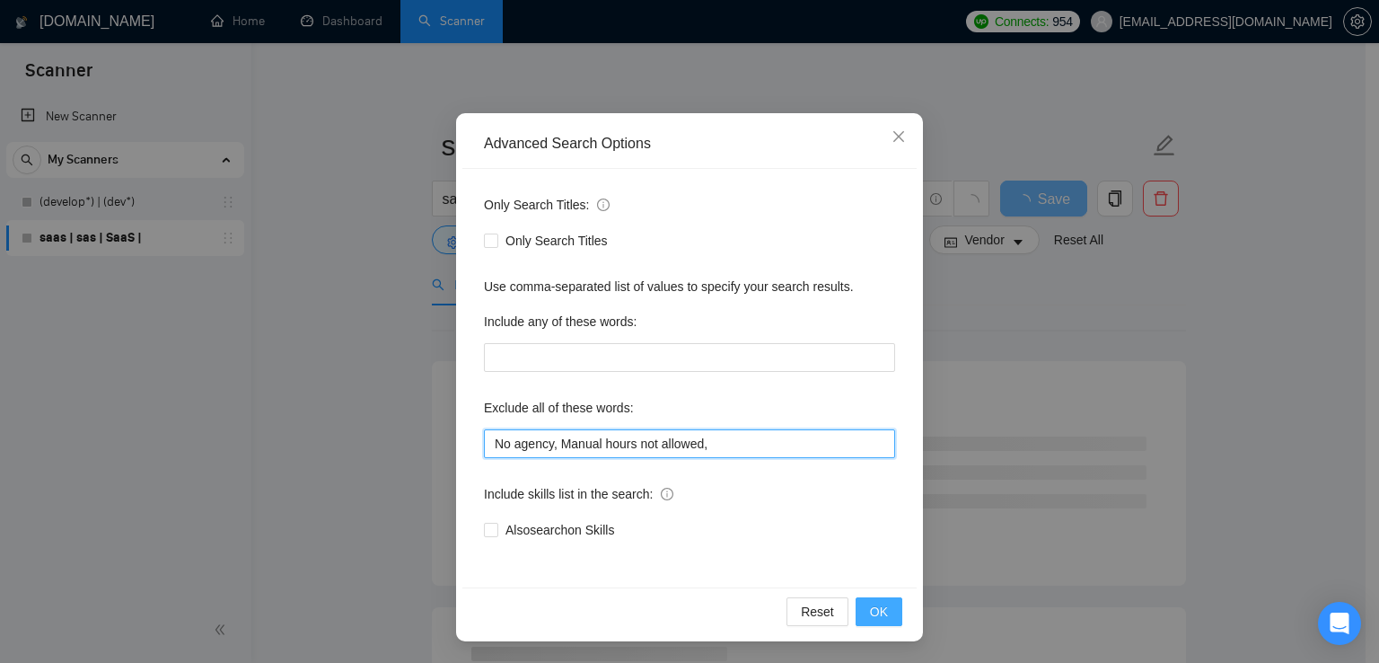
type input "No agency, Manual hours not allowed,"
click at [871, 614] on span "OK" at bounding box center [879, 611] width 18 height 20
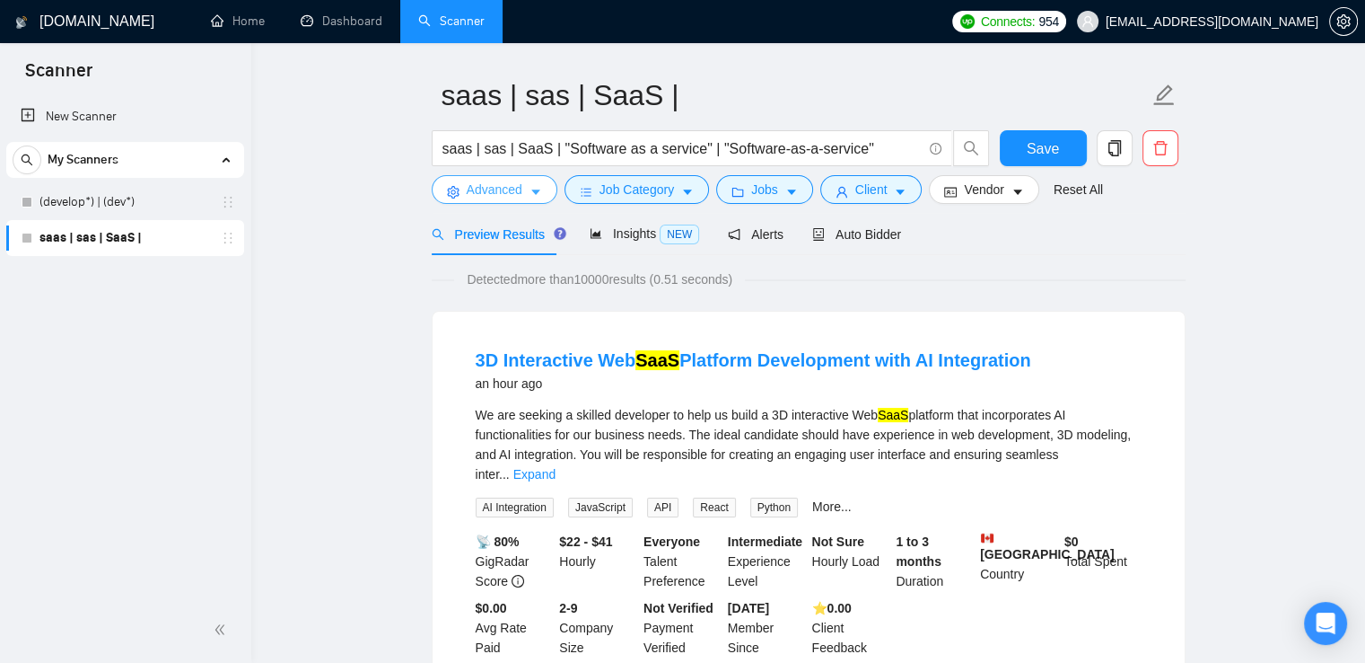
scroll to position [56, 0]
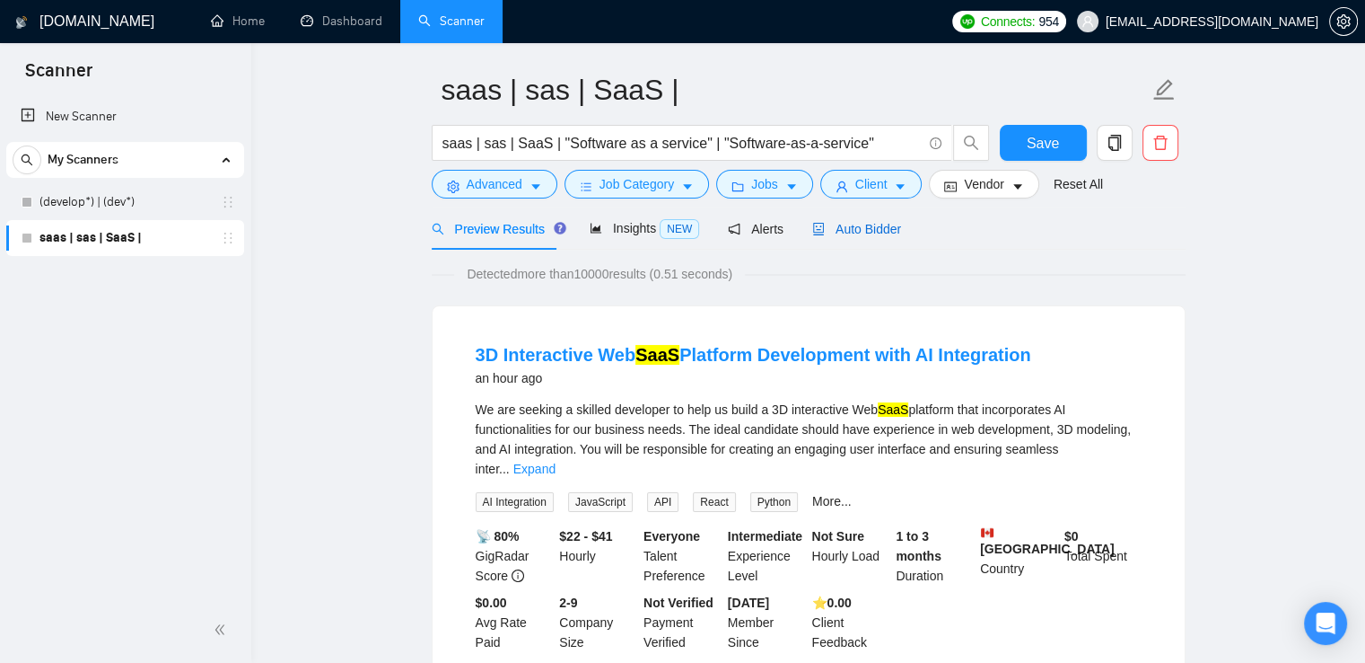
click at [853, 232] on span "Auto Bidder" at bounding box center [856, 229] width 89 height 14
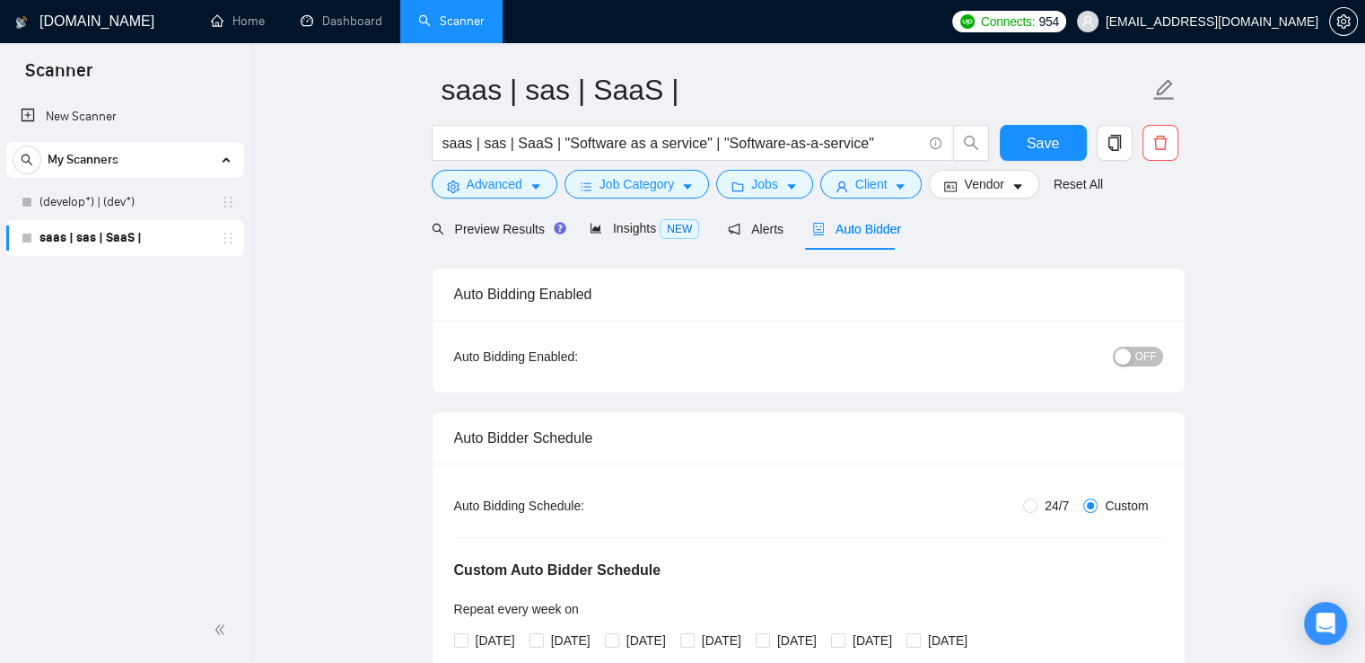
radio input "true"
radio input "false"
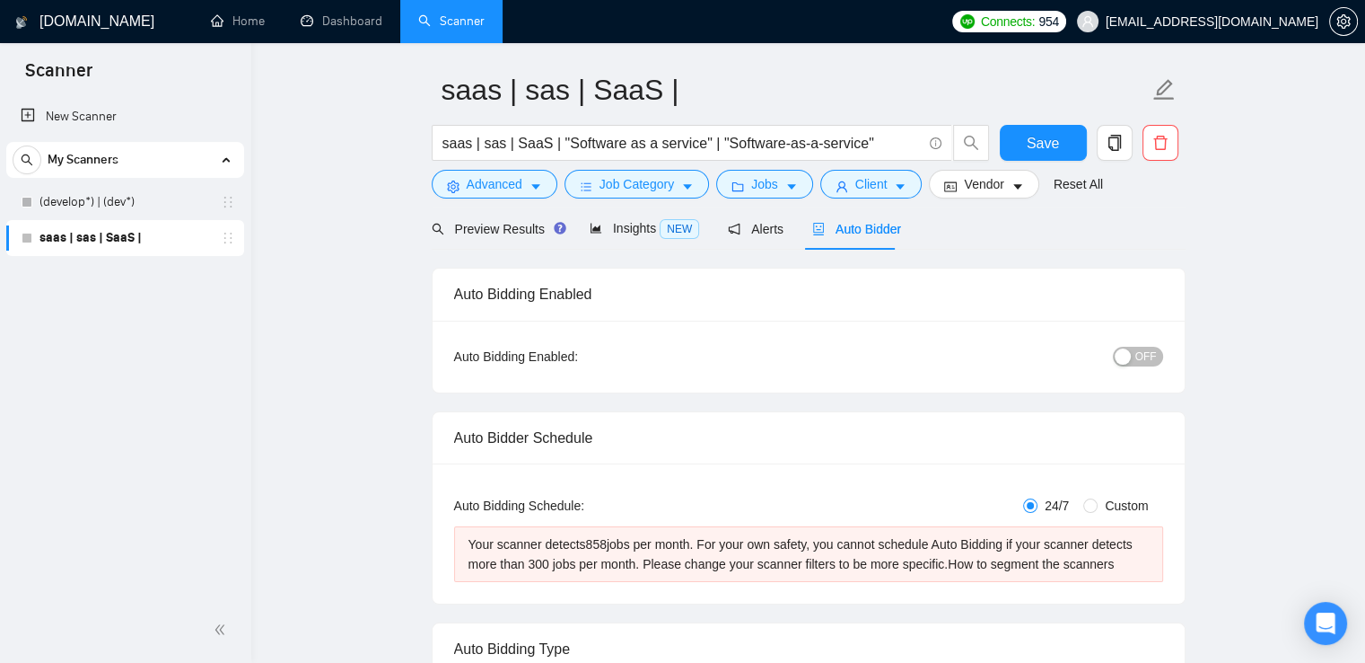
click at [1156, 363] on button "OFF" at bounding box center [1138, 357] width 50 height 20
click at [1156, 363] on div "button" at bounding box center [1153, 356] width 16 height 16
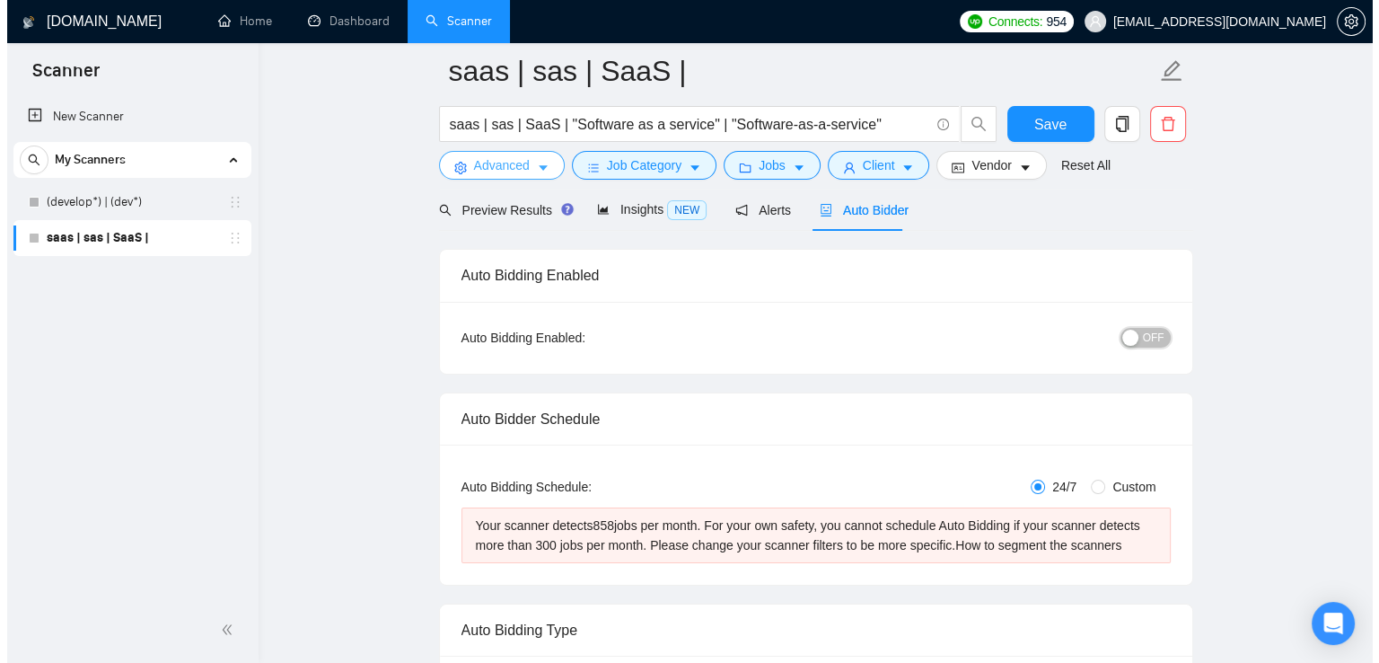
scroll to position [4, 0]
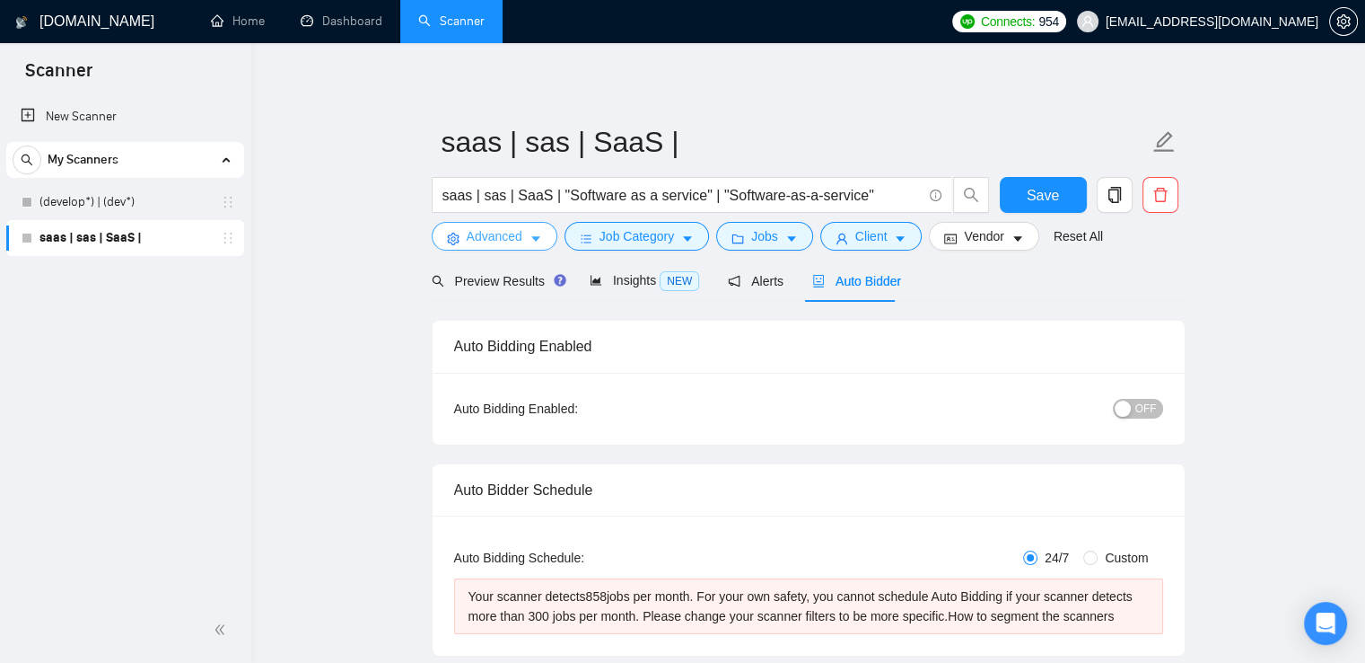
click at [518, 227] on span "Advanced" at bounding box center [495, 236] width 56 height 20
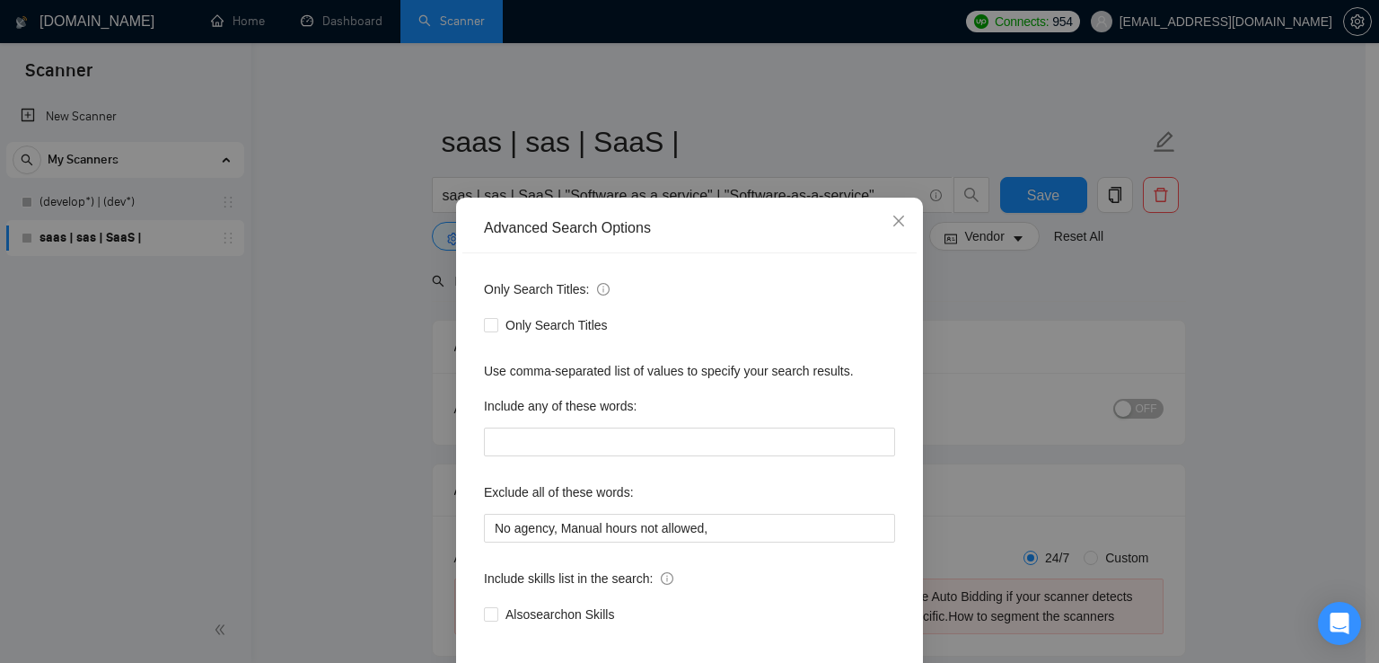
scroll to position [84, 0]
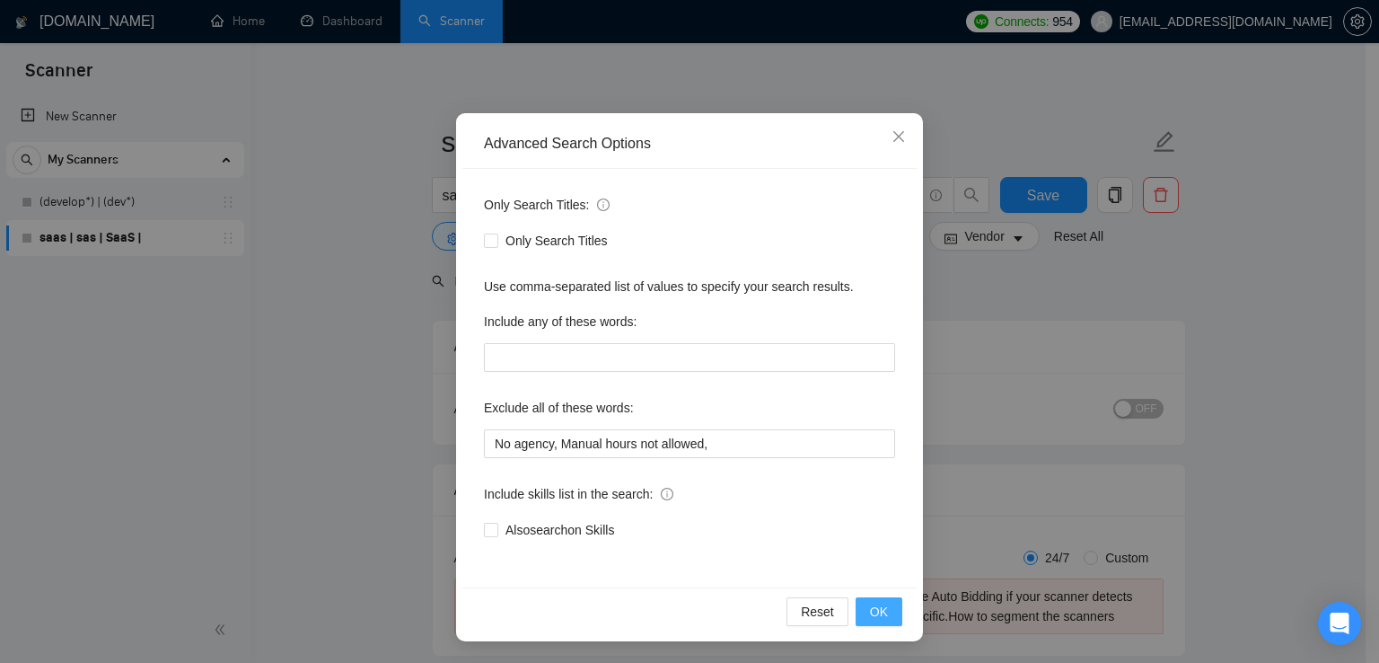
click at [870, 610] on span "OK" at bounding box center [879, 611] width 18 height 20
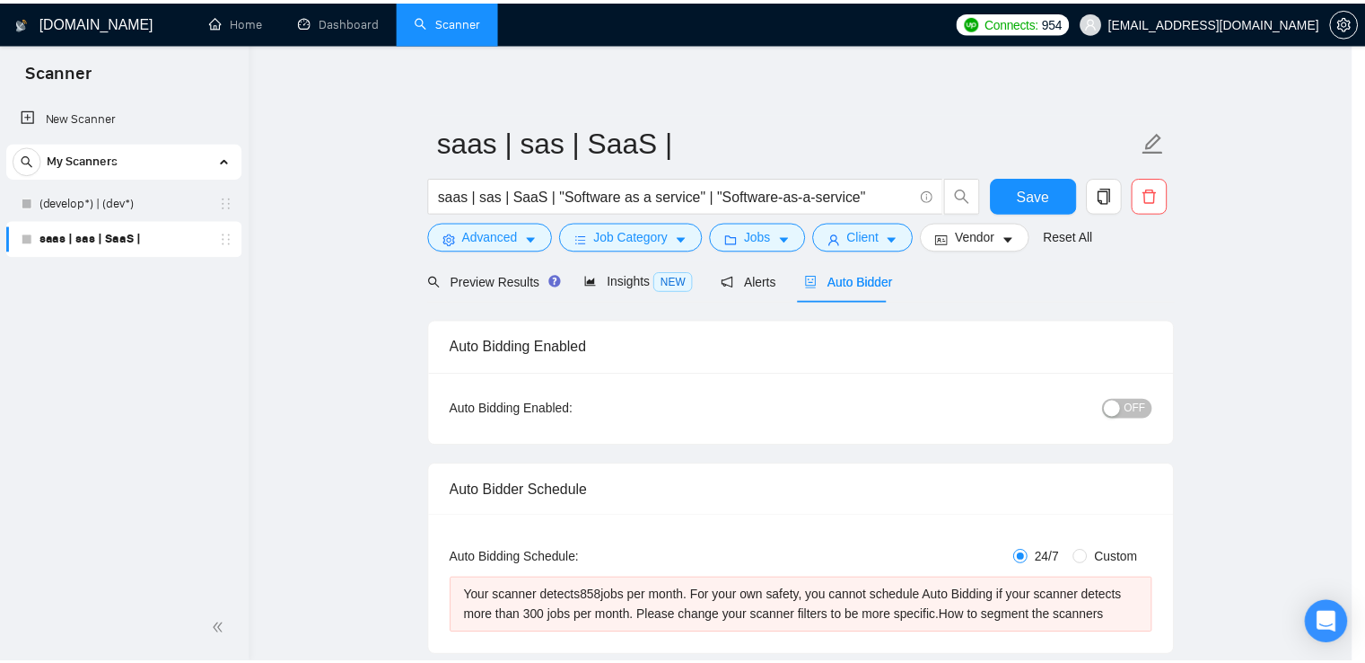
scroll to position [0, 0]
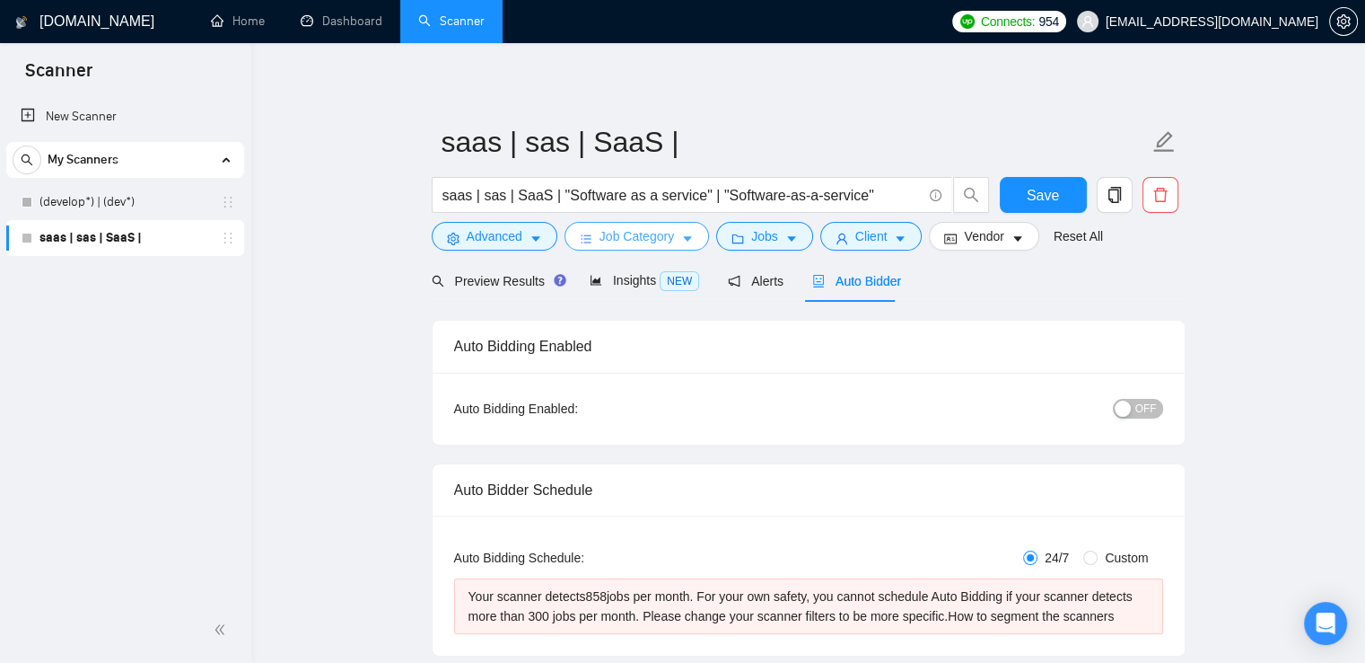
click at [652, 222] on button "Job Category" at bounding box center [637, 236] width 145 height 29
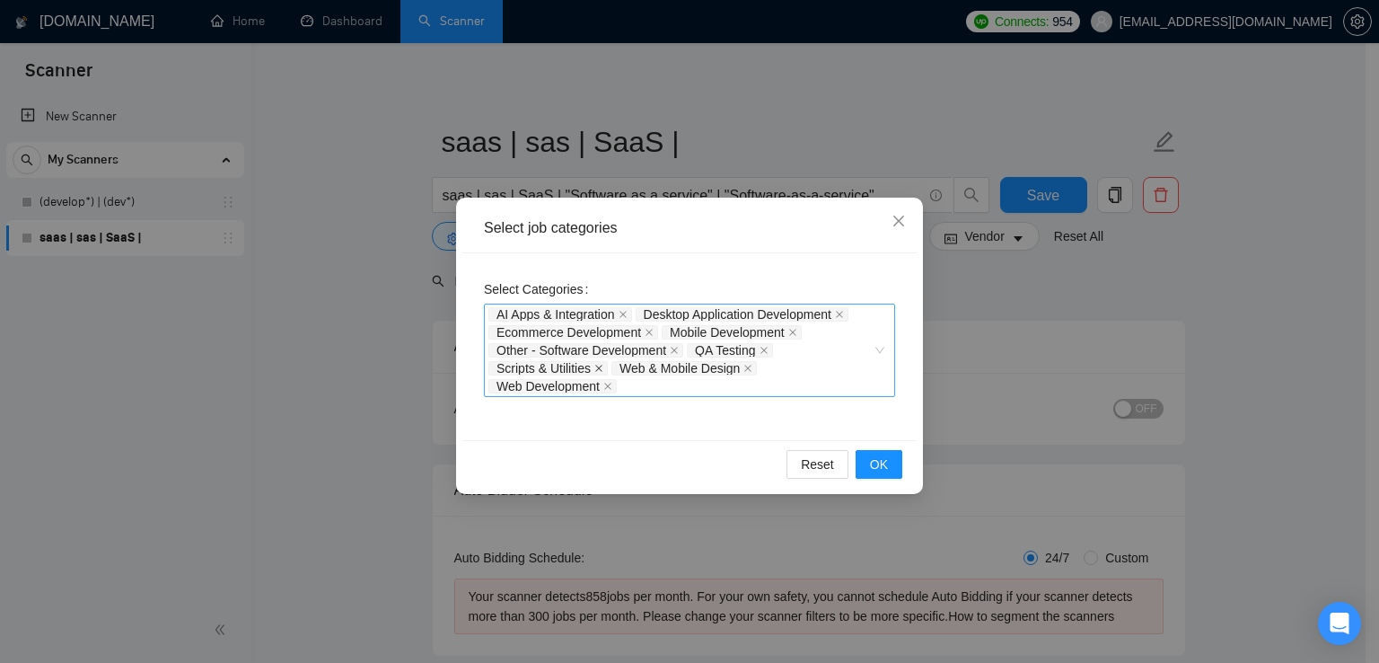
click at [598, 365] on icon "close" at bounding box center [598, 368] width 9 height 9
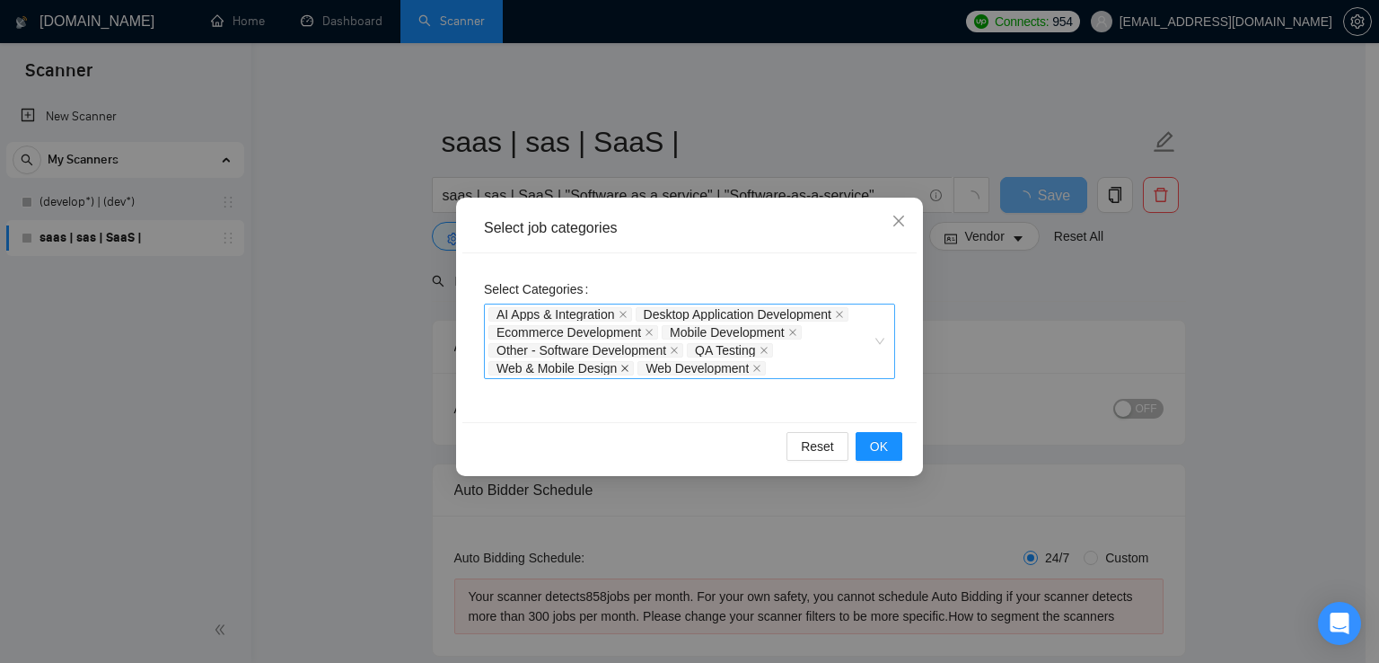
click at [622, 366] on icon "close" at bounding box center [624, 368] width 9 height 9
click at [763, 350] on icon "close" at bounding box center [763, 350] width 7 height 7
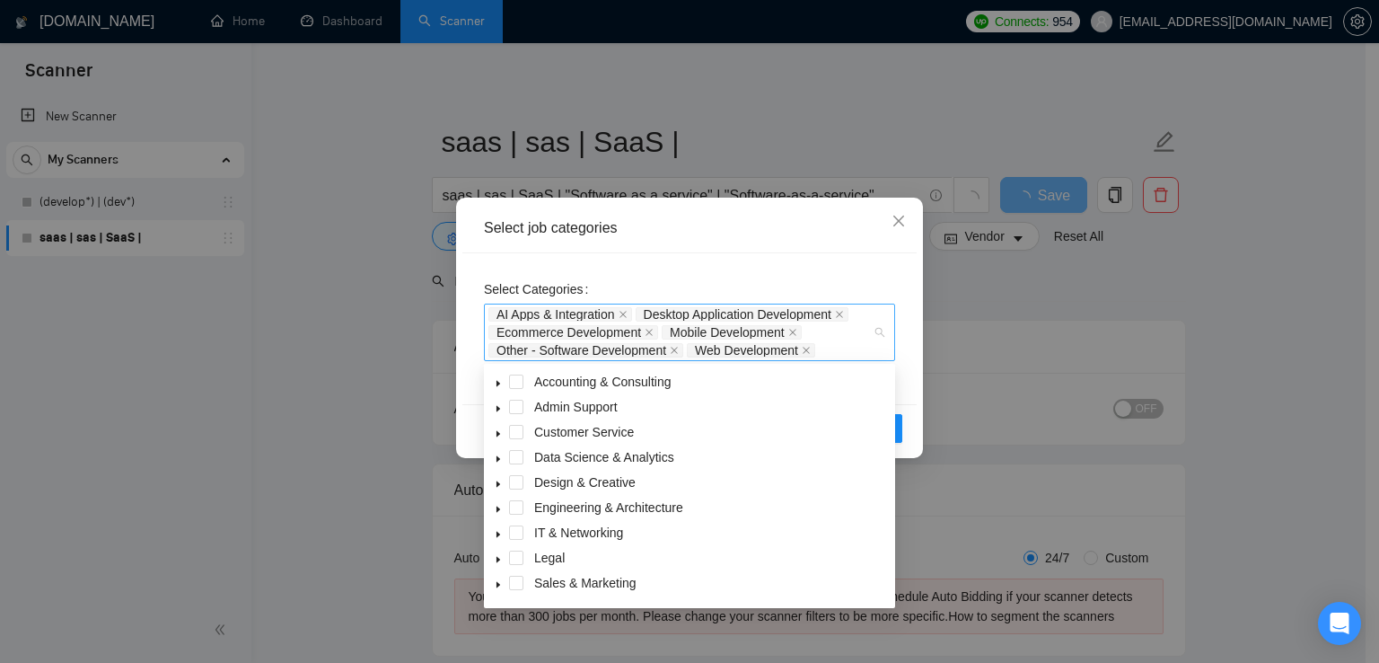
click at [668, 343] on span "Other - Software Development" at bounding box center [585, 350] width 195 height 14
click at [675, 348] on icon "close" at bounding box center [674, 350] width 9 height 9
click at [821, 342] on div "AI Apps & Integration Desktop Application Development Ecommerce Development Mob…" at bounding box center [680, 332] width 384 height 54
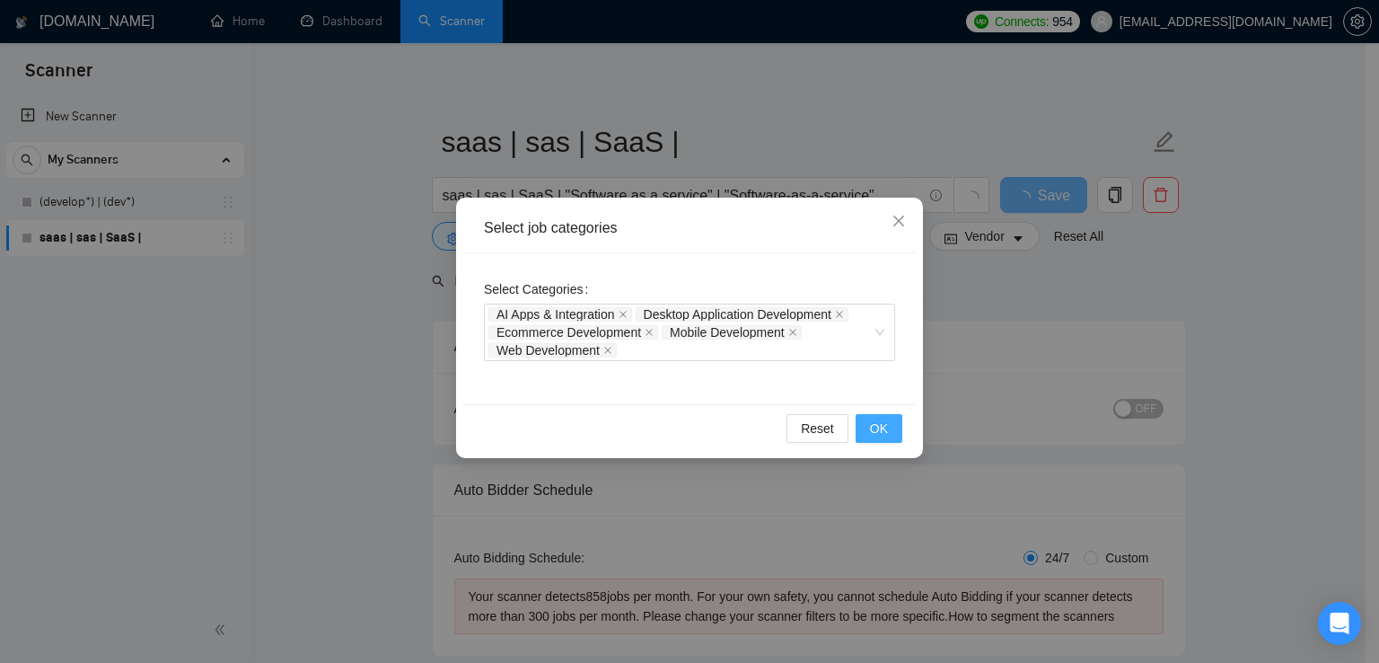
click at [885, 432] on span "OK" at bounding box center [879, 428] width 18 height 20
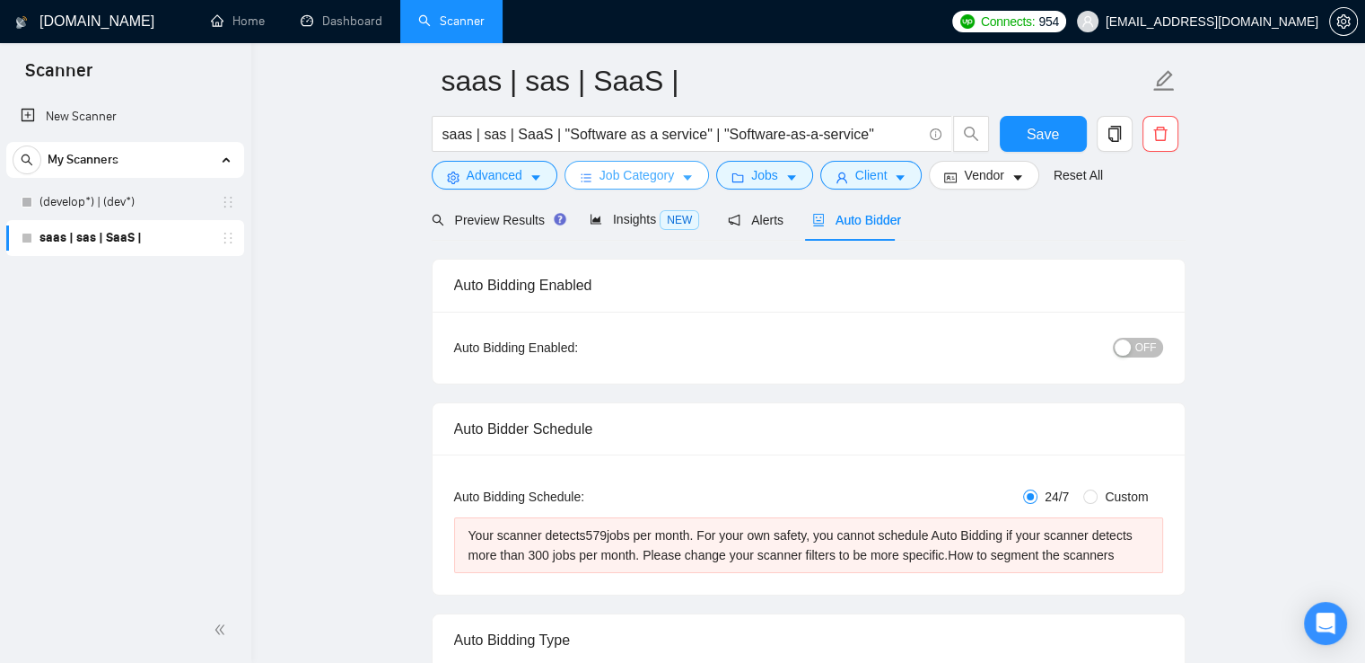
scroll to position [67, 0]
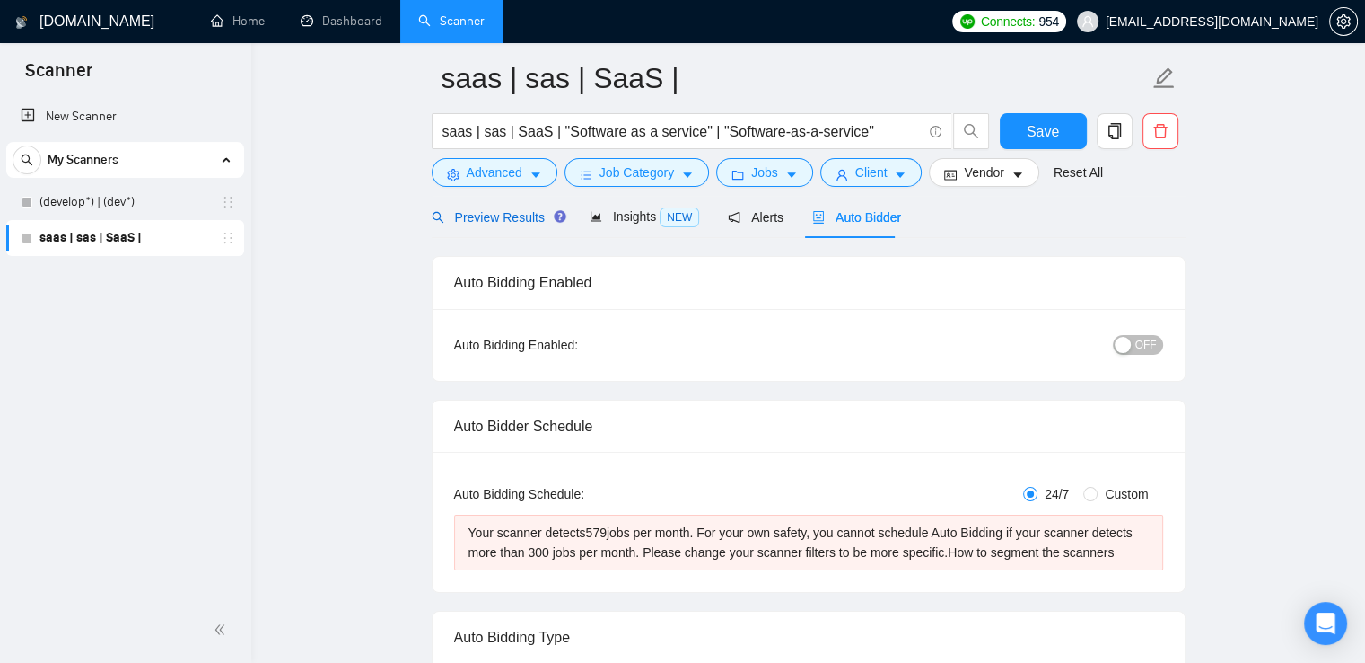
click at [513, 210] on span "Preview Results" at bounding box center [496, 217] width 129 height 14
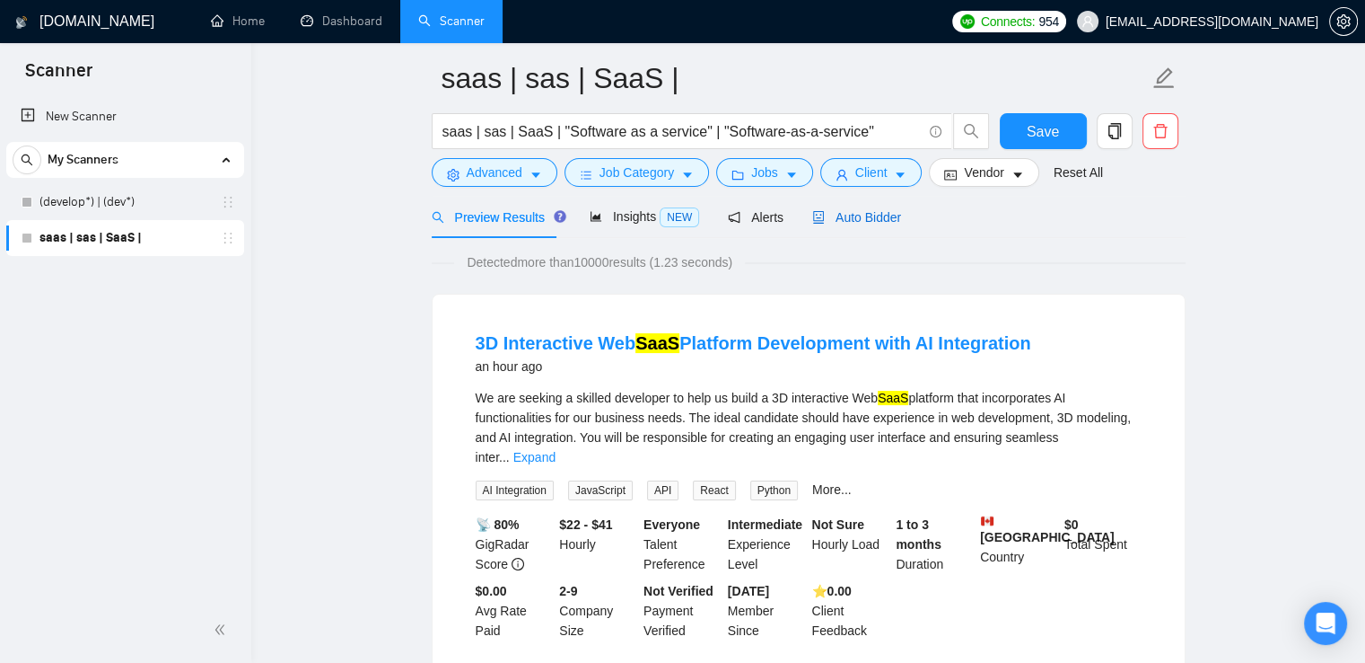
click at [847, 210] on span "Auto Bidder" at bounding box center [856, 217] width 89 height 14
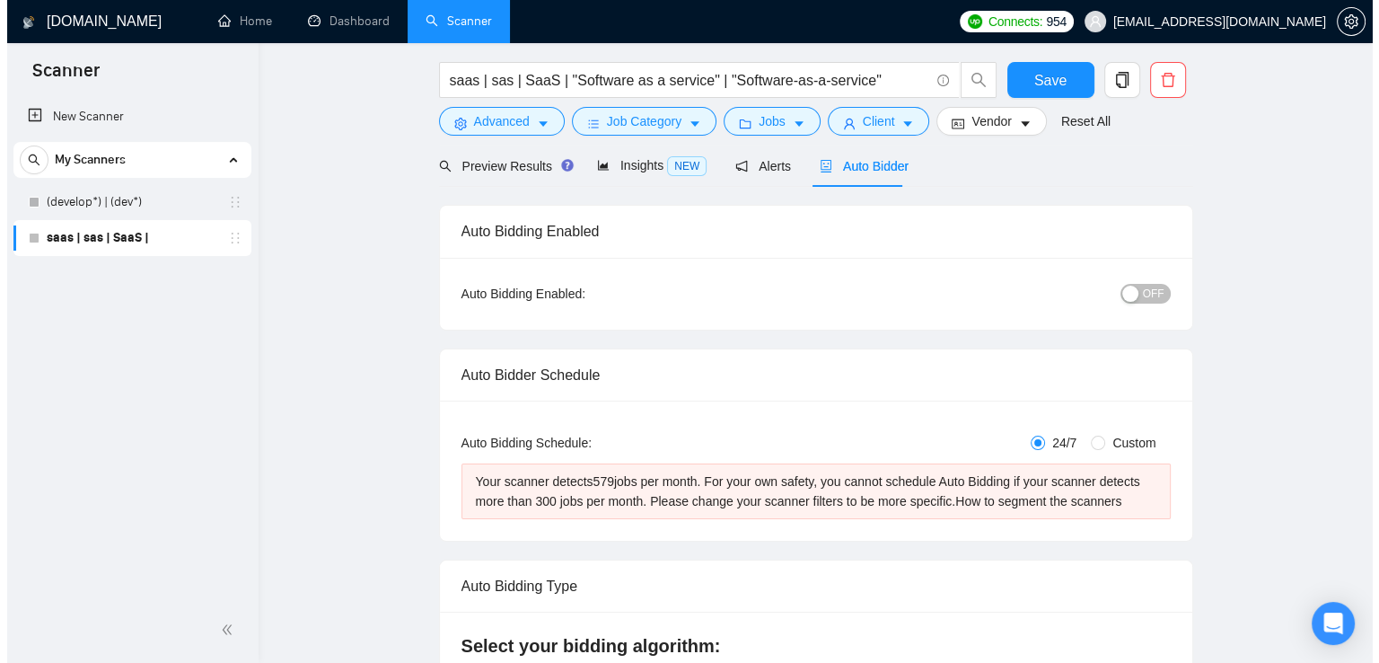
scroll to position [16, 0]
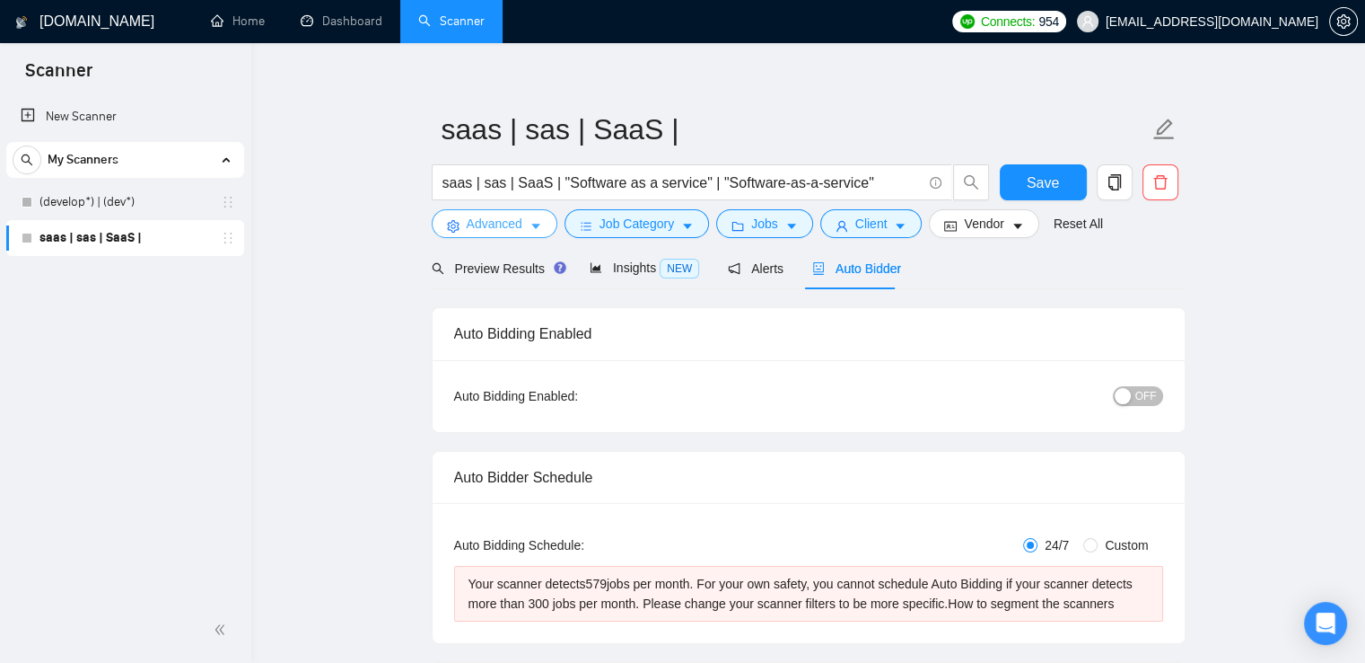
click at [525, 233] on button "Advanced" at bounding box center [495, 223] width 126 height 29
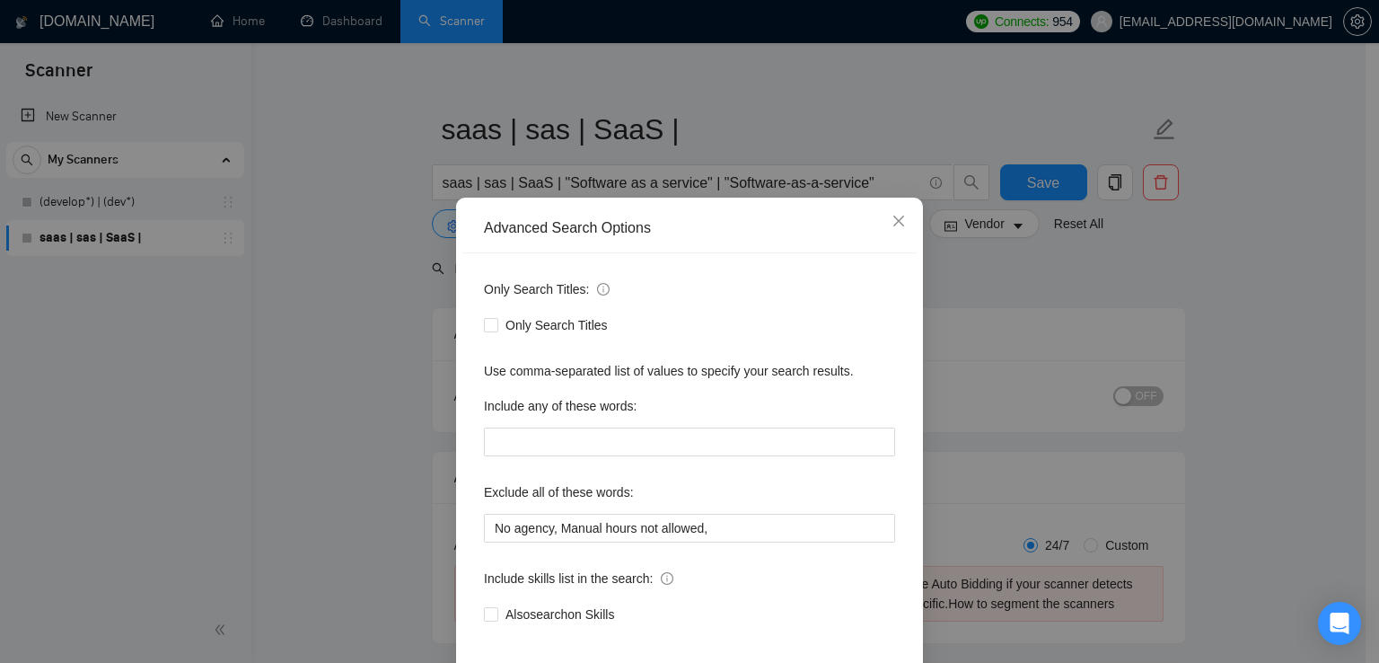
scroll to position [52, 0]
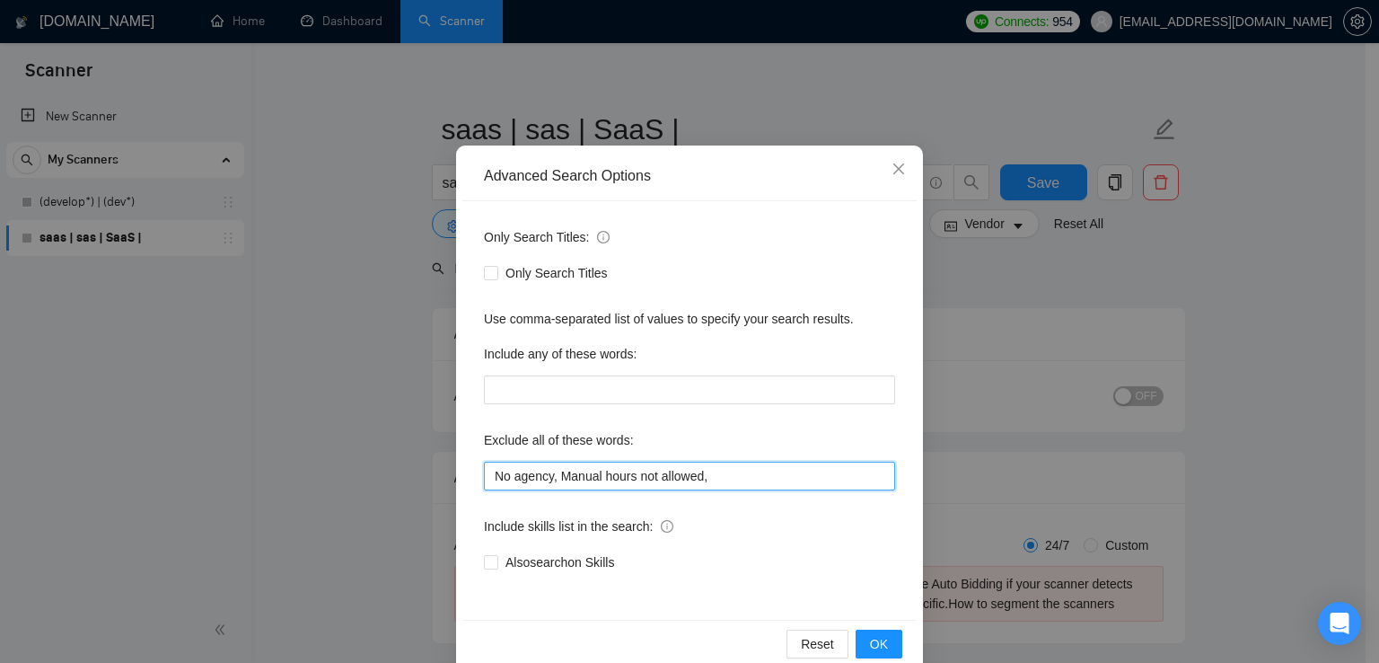
click at [738, 486] on input "No agency, Manual hours not allowed," at bounding box center [689, 475] width 411 height 29
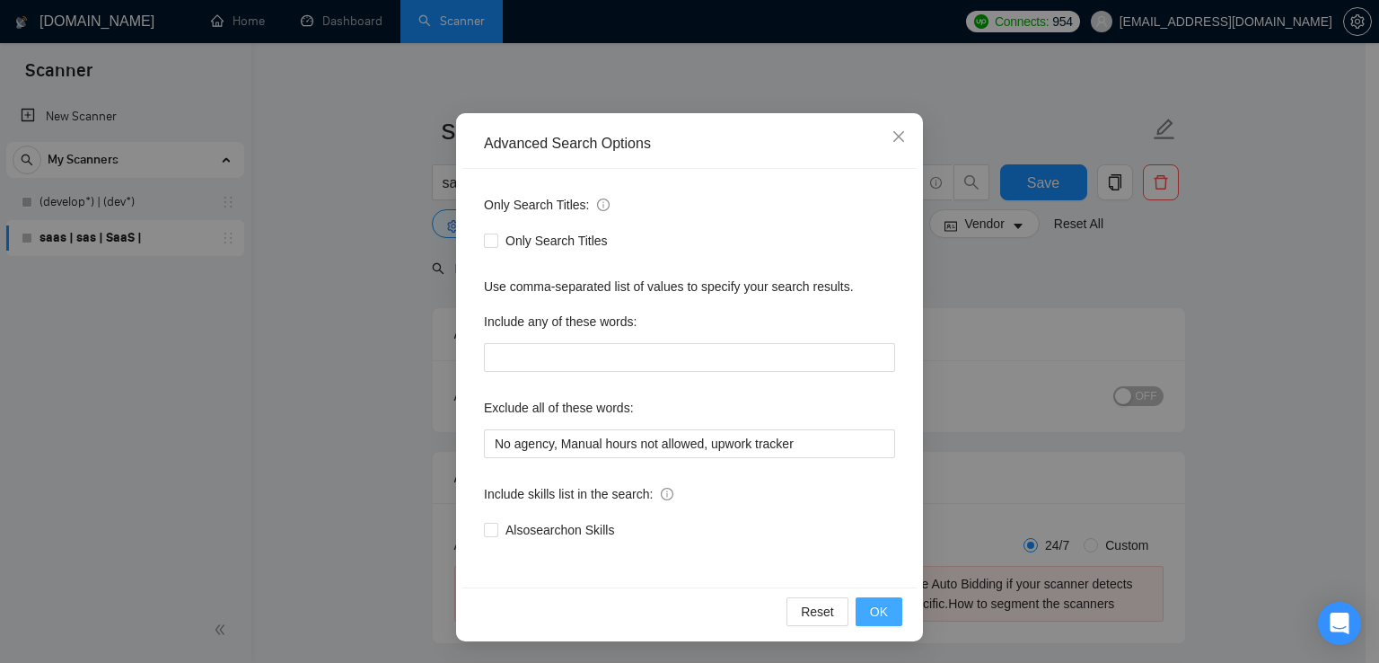
click at [870, 610] on span "OK" at bounding box center [879, 611] width 18 height 20
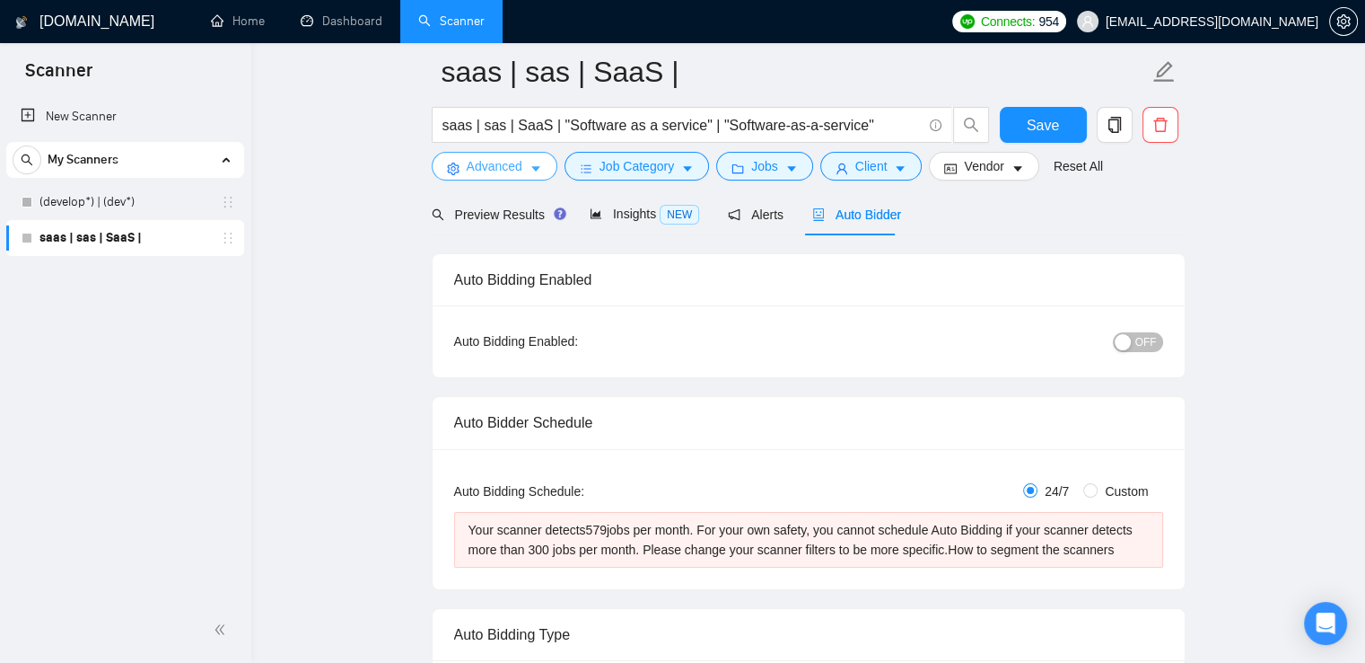
click at [521, 170] on button "Advanced" at bounding box center [495, 166] width 126 height 29
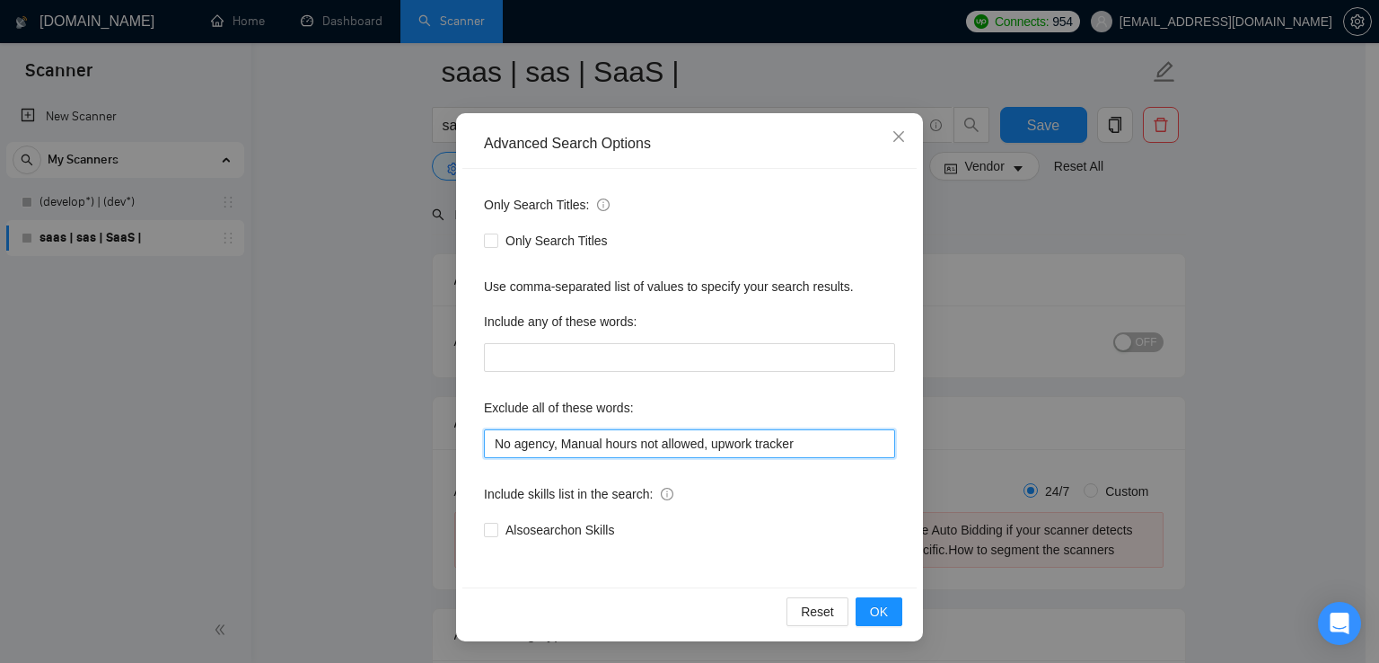
click at [812, 436] on input "No agency, Manual hours not allowed, upwork tracker" at bounding box center [689, 443] width 411 height 29
type input "No agency, Manual hours not allowed, Individual freelancer only"
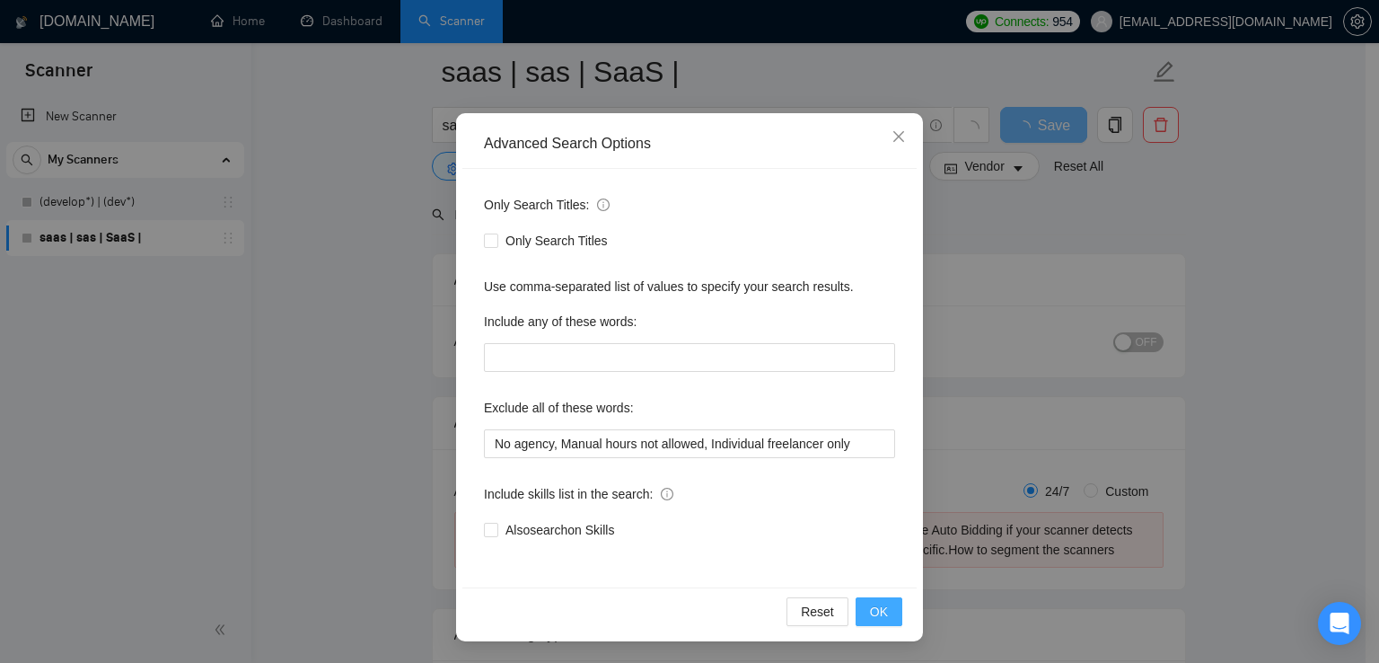
click at [870, 612] on span "OK" at bounding box center [879, 611] width 18 height 20
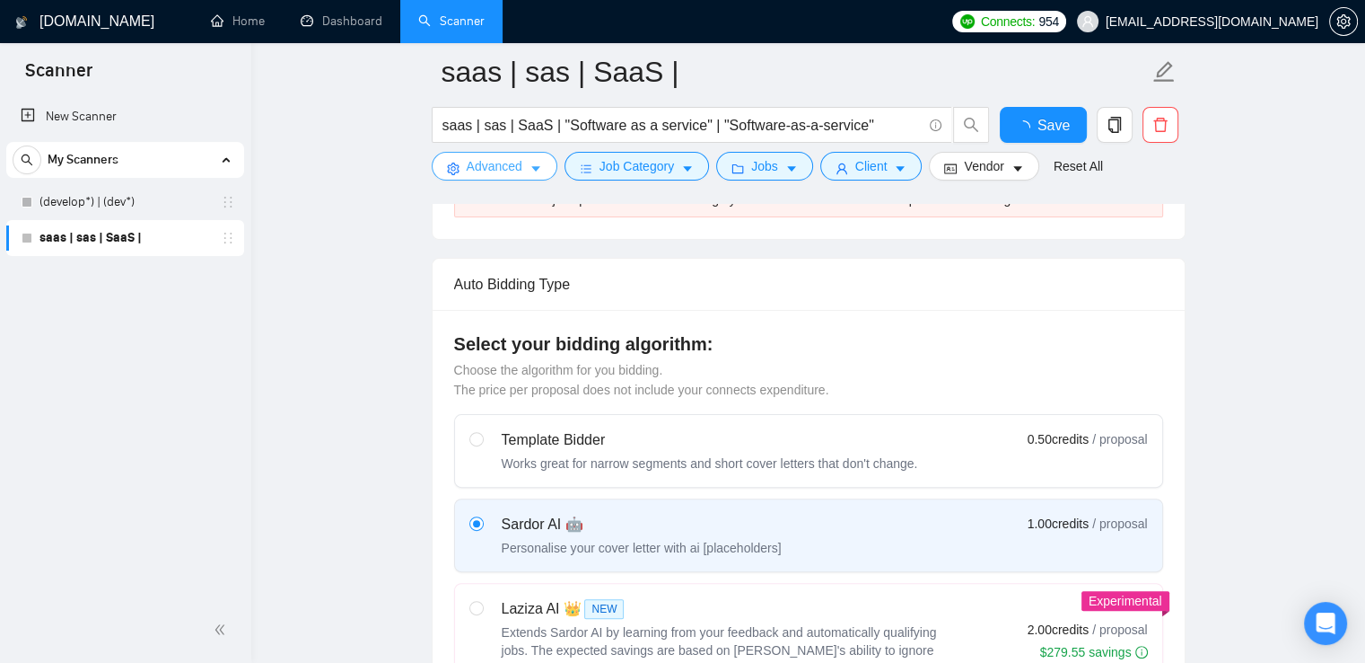
scroll to position [182, 0]
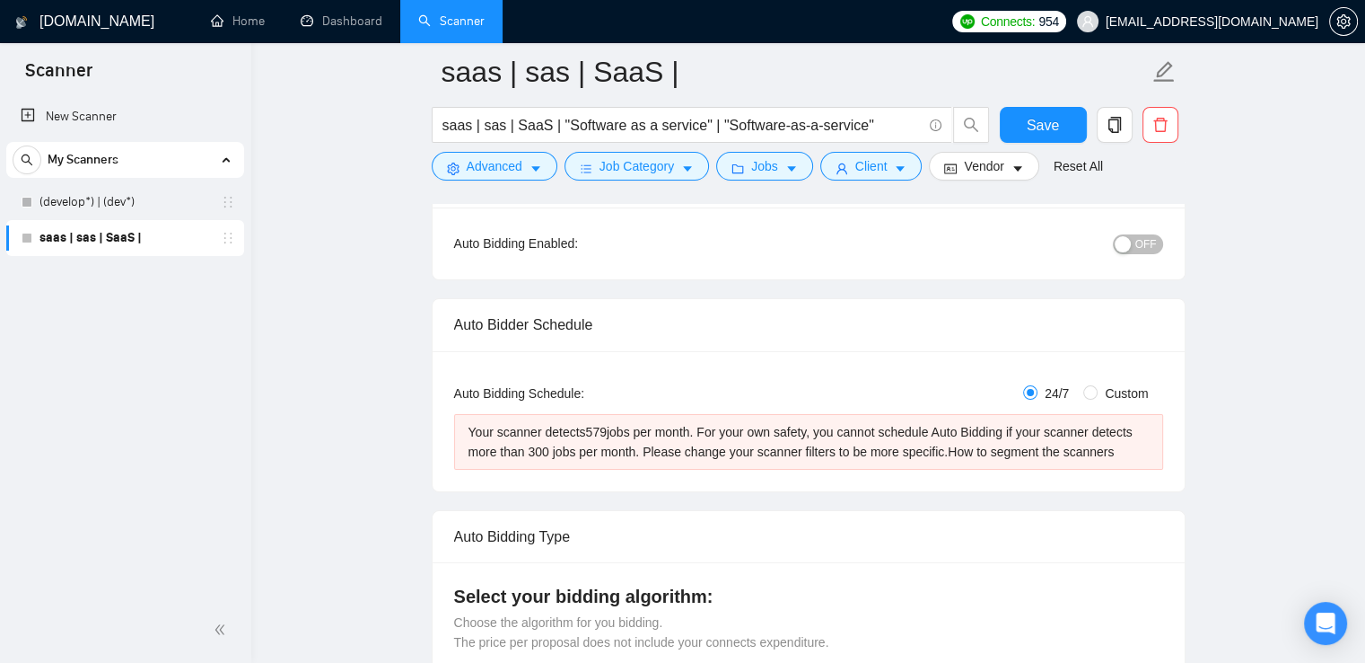
click at [851, 408] on div "Your scanner detects 579 jobs per month. For your own safety, you cannot schedu…" at bounding box center [808, 436] width 709 height 66
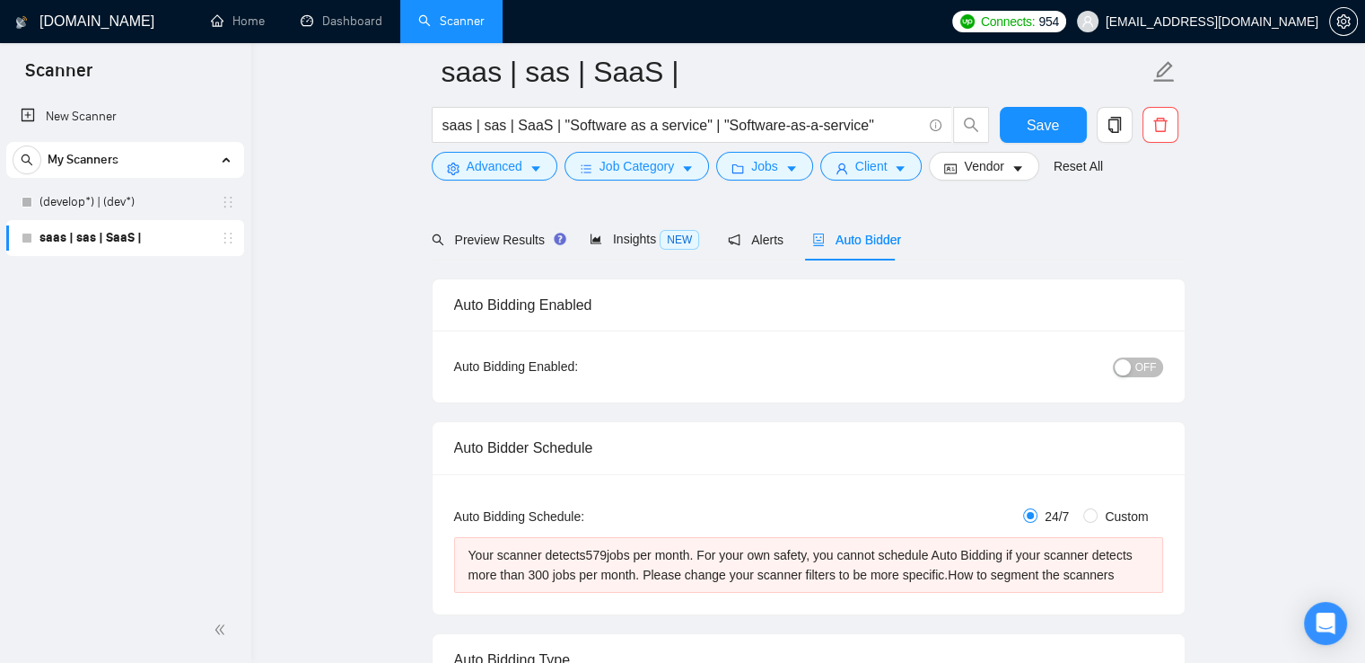
scroll to position [13, 0]
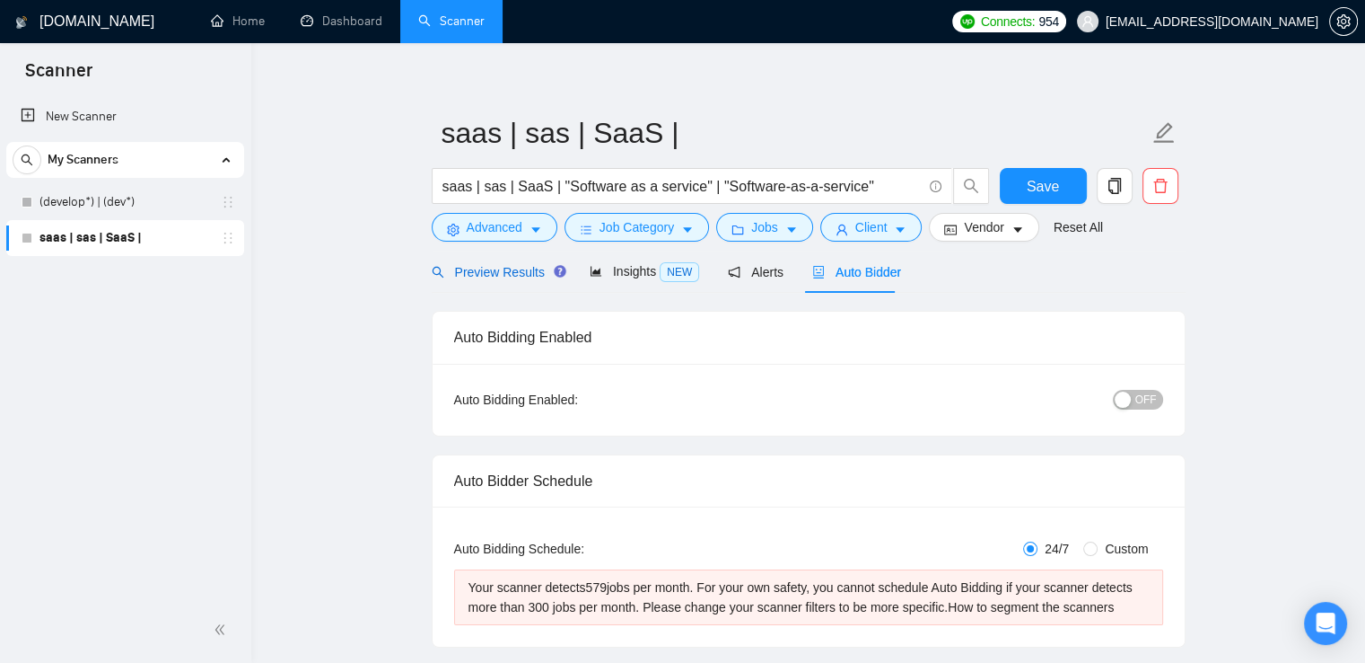
click at [503, 280] on div "Preview Results" at bounding box center [496, 272] width 129 height 20
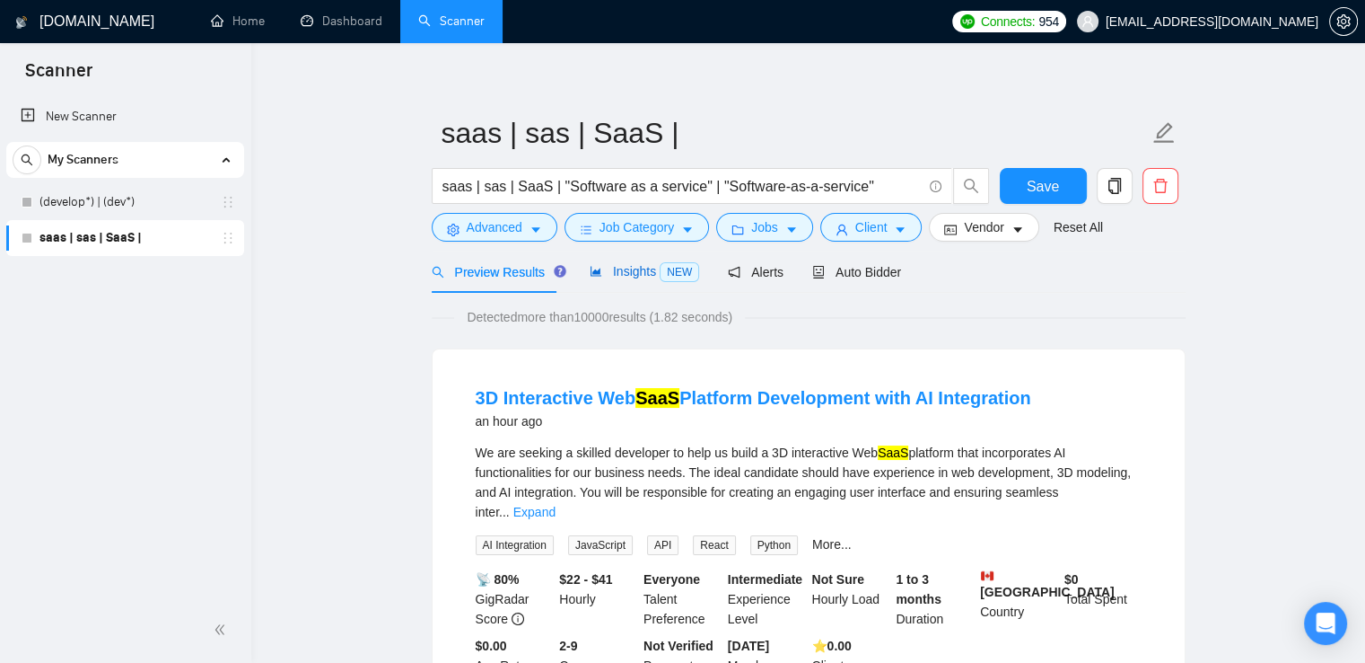
click at [619, 273] on span "Insights NEW" at bounding box center [645, 271] width 110 height 14
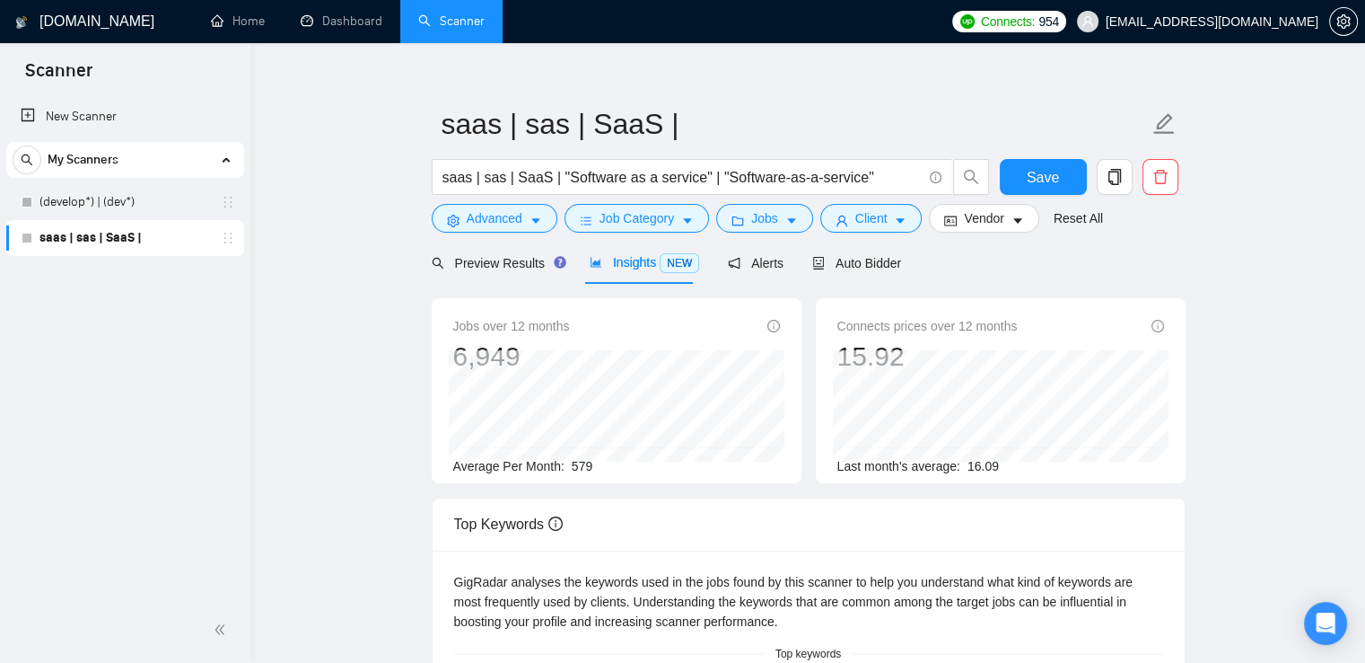
scroll to position [18, 0]
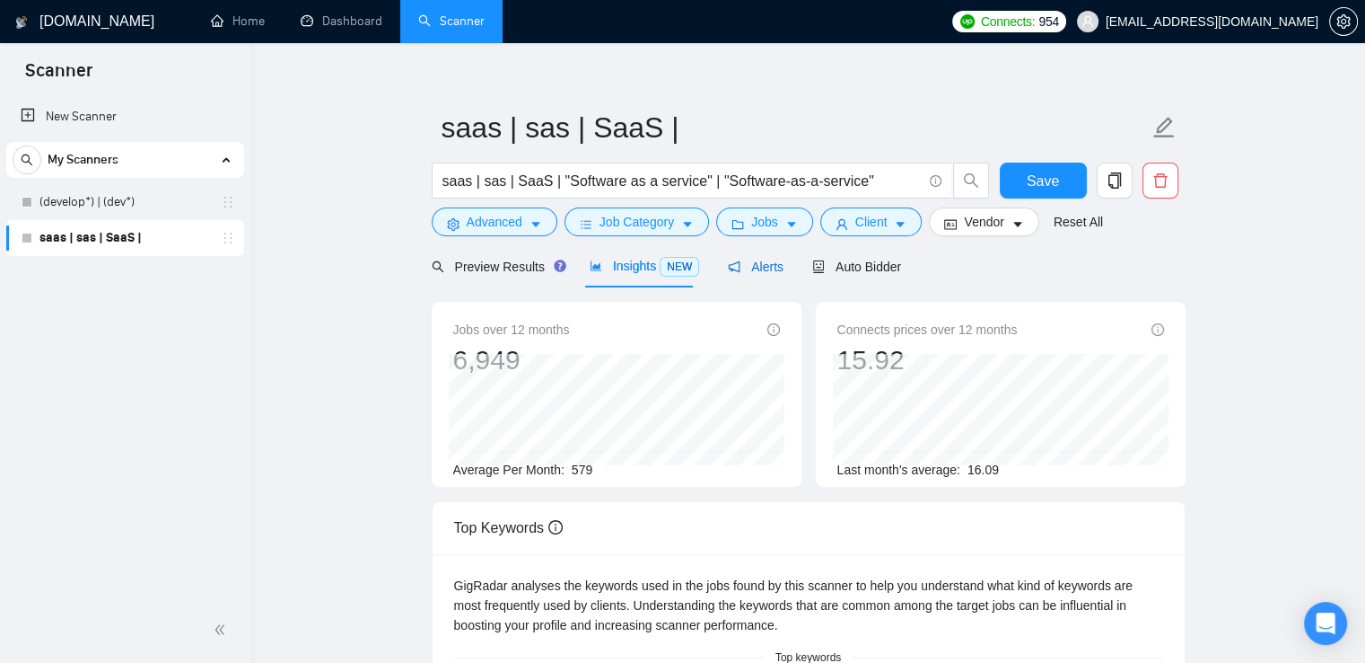
click at [747, 261] on span "Alerts" at bounding box center [756, 266] width 56 height 14
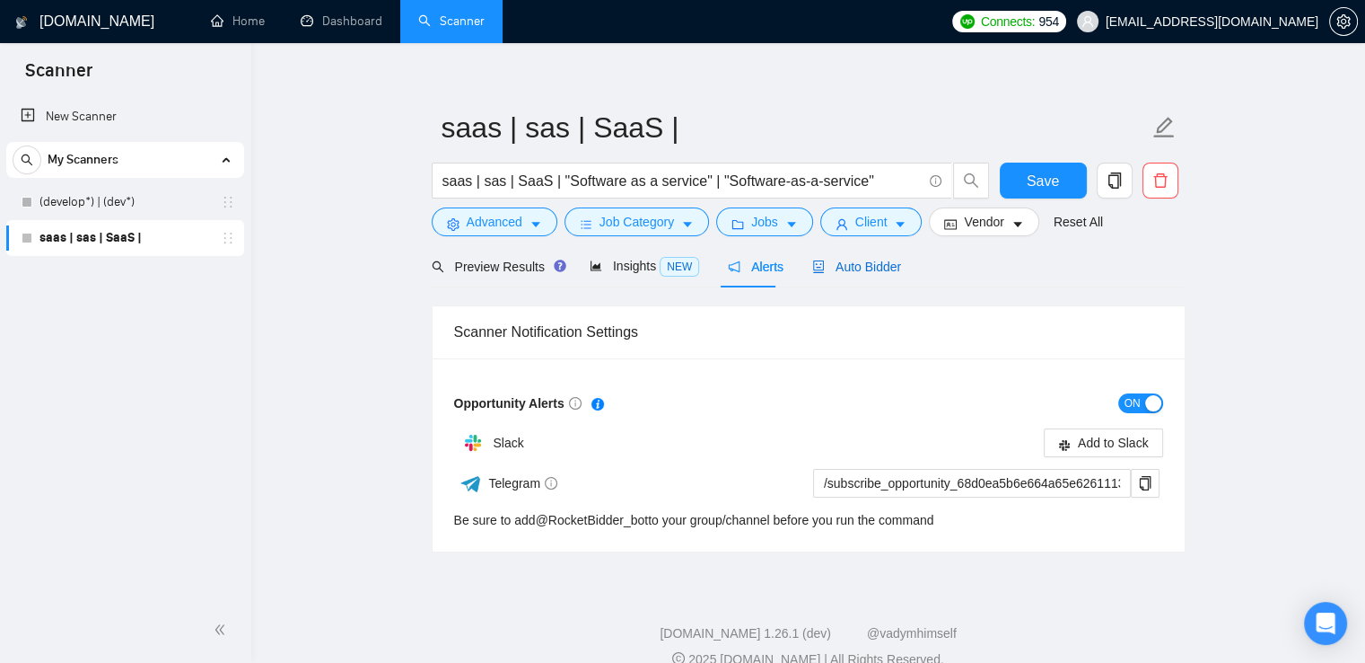
click at [847, 268] on span "Auto Bidder" at bounding box center [856, 266] width 89 height 14
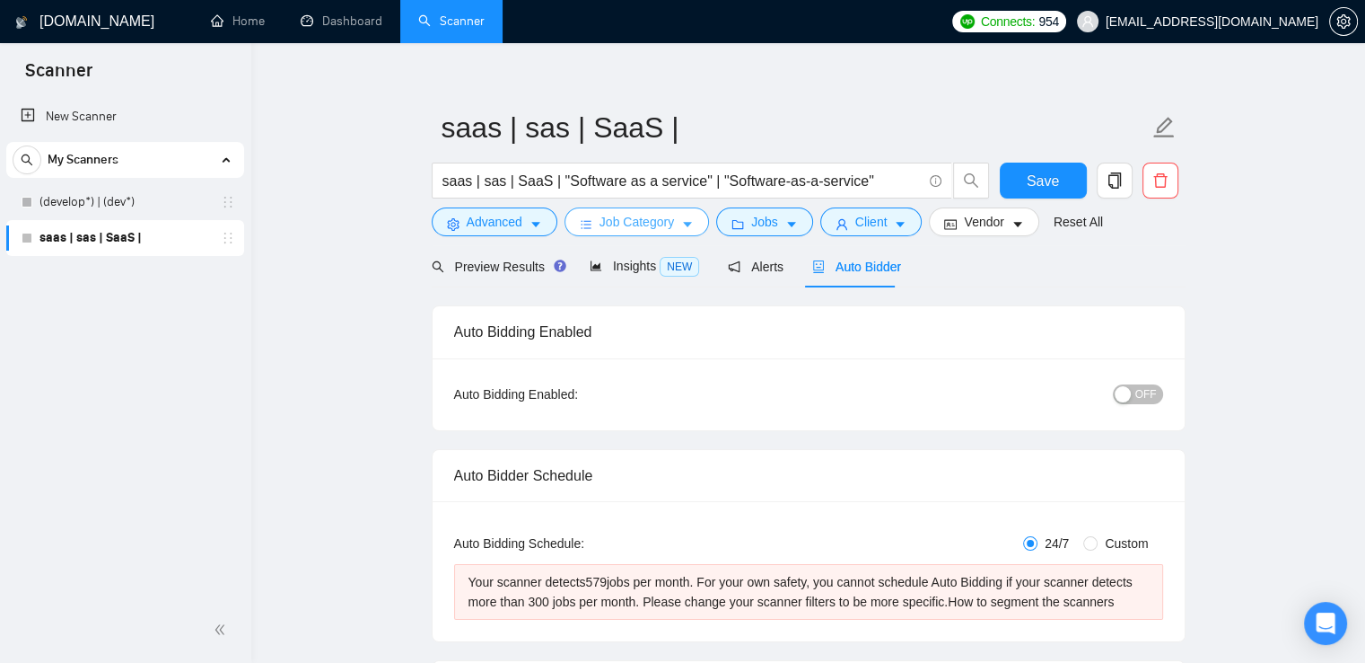
click at [670, 212] on span "Job Category" at bounding box center [637, 222] width 75 height 20
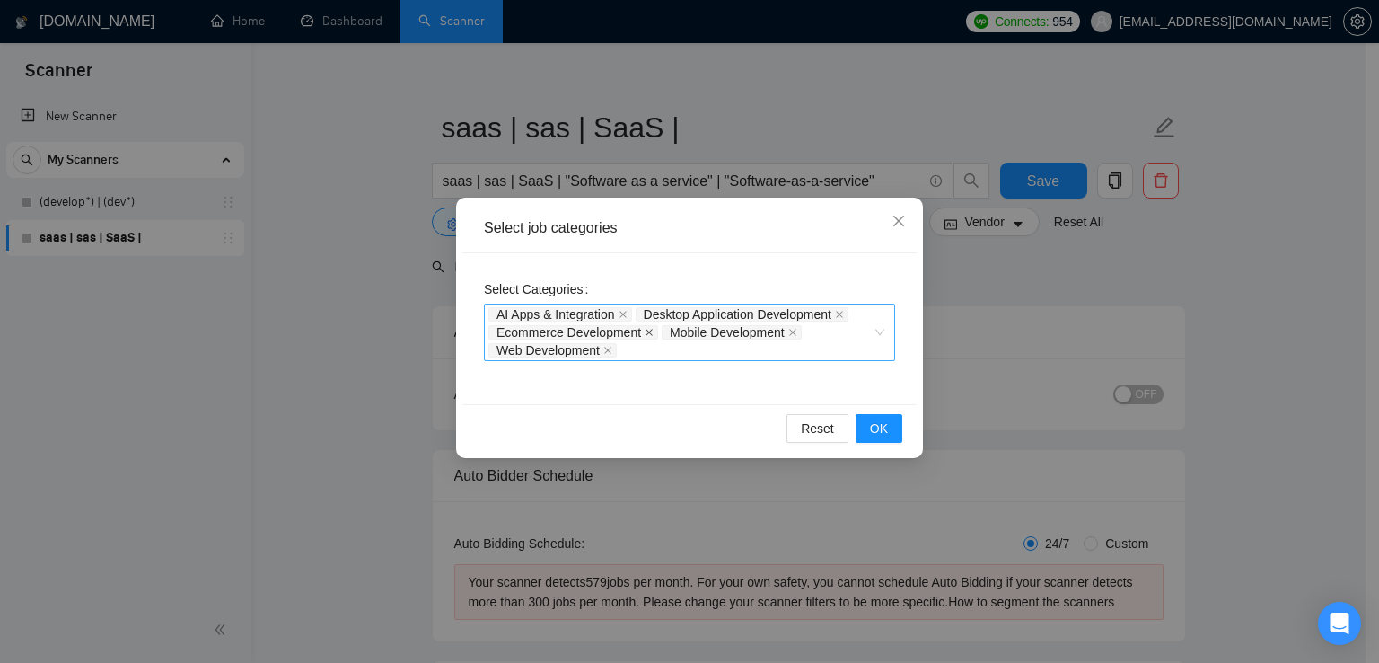
click at [645, 329] on icon "close" at bounding box center [648, 332] width 7 height 7
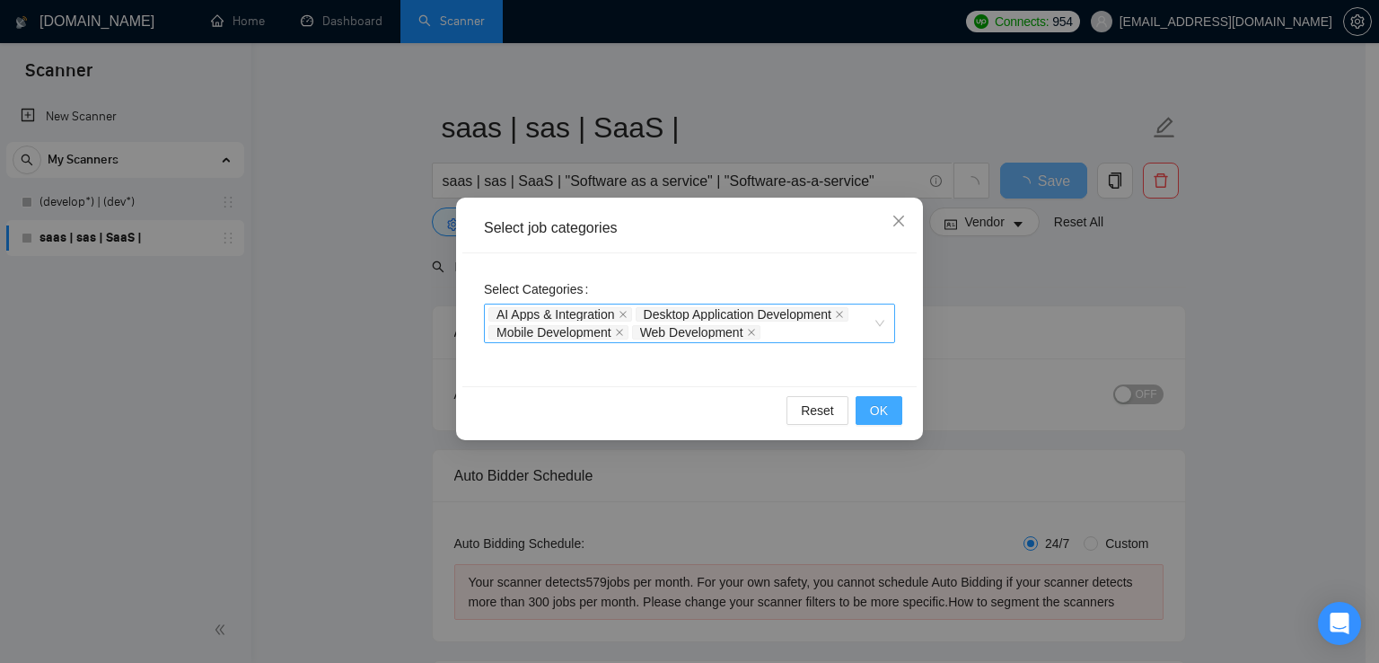
click at [880, 413] on span "OK" at bounding box center [879, 410] width 18 height 20
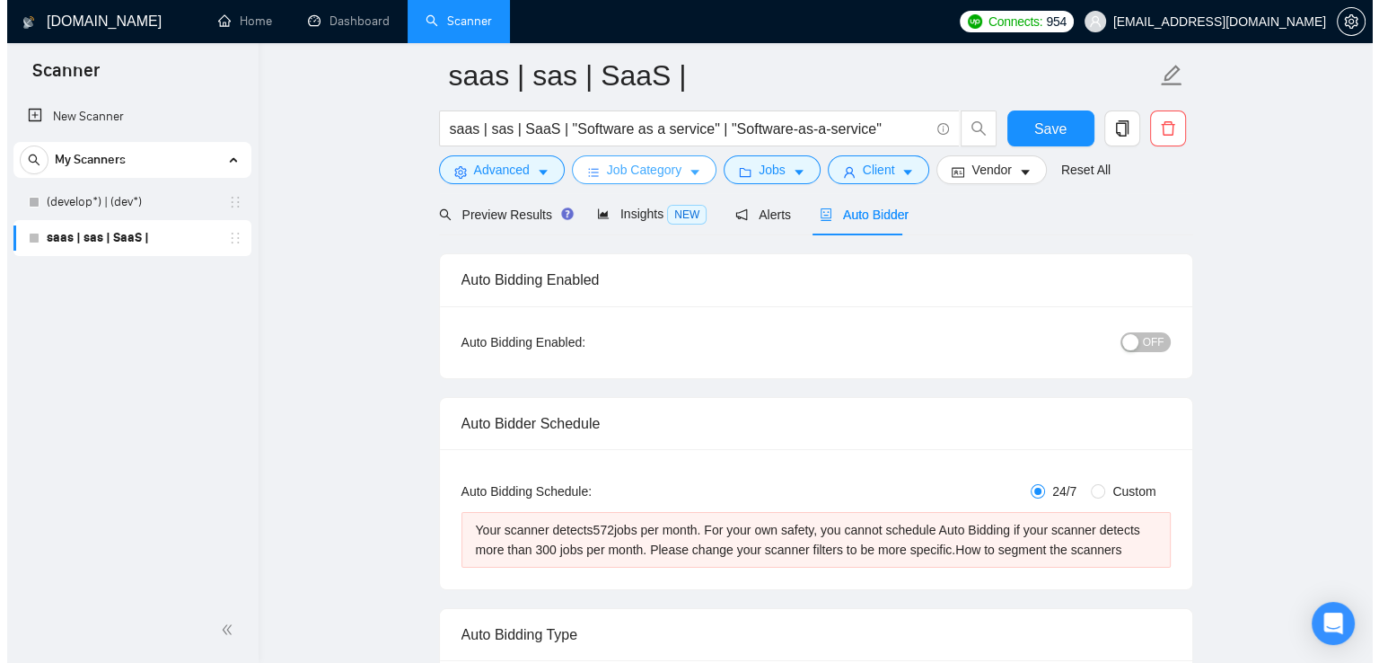
scroll to position [71, 0]
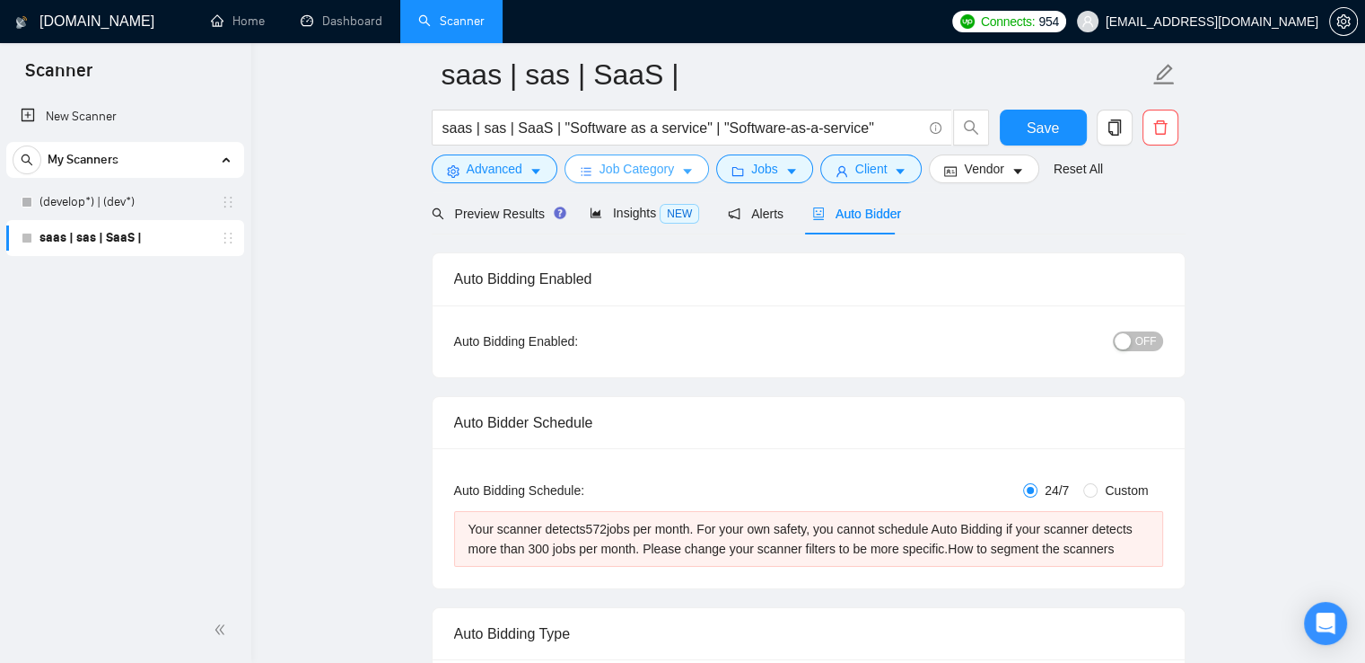
click at [644, 162] on span "Job Category" at bounding box center [637, 169] width 75 height 20
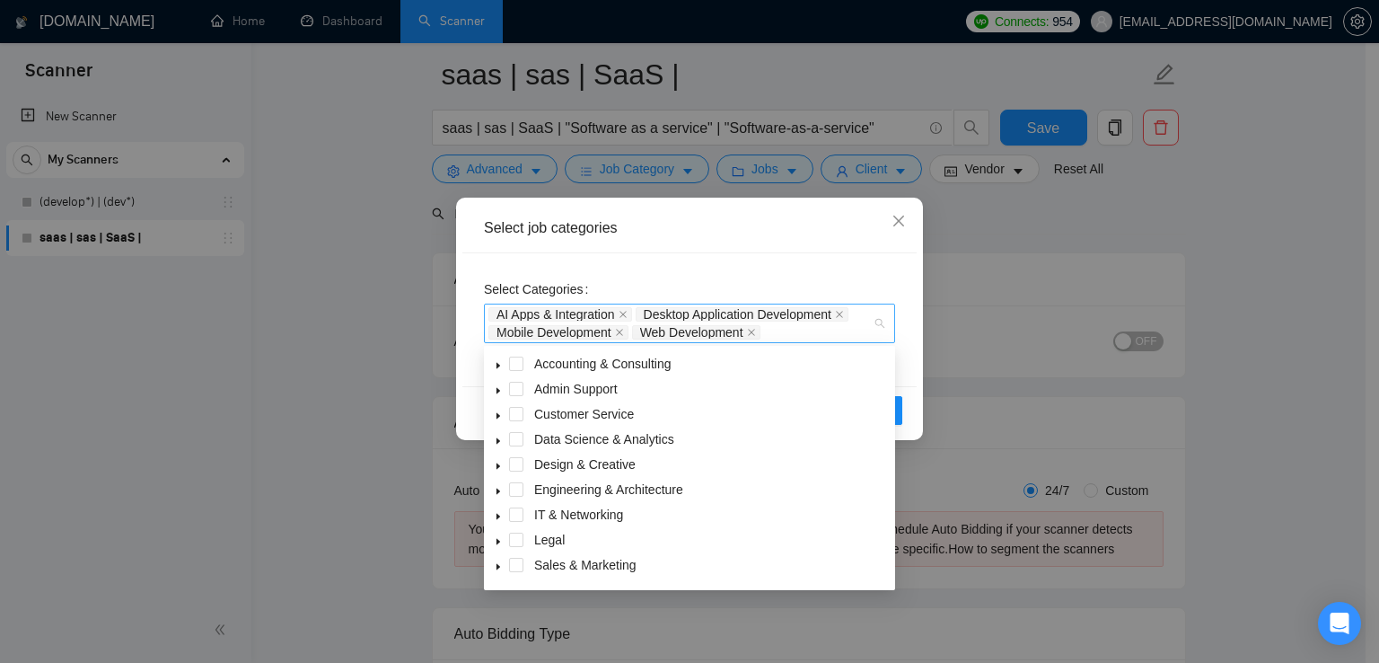
click at [804, 334] on div "AI Apps & Integration Desktop Application Development Mobile Development Web De…" at bounding box center [680, 323] width 384 height 36
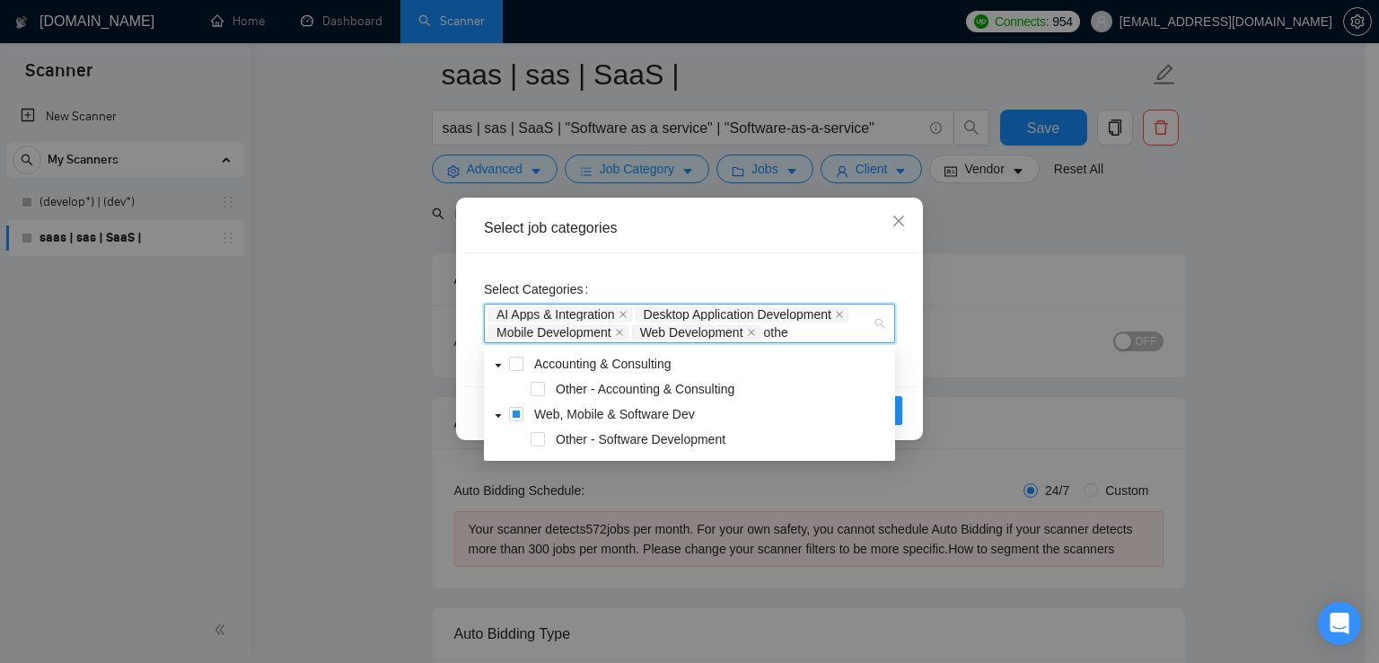
type input "other"
click at [558, 439] on span "Other - Software Development" at bounding box center [641, 439] width 170 height 14
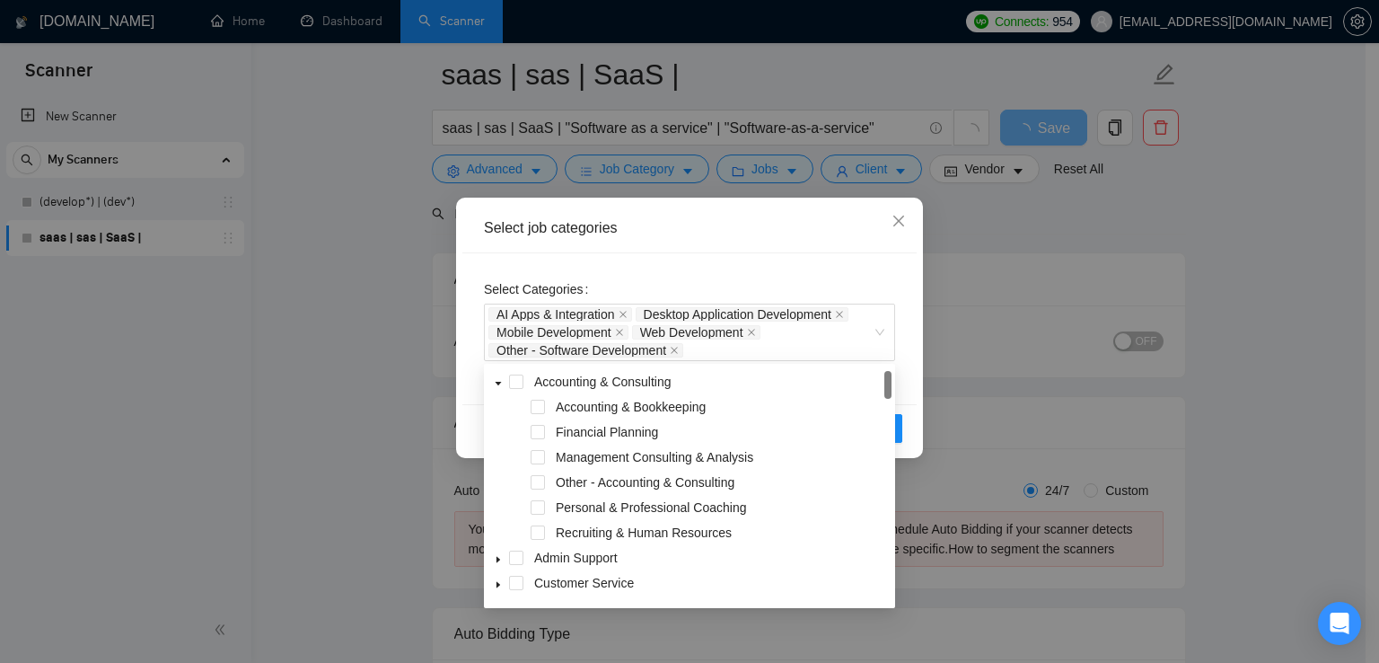
click at [911, 353] on div "Select Categories AI Apps & Integration Desktop Application Development Mobile …" at bounding box center [689, 328] width 454 height 151
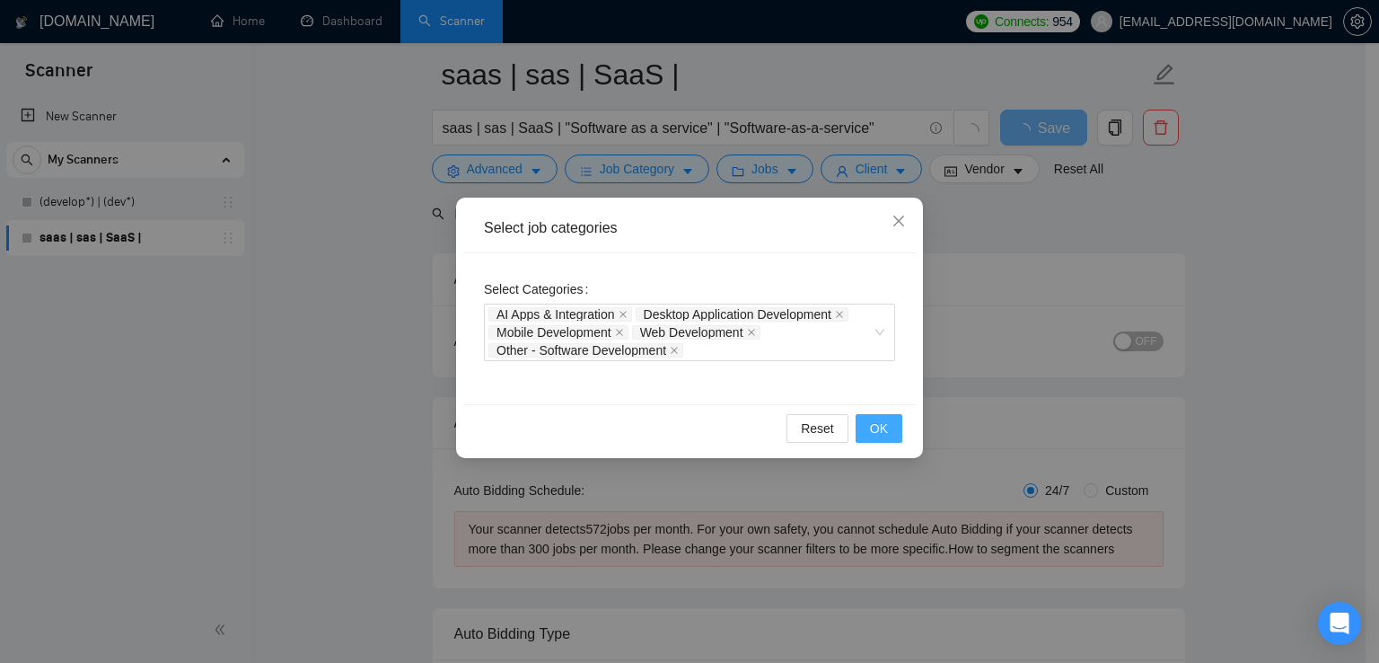
click at [880, 428] on span "OK" at bounding box center [879, 428] width 18 height 20
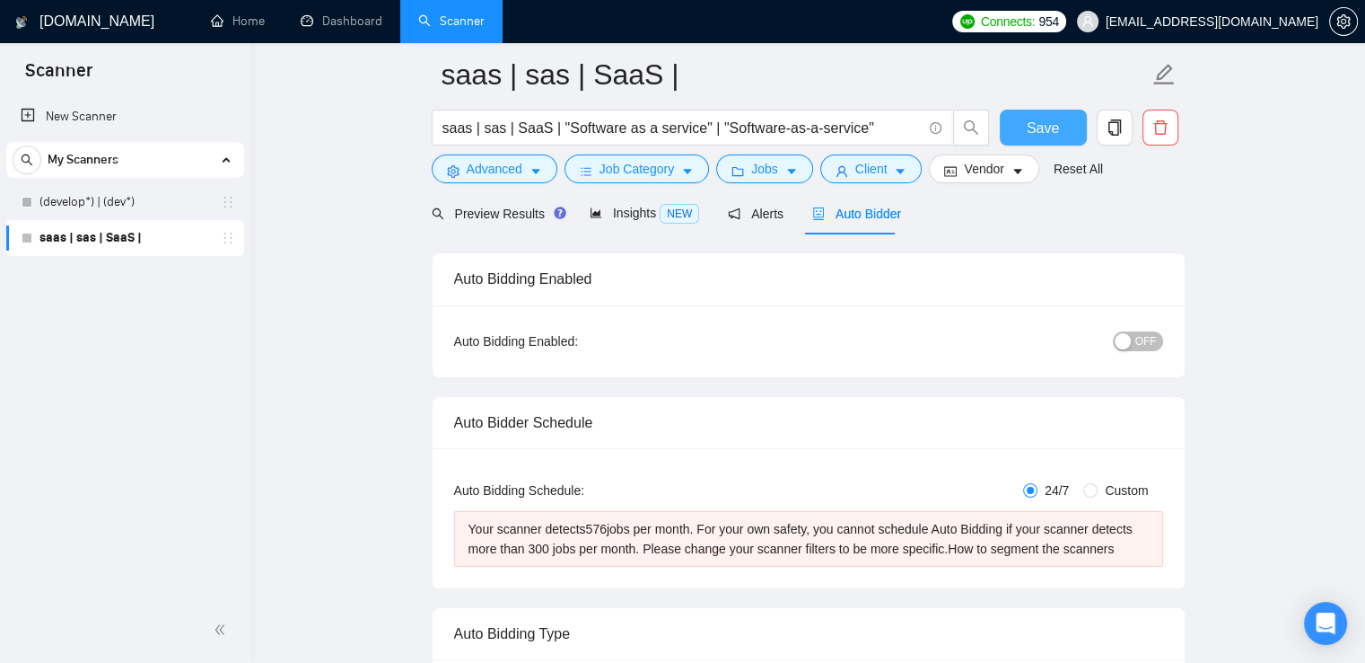
click at [1057, 117] on span "Save" at bounding box center [1043, 128] width 32 height 22
click at [78, 110] on link "New Scanner" at bounding box center [125, 117] width 209 height 36
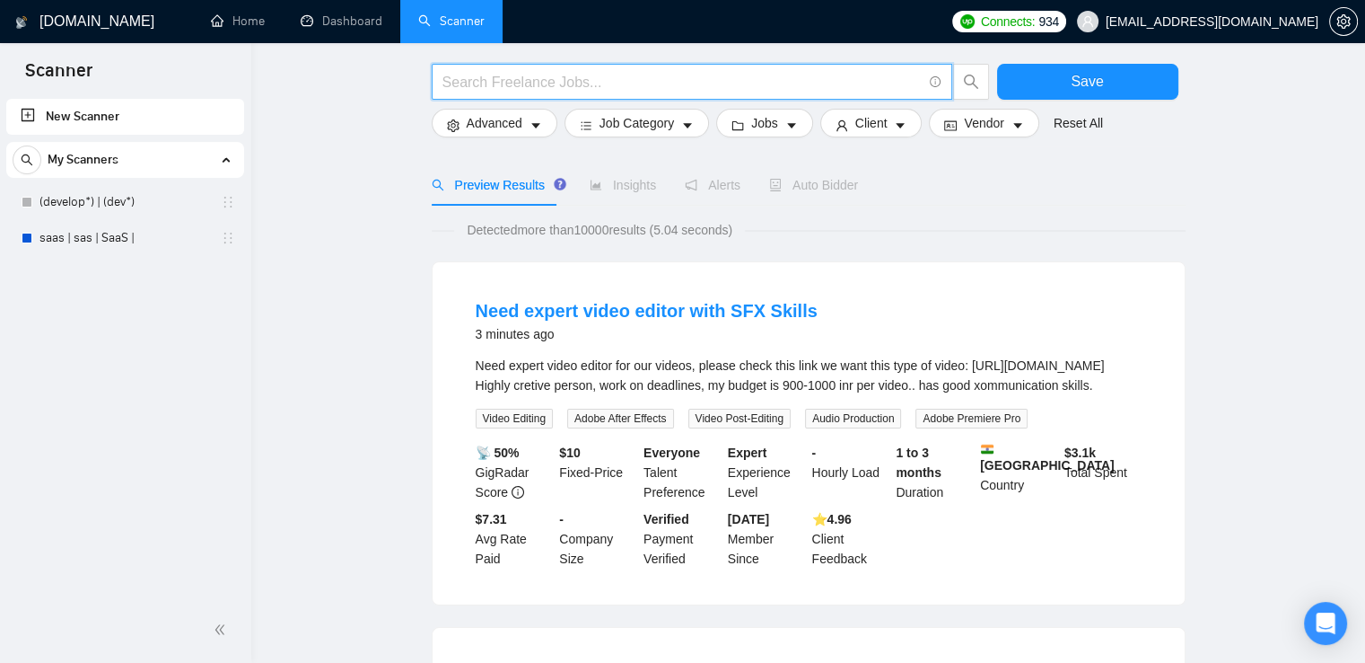
click at [610, 80] on input "text" at bounding box center [682, 82] width 479 height 22
paste input ""React Native" | "React-native" | reactnative"
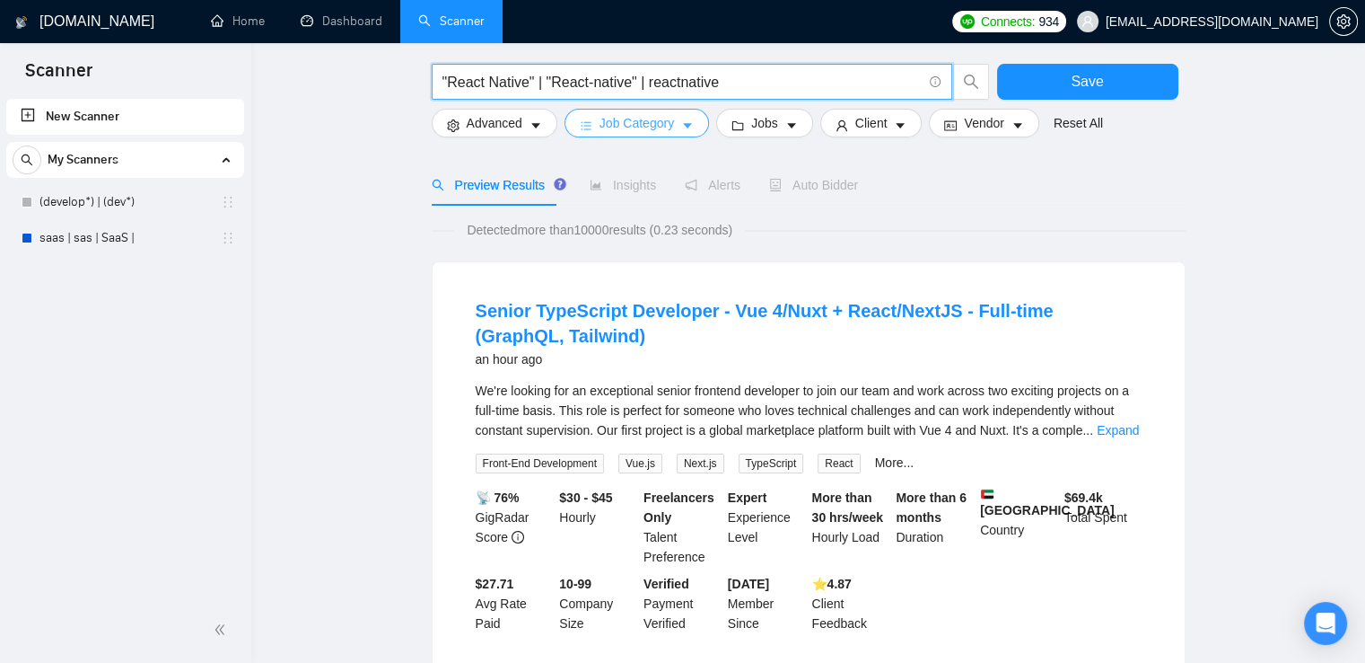
type input ""React Native" | "React-native" | reactnative"
click at [657, 132] on span "Job Category" at bounding box center [637, 123] width 75 height 20
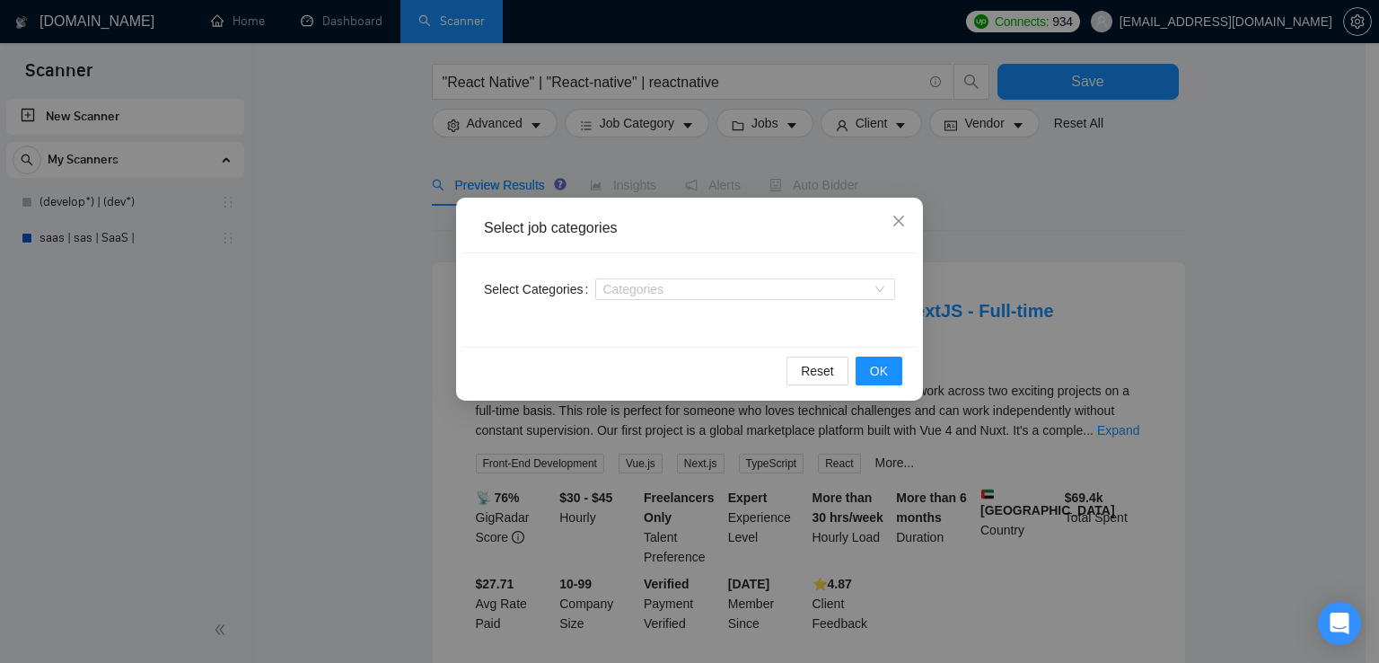
click at [733, 130] on div "Select job categories Select Categories Categories Reset OK" at bounding box center [689, 331] width 1379 height 663
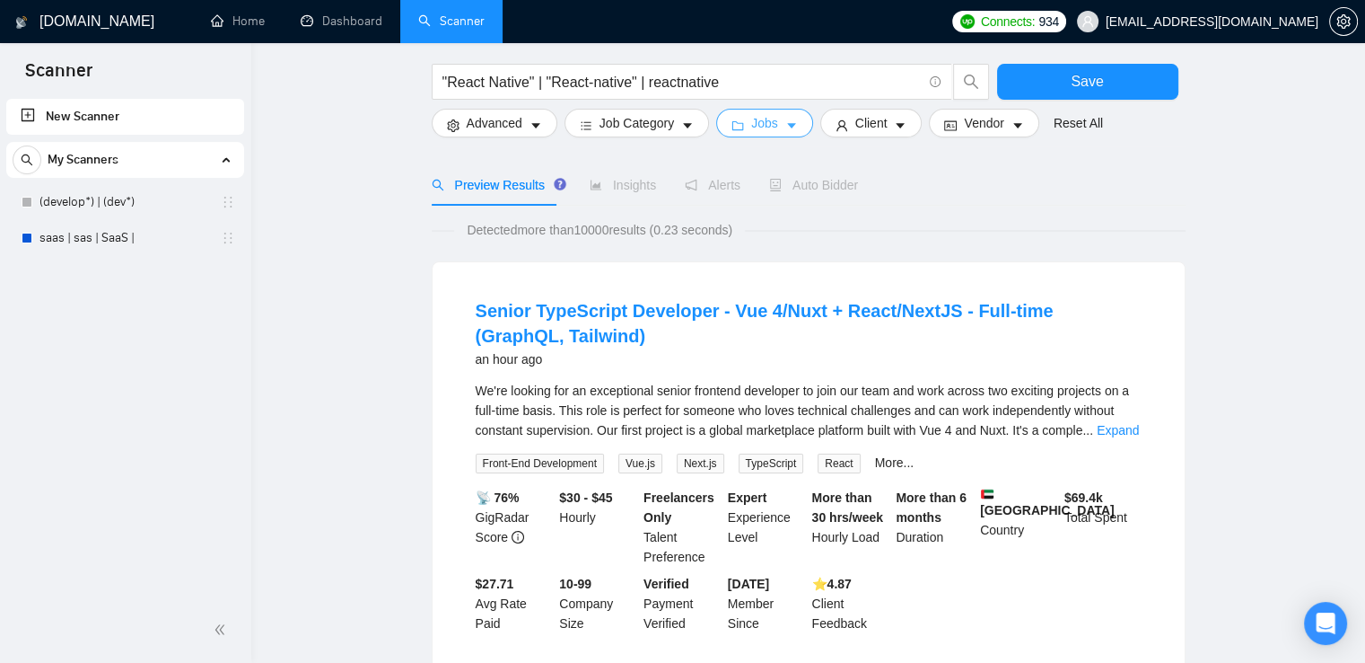
click at [733, 130] on icon "folder" at bounding box center [739, 125] width 12 height 9
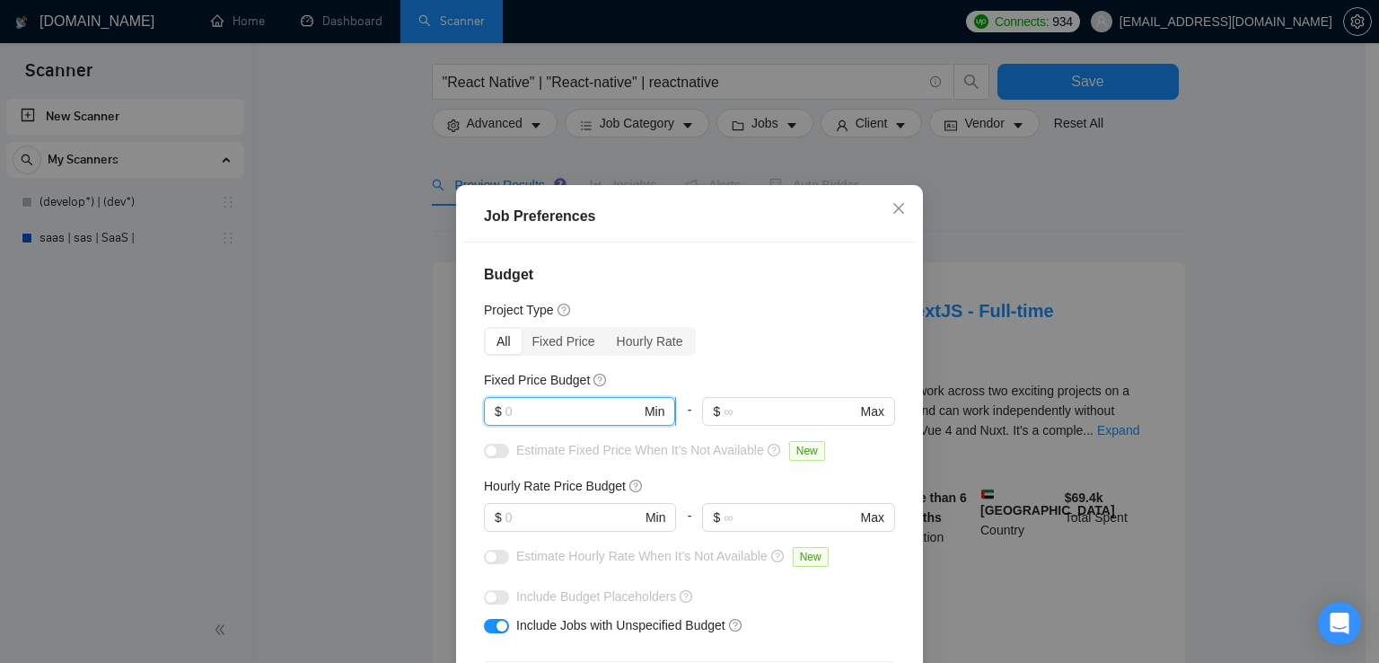
click at [543, 419] on input "text" at bounding box center [573, 411] width 136 height 20
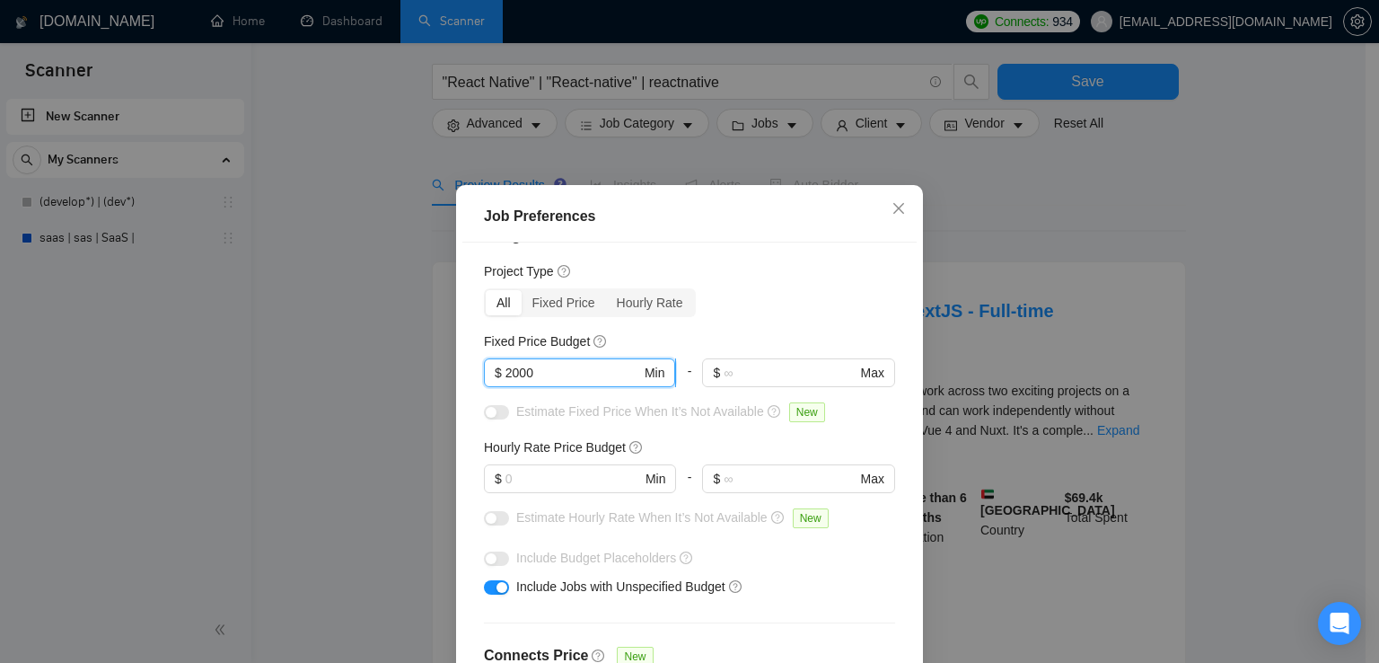
scroll to position [39, 0]
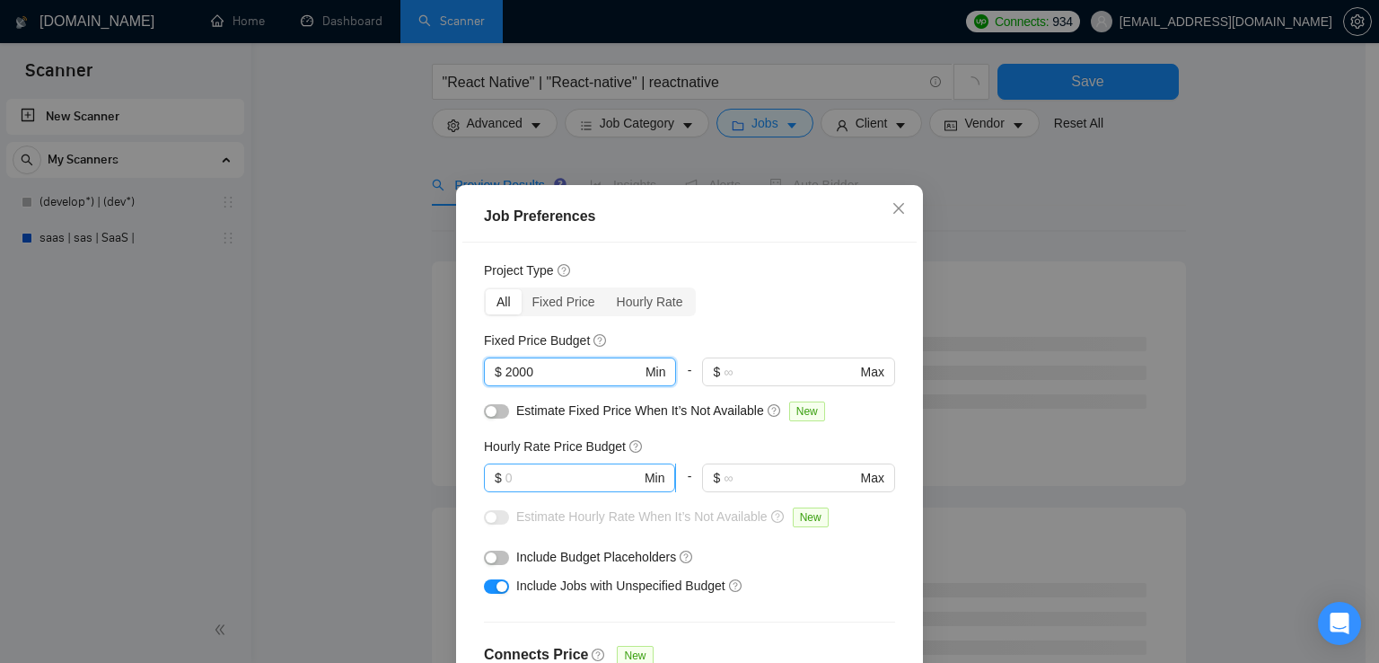
type input "2000"
click at [536, 477] on input "text" at bounding box center [573, 478] width 136 height 20
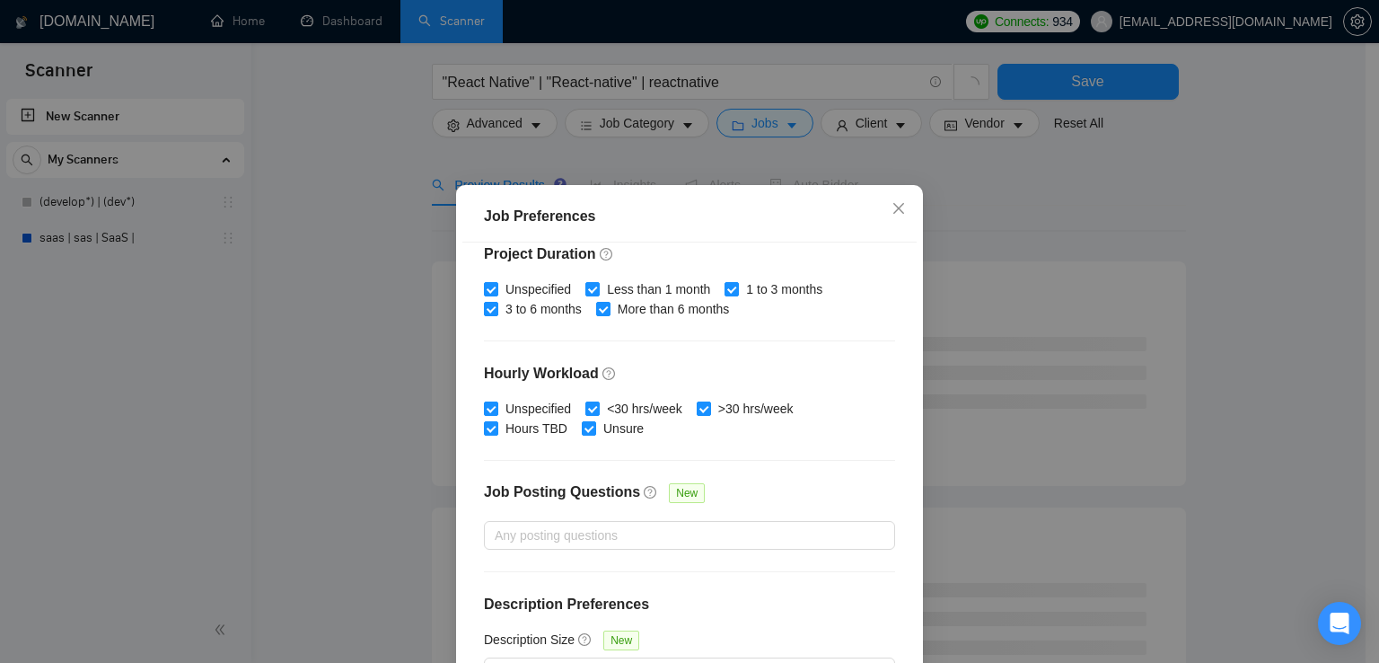
scroll to position [122, 0]
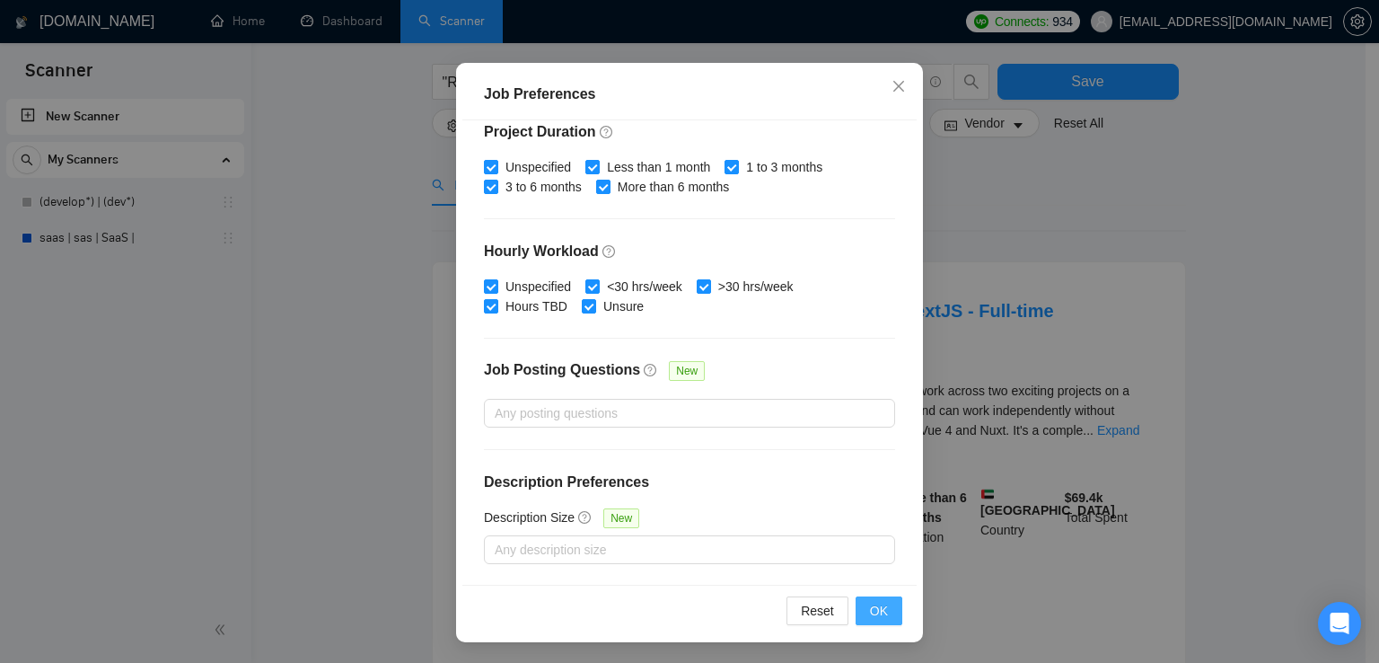
type input "25"
click at [870, 604] on span "OK" at bounding box center [879, 611] width 18 height 20
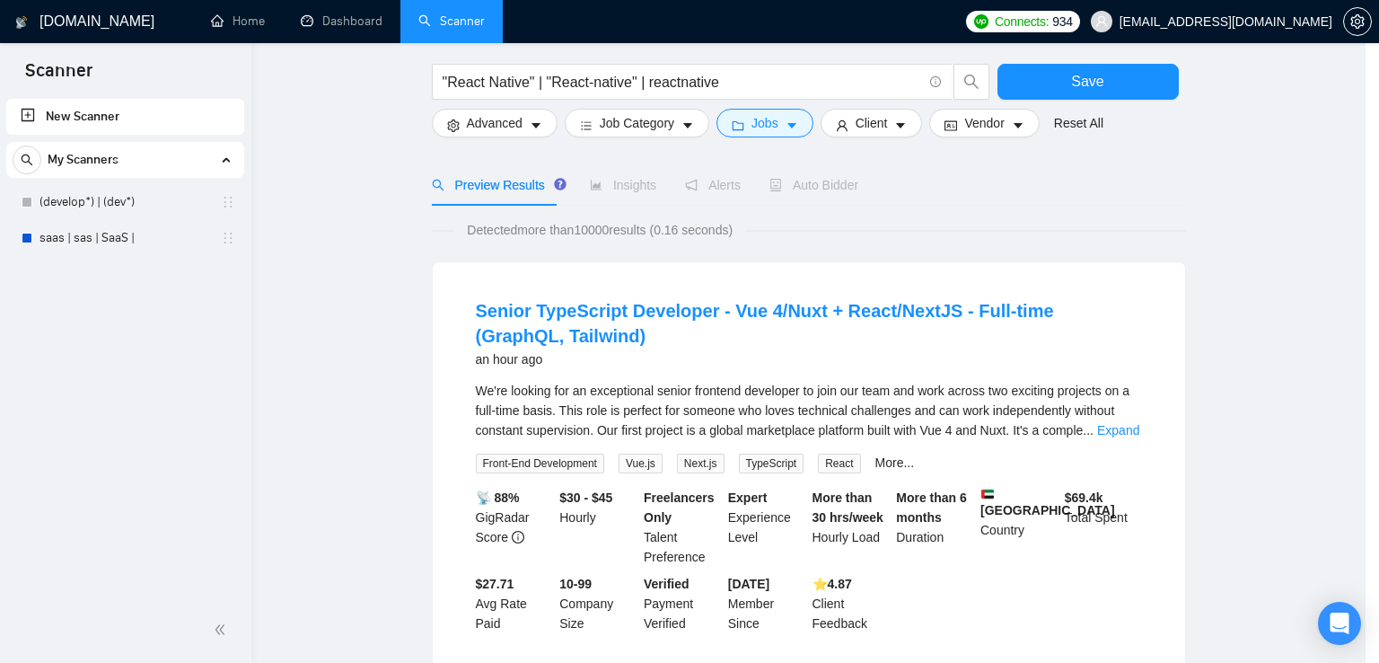
scroll to position [45, 0]
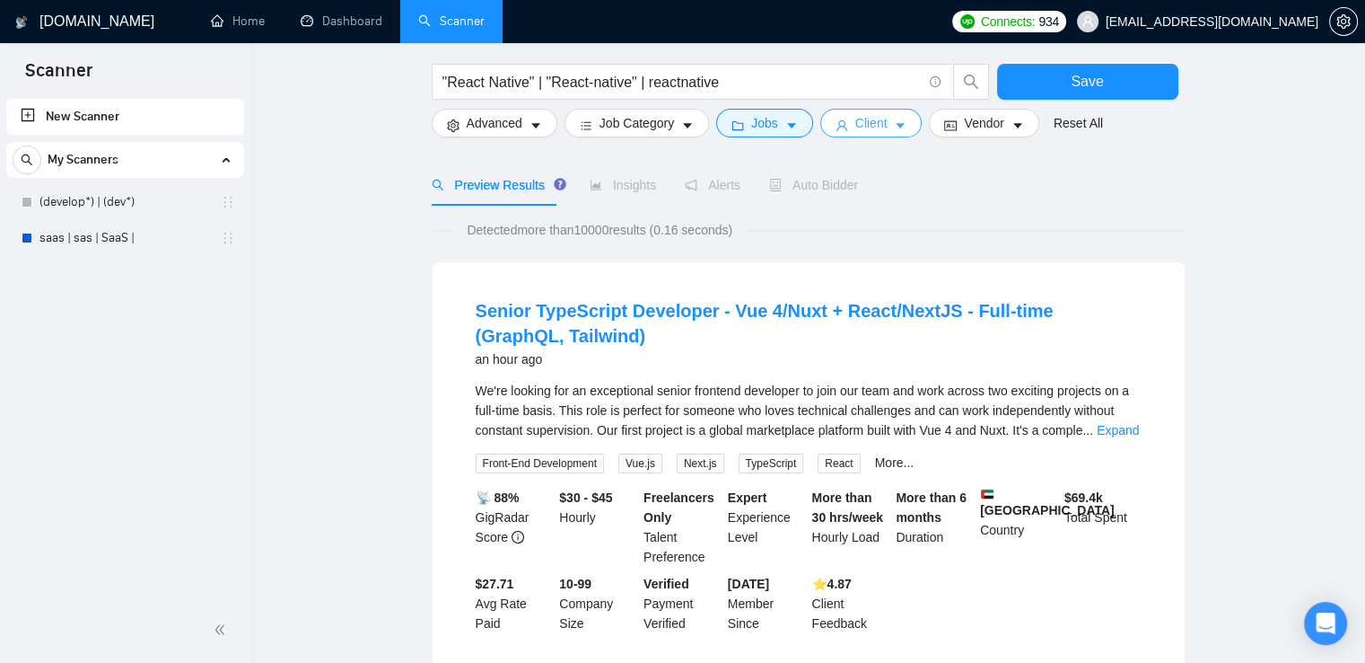
click at [859, 124] on span "Client" at bounding box center [872, 123] width 32 height 20
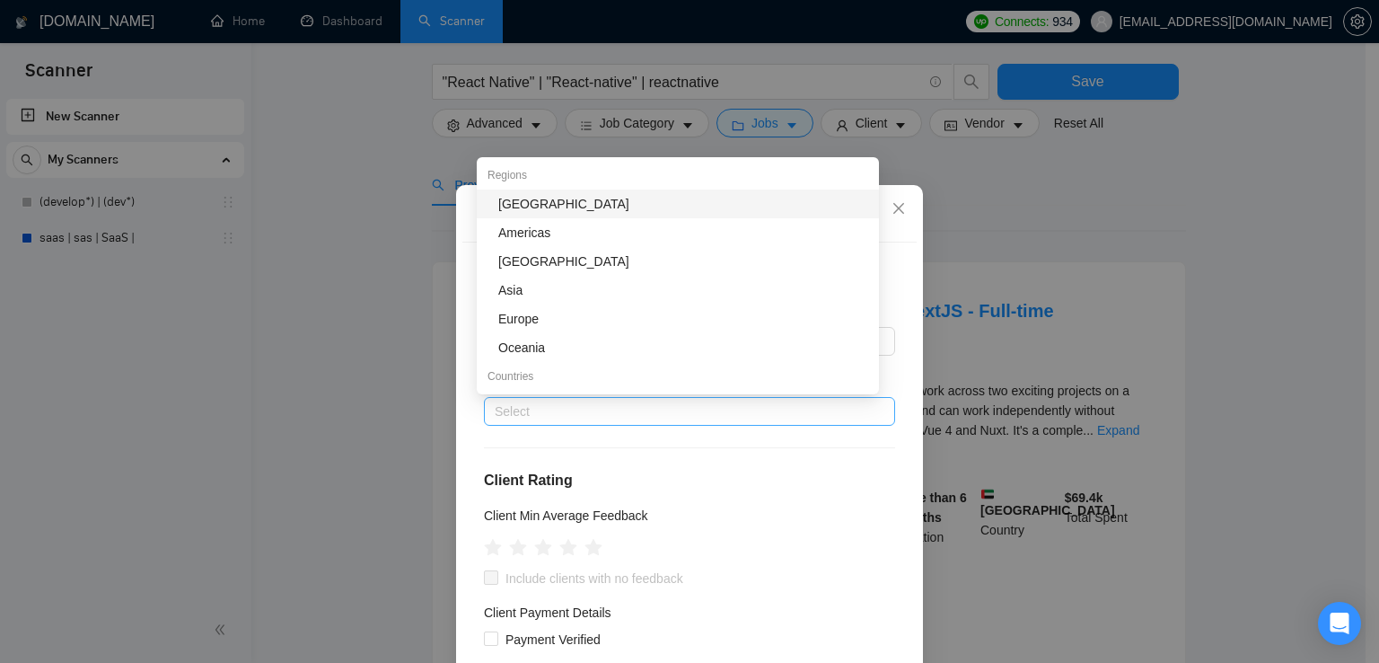
click at [592, 421] on div at bounding box center [680, 411] width 384 height 22
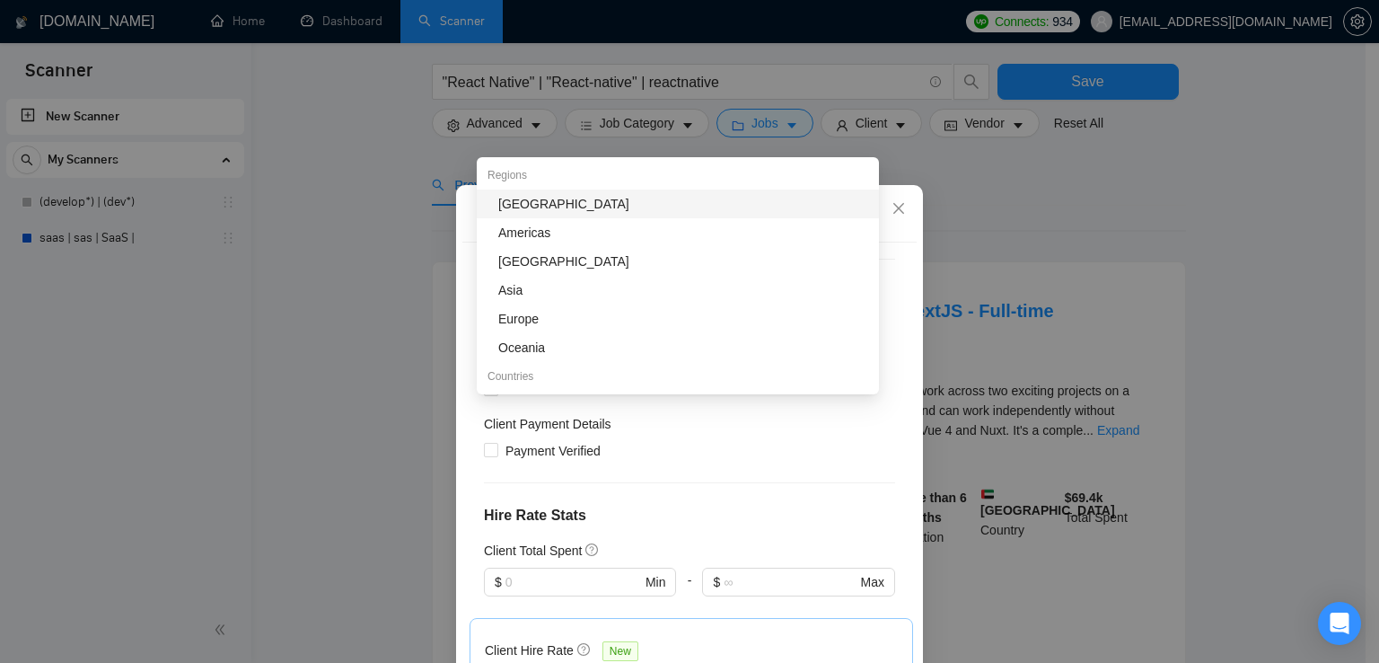
scroll to position [190, 0]
click at [680, 435] on div "Client Payment Details" at bounding box center [689, 425] width 411 height 27
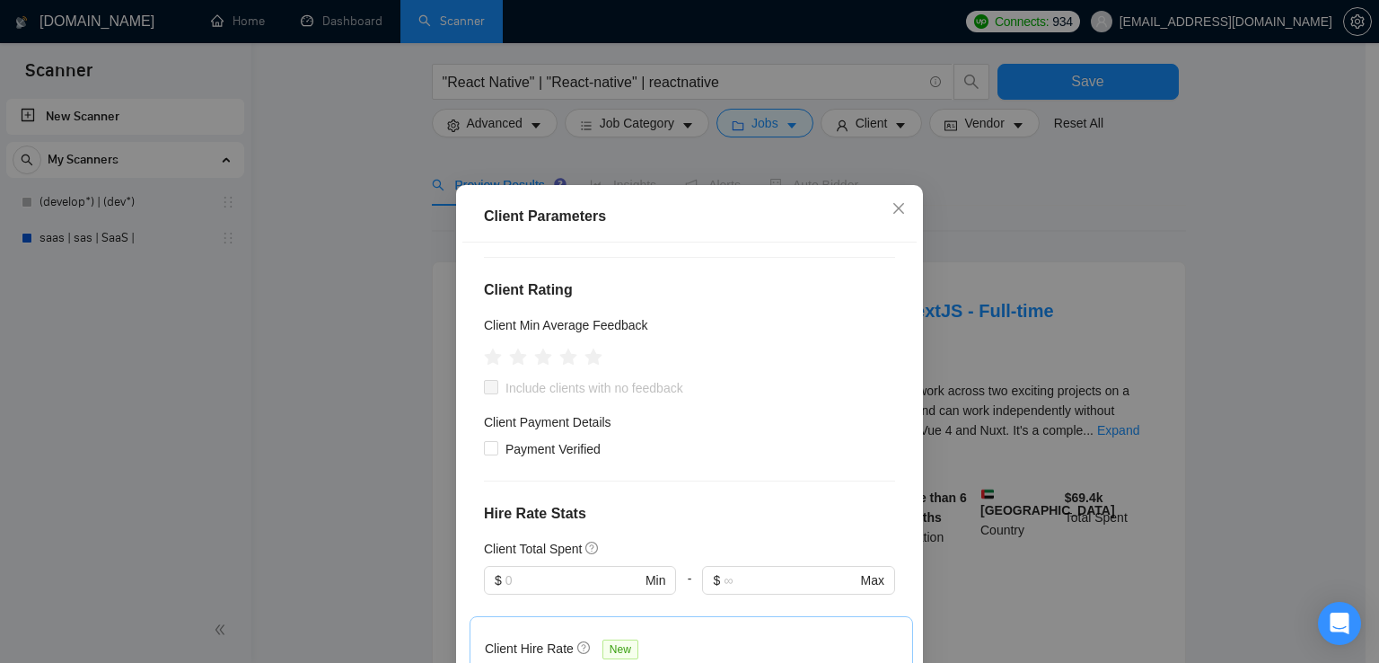
scroll to position [0, 0]
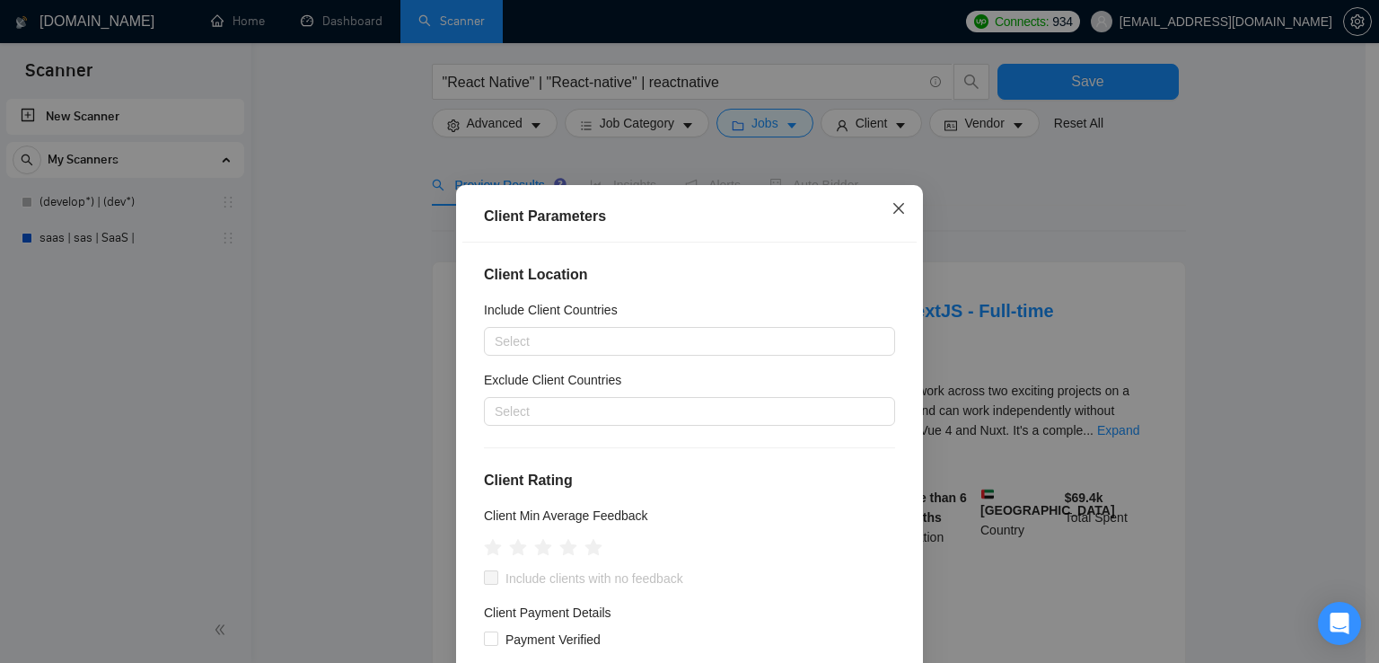
click at [905, 204] on span "Close" at bounding box center [898, 209] width 48 height 48
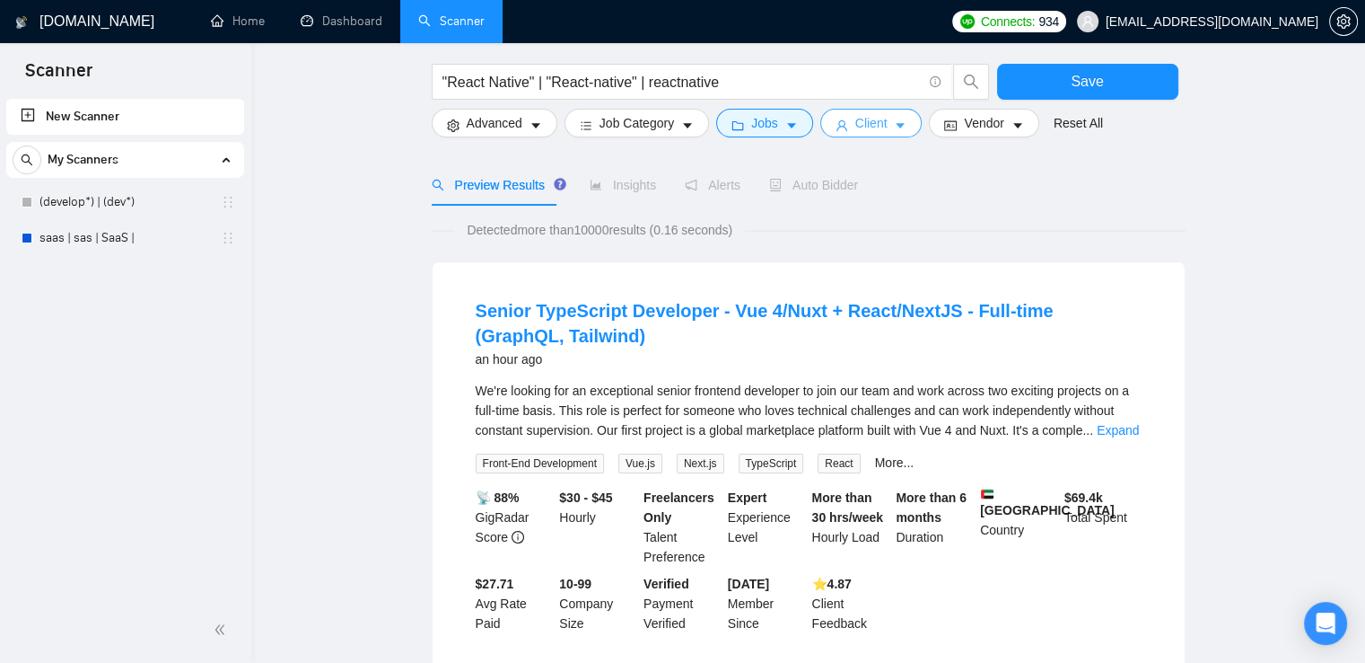
click at [856, 129] on span "Client" at bounding box center [872, 123] width 32 height 20
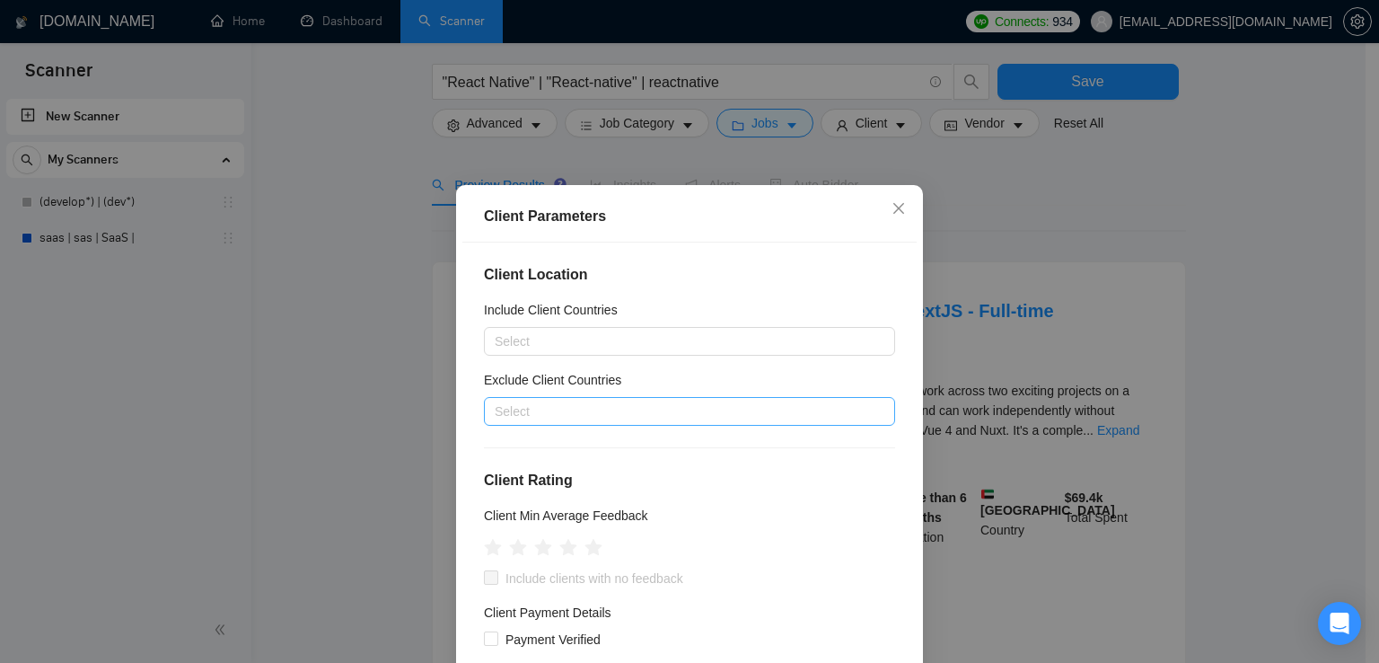
click at [624, 422] on div "Select" at bounding box center [689, 411] width 411 height 29
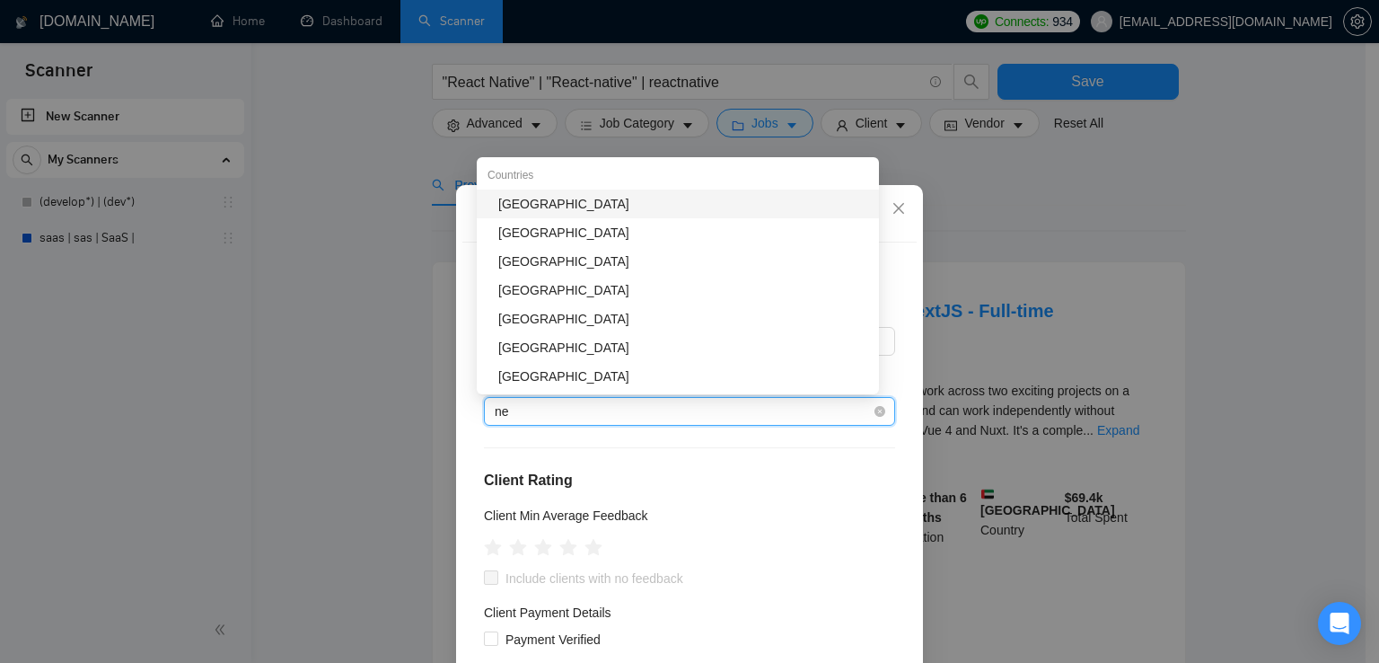
type input "nep"
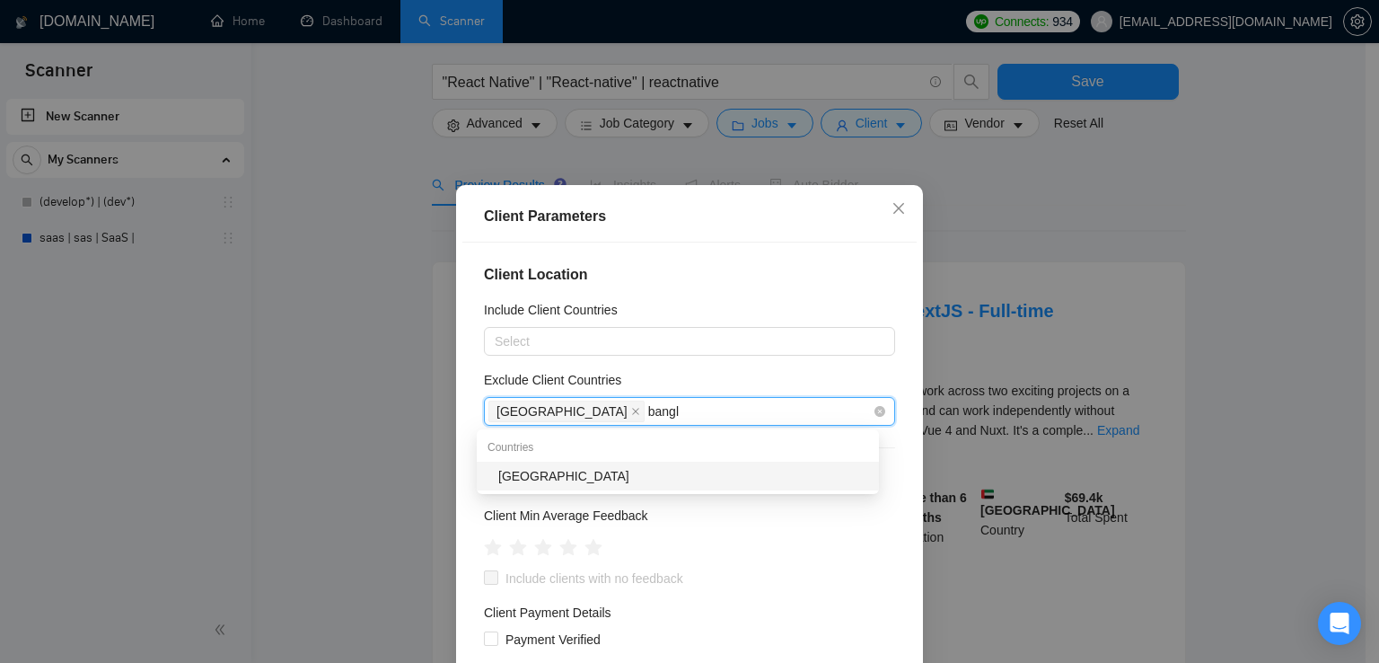
type input "bangla"
click at [575, 477] on div "[GEOGRAPHIC_DATA]" at bounding box center [683, 476] width 370 height 20
type input "saudi"
click at [575, 477] on div "[GEOGRAPHIC_DATA]" at bounding box center [683, 476] width 370 height 20
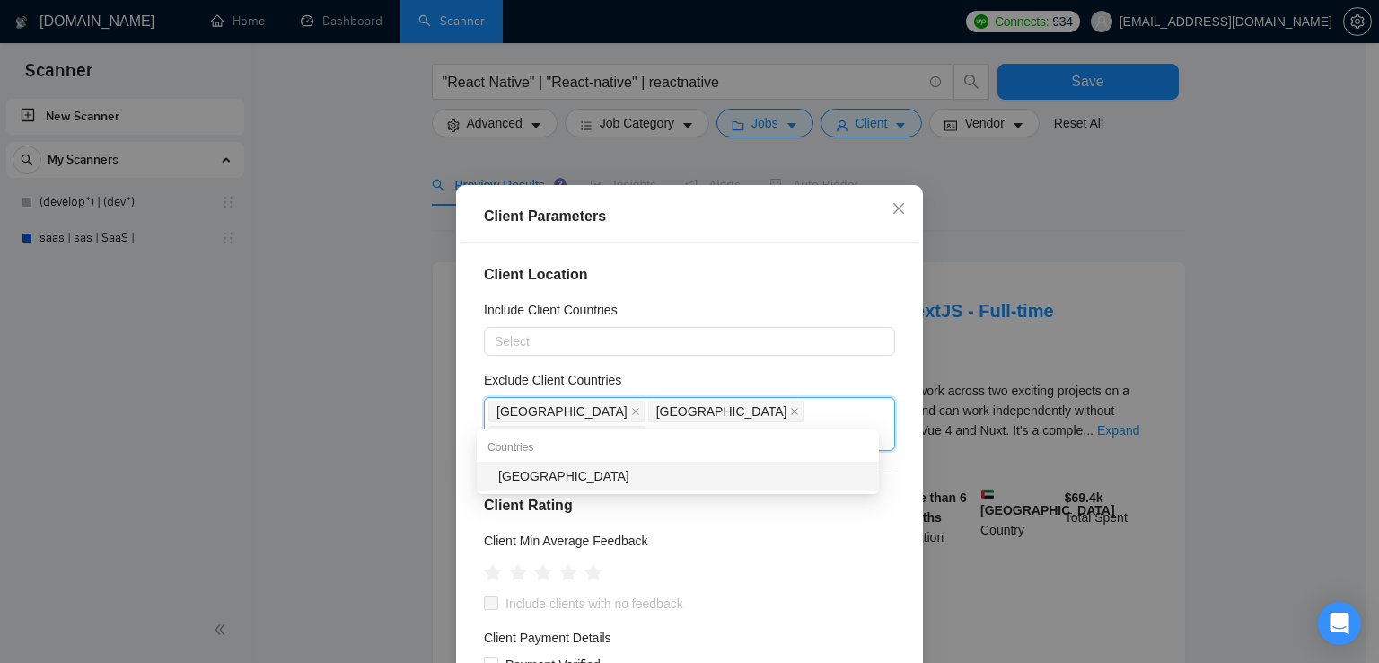
type input "viet"
click at [575, 477] on div "[GEOGRAPHIC_DATA]" at bounding box center [683, 476] width 370 height 20
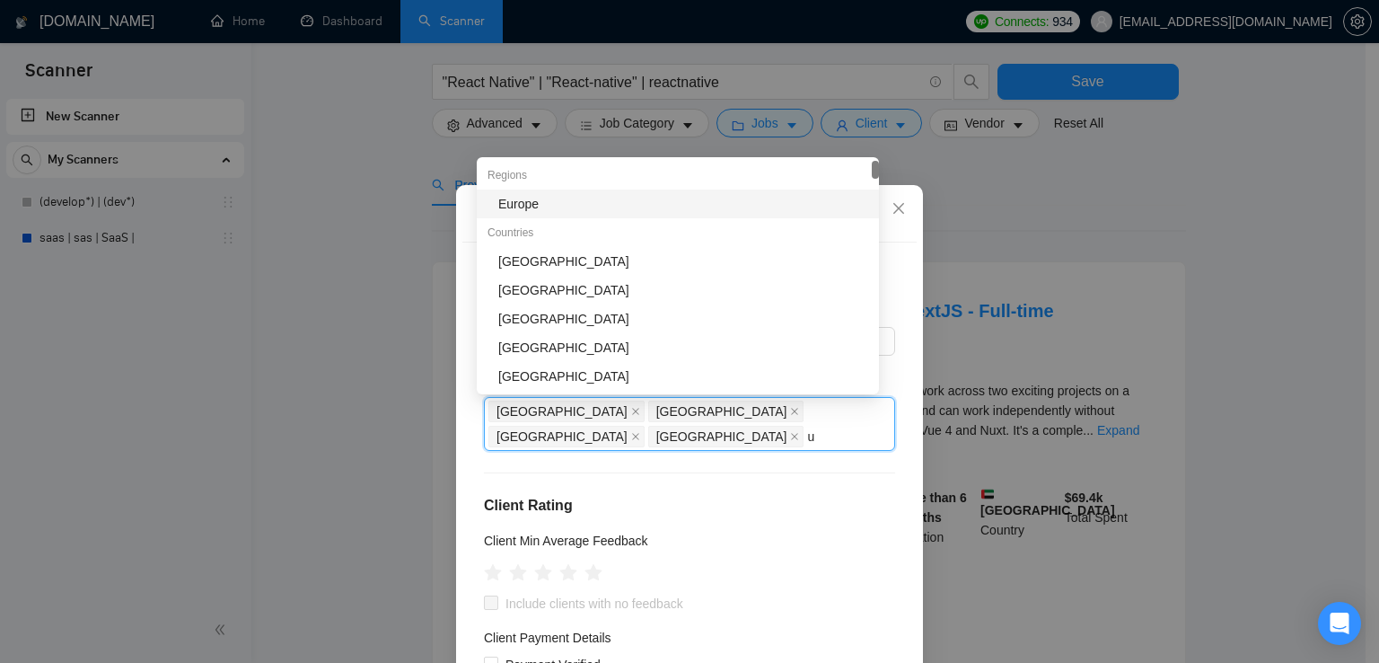
type input "uk"
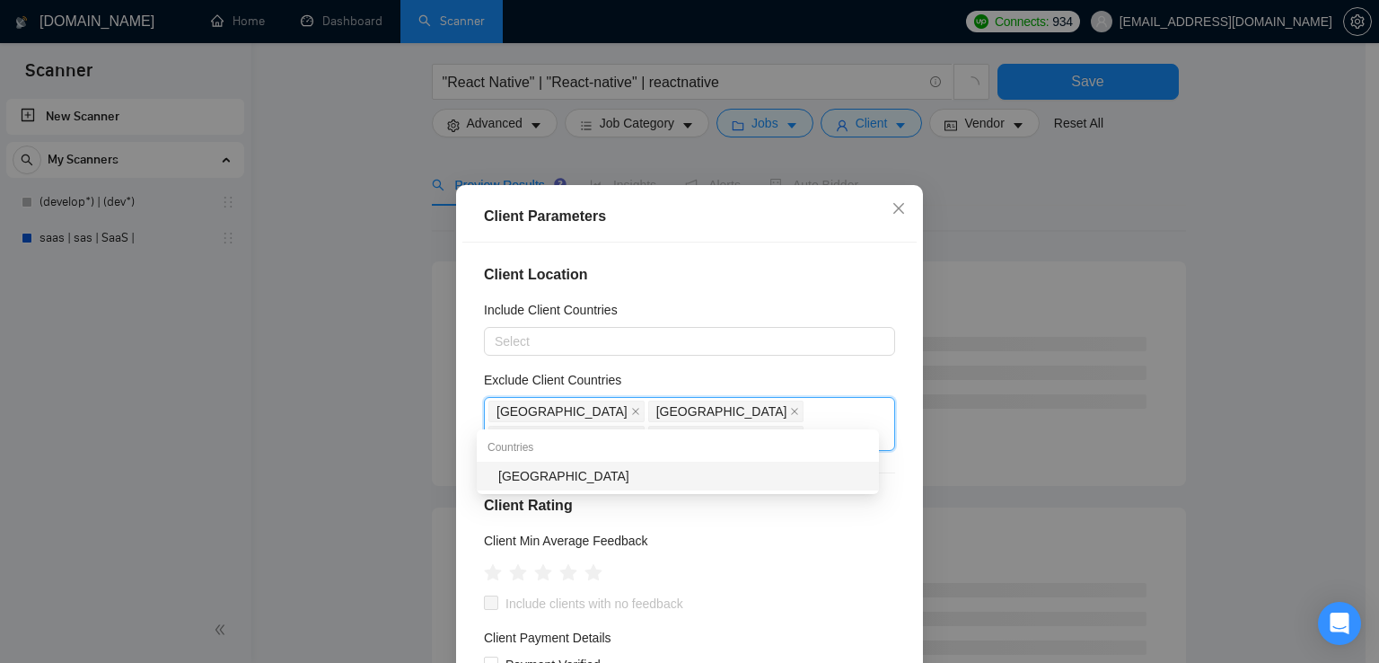
click at [553, 481] on div "[GEOGRAPHIC_DATA]" at bounding box center [683, 476] width 370 height 20
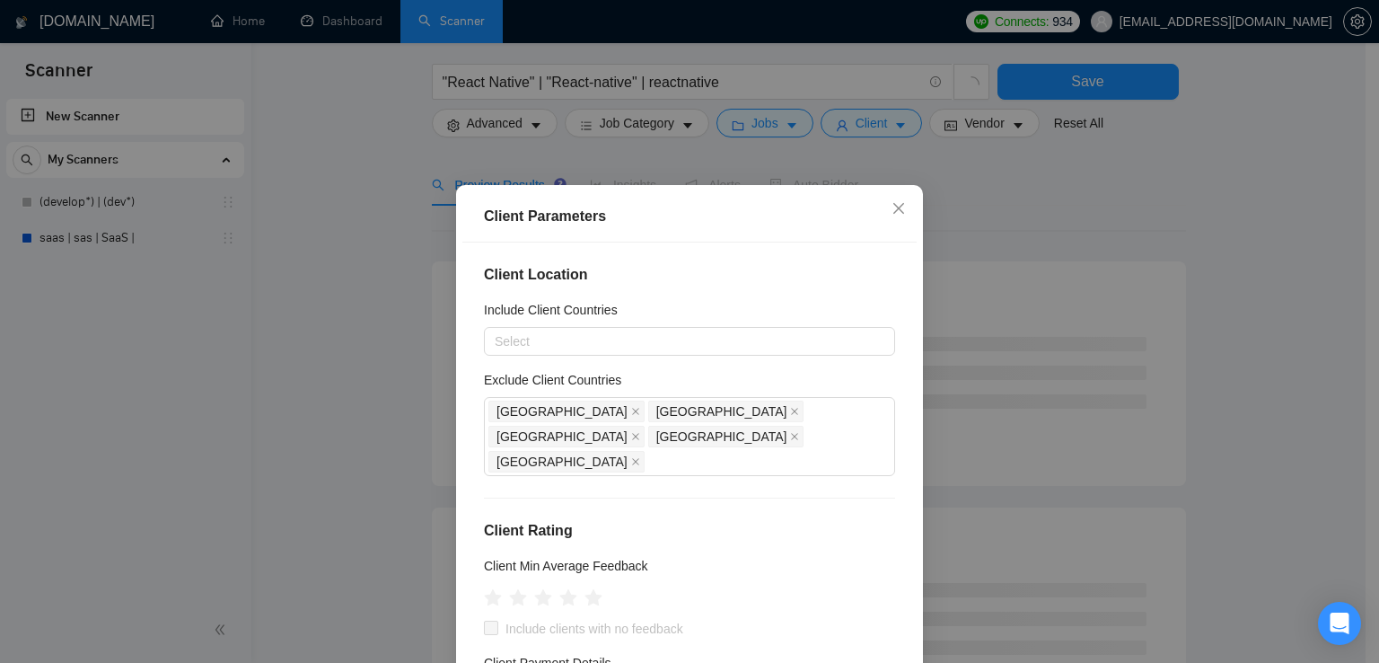
click at [654, 478] on div "Client Location Include Client Countries Select Exclude Client Countries [GEOGR…" at bounding box center [689, 474] width 454 height 464
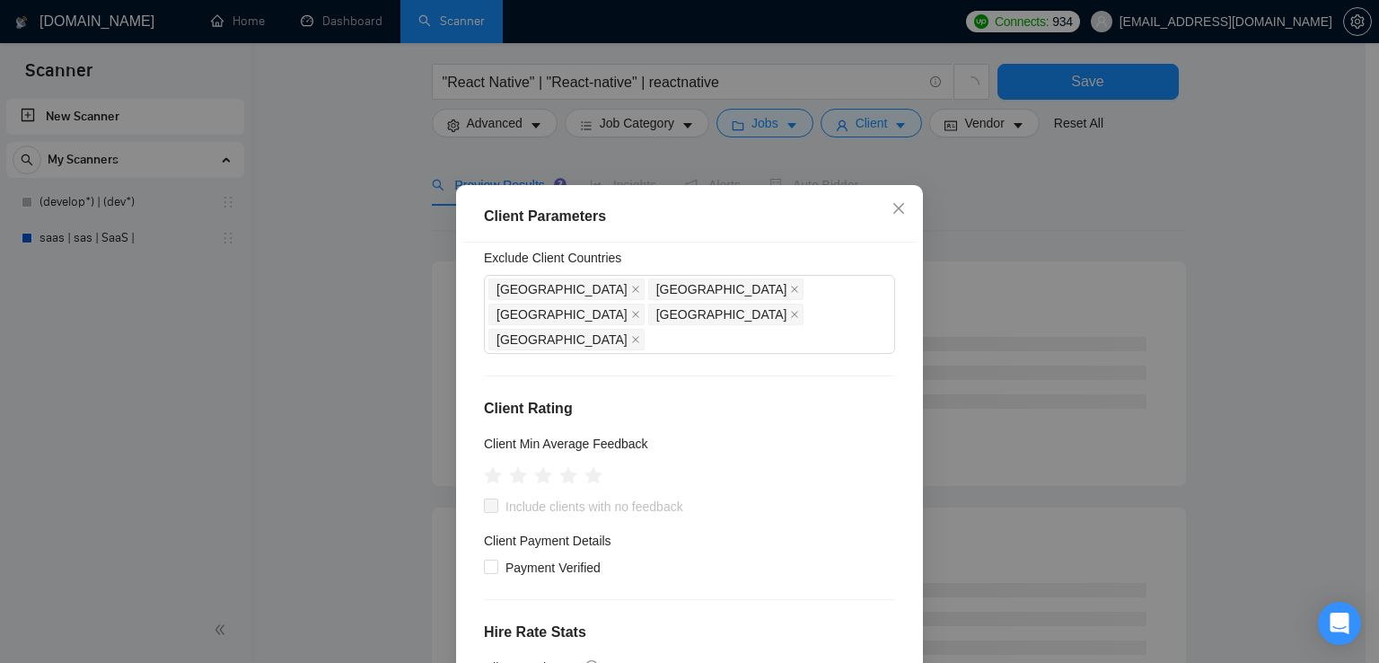
scroll to position [129, 0]
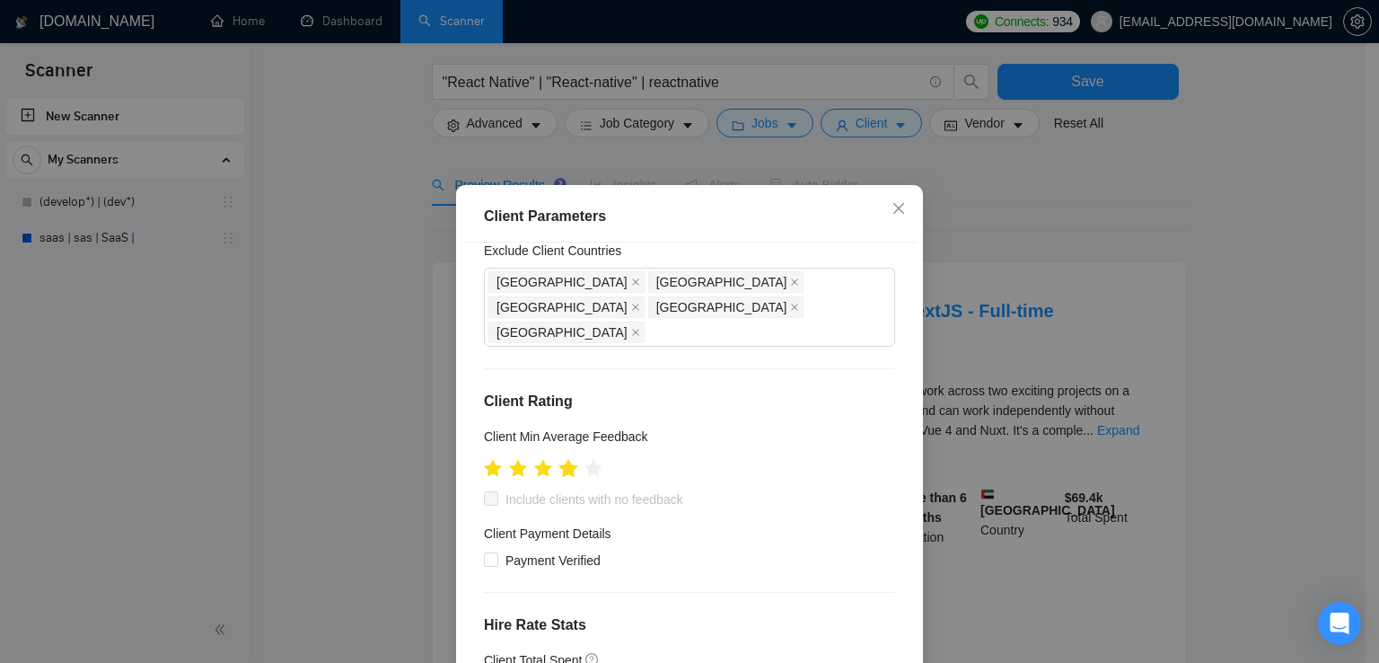
click at [567, 459] on icon "star" at bounding box center [568, 468] width 19 height 18
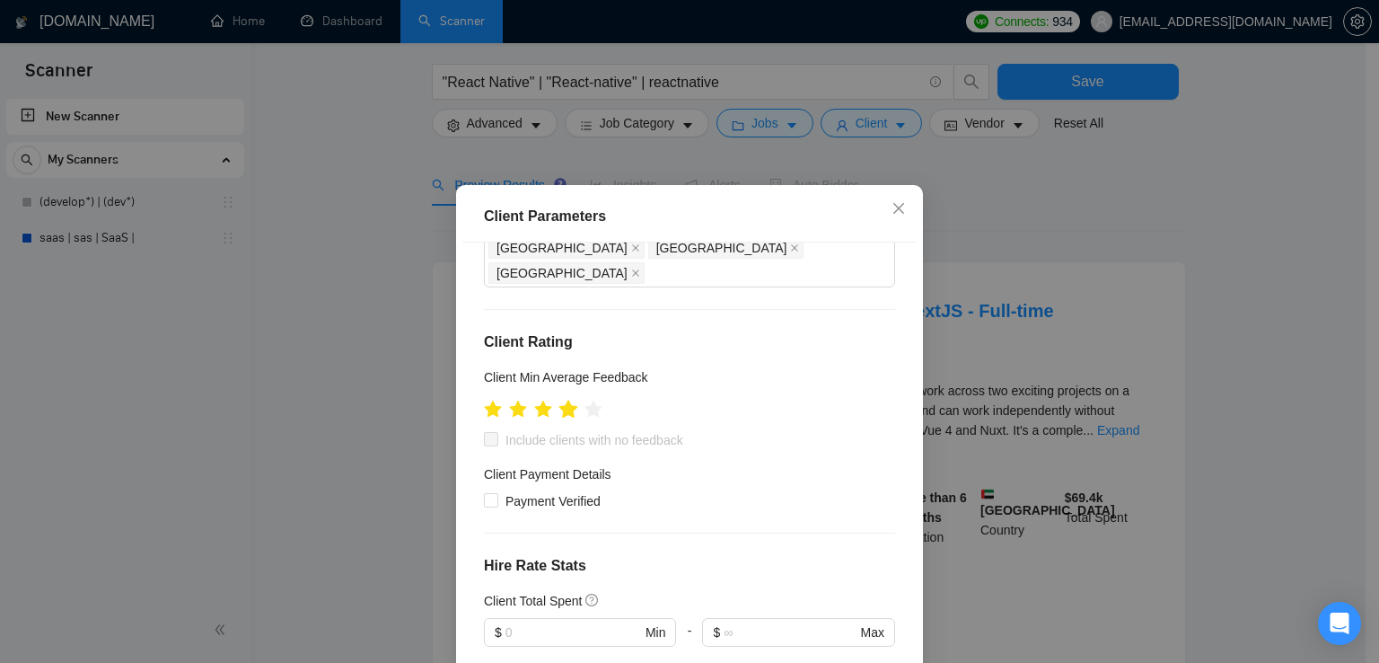
scroll to position [196, 0]
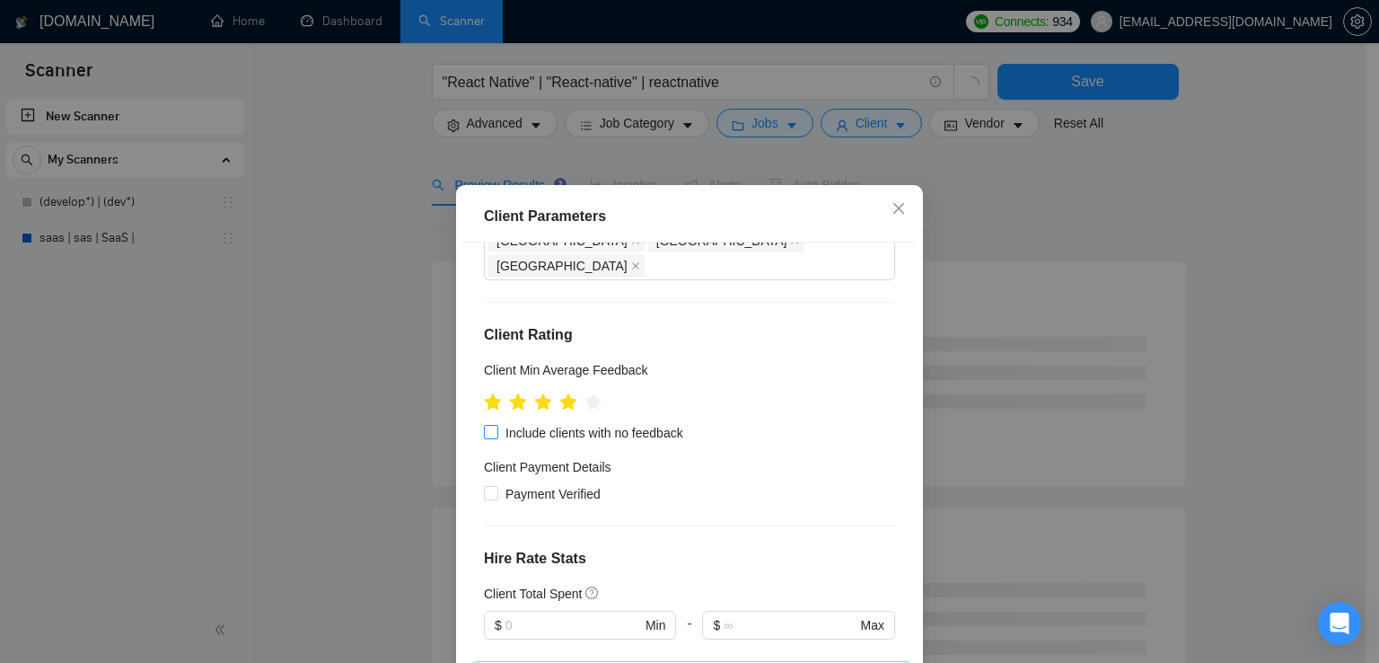
click at [484, 425] on input "Include clients with no feedback" at bounding box center [490, 431] width 13 height 13
checkbox input "true"
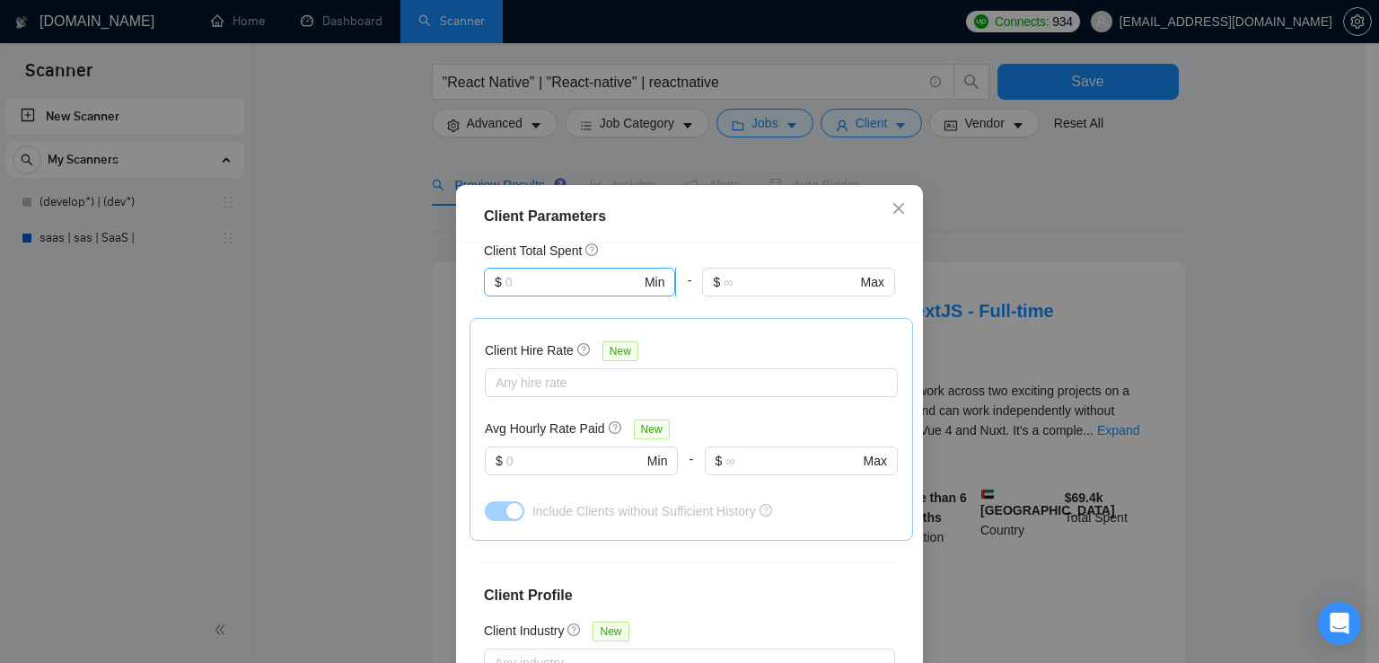
scroll to position [540, 0]
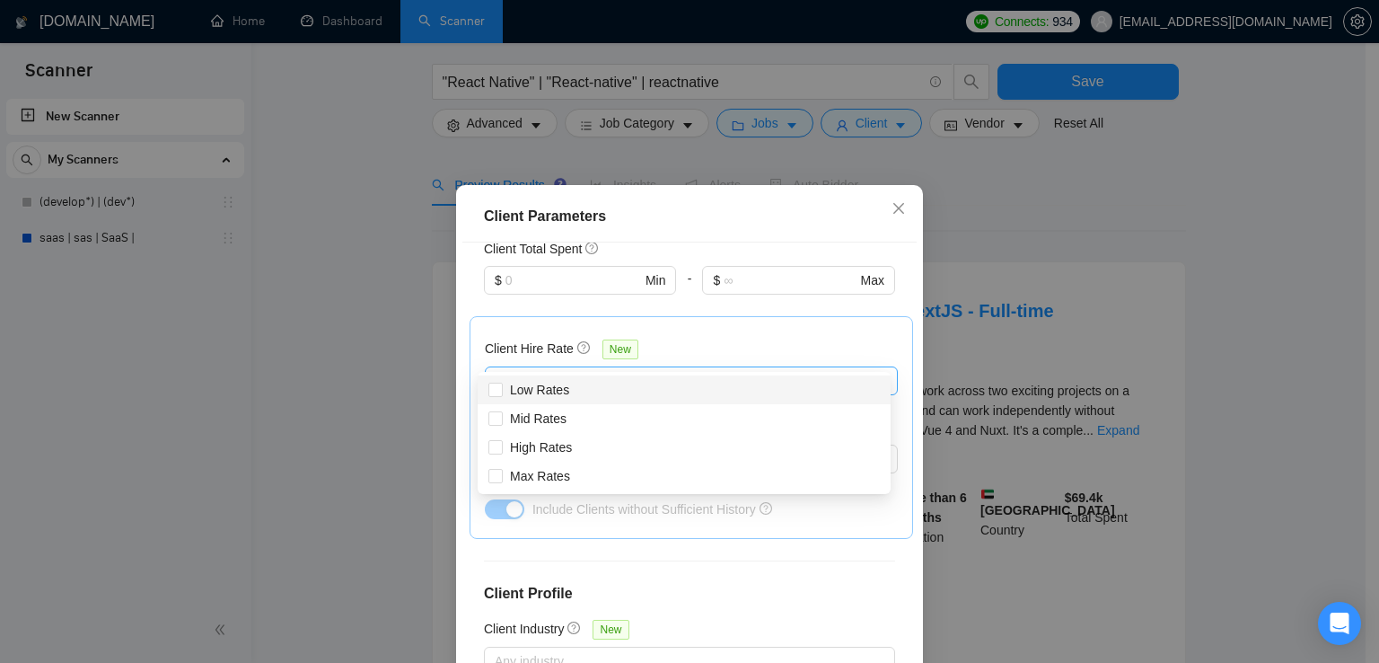
click at [567, 370] on div at bounding box center [682, 381] width 386 height 22
click at [682, 331] on div "Client Hire Rate New Any hire rate Avg Hourly Rate Paid New $ Min - $ Max Inclu…" at bounding box center [691, 427] width 413 height 192
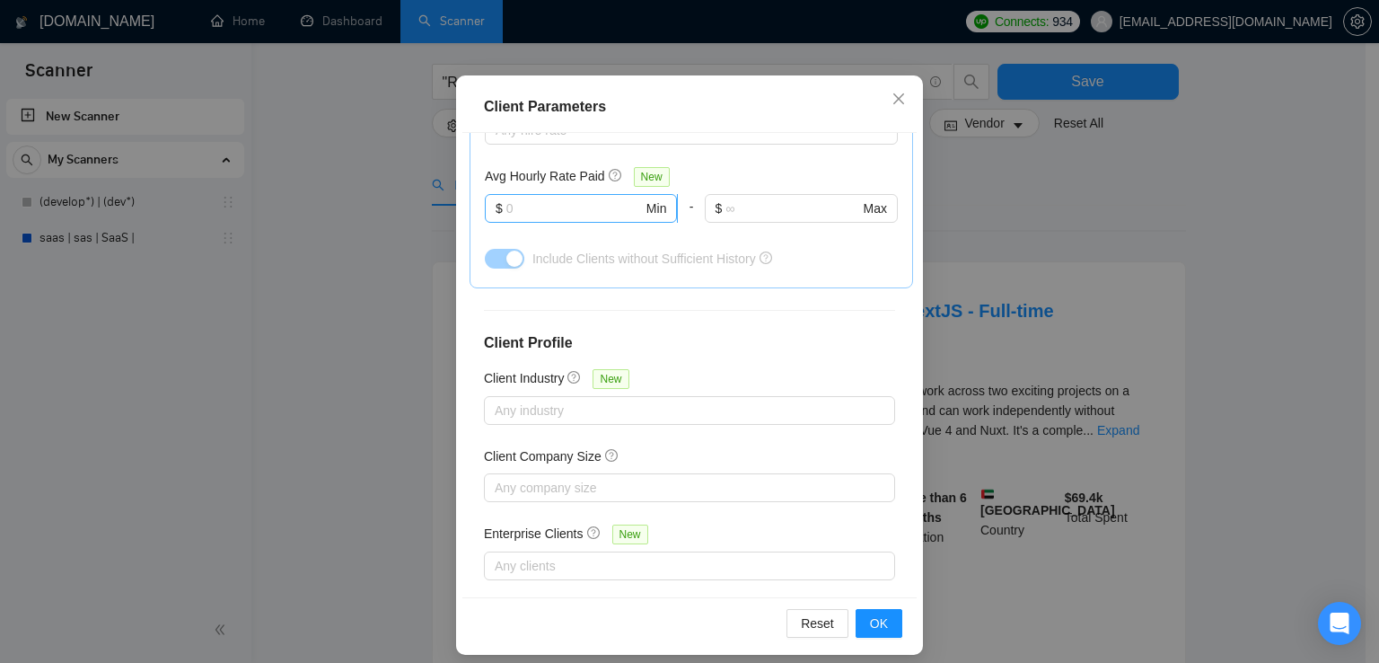
scroll to position [122, 0]
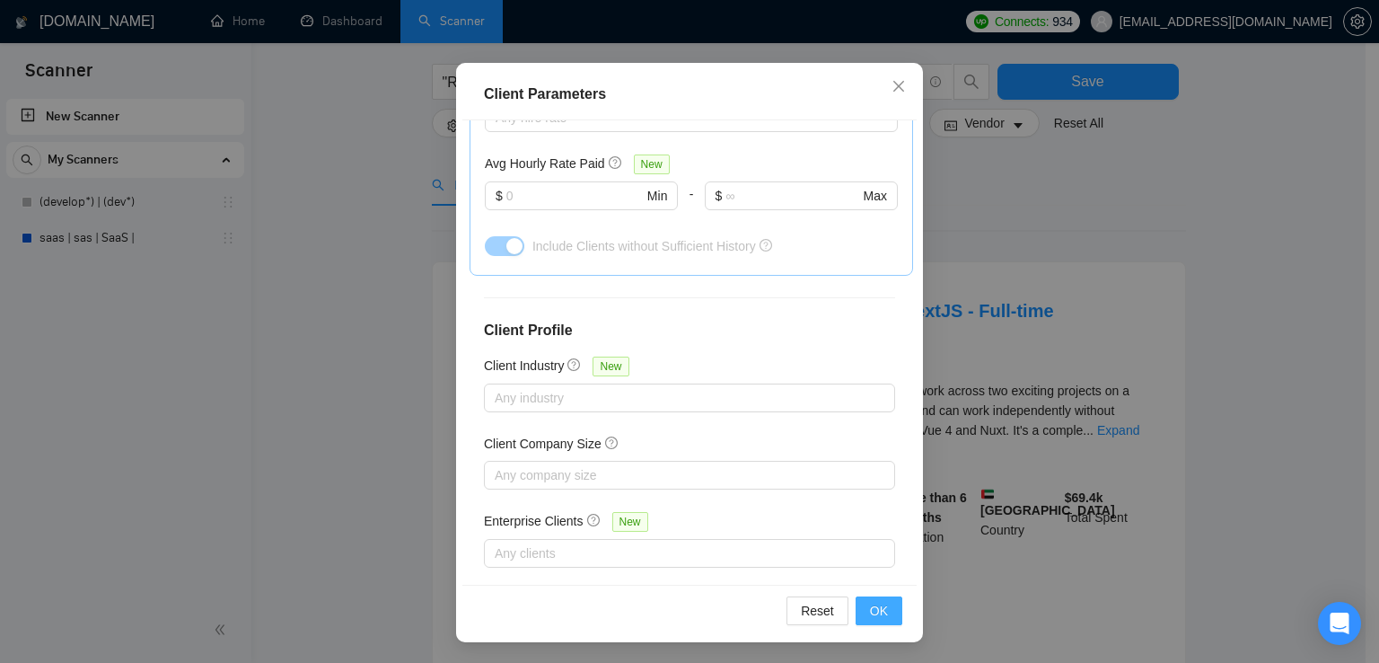
click at [874, 605] on span "OK" at bounding box center [879, 611] width 18 height 20
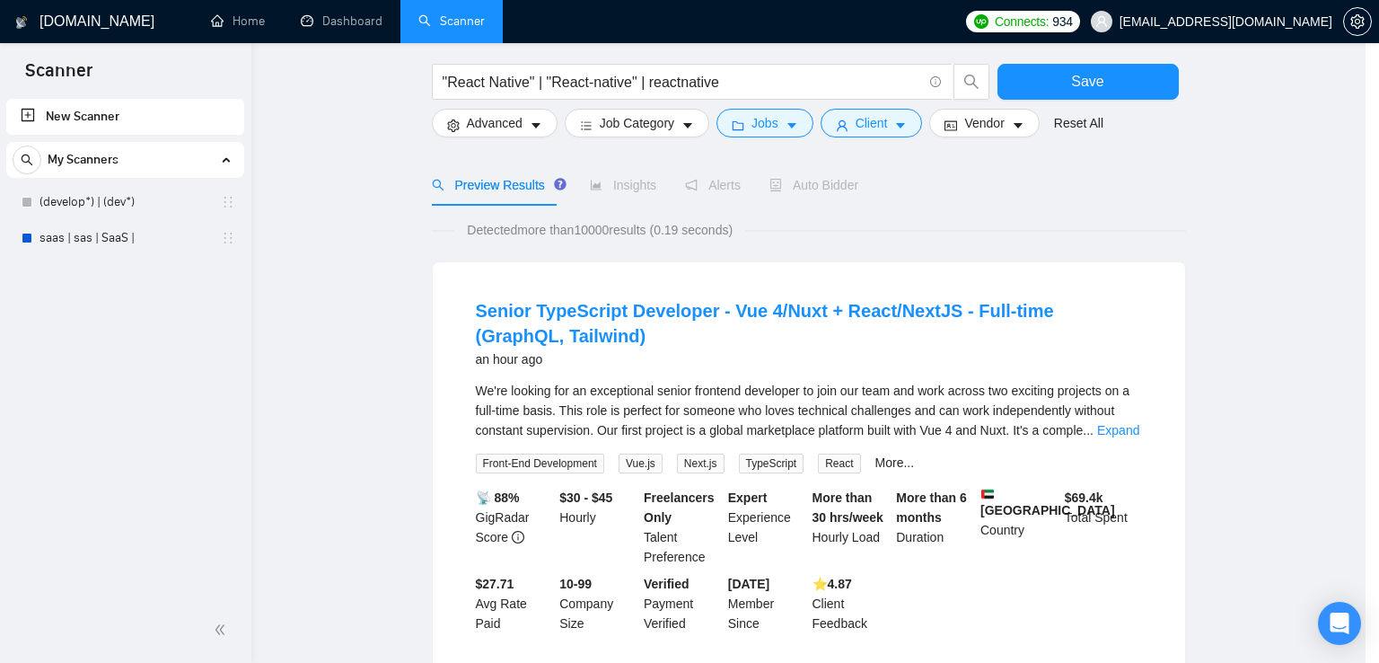
scroll to position [45, 0]
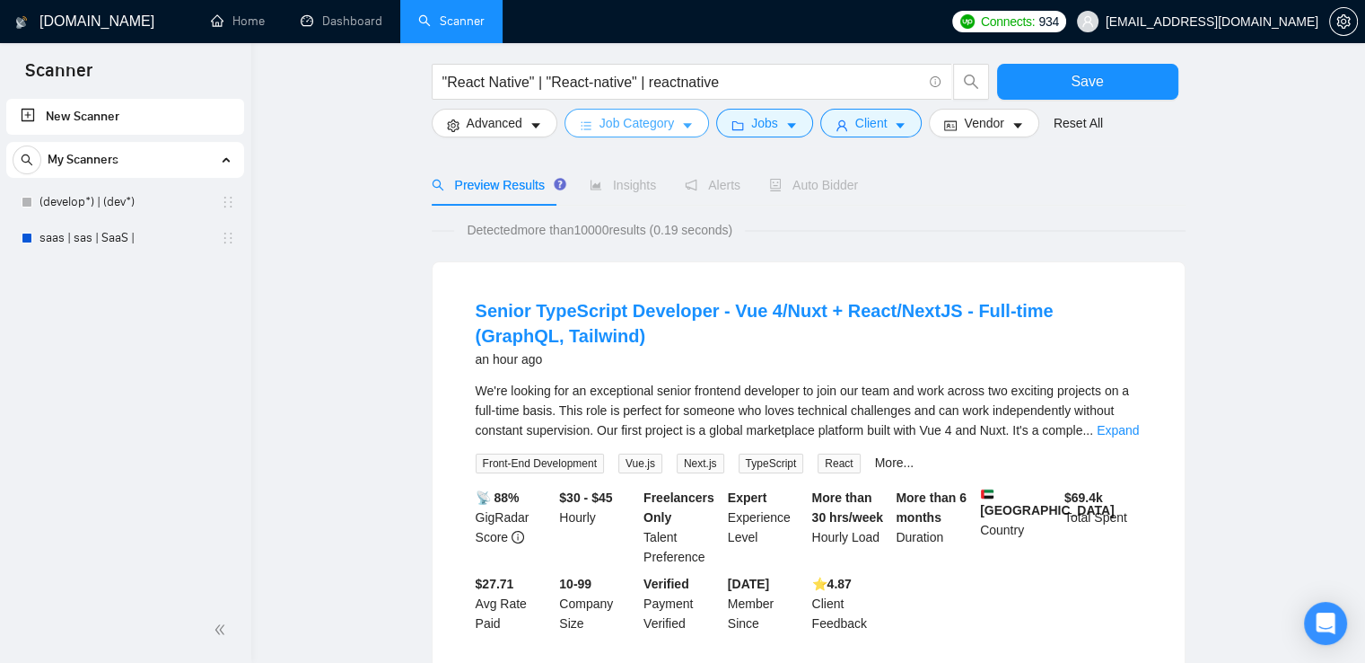
click at [626, 136] on button "Job Category" at bounding box center [637, 123] width 145 height 29
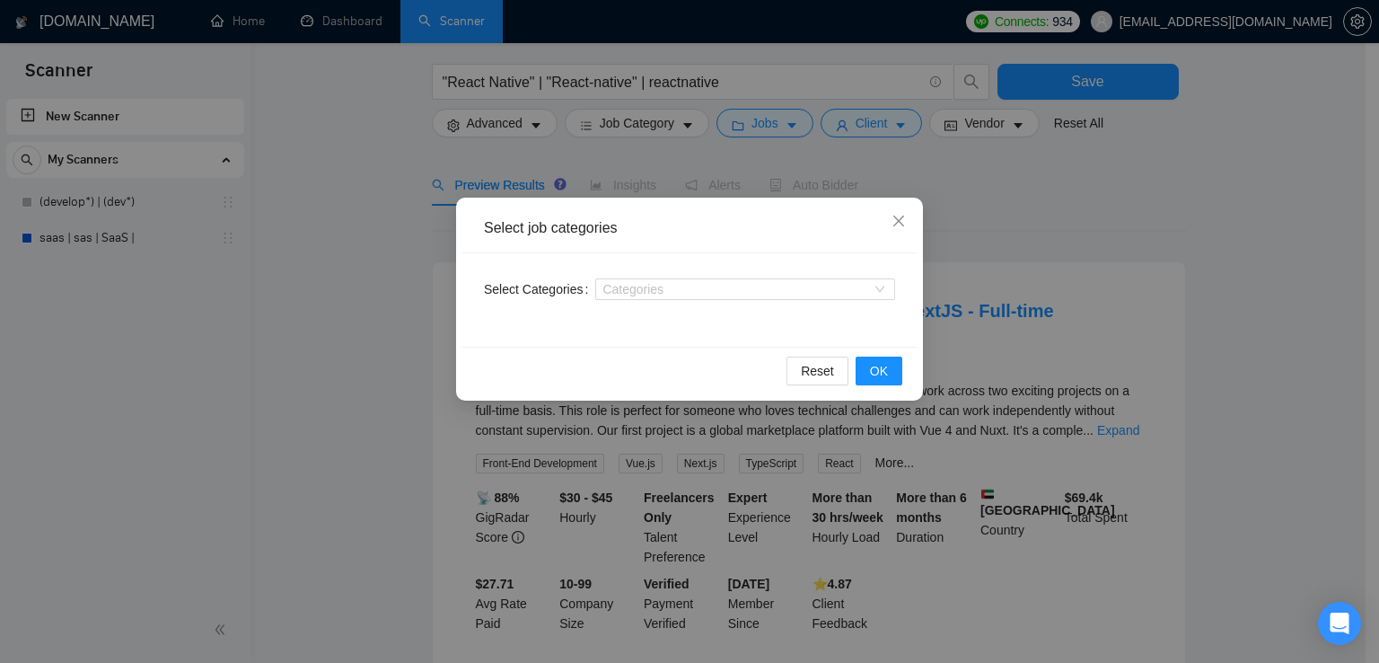
click at [535, 123] on div "Select job categories Select Categories Categories Reset OK" at bounding box center [689, 331] width 1379 height 663
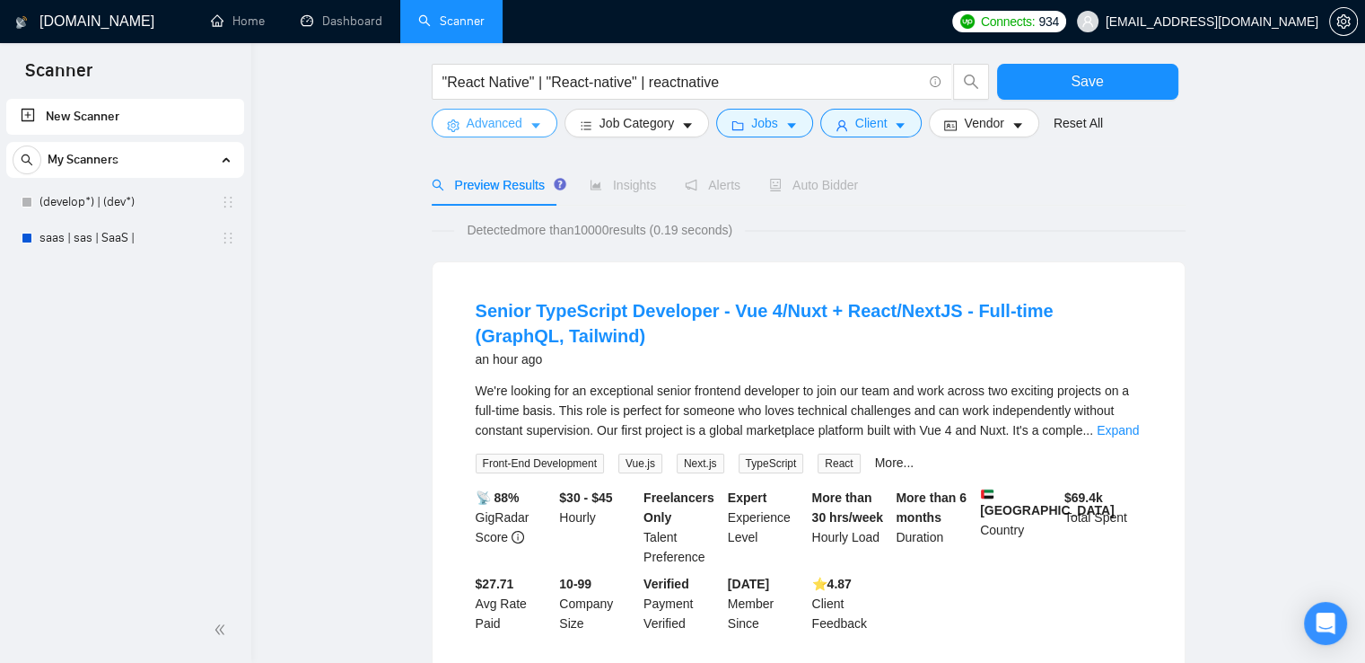
click at [535, 123] on icon "caret-down" at bounding box center [536, 125] width 13 height 13
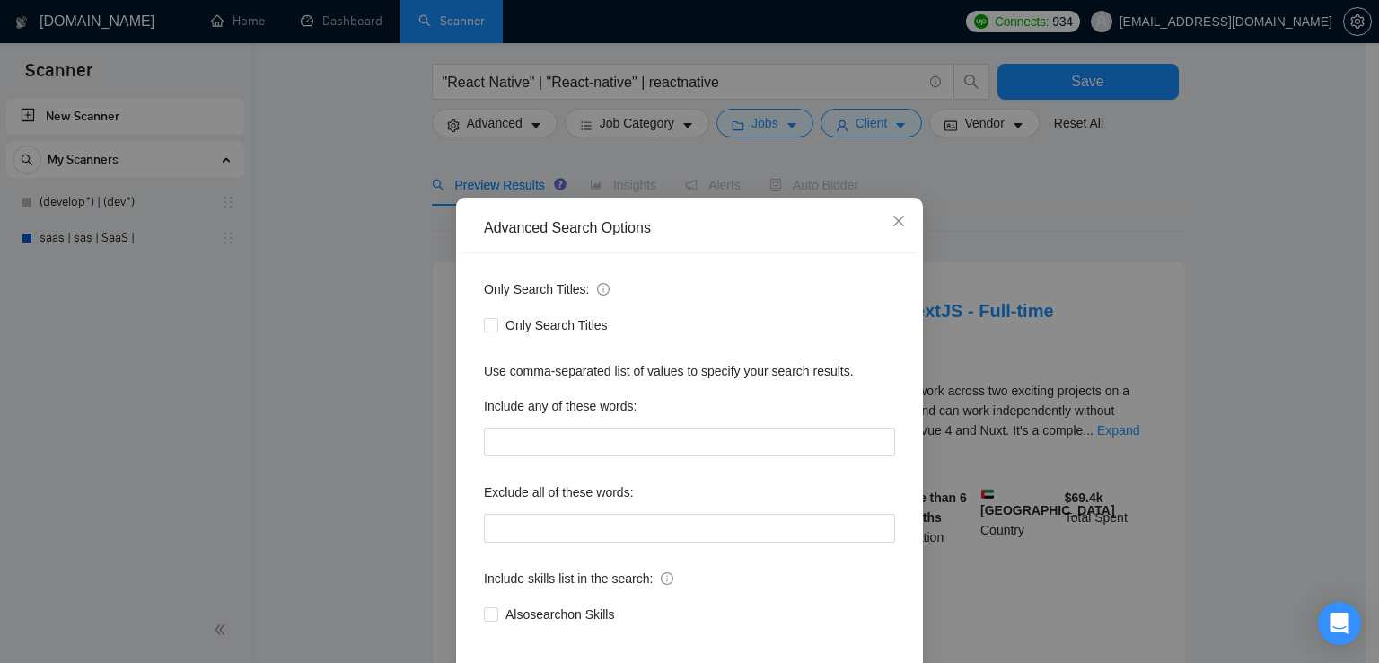
scroll to position [84, 0]
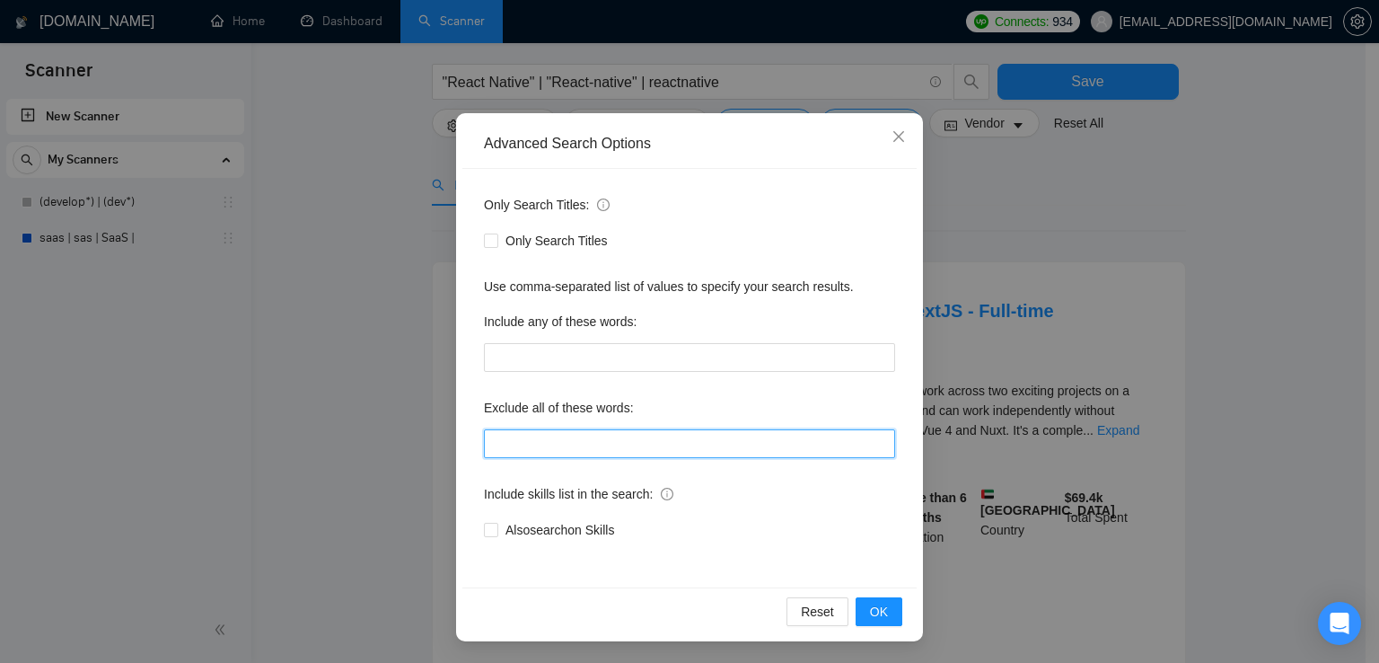
click at [542, 439] on input "text" at bounding box center [689, 443] width 411 height 29
type input "No agency, Manual hours not allowed, Individual freelancer only"
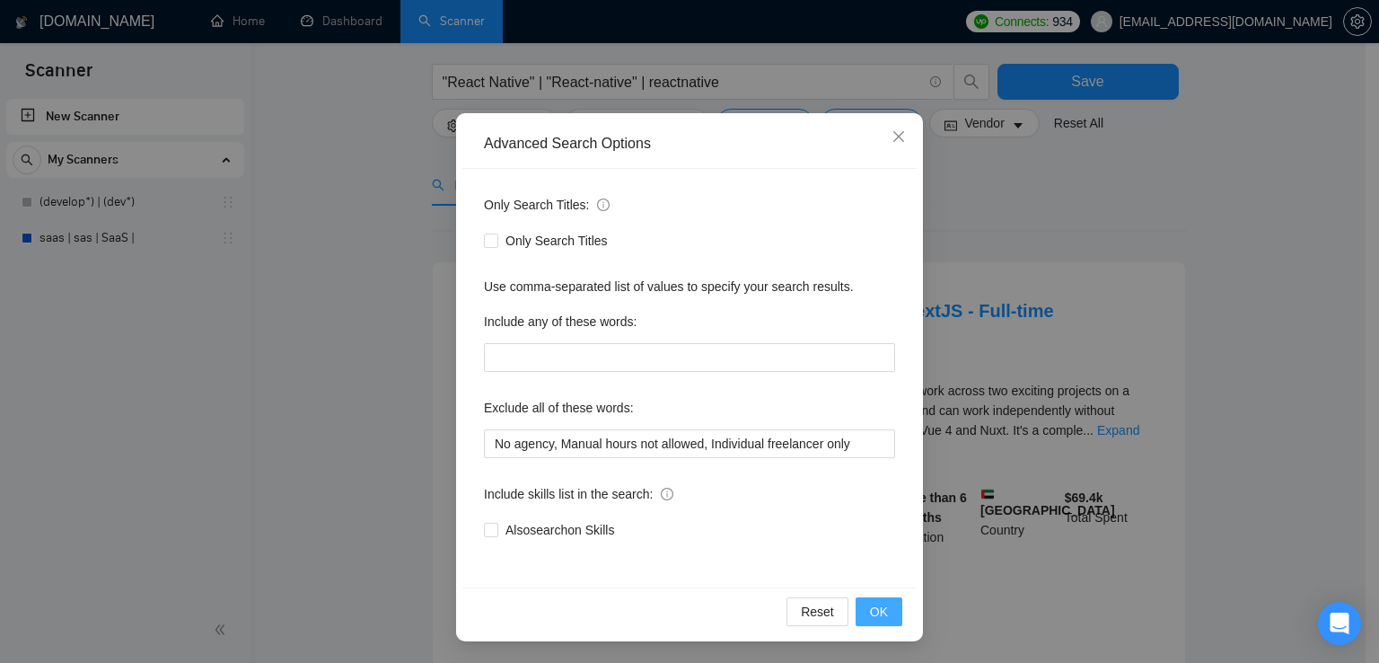
click at [873, 613] on span "OK" at bounding box center [879, 611] width 18 height 20
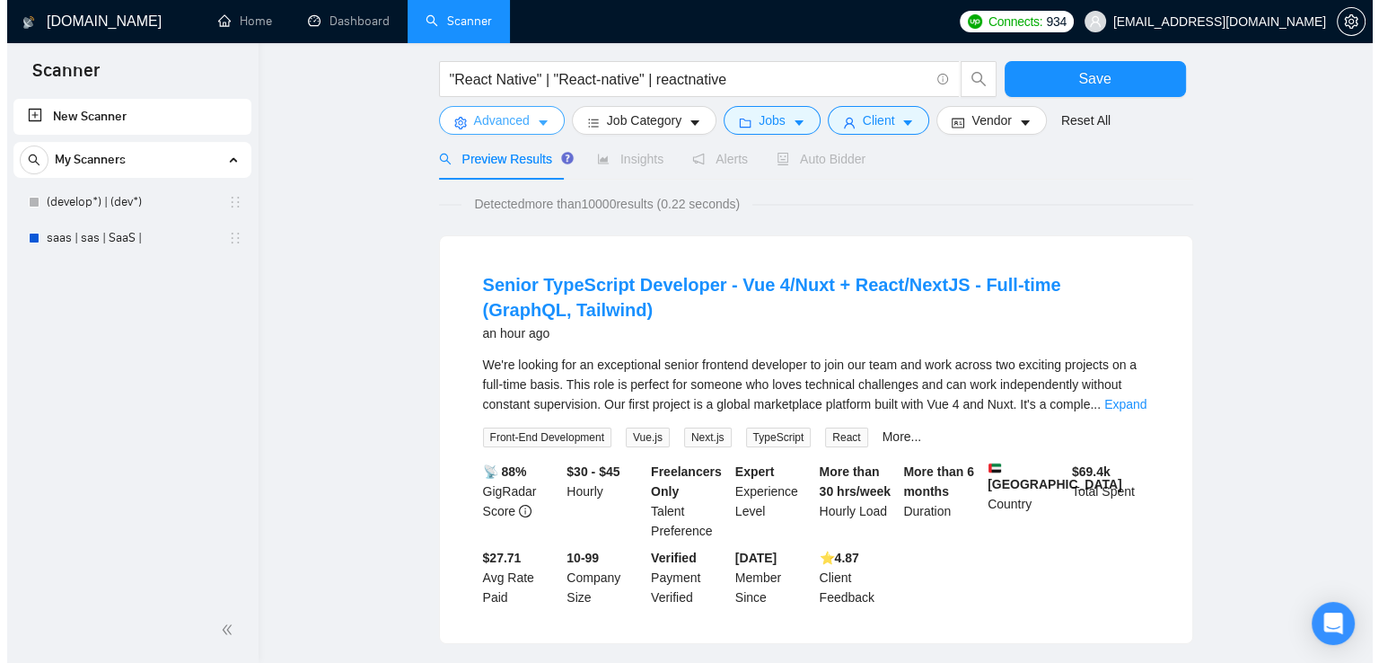
scroll to position [0, 0]
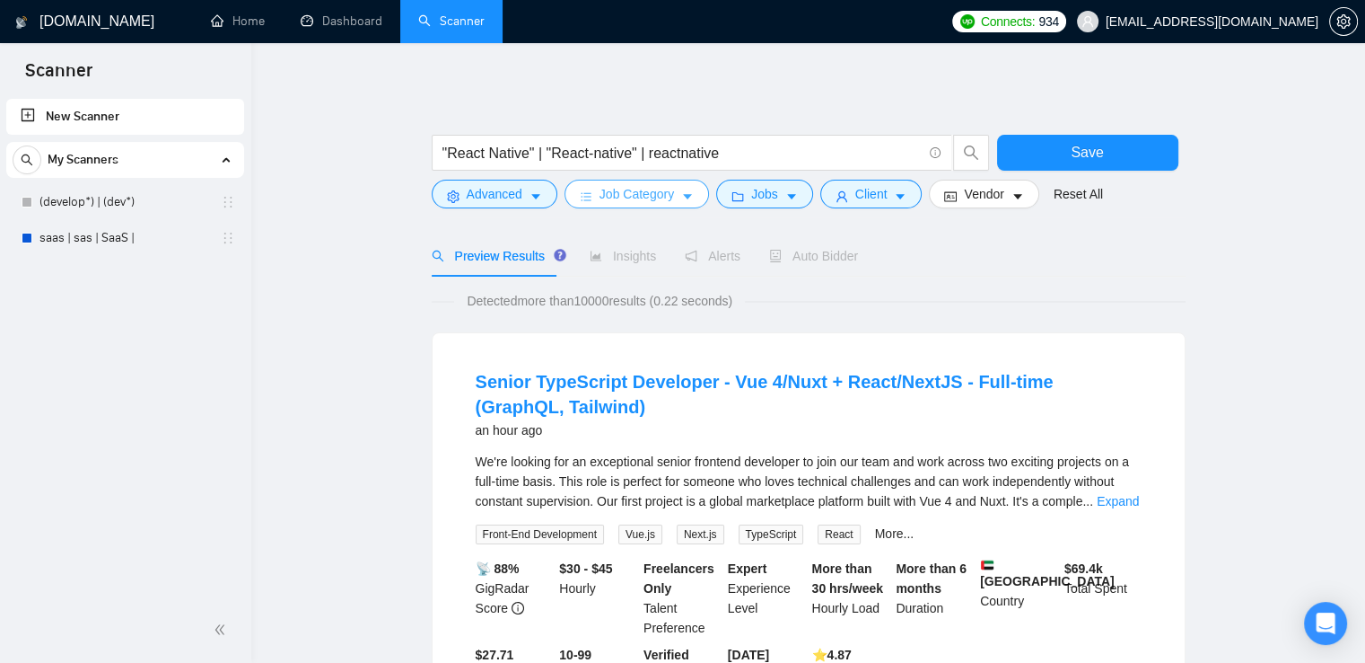
click at [654, 198] on span "Job Category" at bounding box center [637, 194] width 75 height 20
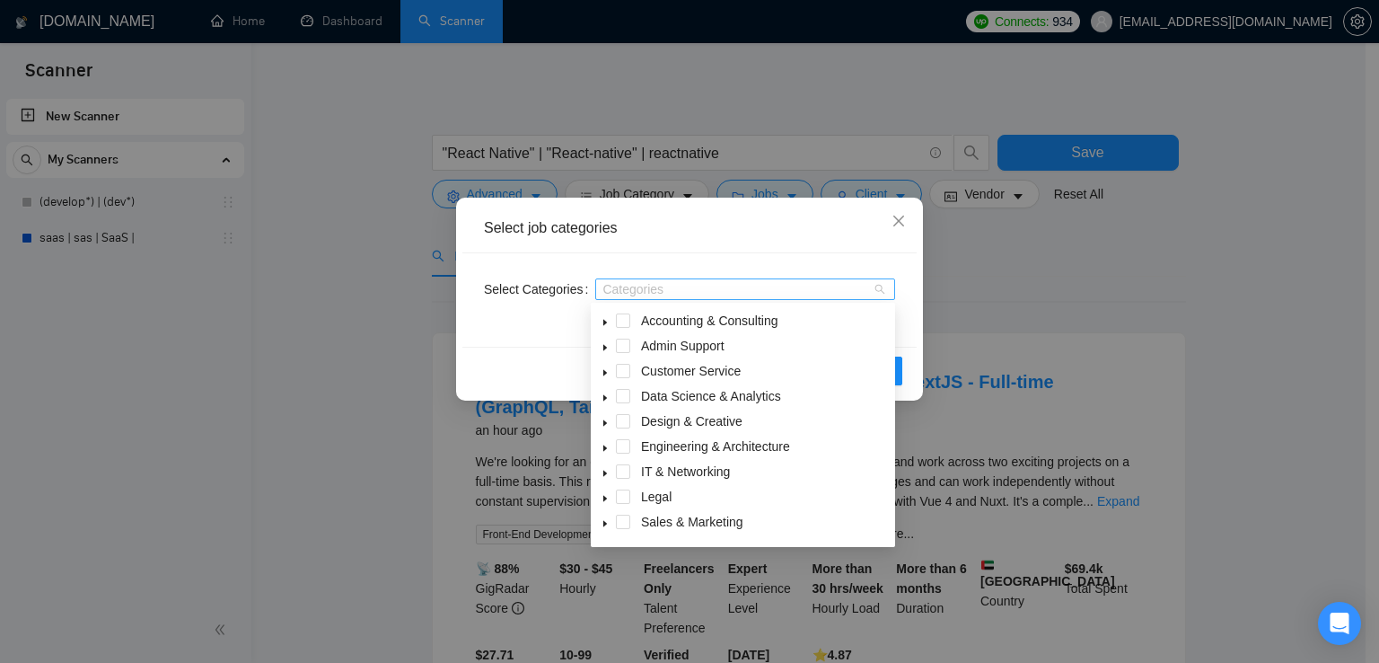
click at [645, 285] on div at bounding box center [736, 289] width 273 height 14
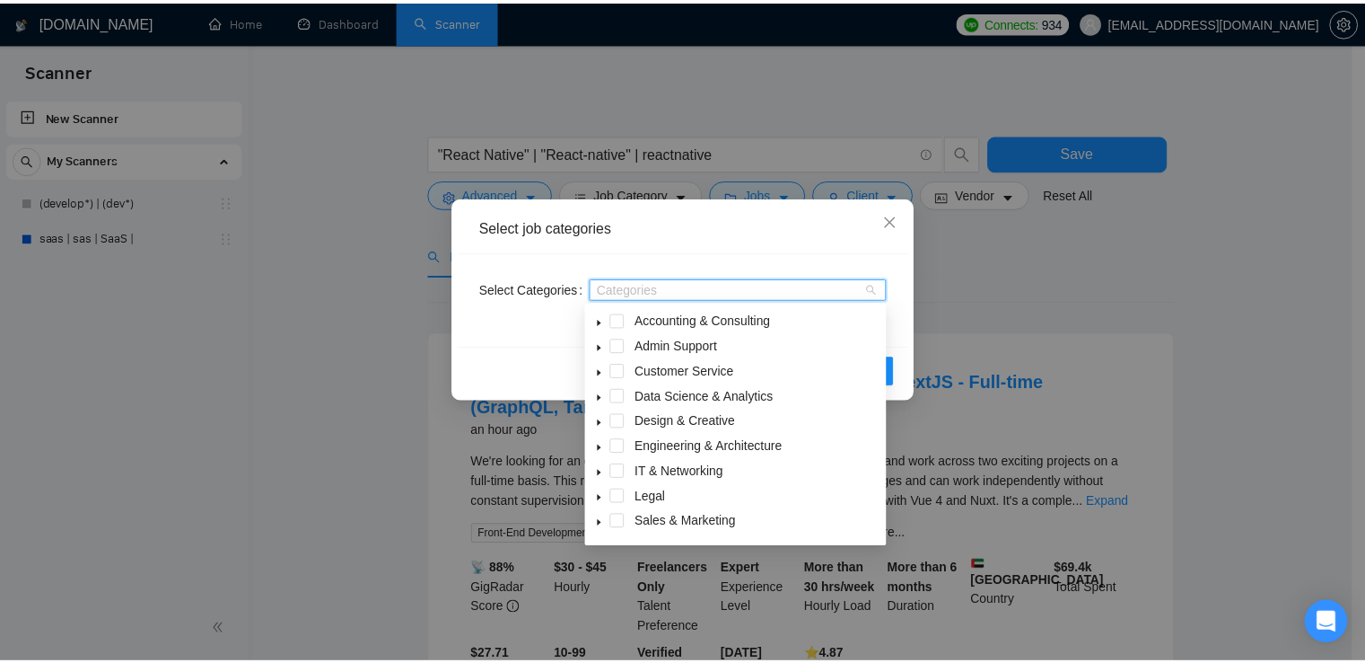
scroll to position [72, 0]
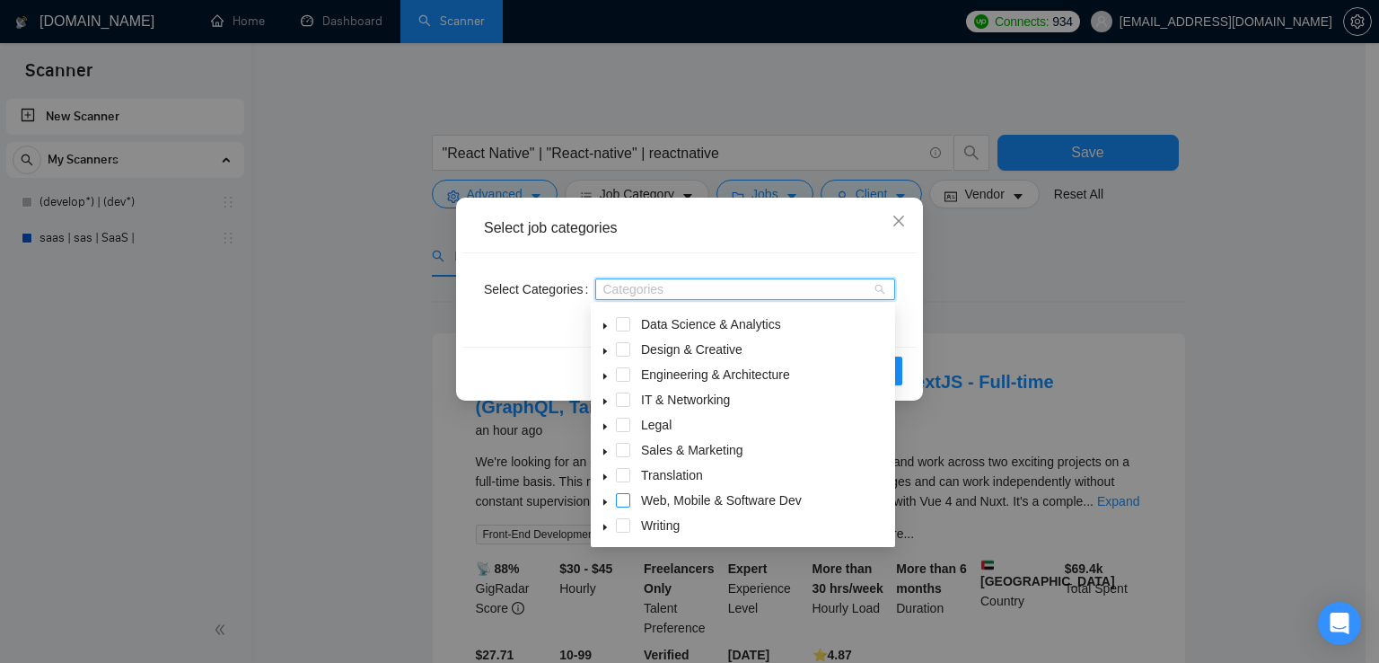
click at [621, 505] on span at bounding box center [623, 500] width 14 height 14
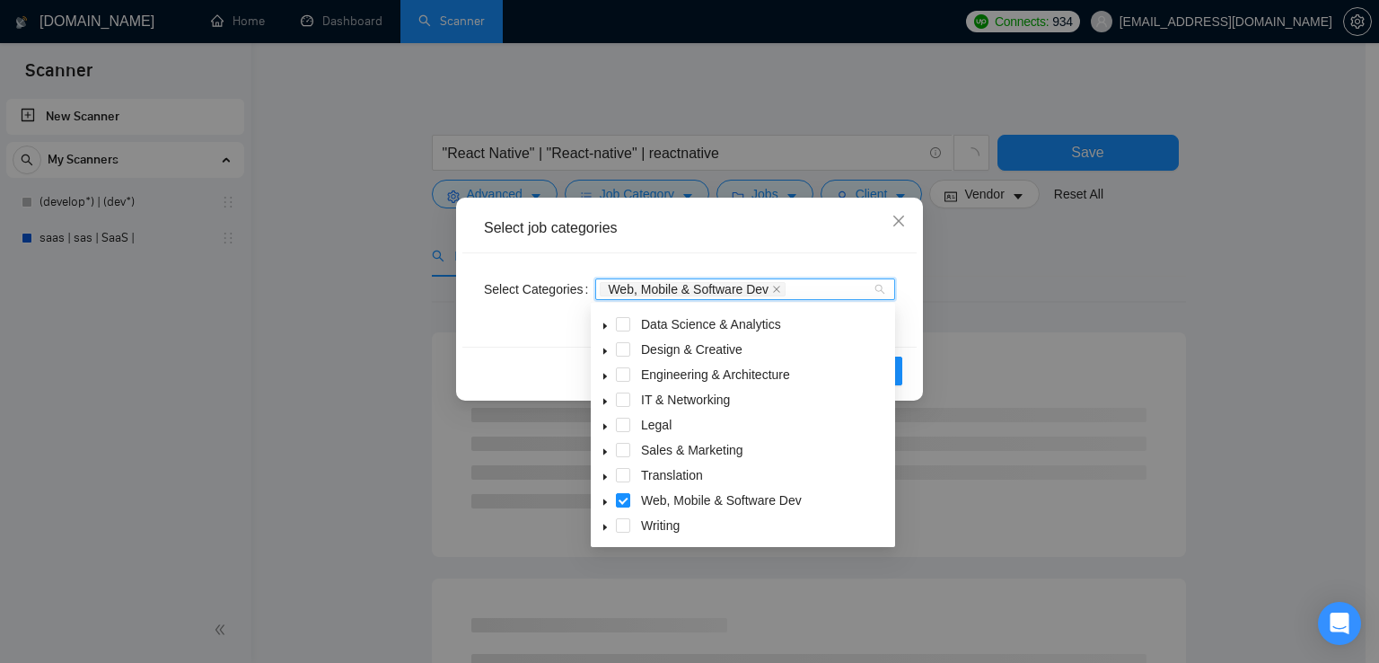
click at [840, 257] on div "Select Categories Web, Mobile & Software Dev" at bounding box center [689, 299] width 454 height 93
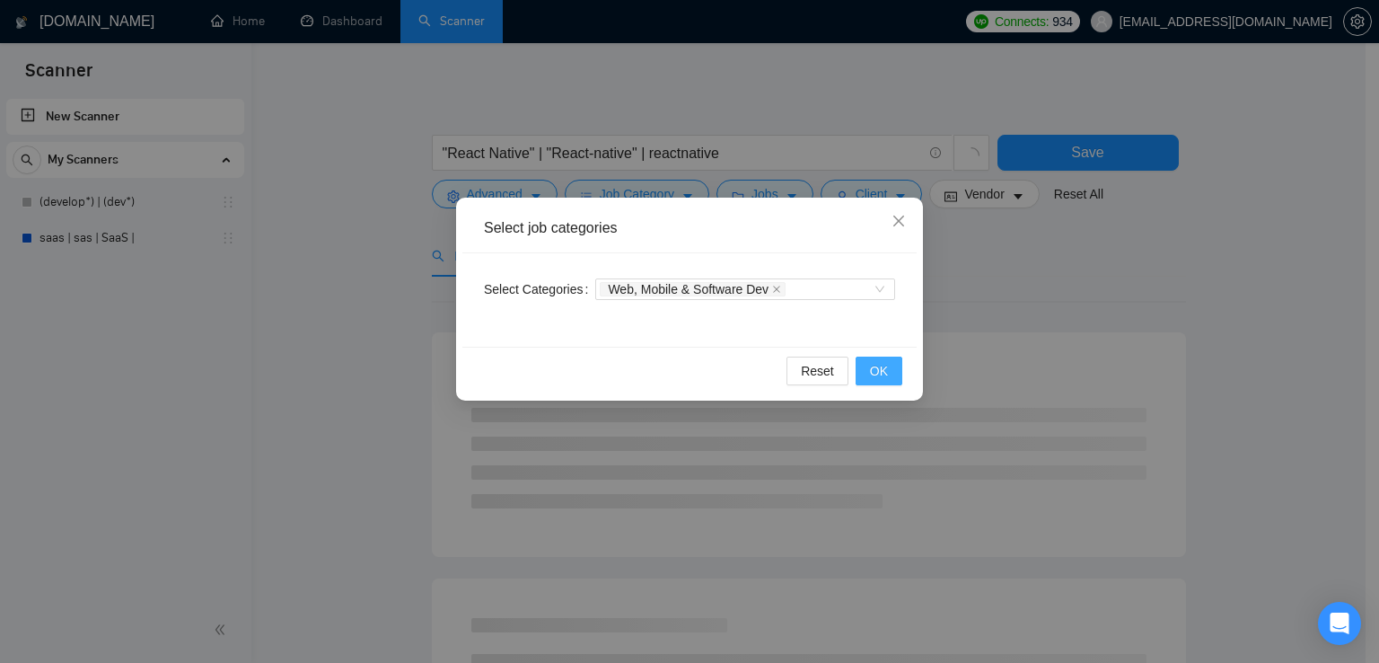
click at [867, 370] on button "OK" at bounding box center [879, 370] width 47 height 29
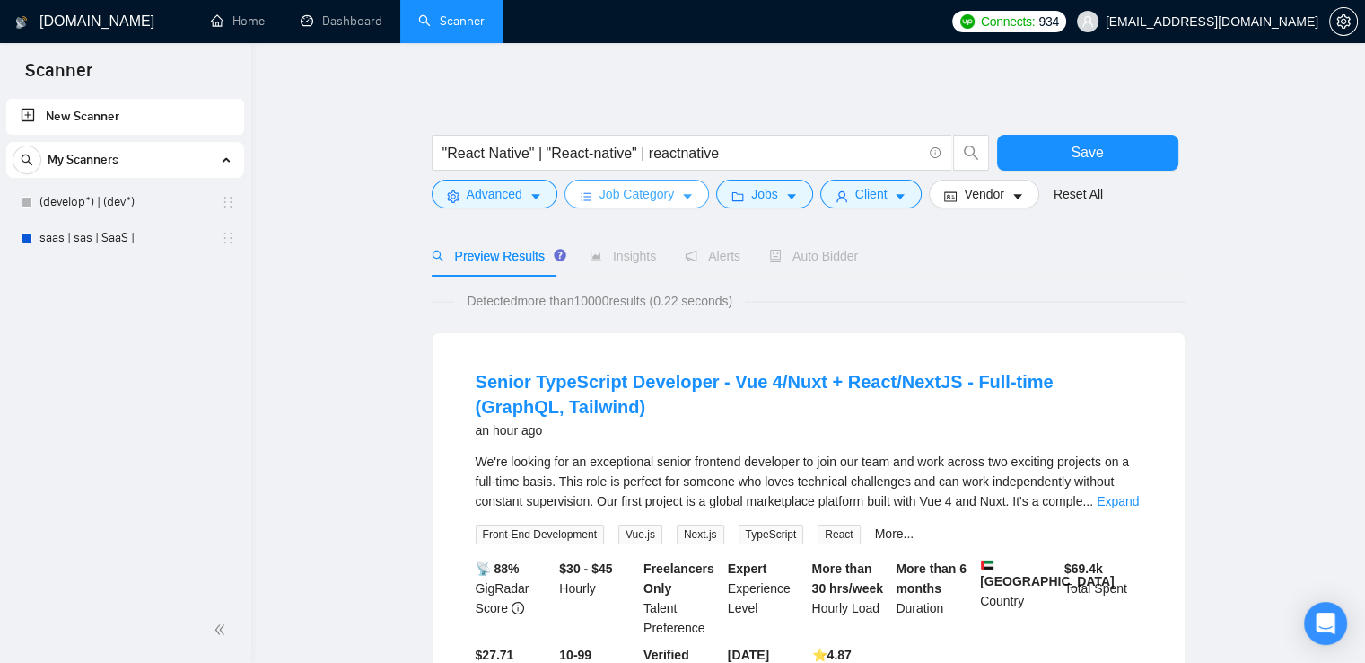
click at [681, 201] on icon "caret-down" at bounding box center [687, 196] width 13 height 13
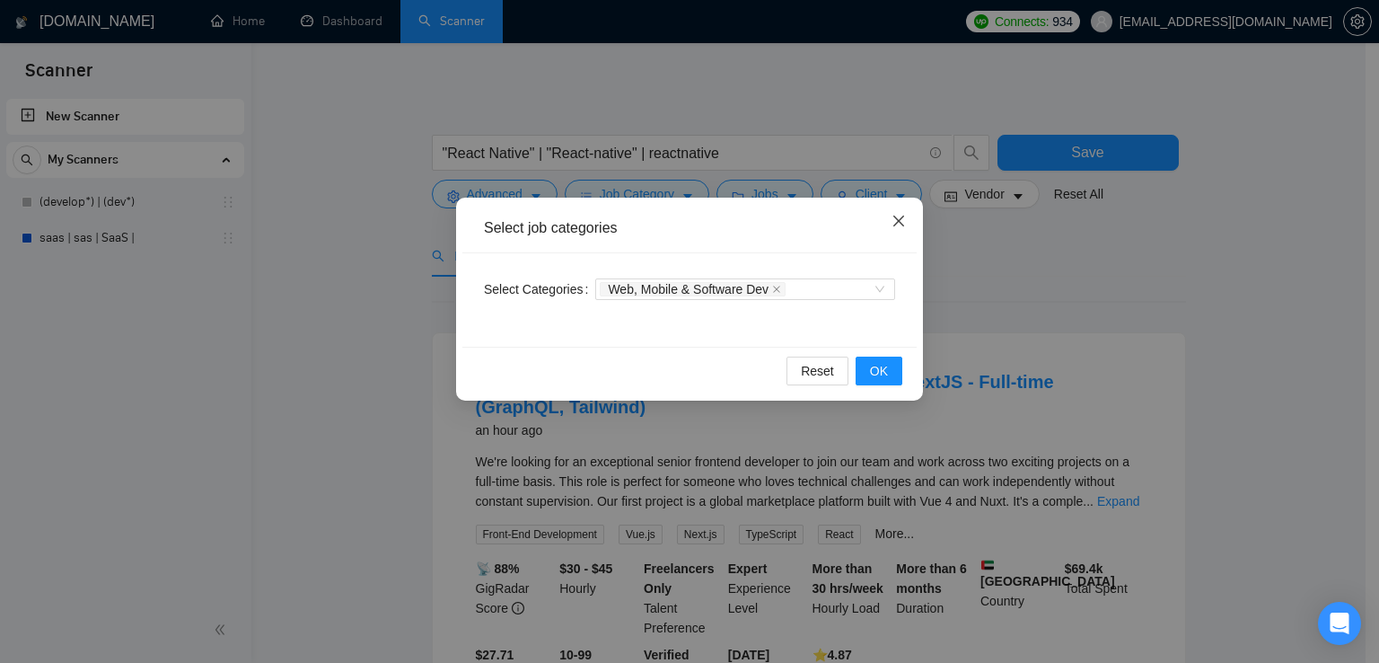
click at [901, 213] on span "Close" at bounding box center [898, 221] width 48 height 48
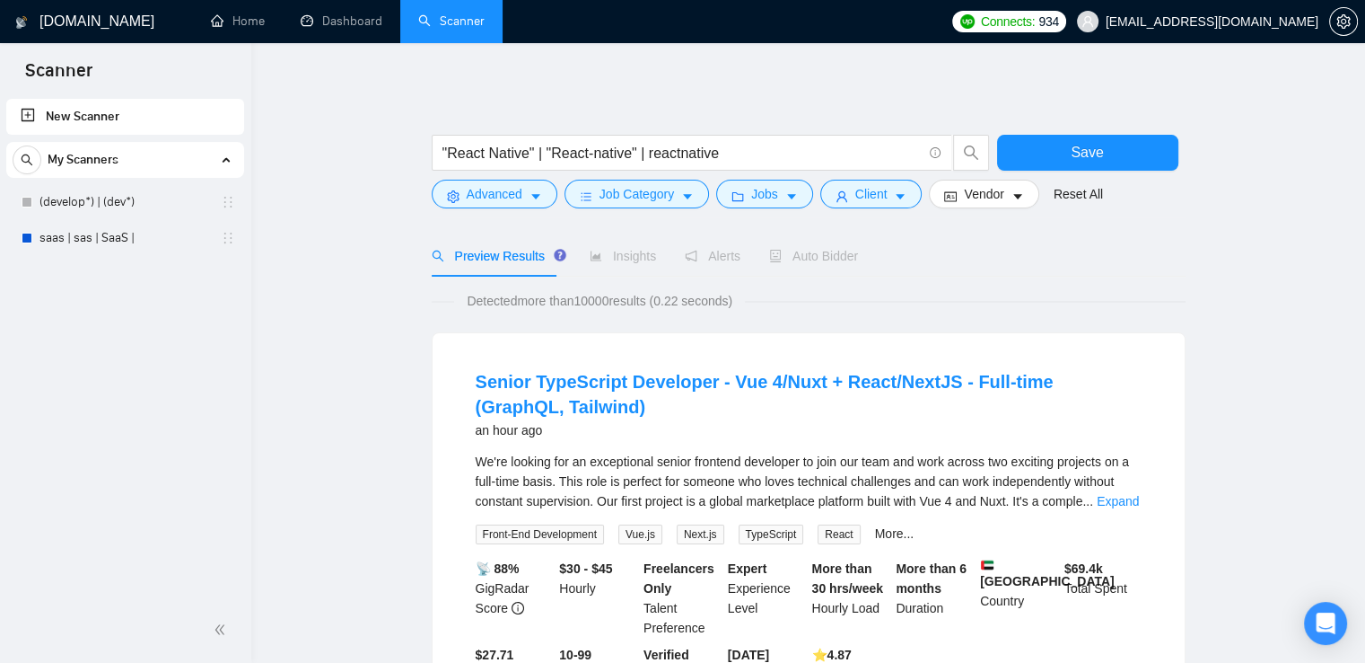
drag, startPoint x: 129, startPoint y: 246, endPoint x: 338, endPoint y: 205, distance: 212.3
click at [1048, 156] on button "Save" at bounding box center [1087, 153] width 181 height 36
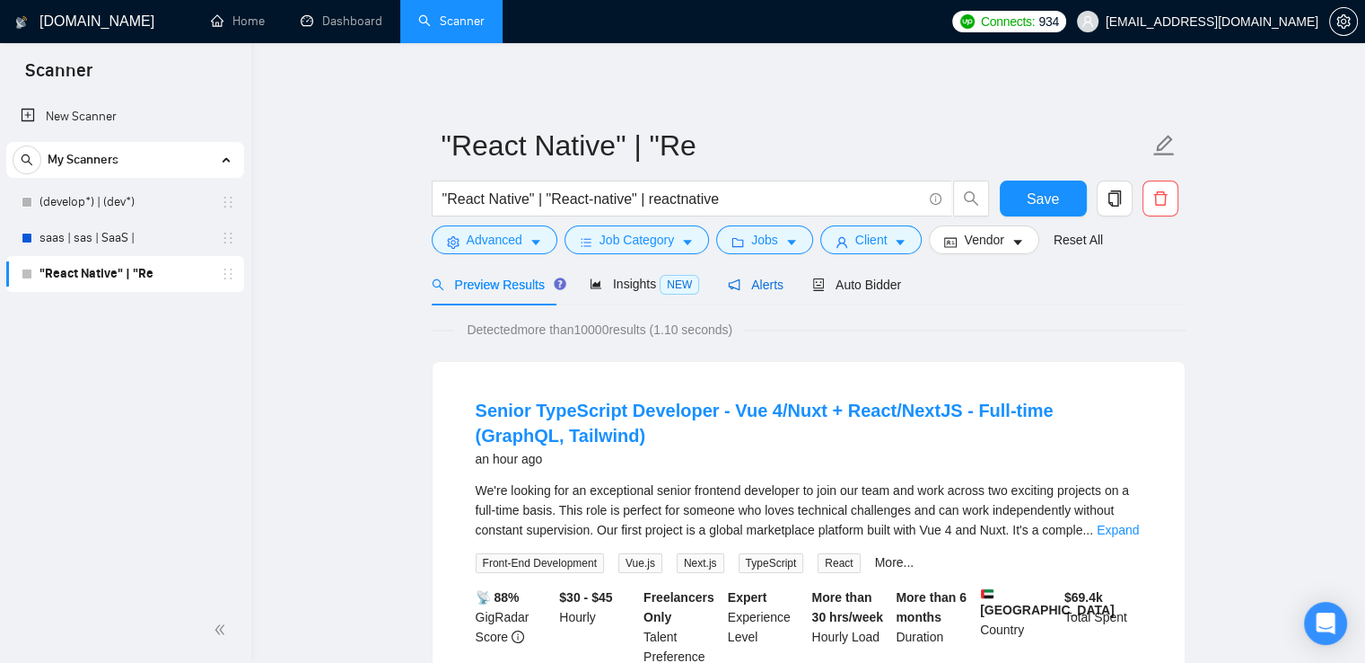
click at [736, 294] on div "Alerts" at bounding box center [756, 285] width 56 height 20
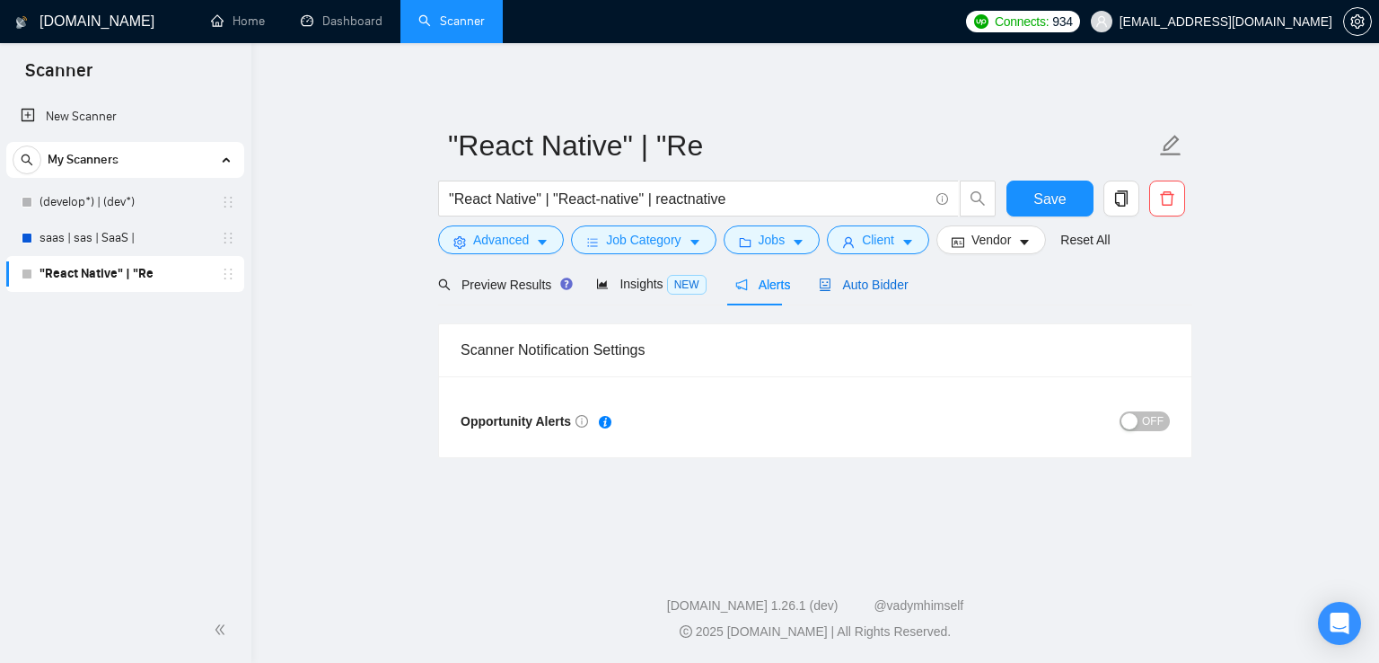
click at [821, 286] on icon "robot" at bounding box center [825, 284] width 13 height 13
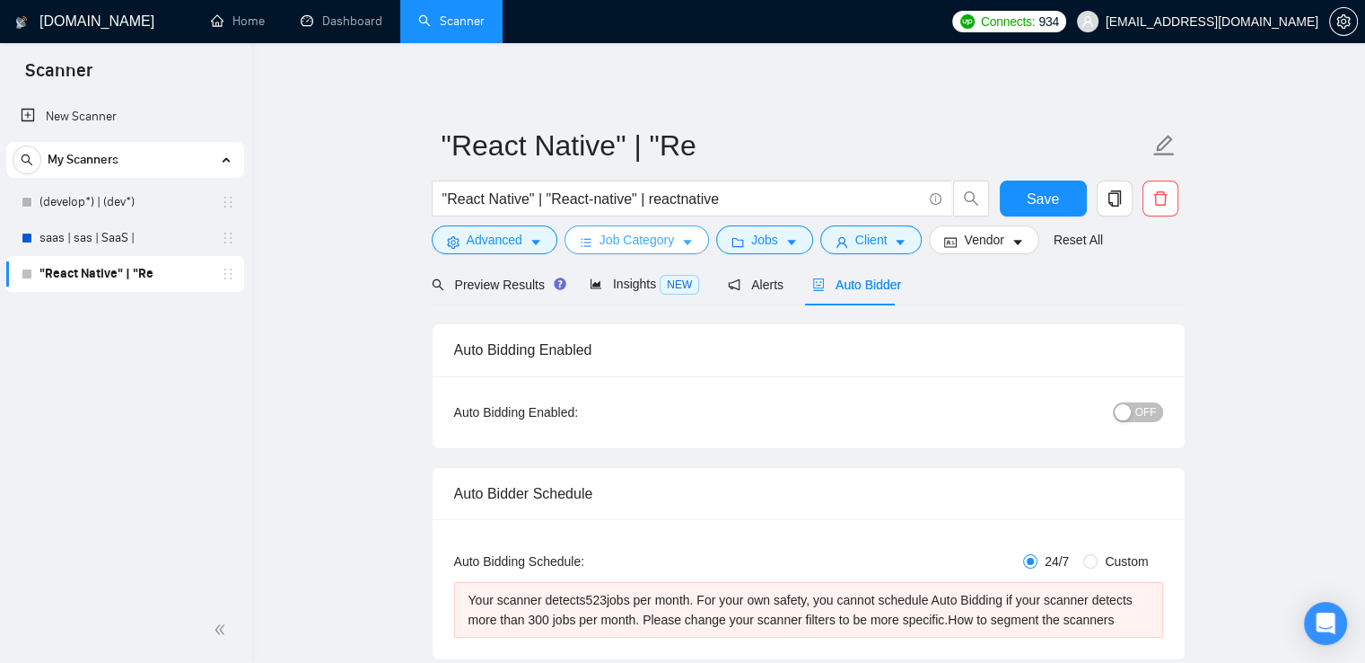
click at [640, 241] on span "Job Category" at bounding box center [637, 240] width 75 height 20
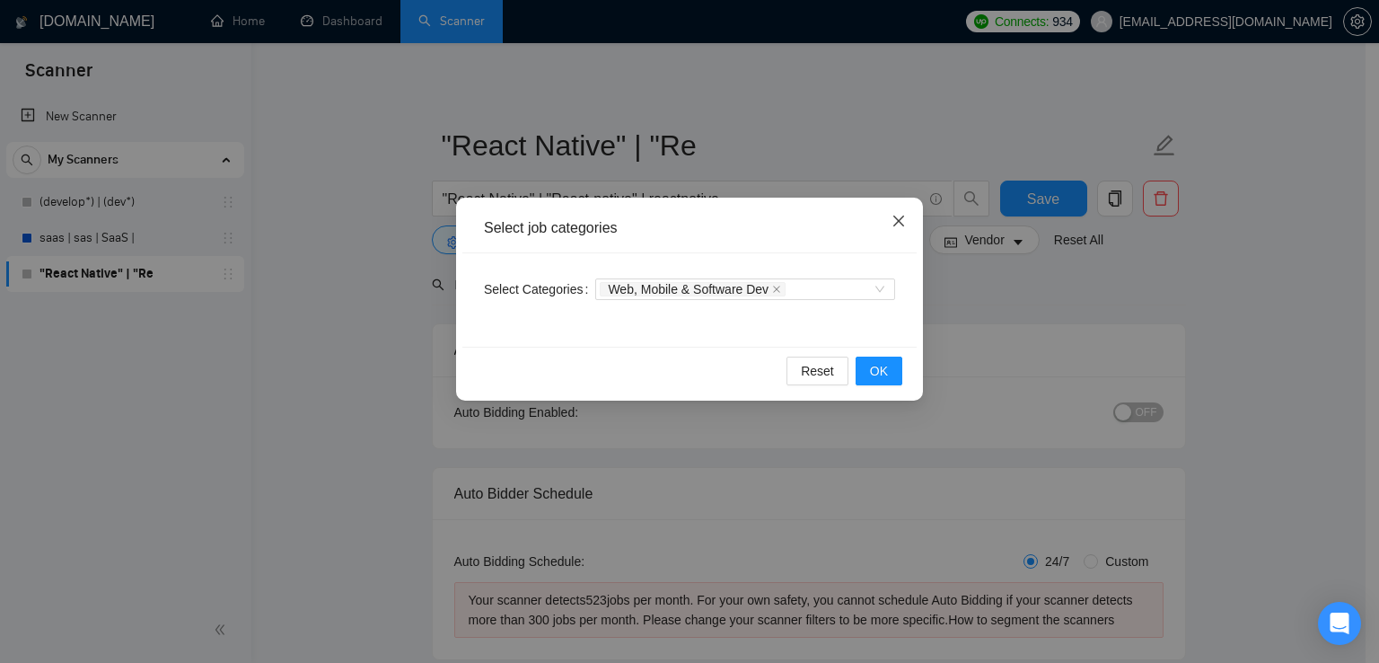
click at [899, 210] on span "Close" at bounding box center [898, 221] width 48 height 48
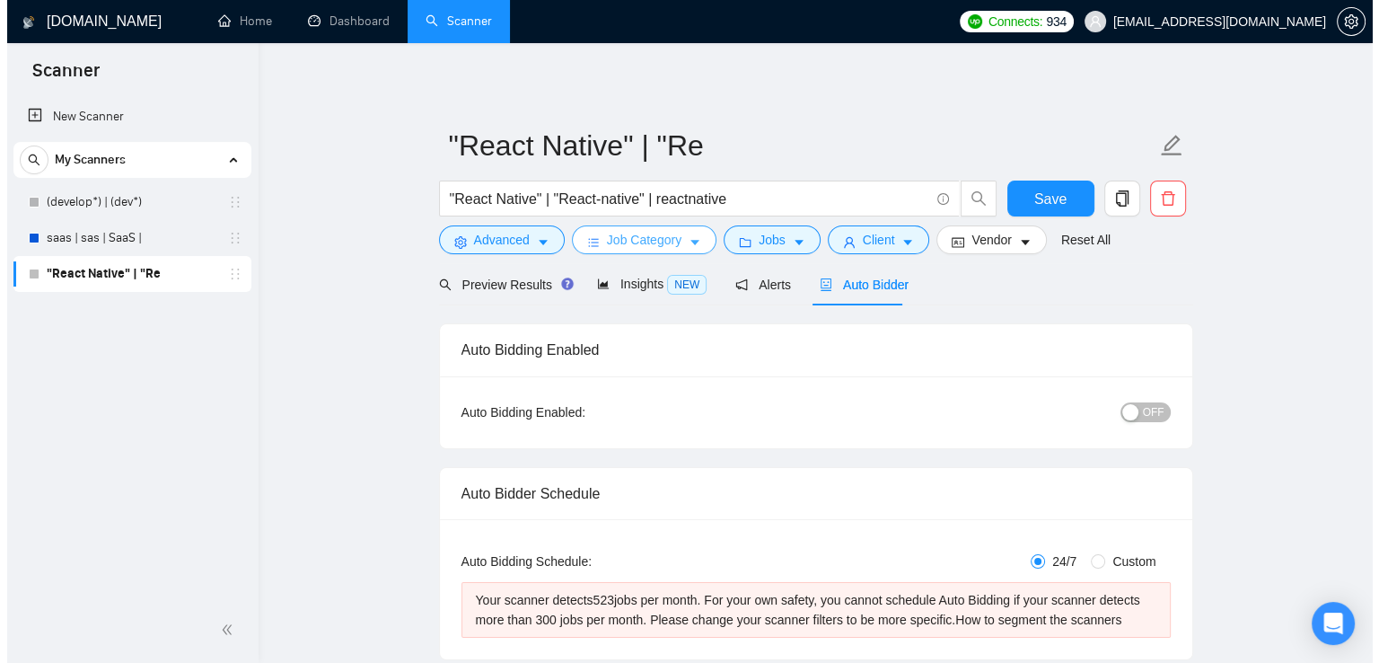
scroll to position [129, 0]
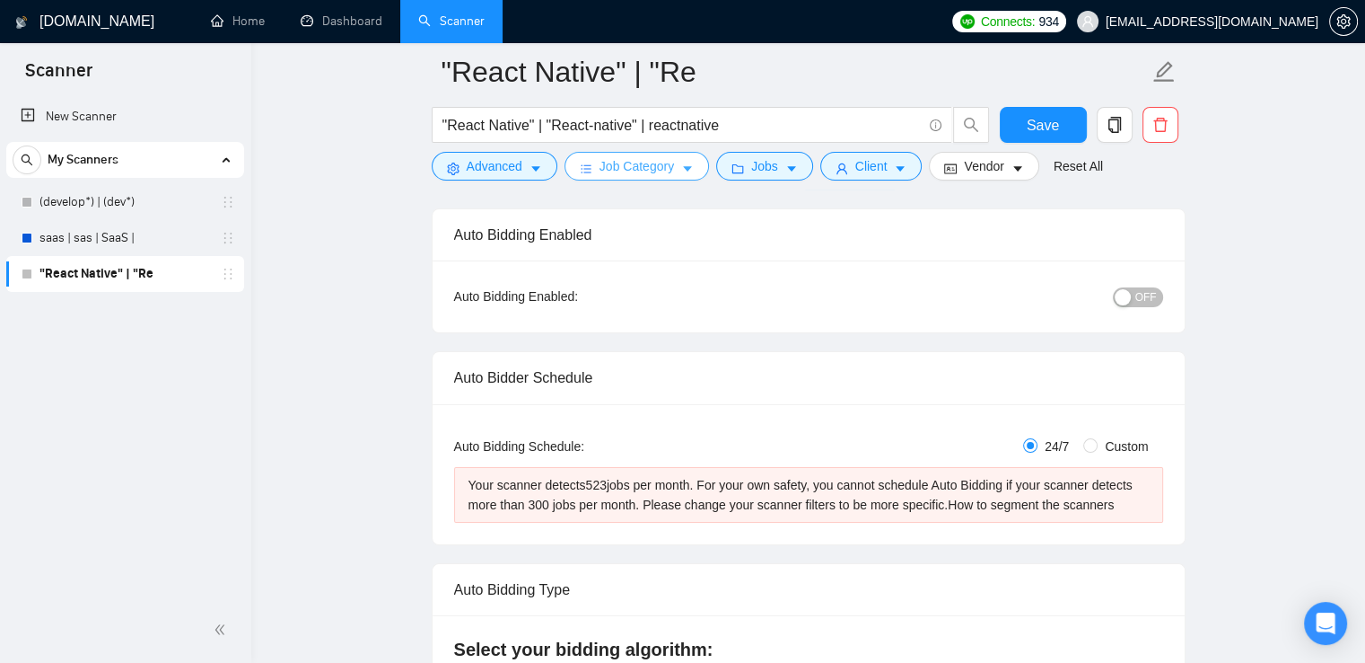
click at [686, 163] on icon "caret-down" at bounding box center [687, 168] width 13 height 13
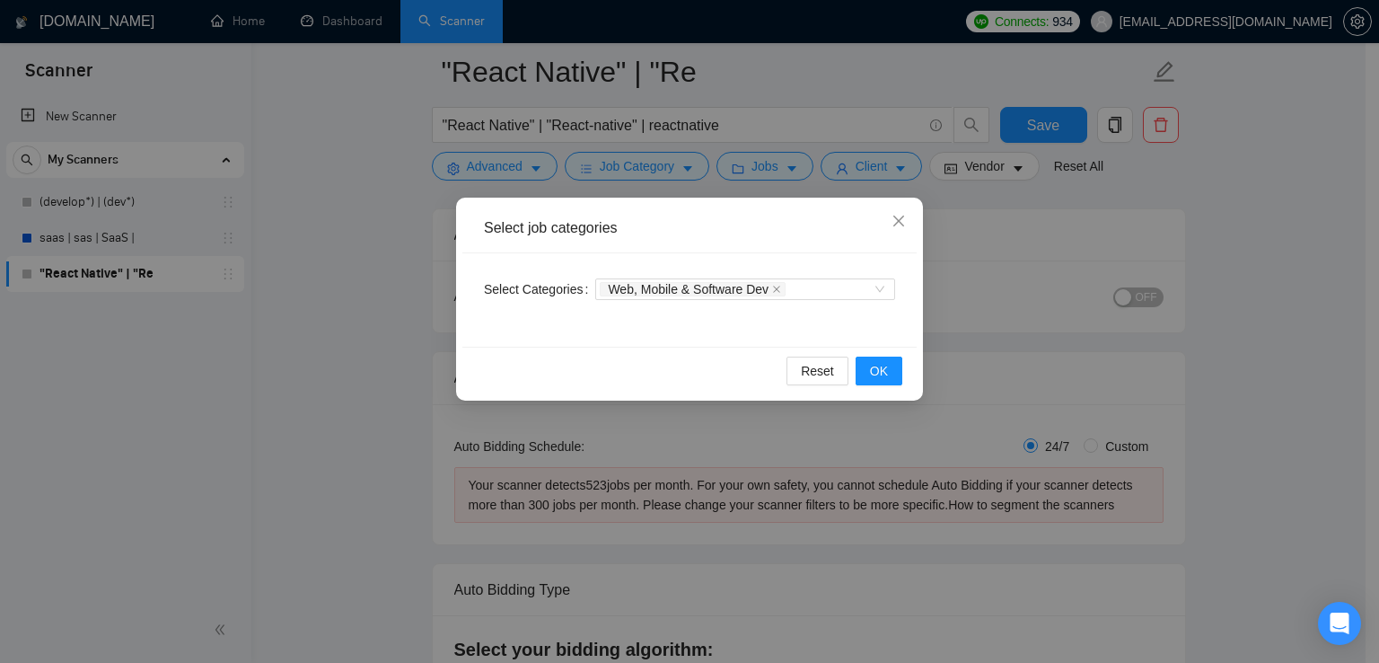
click at [733, 163] on div "Select job categories Select Categories Web, Mobile & Software Dev Reset OK" at bounding box center [689, 331] width 1379 height 663
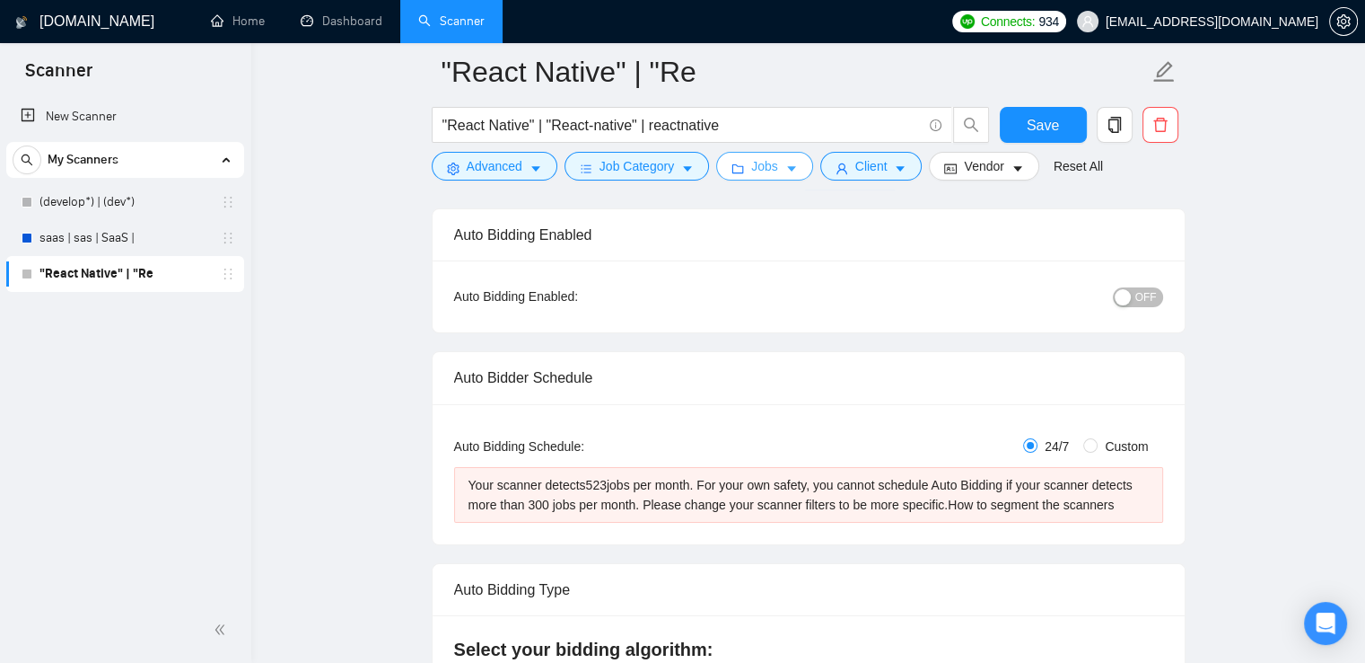
click at [741, 163] on button "Jobs" at bounding box center [764, 166] width 97 height 29
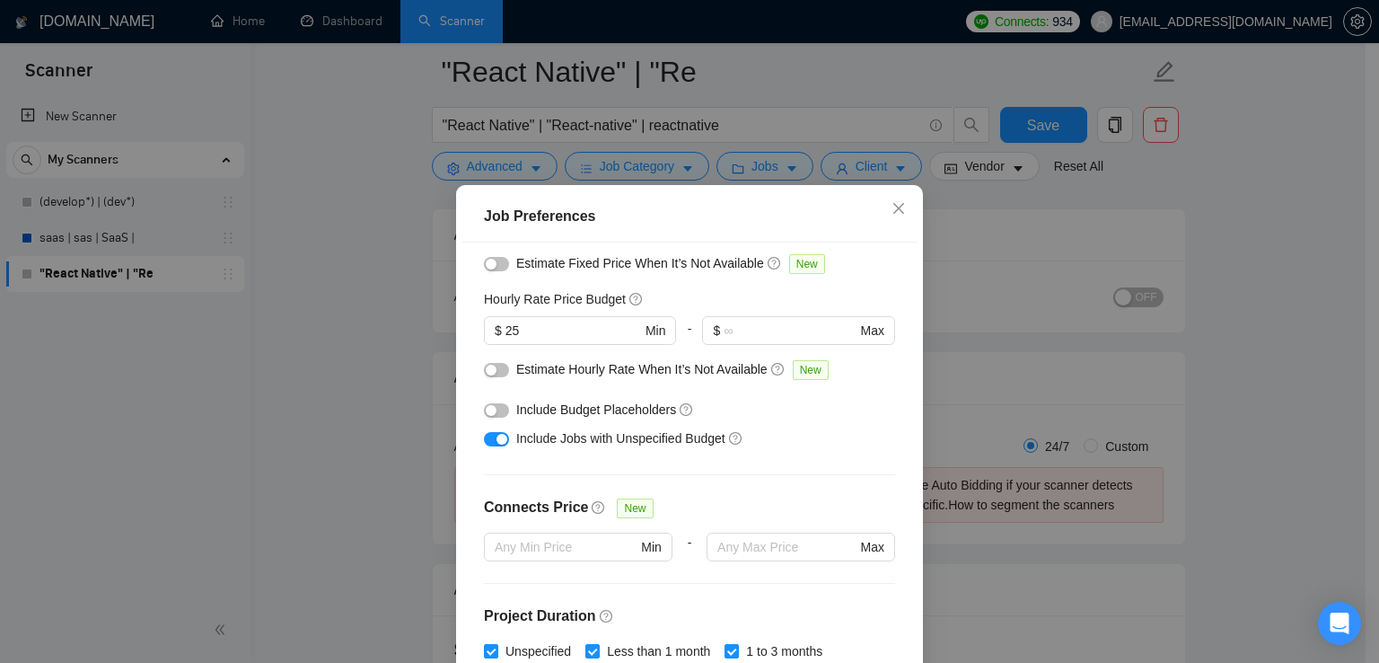
scroll to position [190, 0]
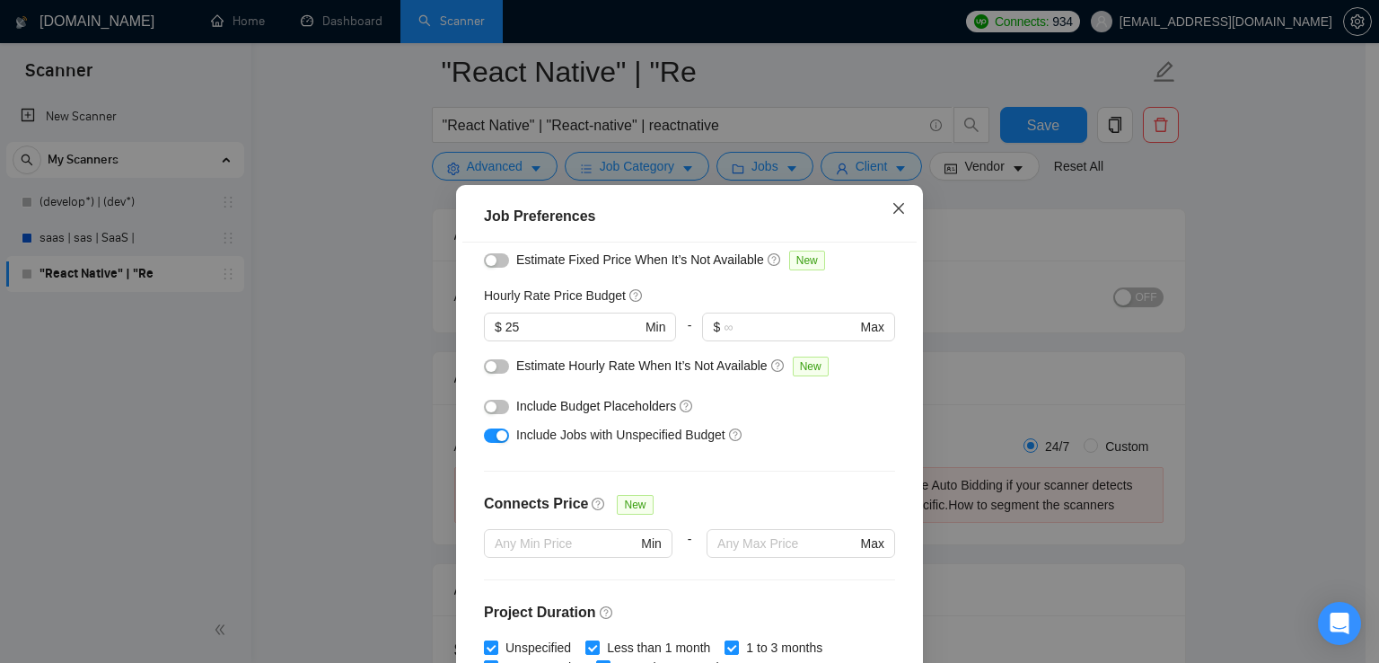
click at [895, 193] on span "Close" at bounding box center [898, 209] width 48 height 48
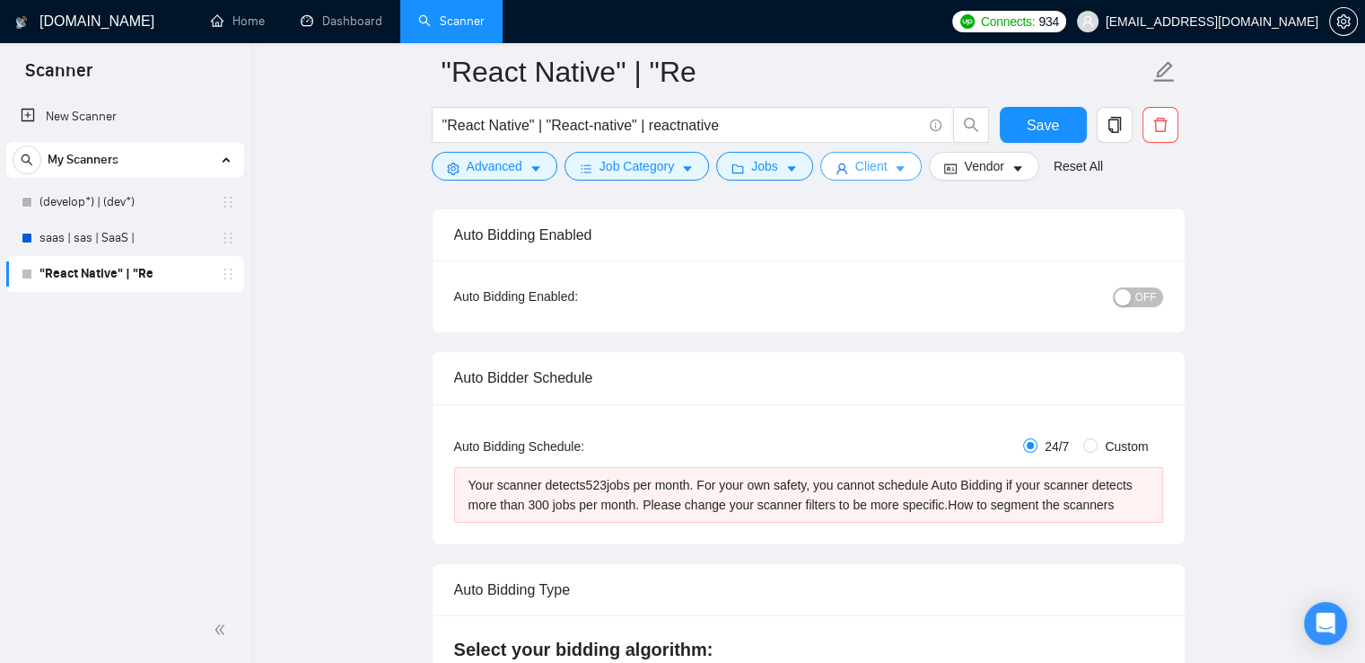
click at [893, 180] on button "Client" at bounding box center [872, 166] width 102 height 29
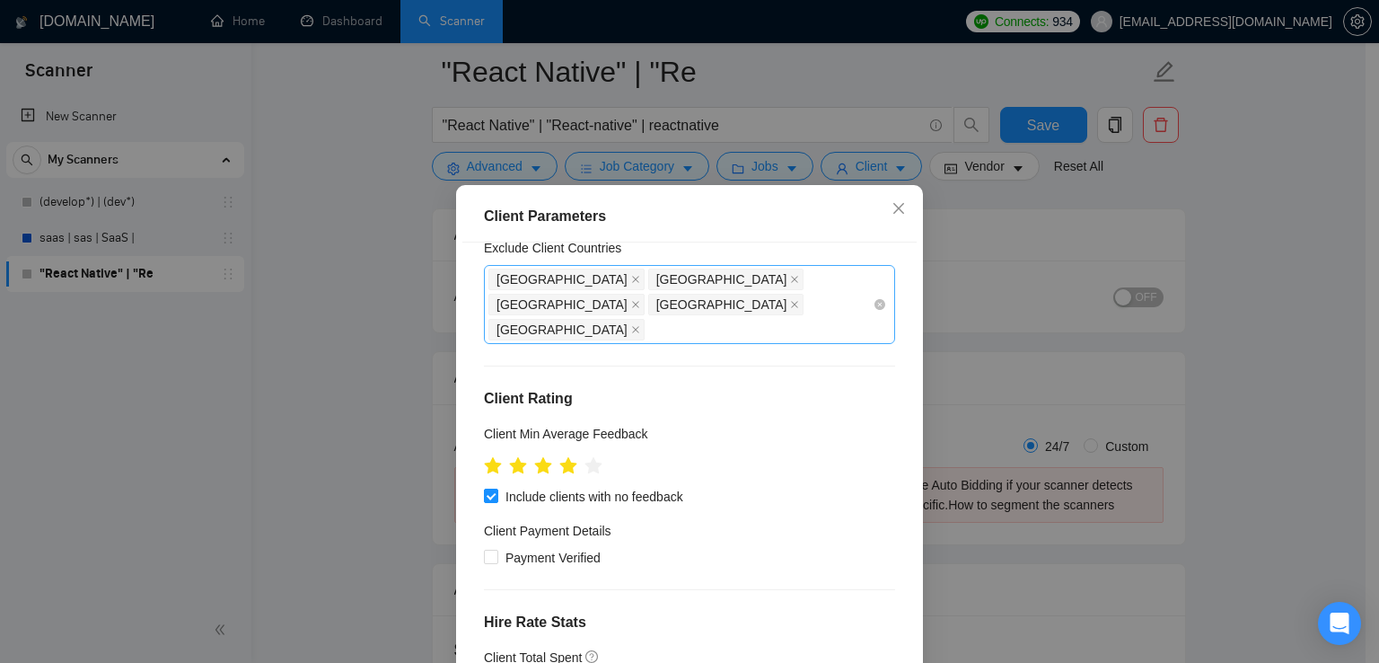
scroll to position [131, 0]
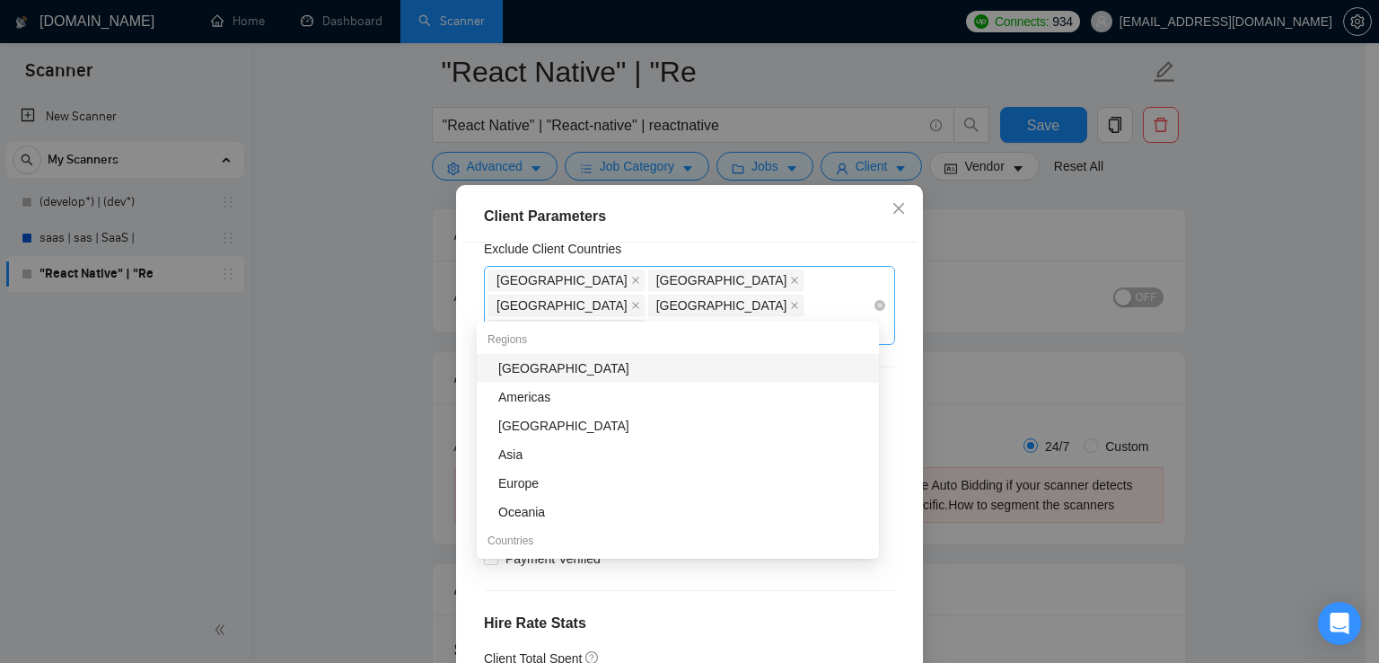
click at [660, 314] on div "[GEOGRAPHIC_DATA] [GEOGRAPHIC_DATA] [GEOGRAPHIC_DATA] [GEOGRAPHIC_DATA] [GEOGRA…" at bounding box center [680, 305] width 384 height 75
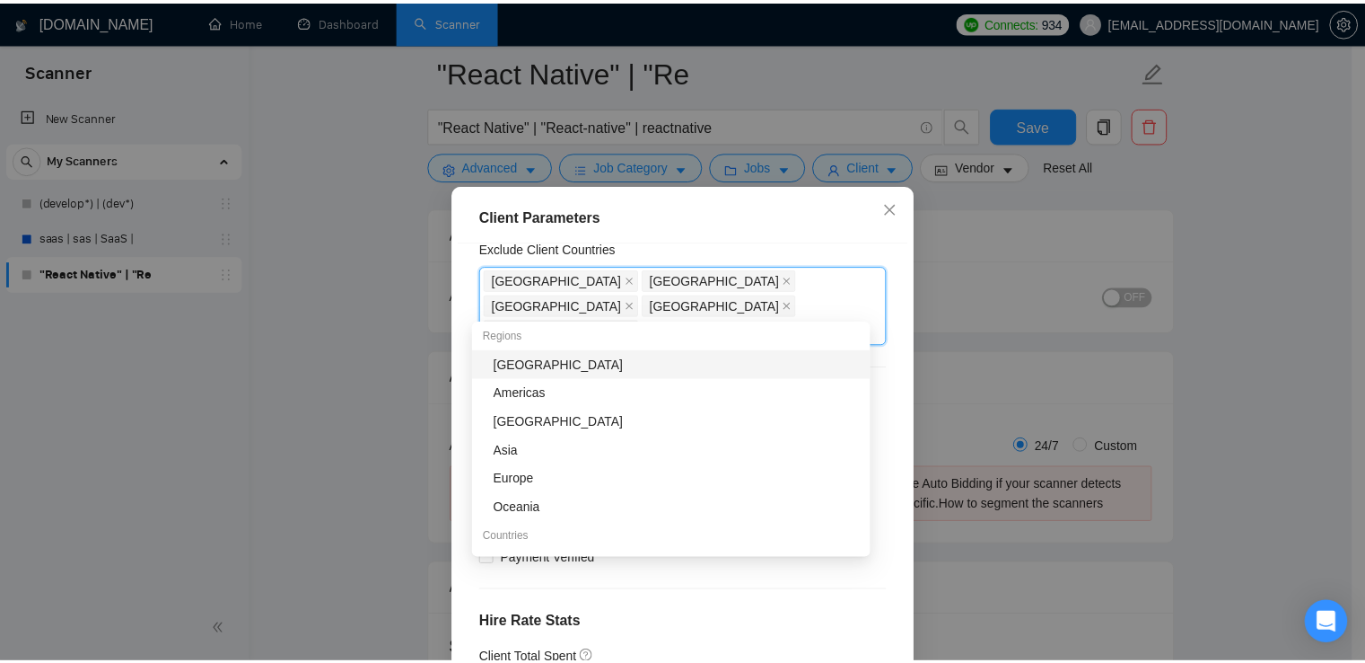
scroll to position [4, 0]
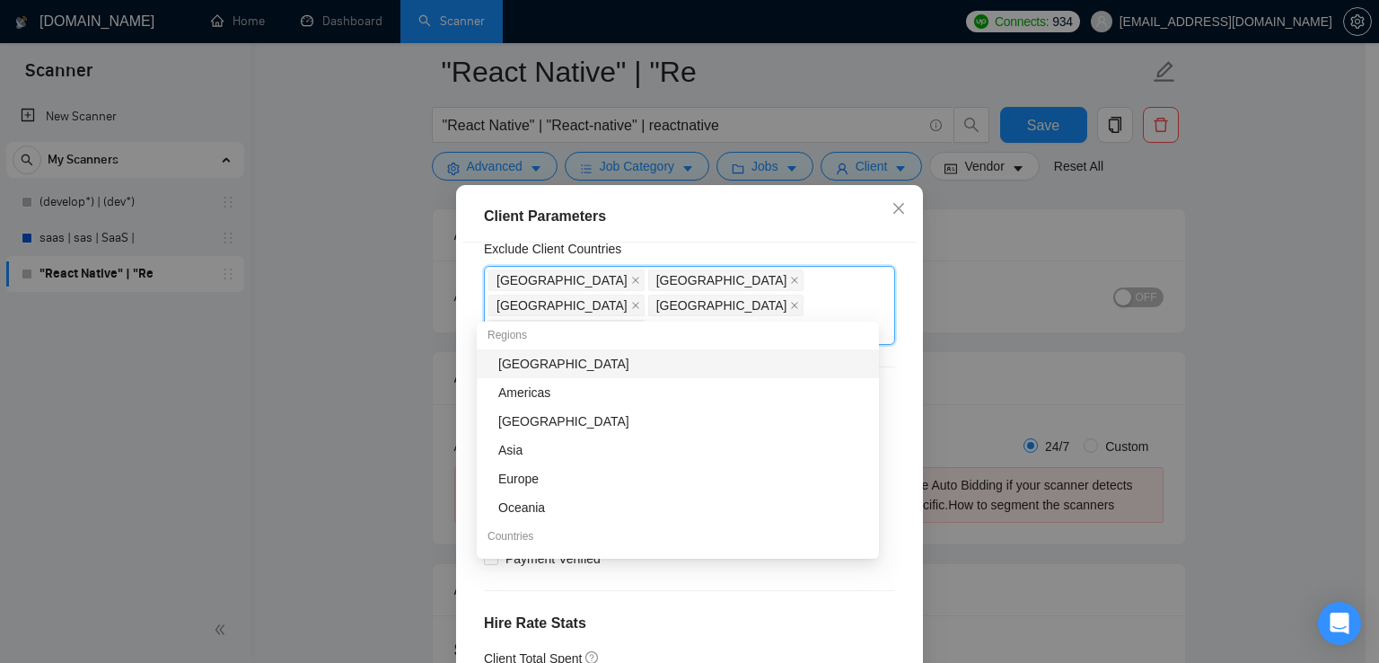
click at [549, 365] on div "[GEOGRAPHIC_DATA]" at bounding box center [683, 364] width 370 height 20
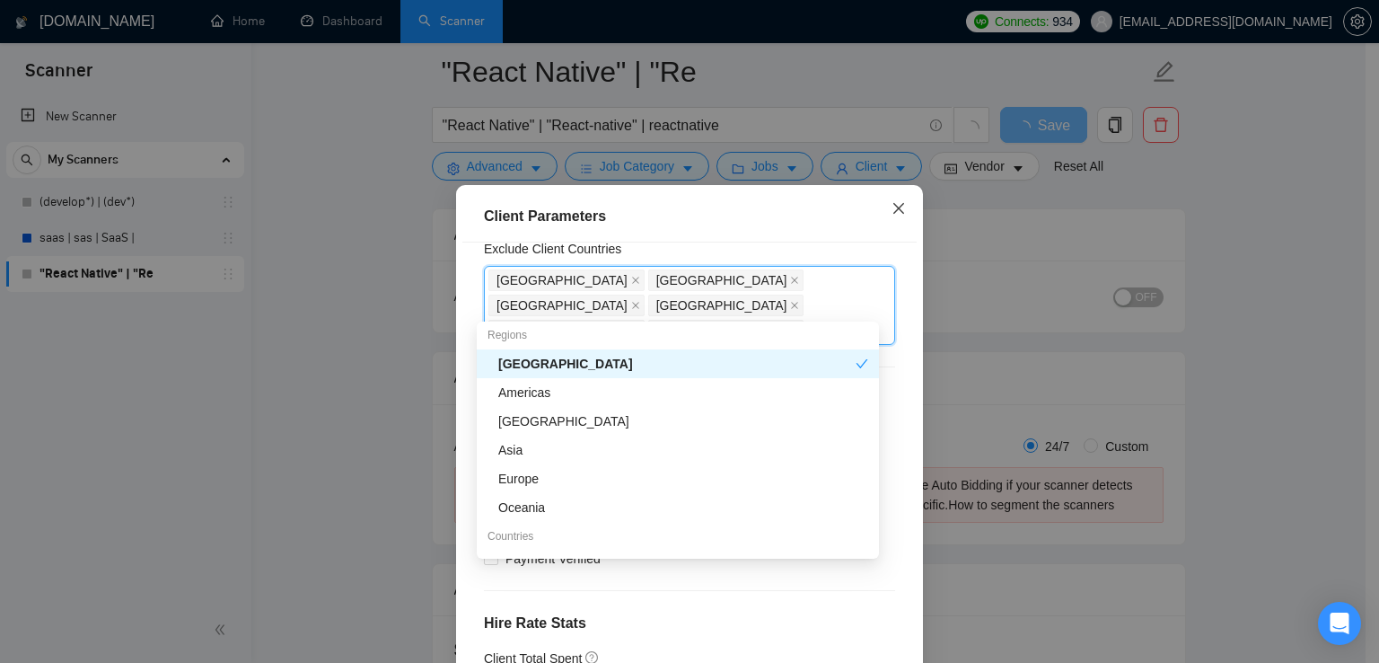
click at [893, 206] on icon "close" at bounding box center [898, 208] width 14 height 14
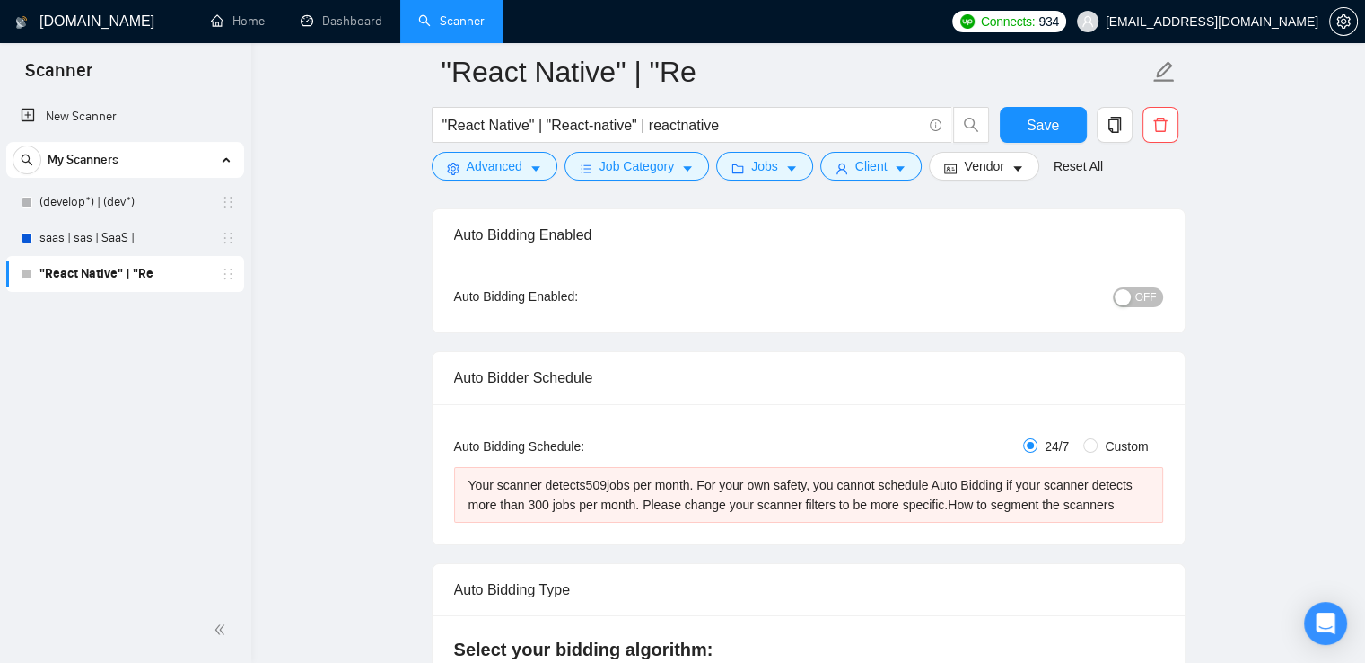
click at [159, 337] on div "New Scanner My Scanners (develop*) | (dev*) saas | sas | SaaS | "React Native" …" at bounding box center [125, 346] width 251 height 502
click at [87, 243] on link "saas | sas | SaaS |" at bounding box center [124, 238] width 171 height 36
click at [1046, 123] on span "Save" at bounding box center [1043, 125] width 32 height 22
click at [68, 116] on link "New Scanner" at bounding box center [125, 117] width 209 height 36
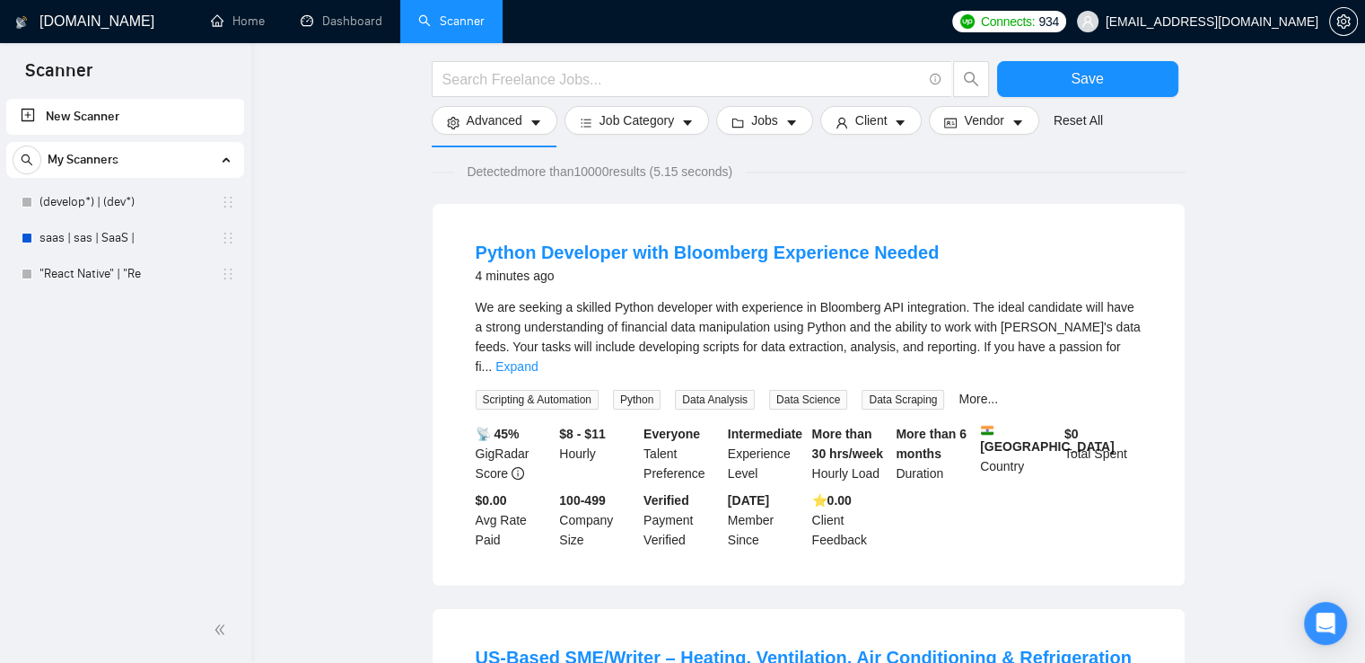
click at [574, 89] on input "text" at bounding box center [682, 79] width 479 height 22
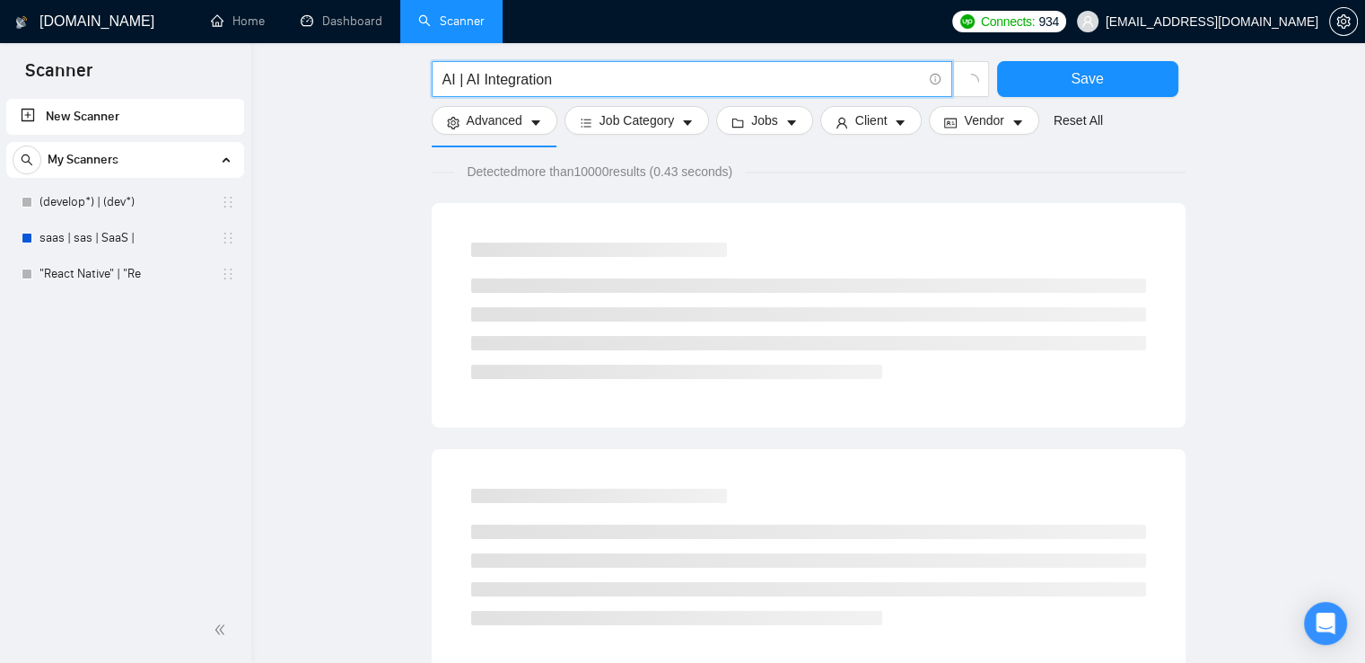
click at [574, 89] on input "AI | AI Integration" at bounding box center [682, 79] width 479 height 22
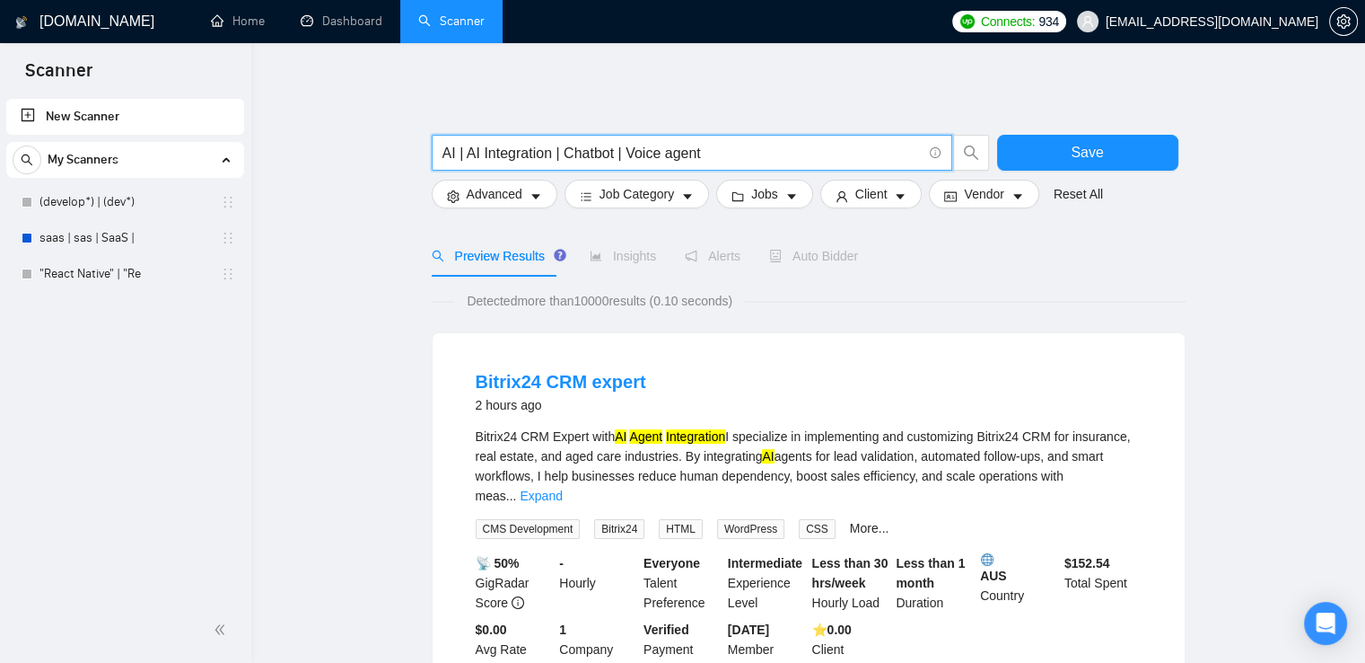
click at [521, 150] on input "AI | AI Integration | Chatbot | Voice agent" at bounding box center [682, 153] width 479 height 22
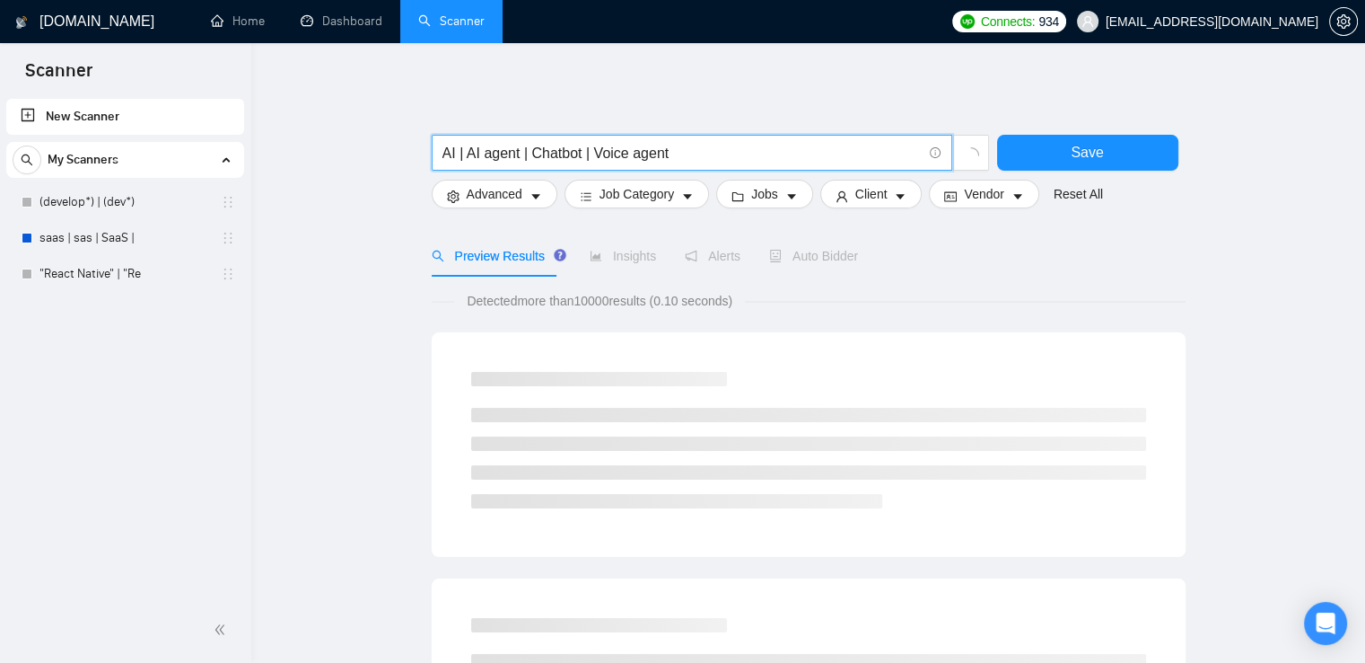
click at [750, 161] on input "AI | AI agent | Chatbot | Voice agent" at bounding box center [682, 153] width 479 height 22
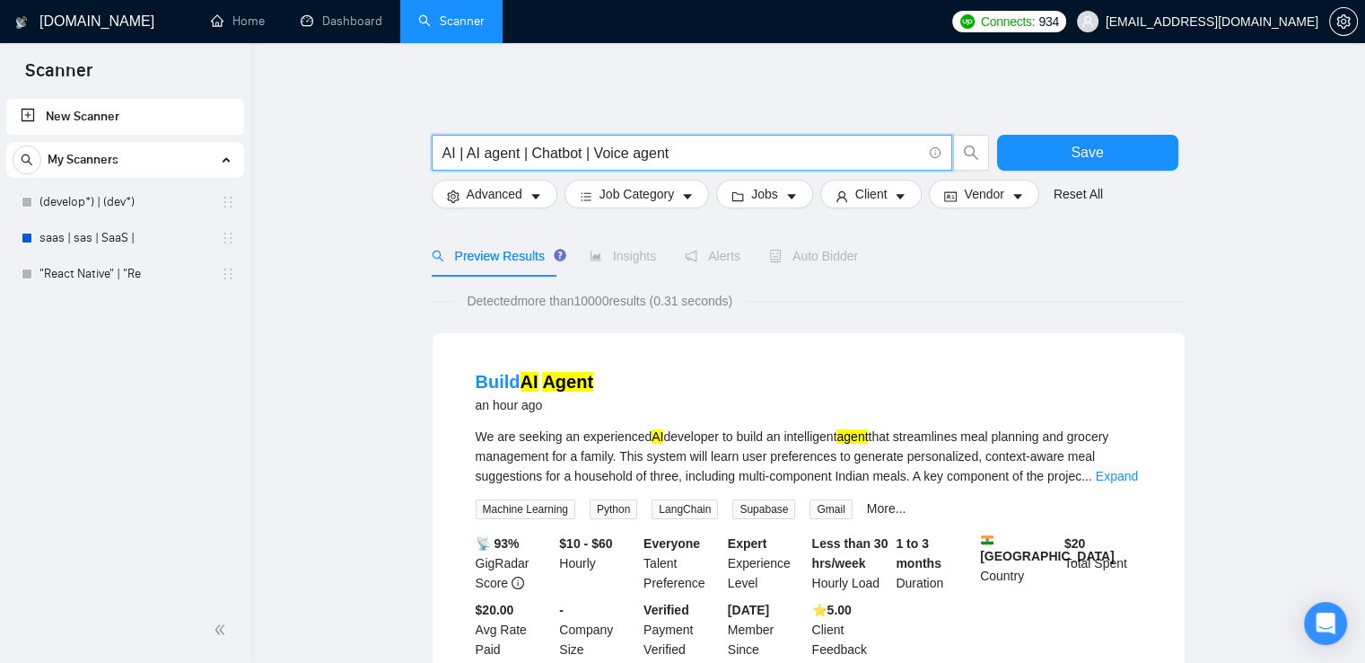
click at [528, 155] on input "AI | AI agent | Chatbot | Voice agent" at bounding box center [682, 153] width 479 height 22
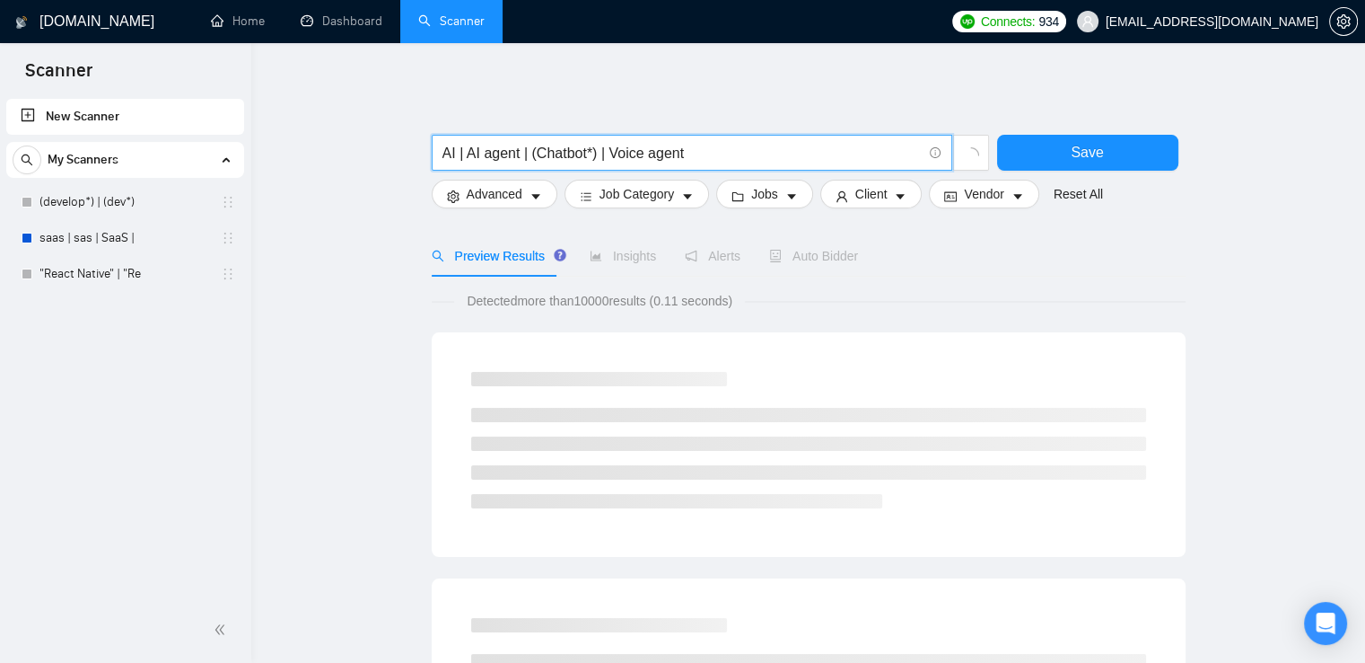
type input "AI | AI agent | (Chatbot*) | Voice agent"
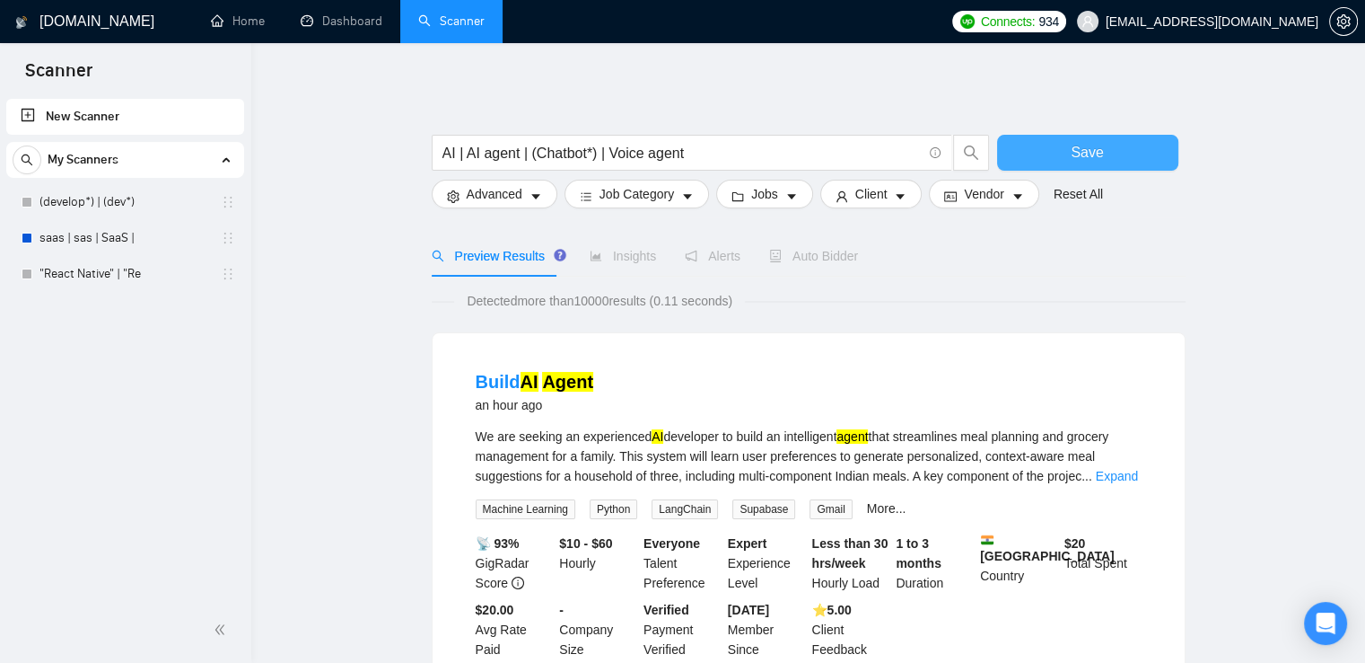
click at [1041, 145] on button "Save" at bounding box center [1087, 153] width 181 height 36
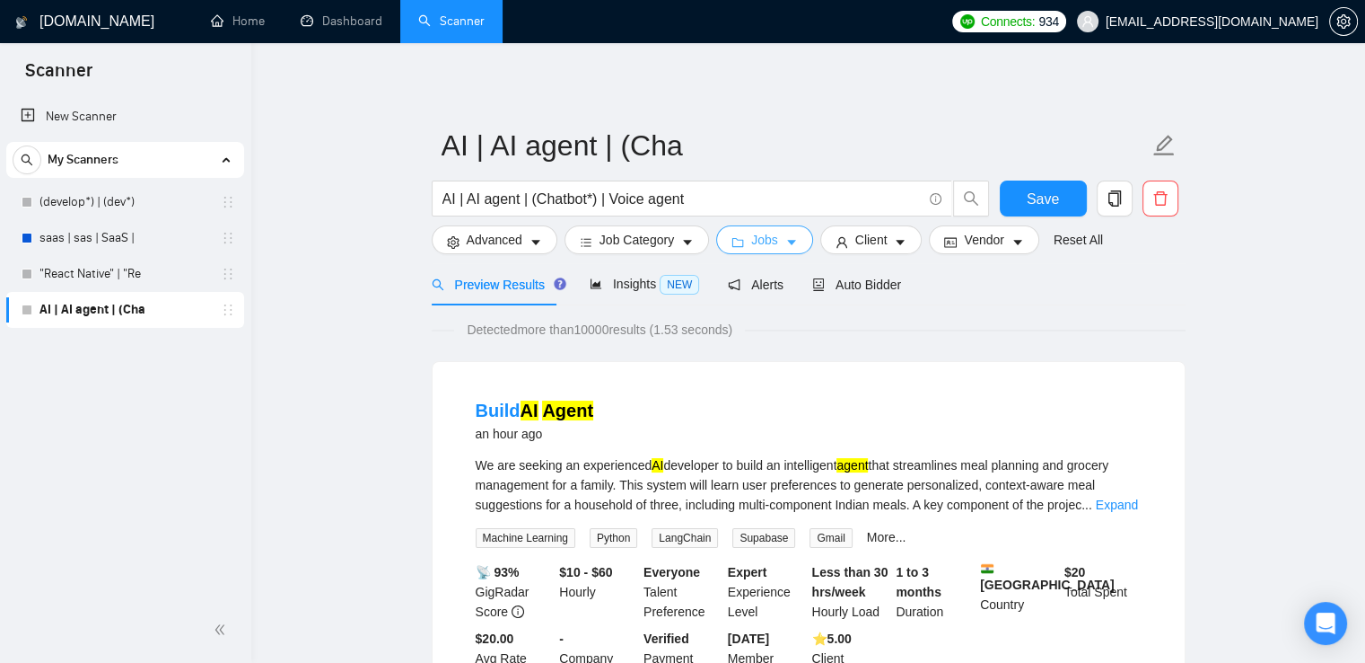
click at [755, 236] on span "Jobs" at bounding box center [764, 240] width 27 height 20
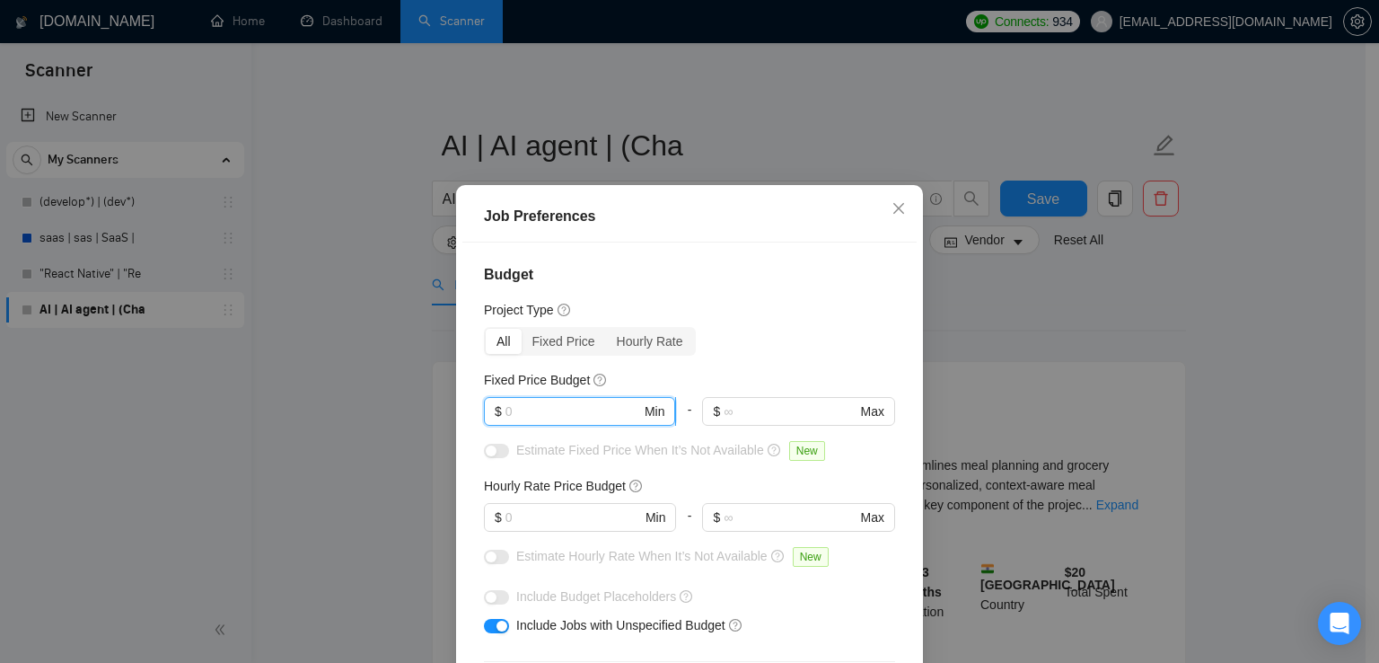
click at [540, 411] on input "text" at bounding box center [573, 411] width 136 height 20
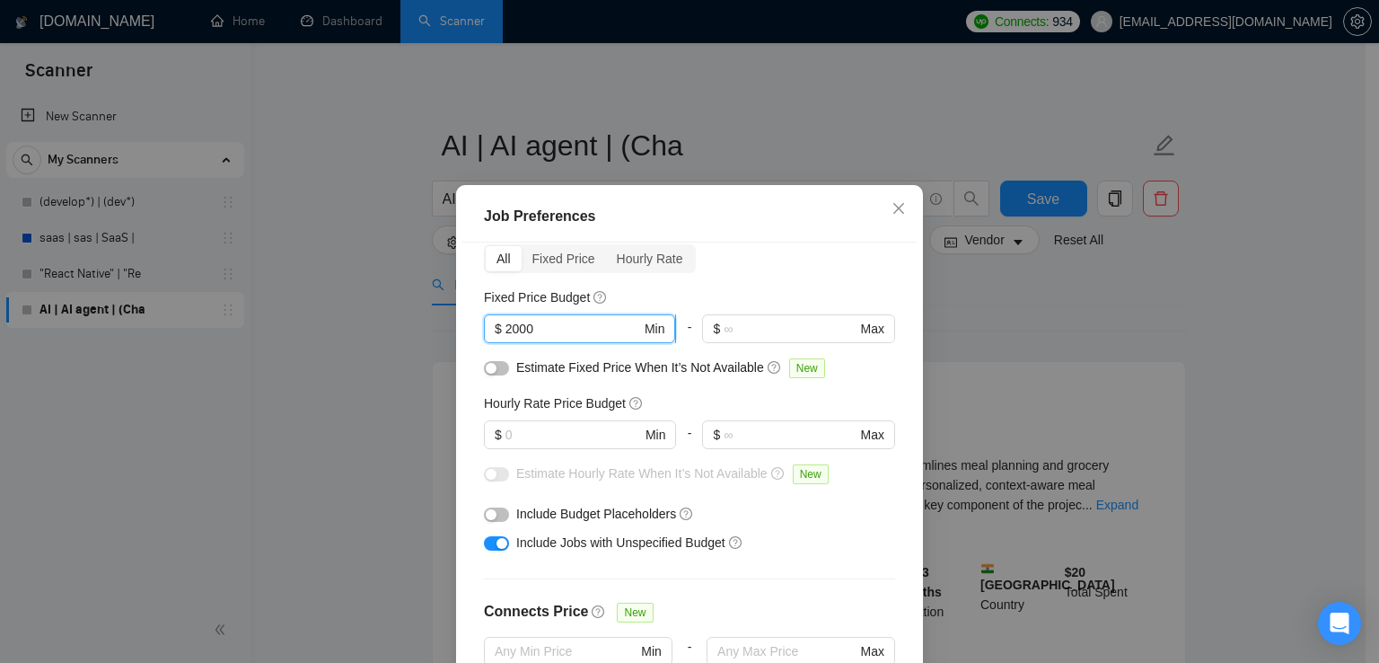
scroll to position [88, 0]
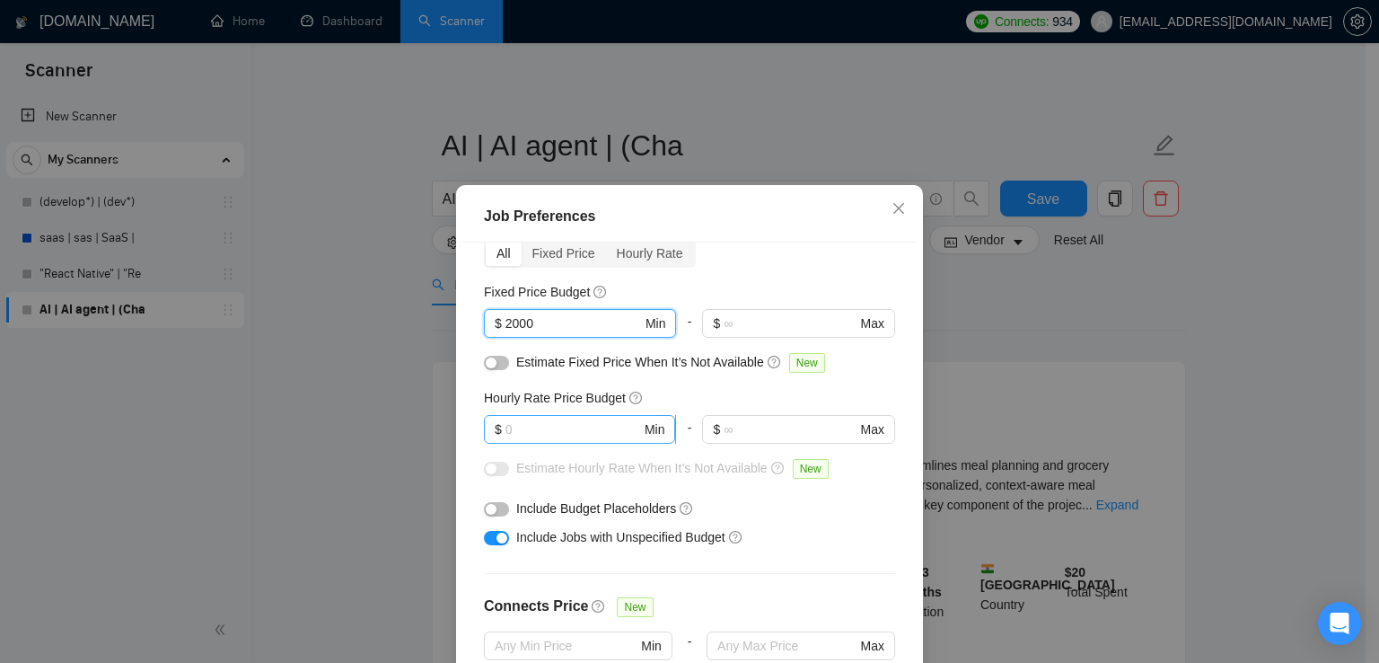
type input "2000"
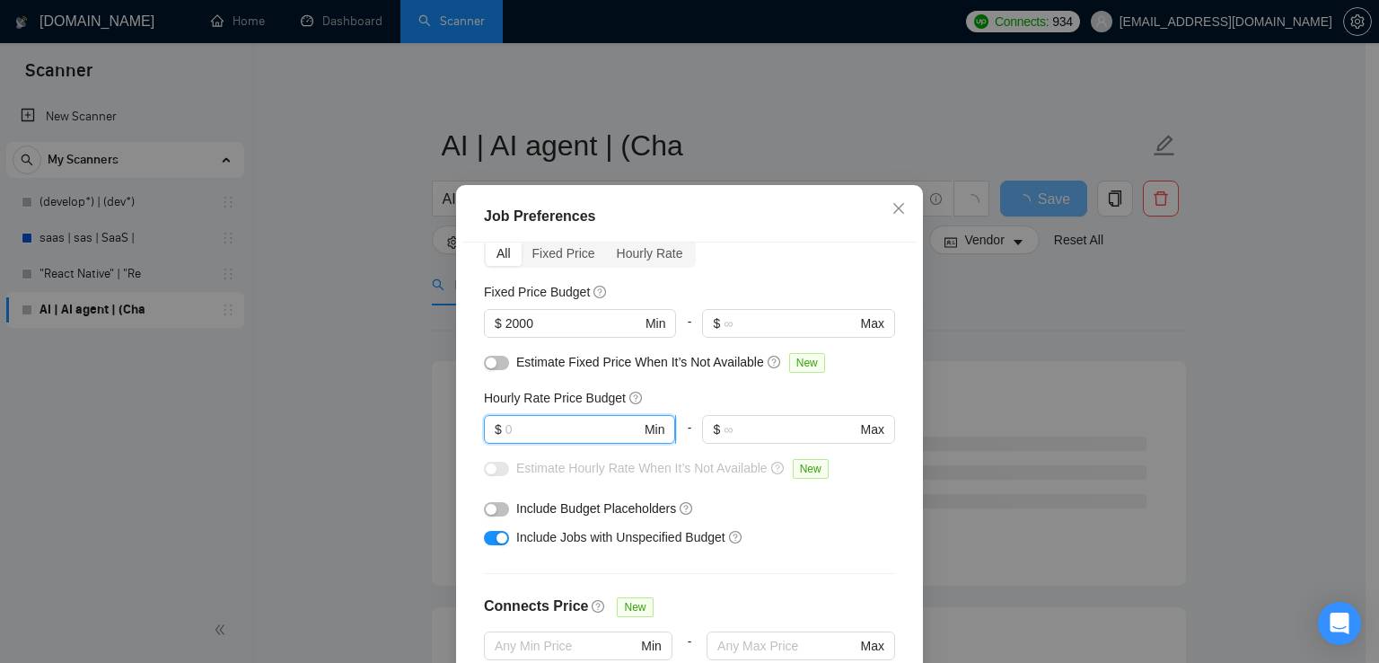
click at [536, 426] on input "text" at bounding box center [573, 429] width 136 height 20
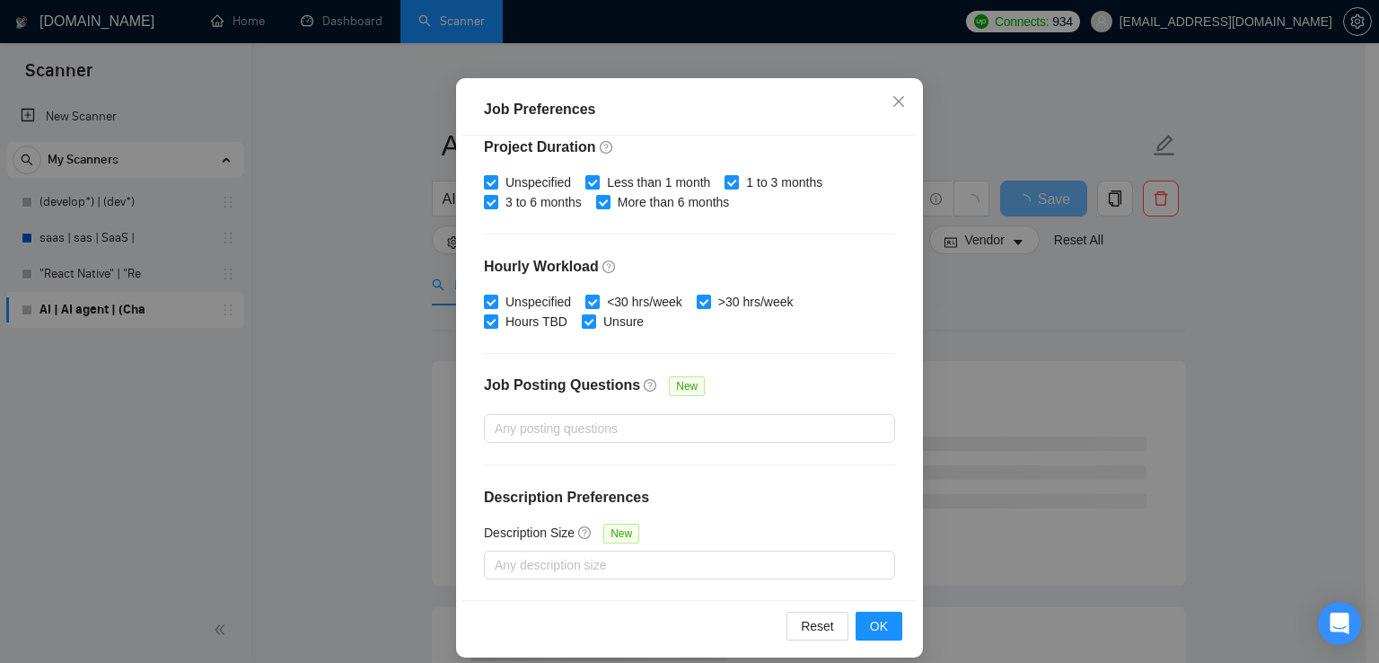
scroll to position [122, 0]
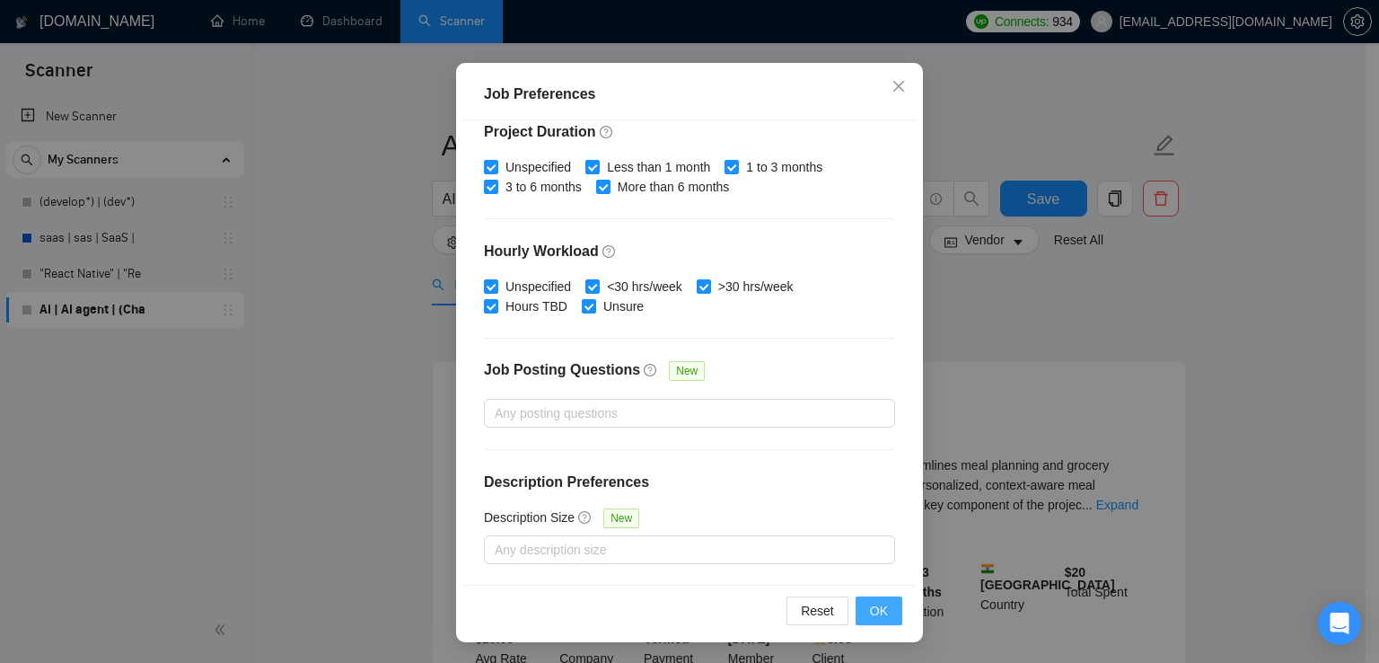
type input "25"
click at [878, 606] on span "OK" at bounding box center [879, 611] width 18 height 20
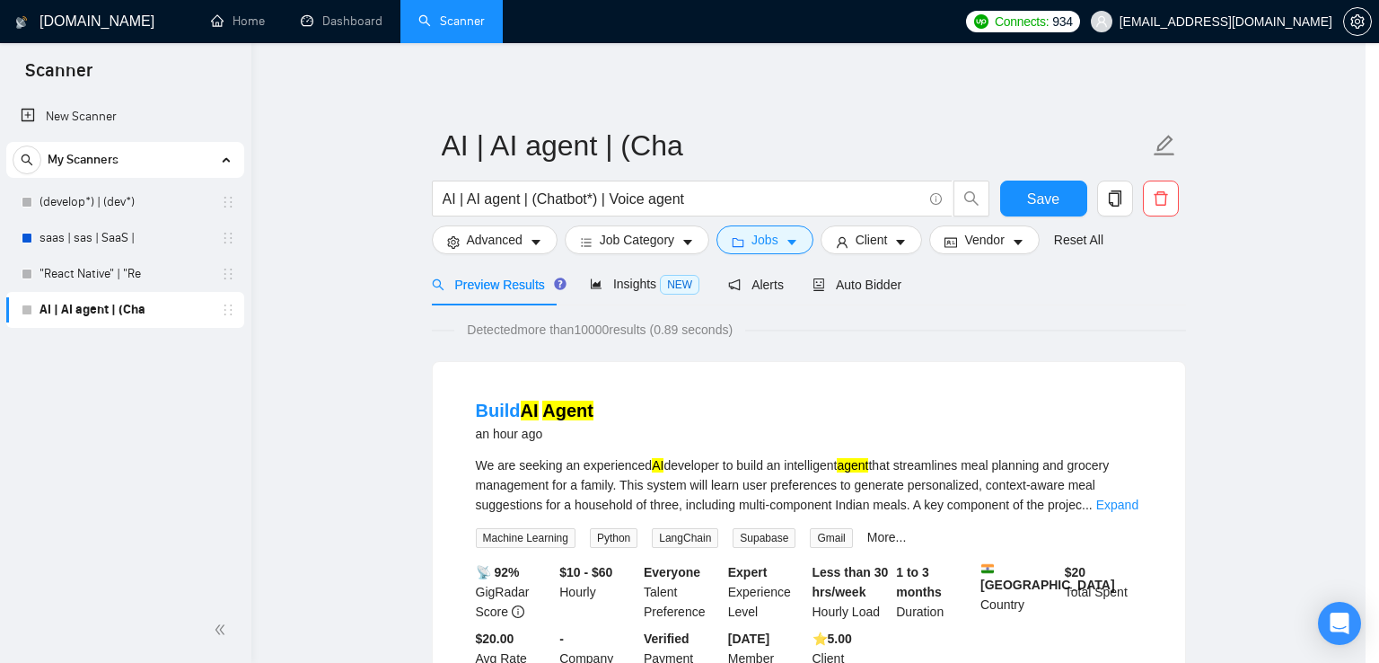
scroll to position [45, 0]
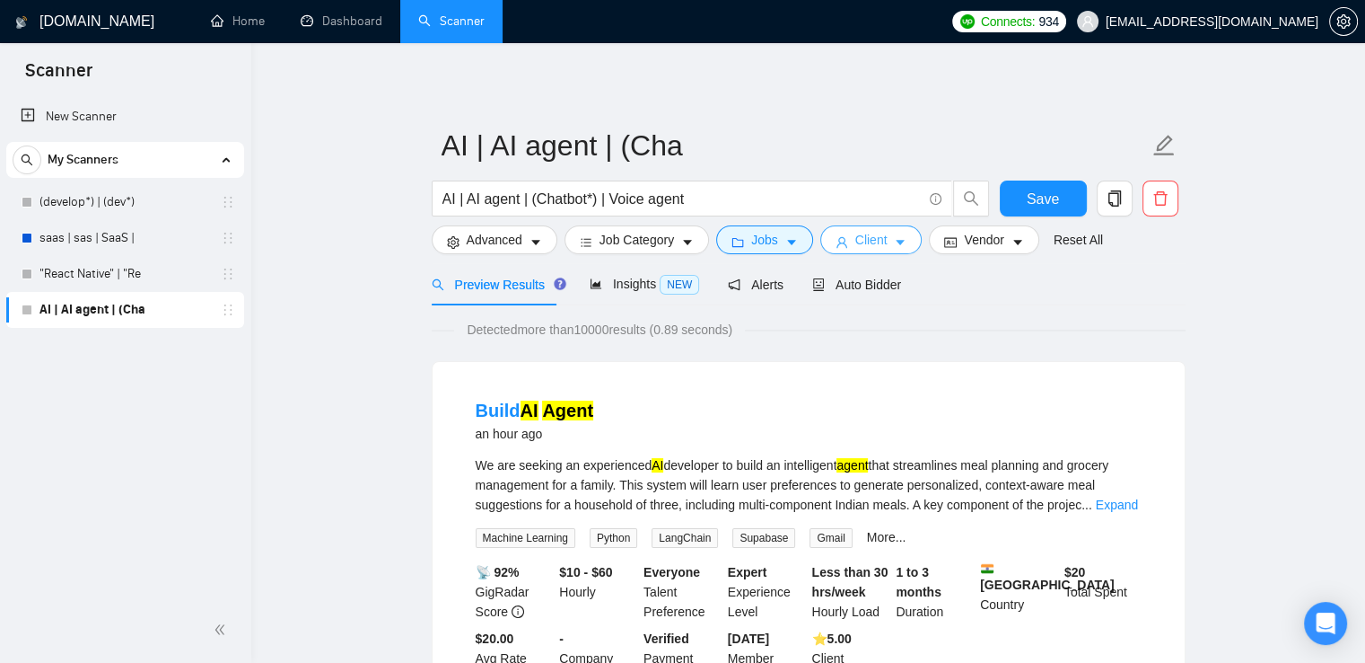
click at [856, 233] on span "Client" at bounding box center [872, 240] width 32 height 20
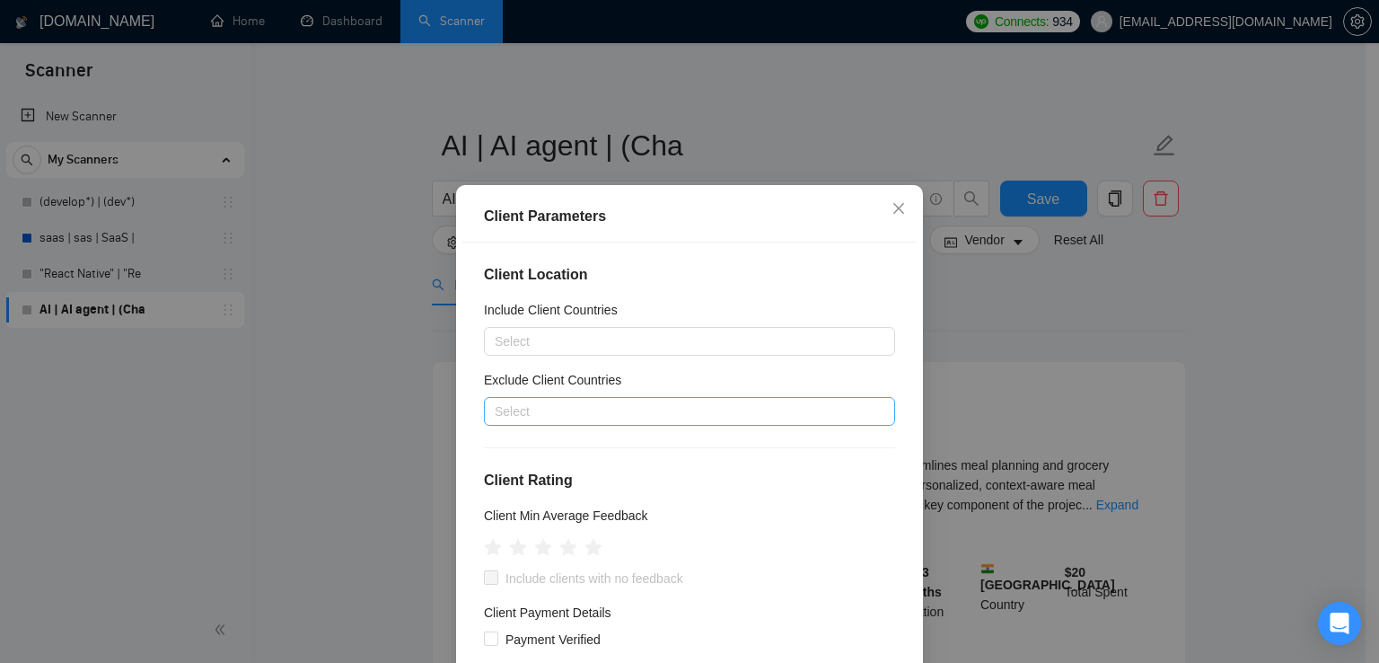
click at [705, 424] on div "Select" at bounding box center [689, 411] width 411 height 29
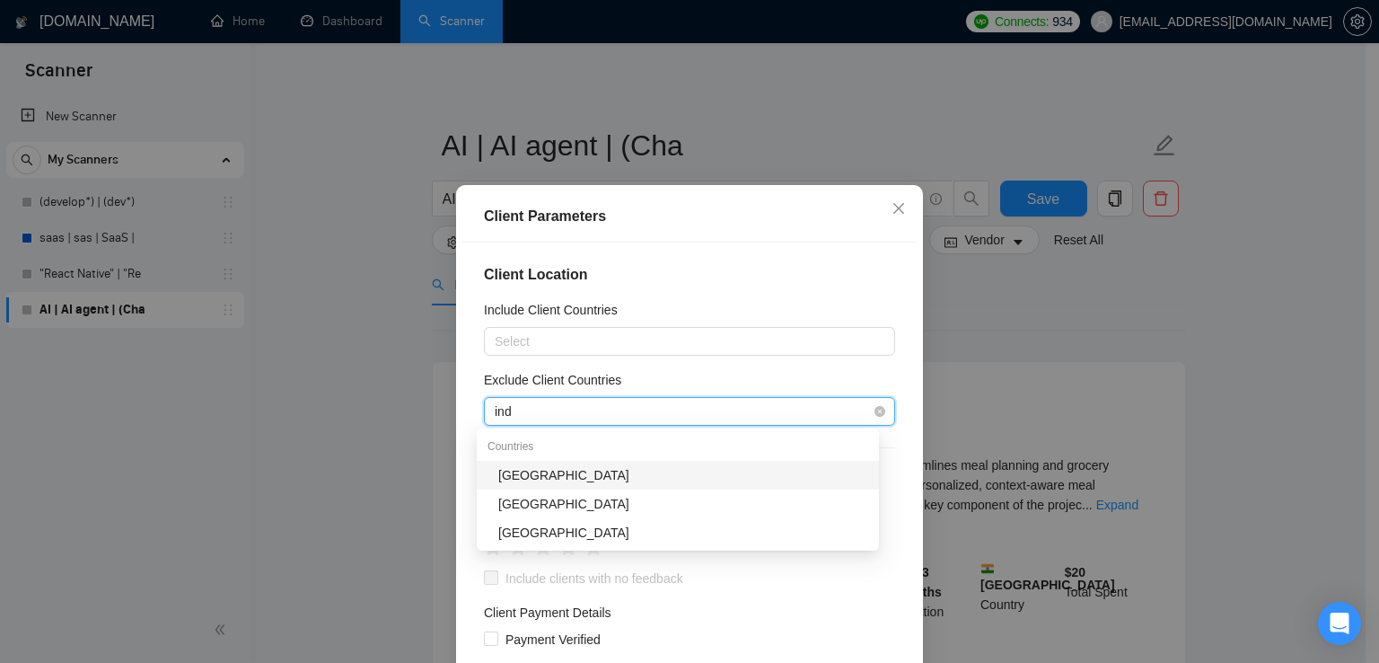
type input "indi"
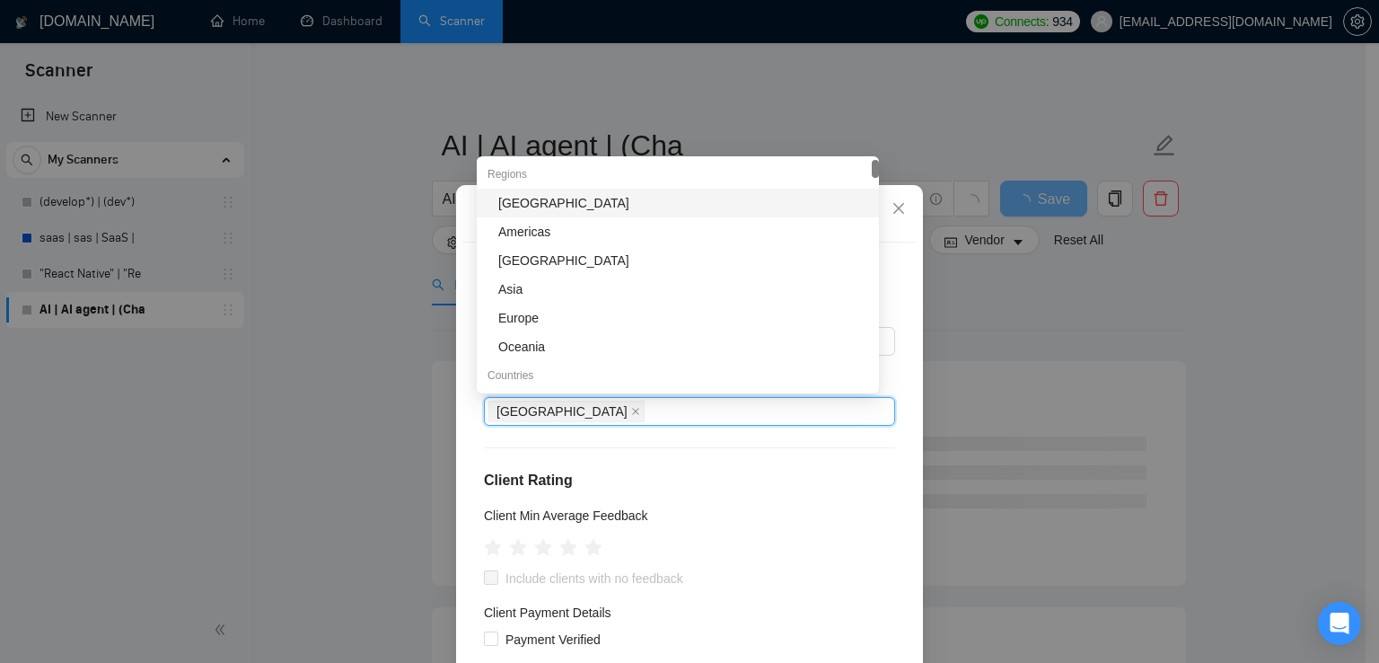
click at [559, 202] on div "[GEOGRAPHIC_DATA]" at bounding box center [683, 203] width 370 height 20
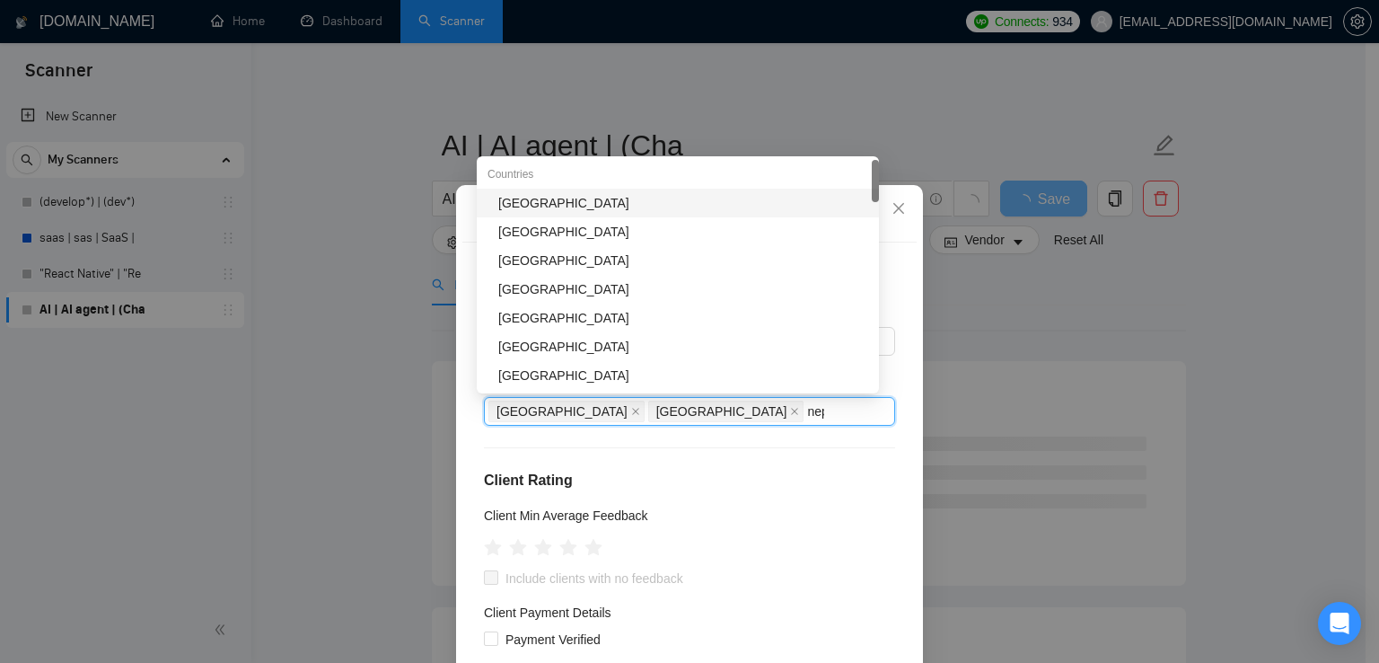
type input "nepa"
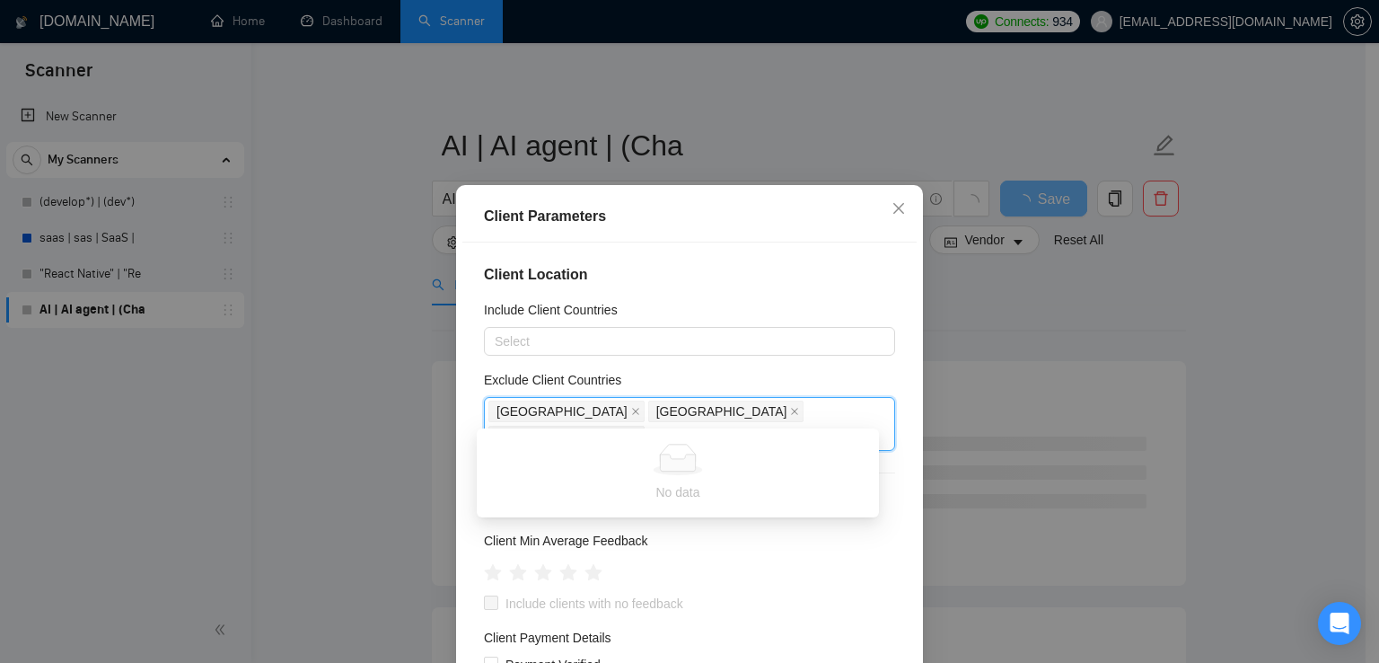
type input "bang"
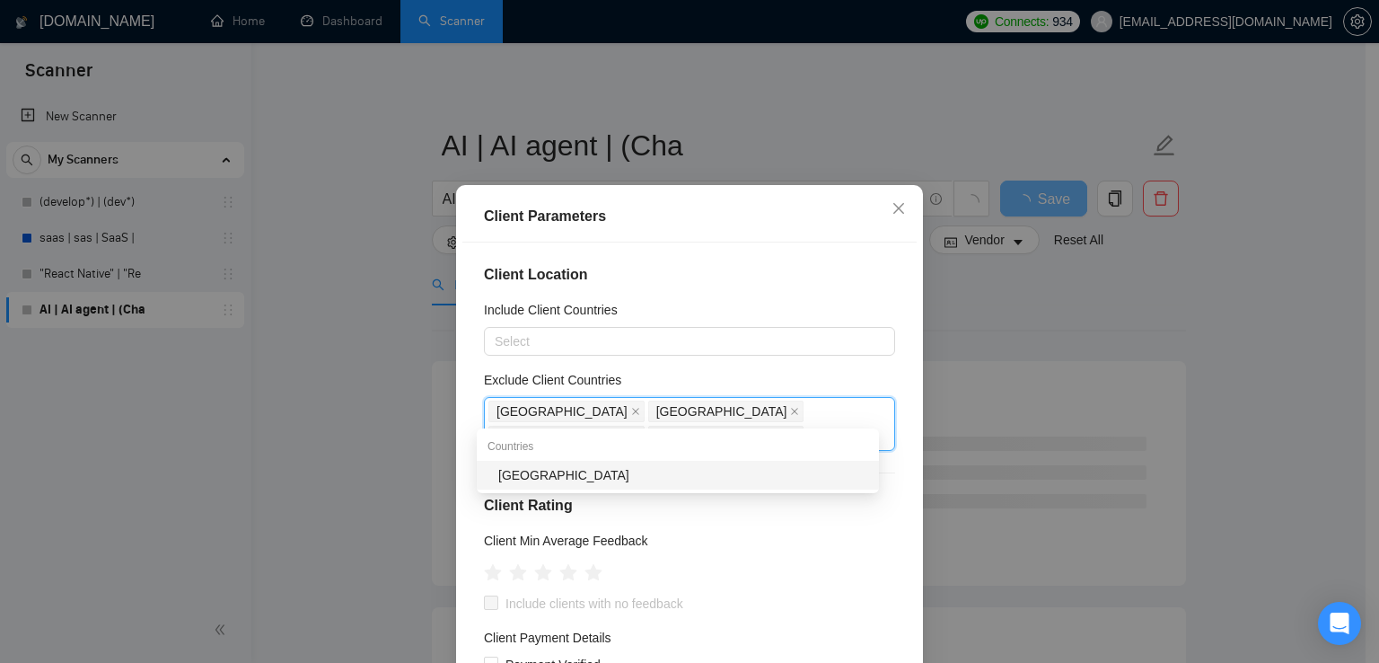
type input "saudi"
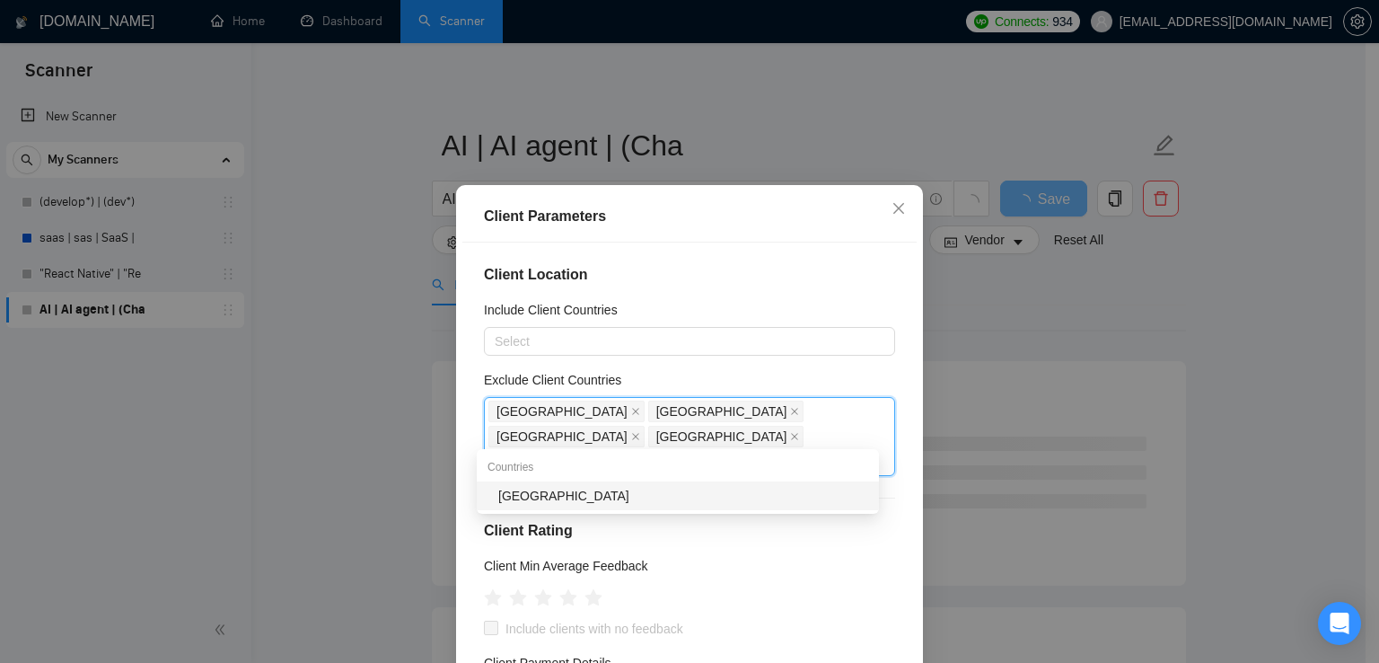
type input "qata"
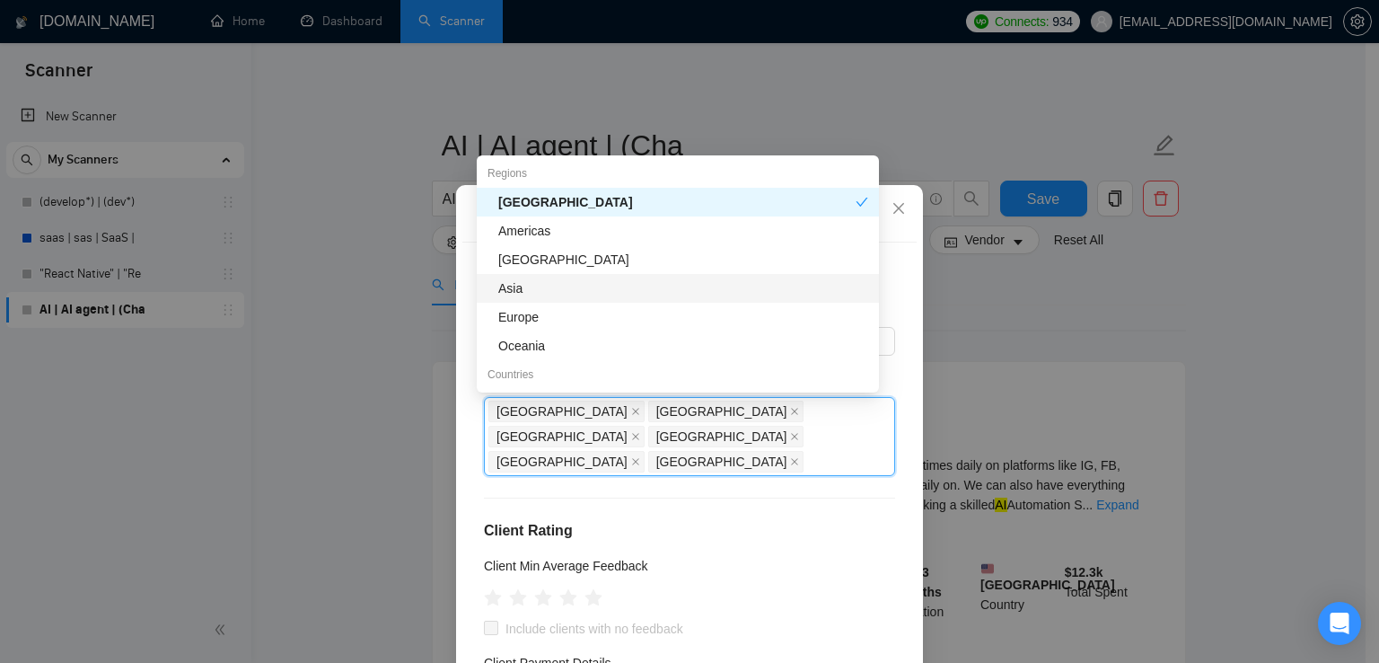
click at [513, 298] on div "Asia" at bounding box center [678, 288] width 402 height 29
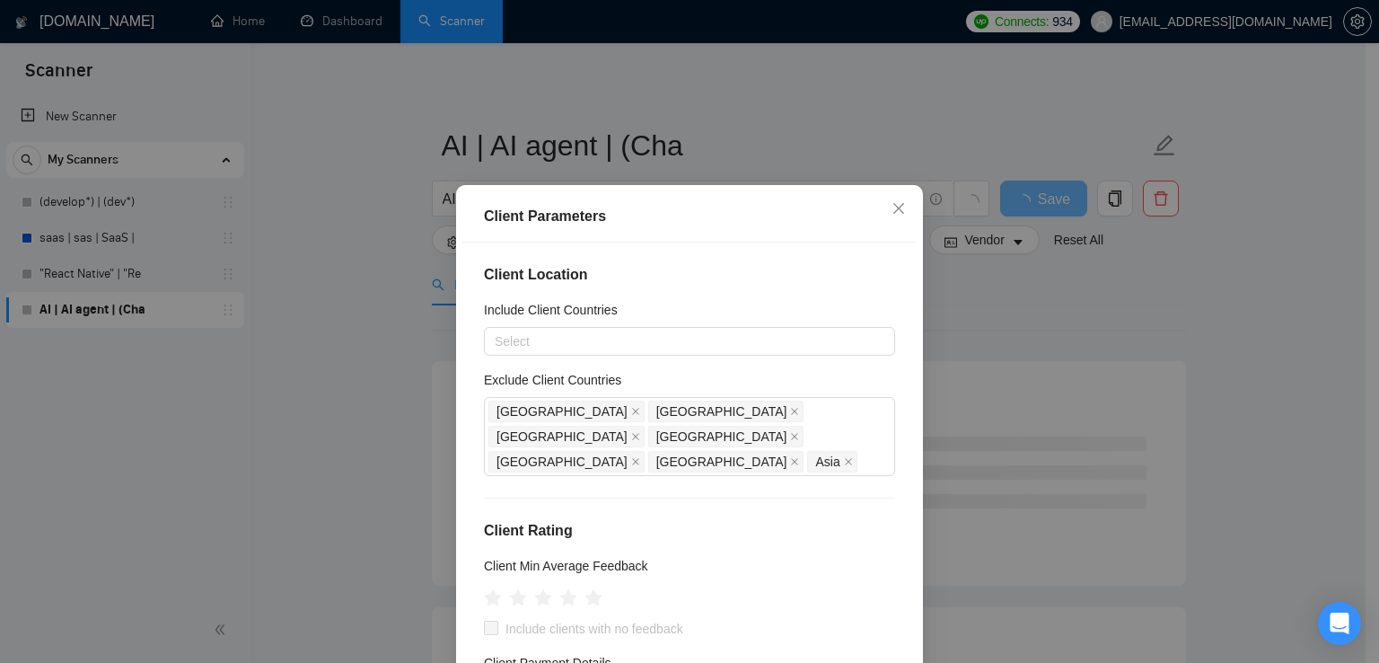
click at [664, 526] on div "Client Location Include Client Countries Select Exclude Client Countries [GEOGR…" at bounding box center [689, 474] width 454 height 464
click at [566, 588] on icon "star" at bounding box center [568, 597] width 19 height 18
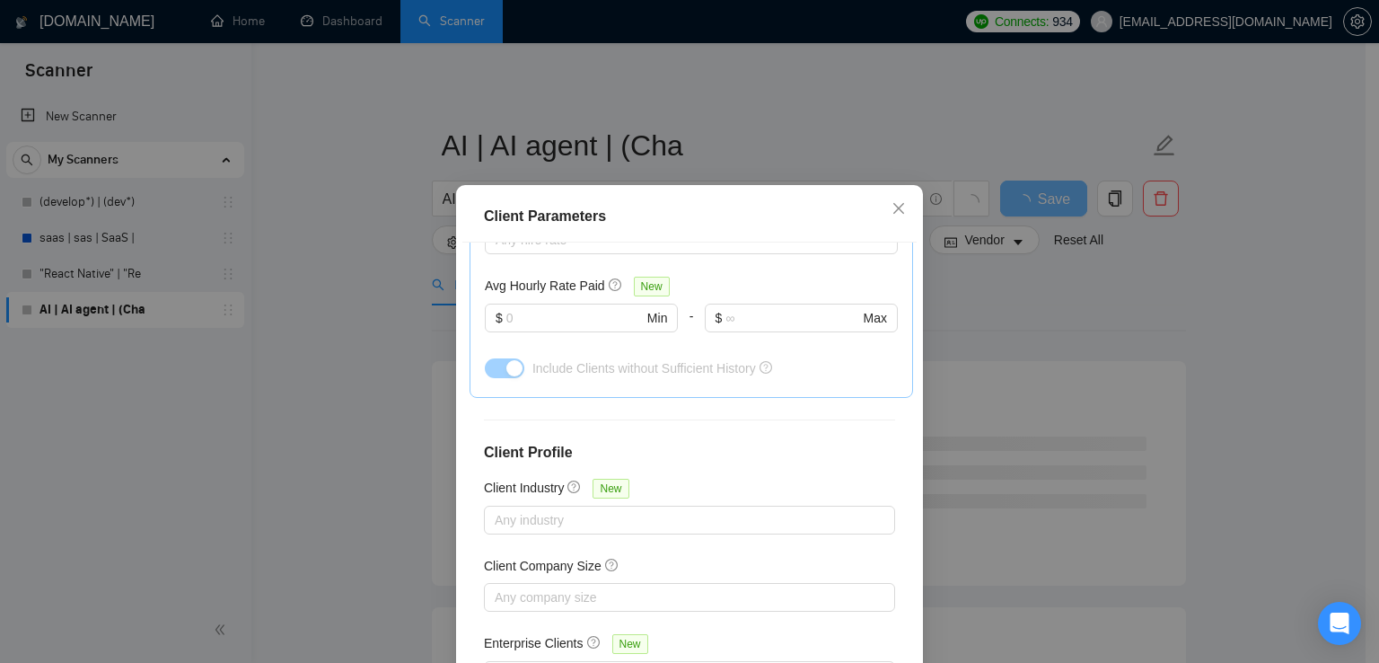
scroll to position [122, 0]
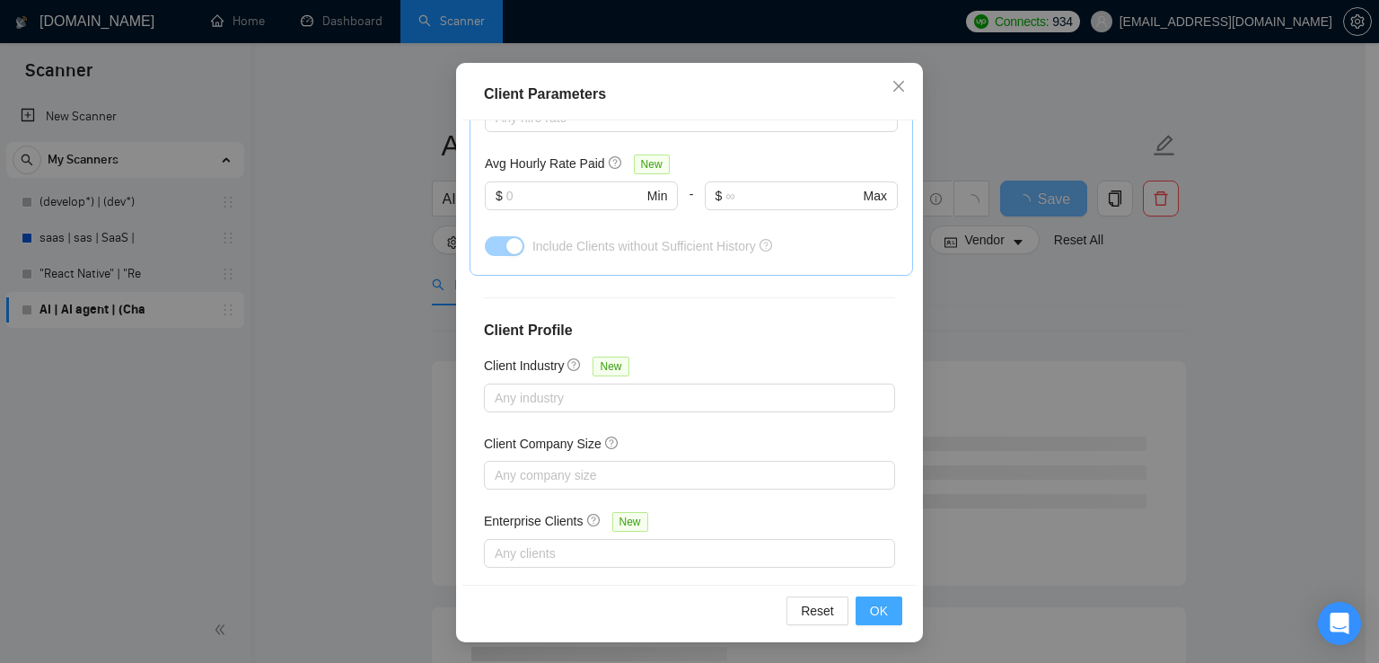
click at [872, 604] on span "OK" at bounding box center [879, 611] width 18 height 20
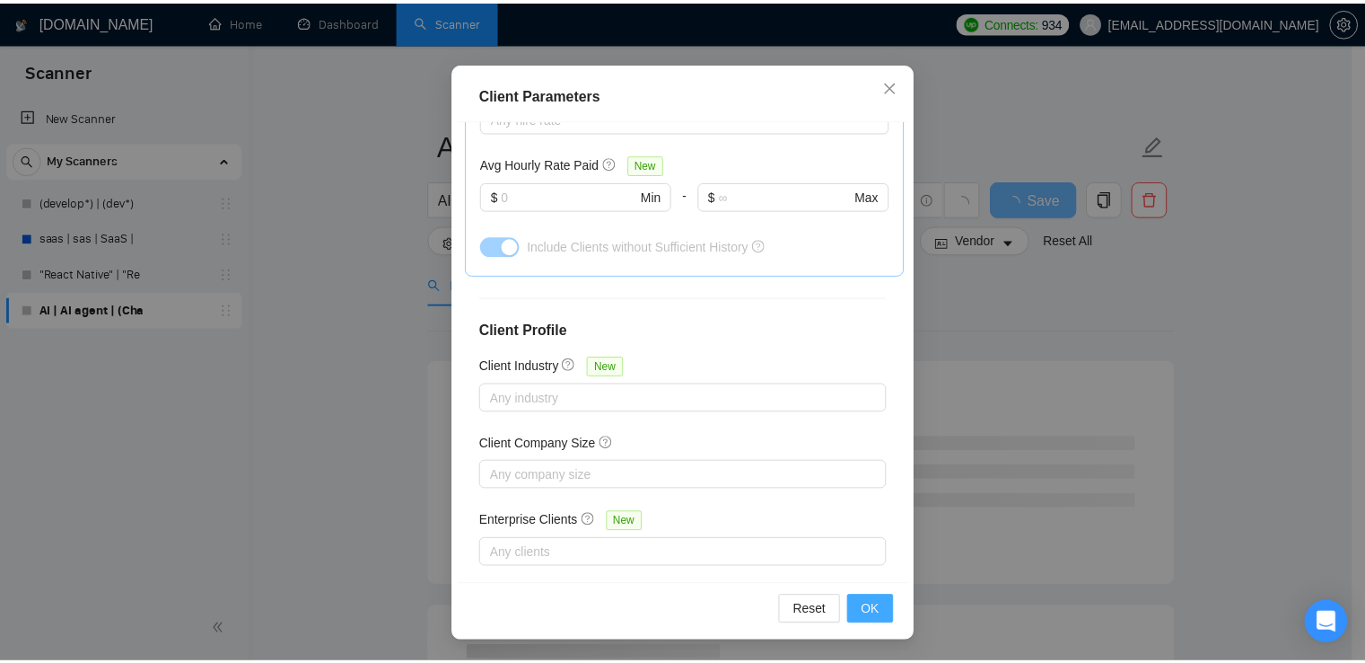
scroll to position [45, 0]
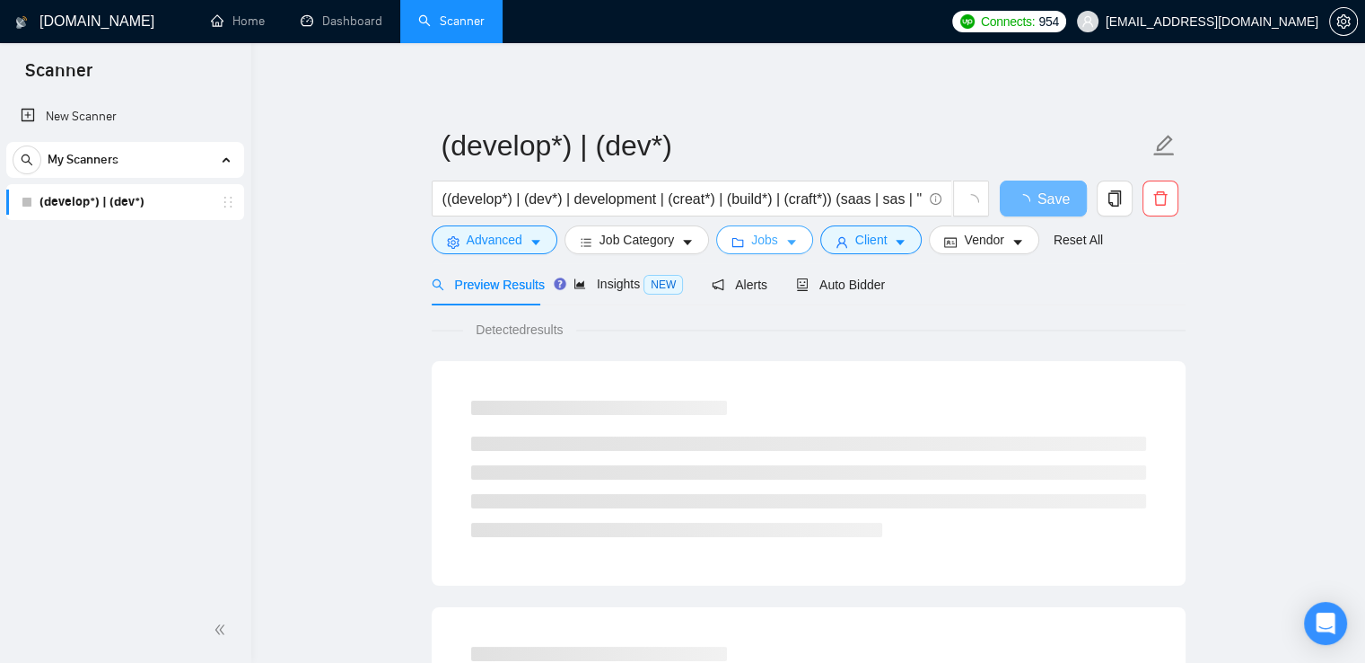
click at [776, 250] on button "Jobs" at bounding box center [764, 239] width 97 height 29
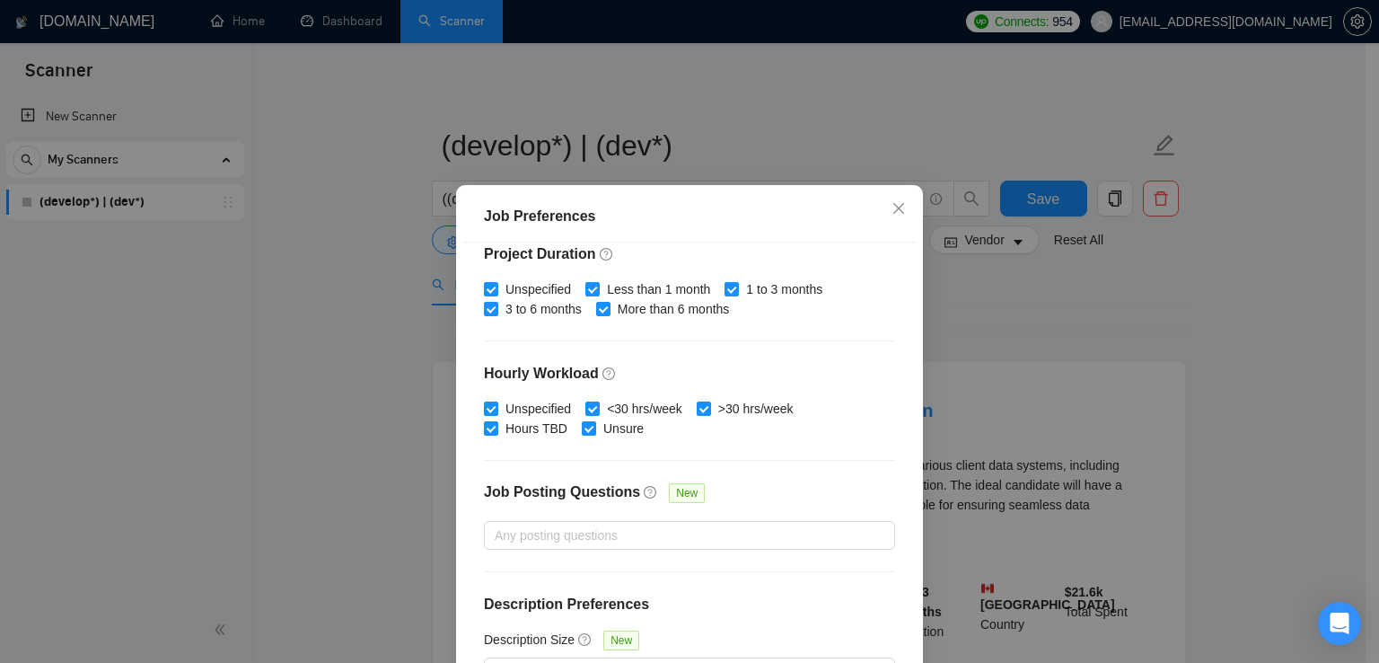
scroll to position [122, 0]
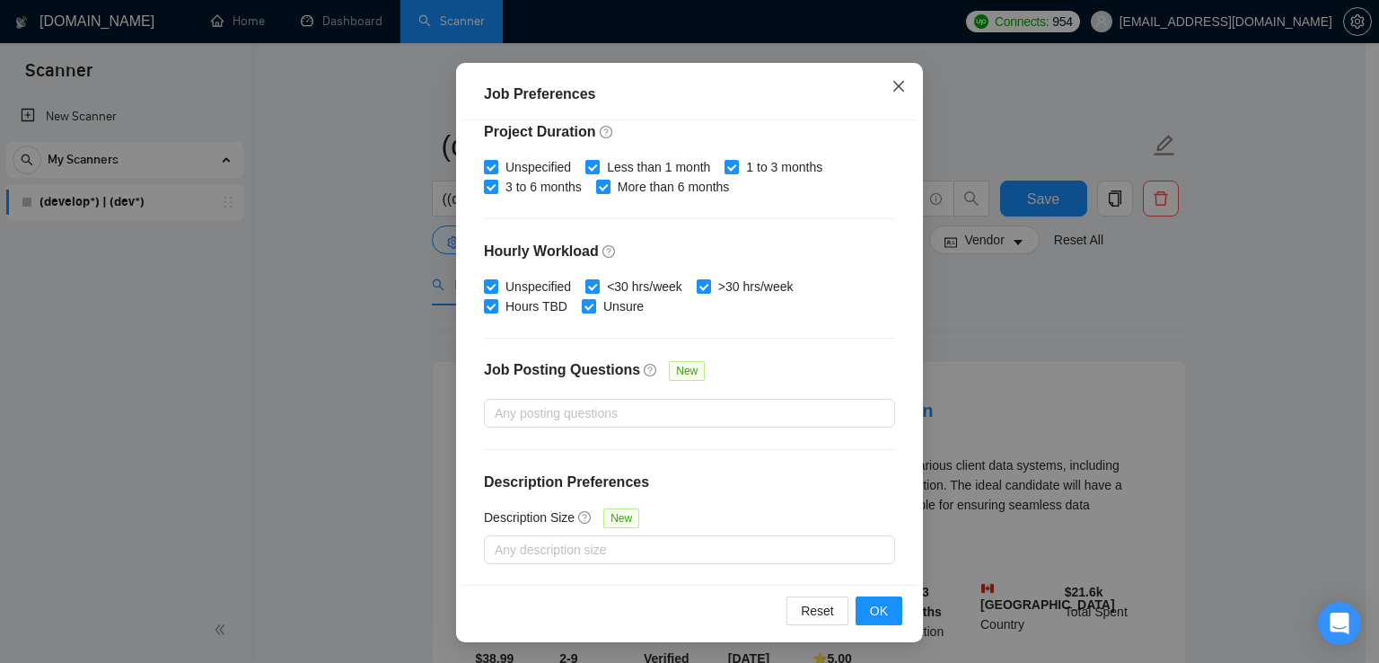
click at [891, 80] on icon "close" at bounding box center [898, 86] width 14 height 14
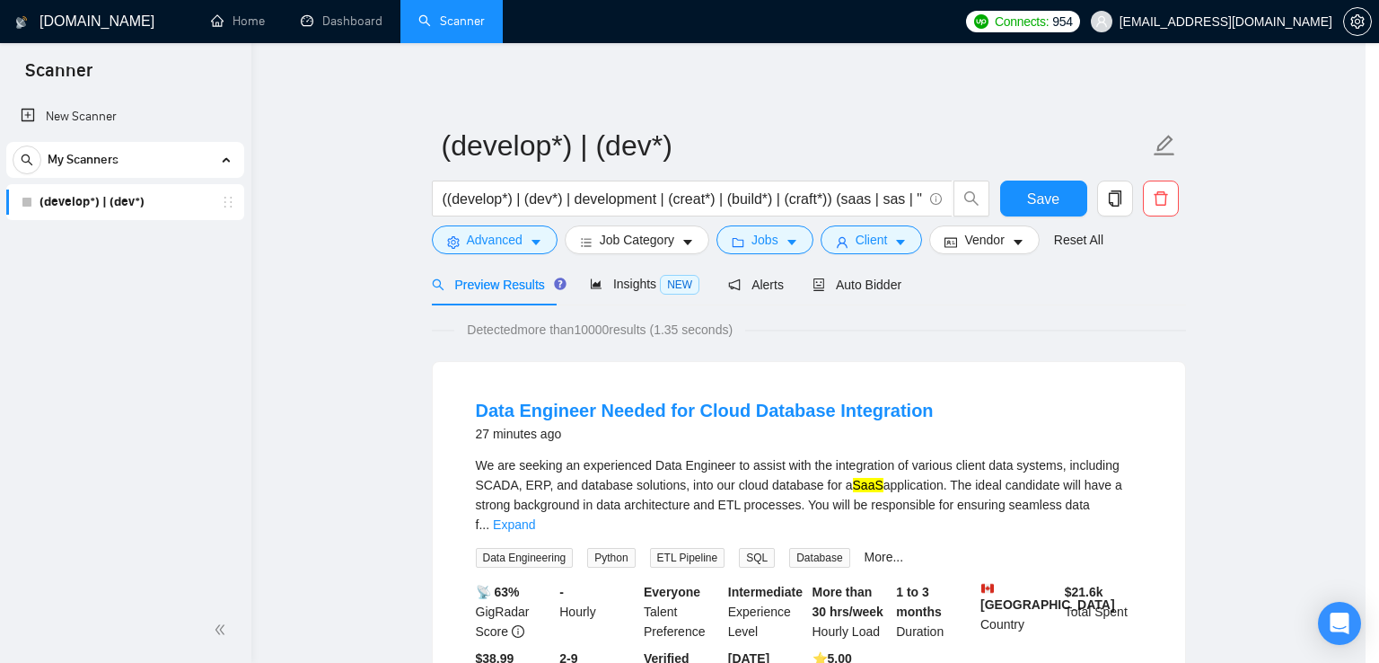
scroll to position [45, 0]
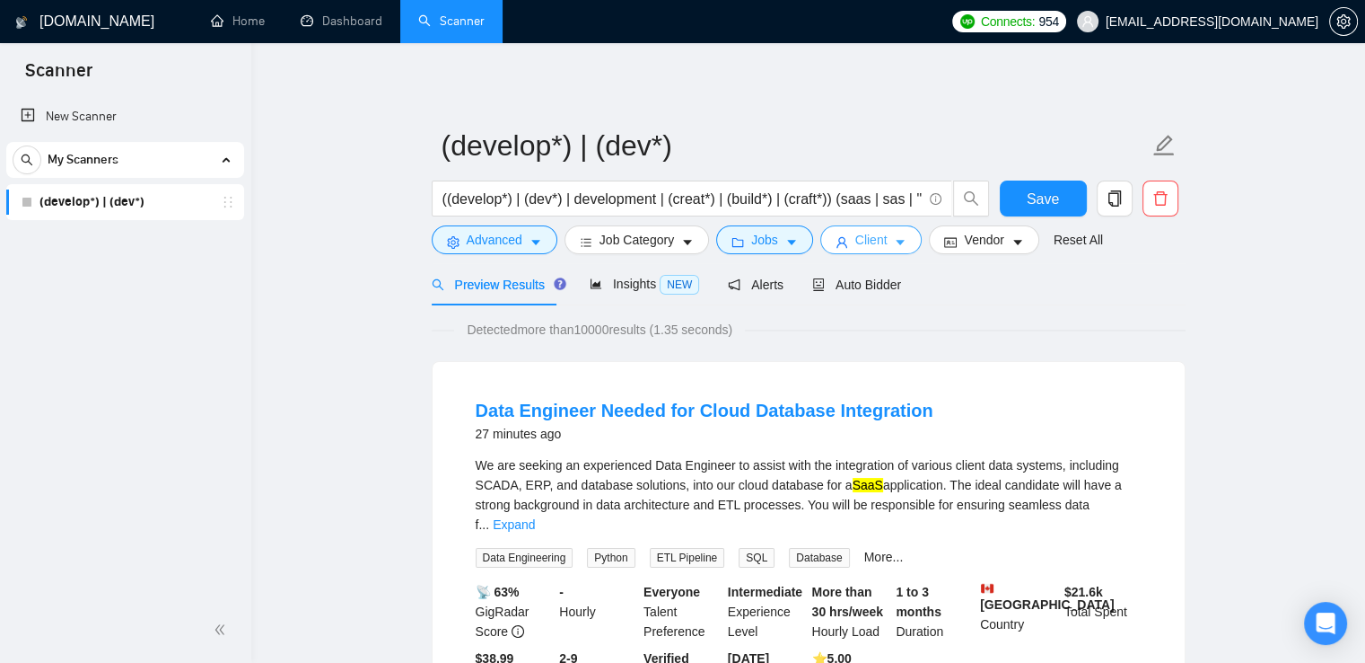
click at [860, 240] on span "Client" at bounding box center [872, 240] width 32 height 20
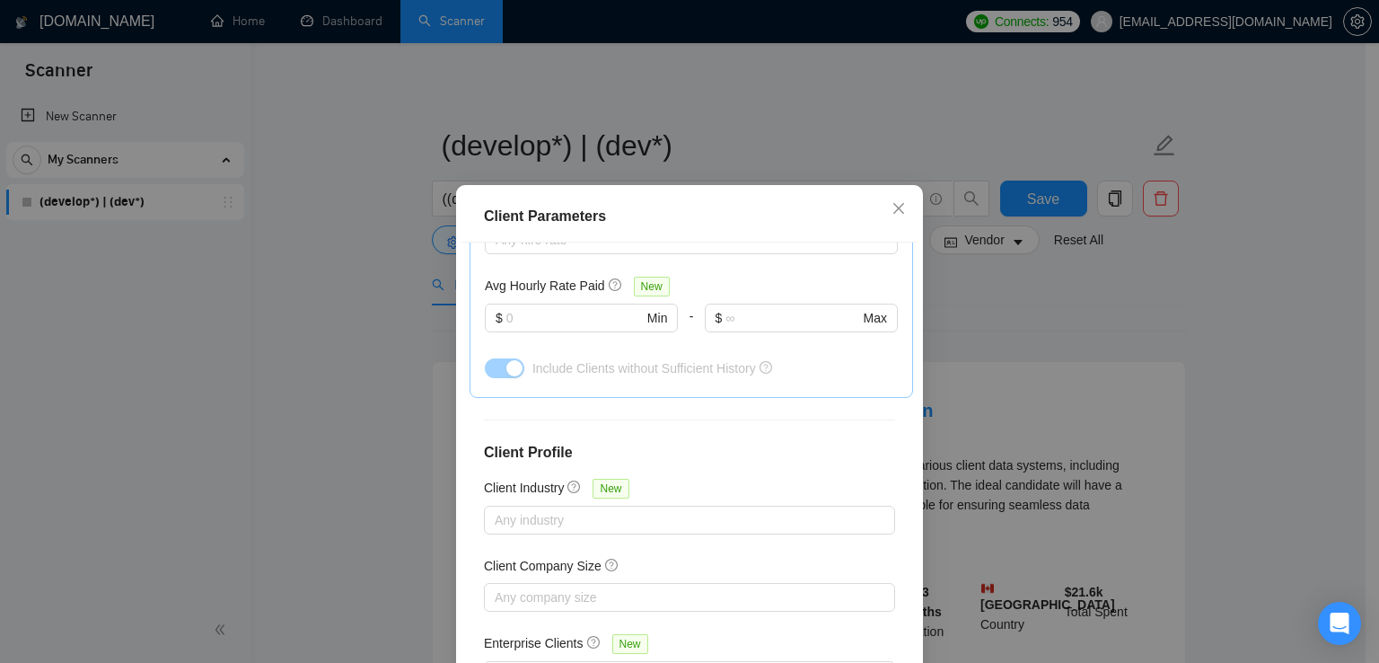
scroll to position [122, 0]
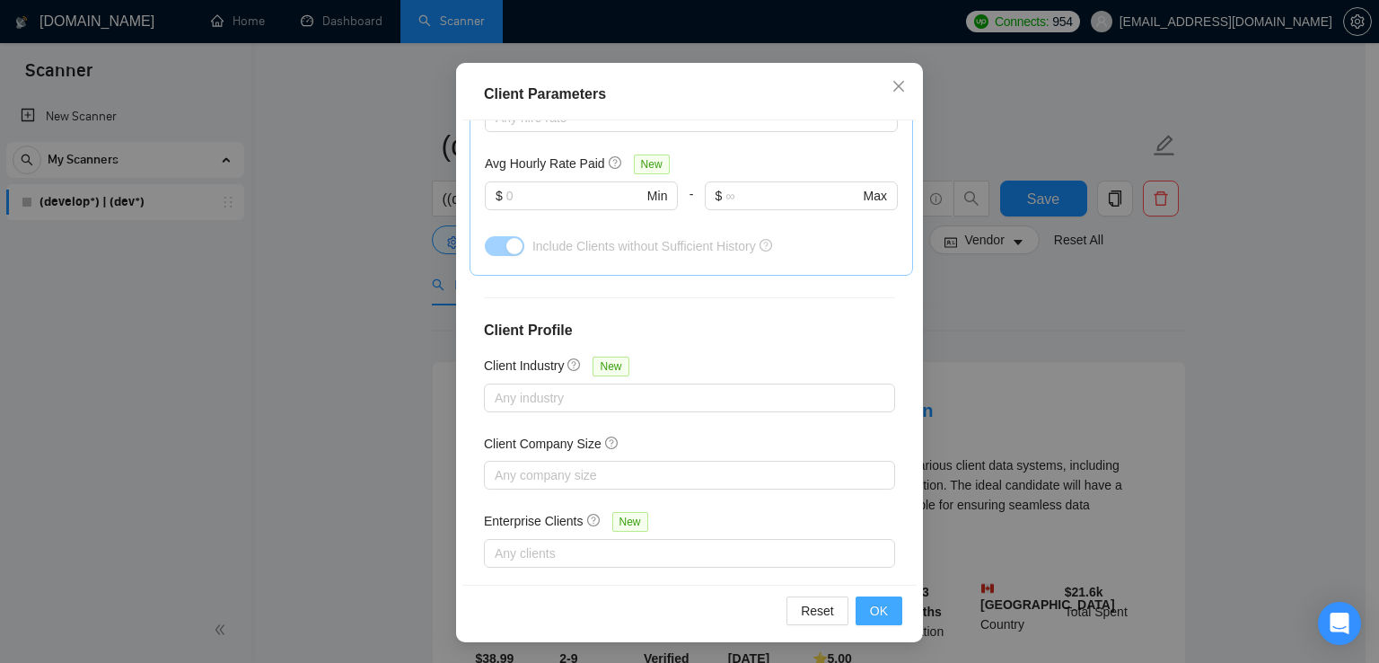
click at [863, 609] on button "OK" at bounding box center [879, 610] width 47 height 29
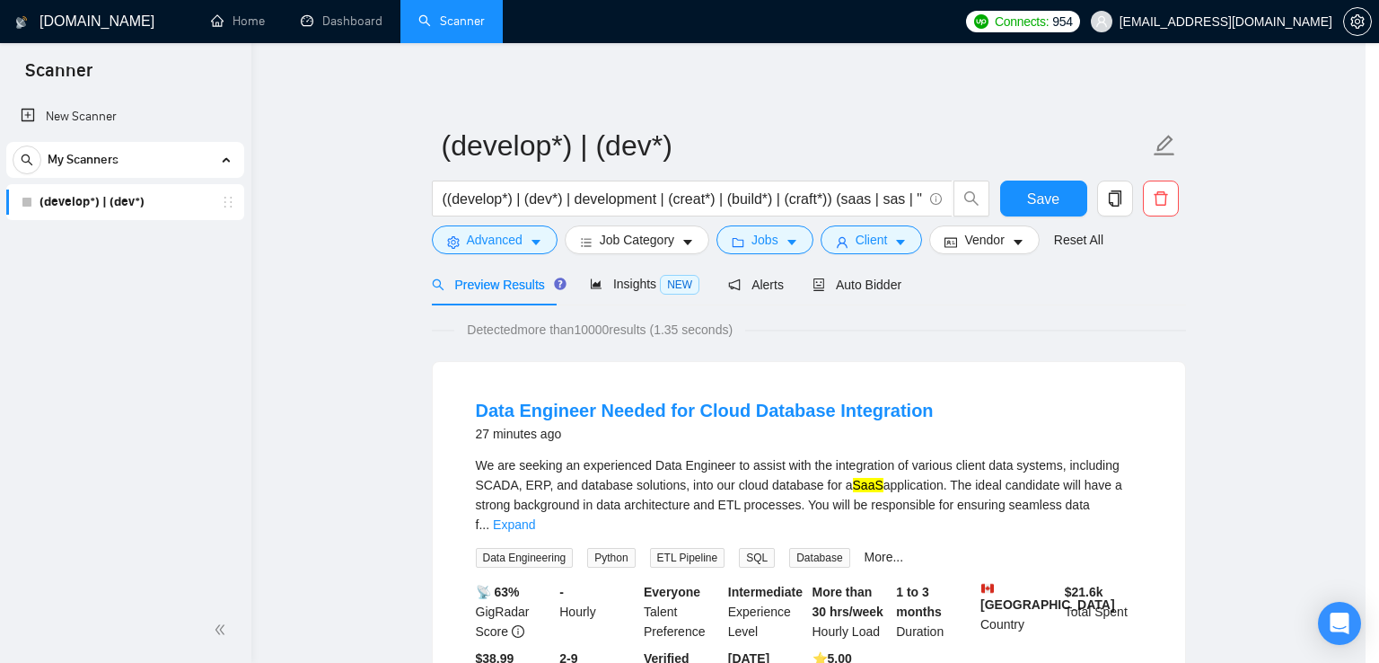
scroll to position [45, 0]
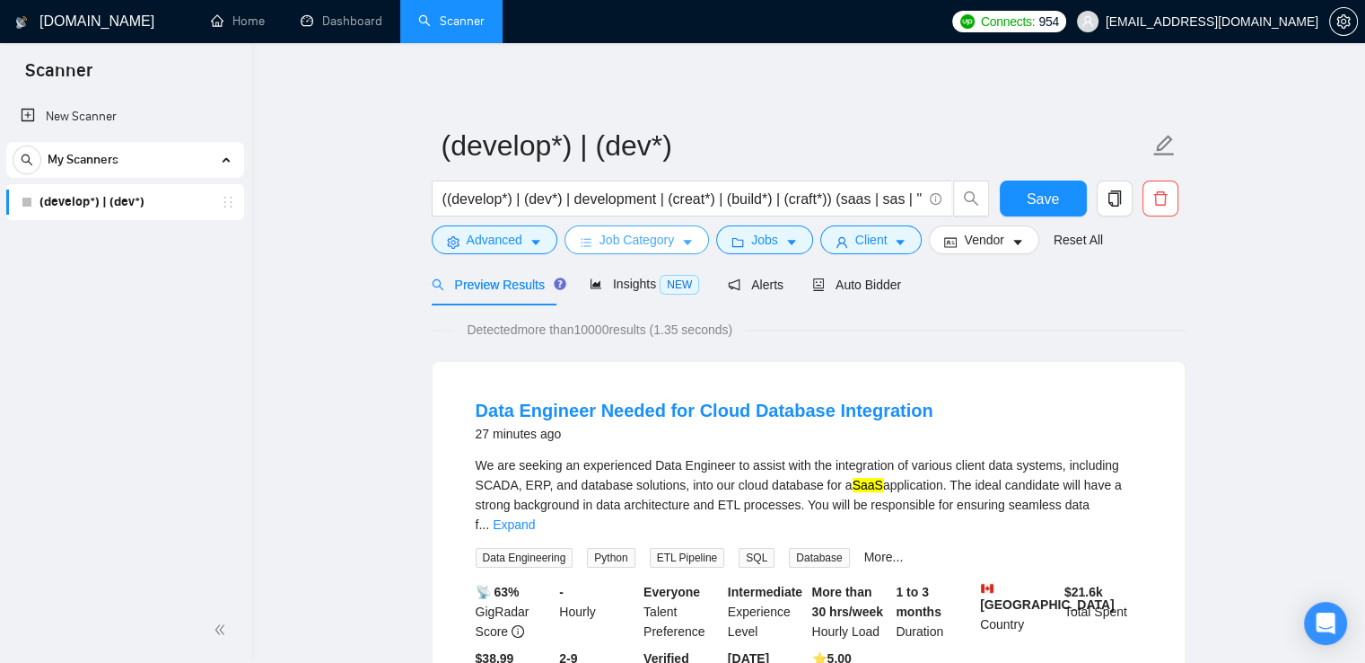
click at [648, 245] on span "Job Category" at bounding box center [637, 240] width 75 height 20
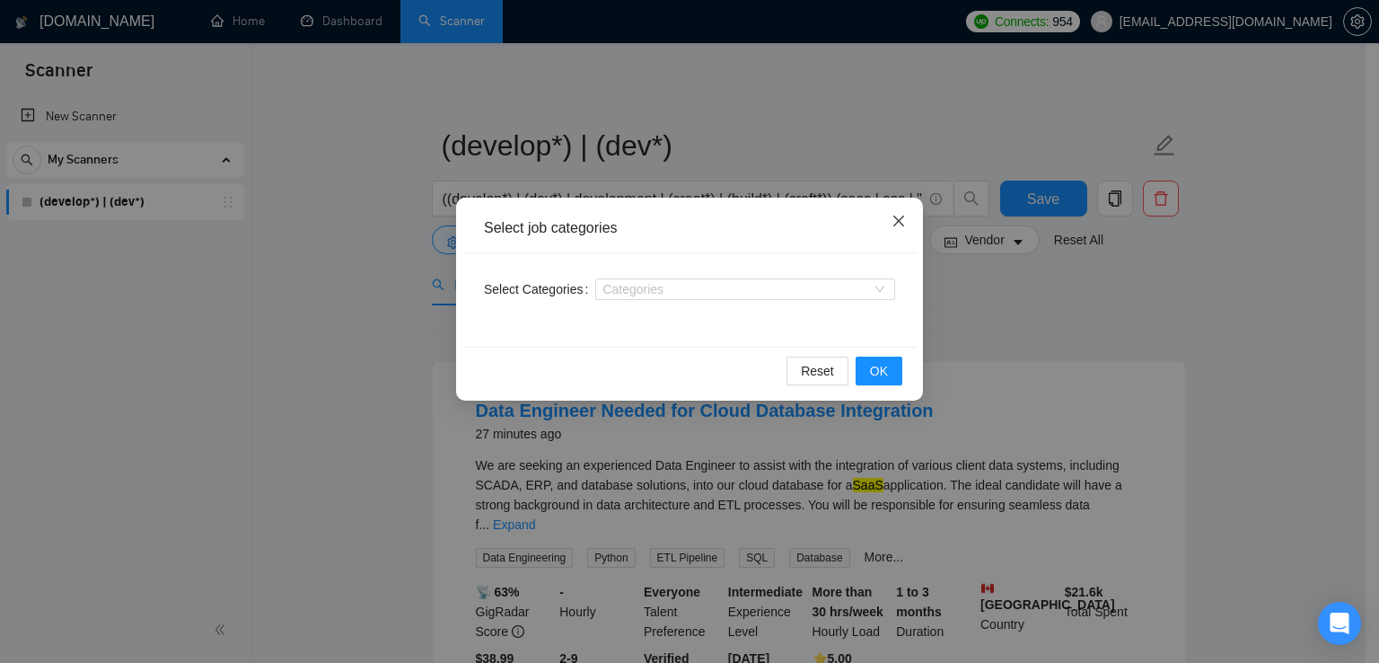
click at [891, 223] on icon "close" at bounding box center [898, 221] width 14 height 14
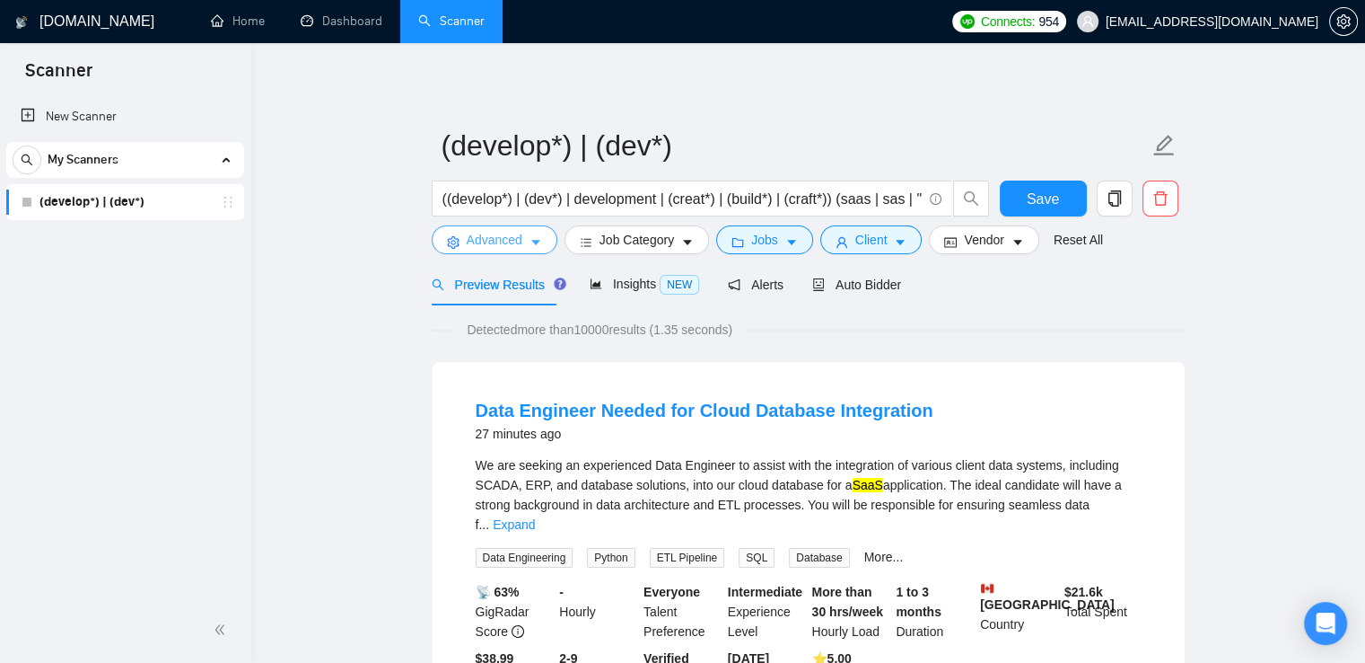
click at [499, 237] on span "Advanced" at bounding box center [495, 240] width 56 height 20
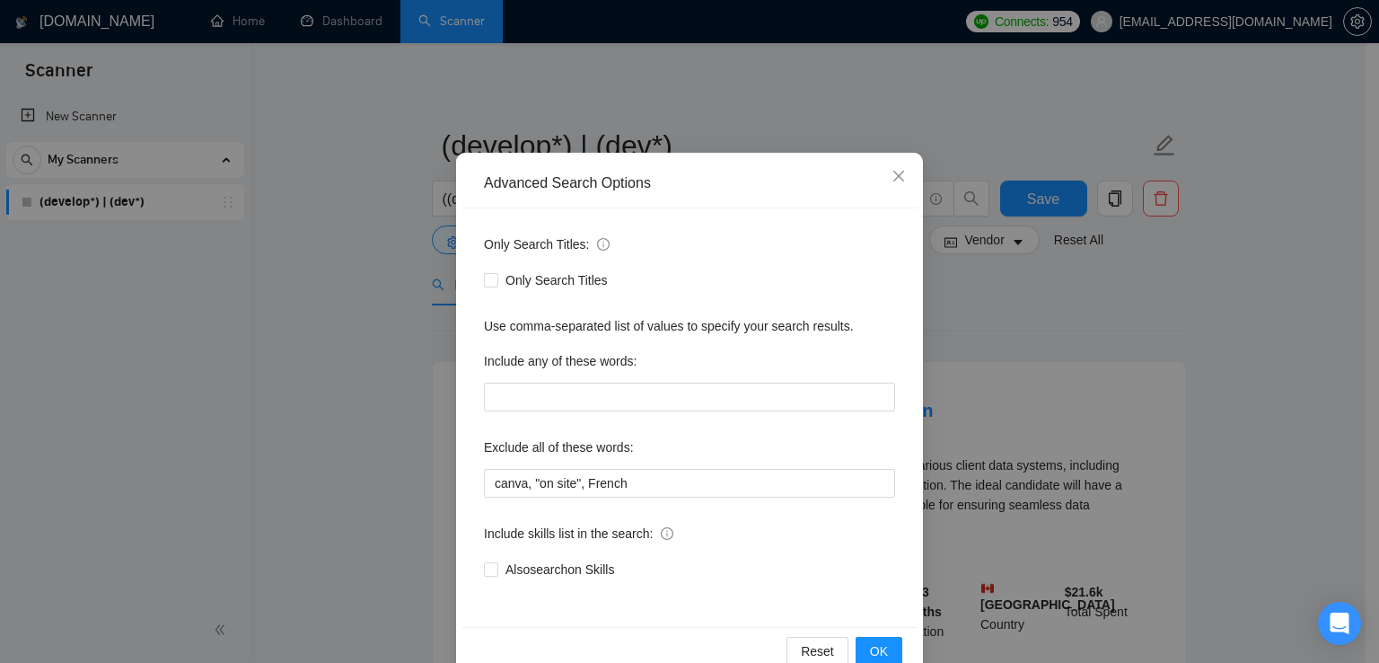
click at [391, 170] on div "Advanced Search Options Only Search Titles: Only Search Titles Use comma-separa…" at bounding box center [689, 331] width 1379 height 663
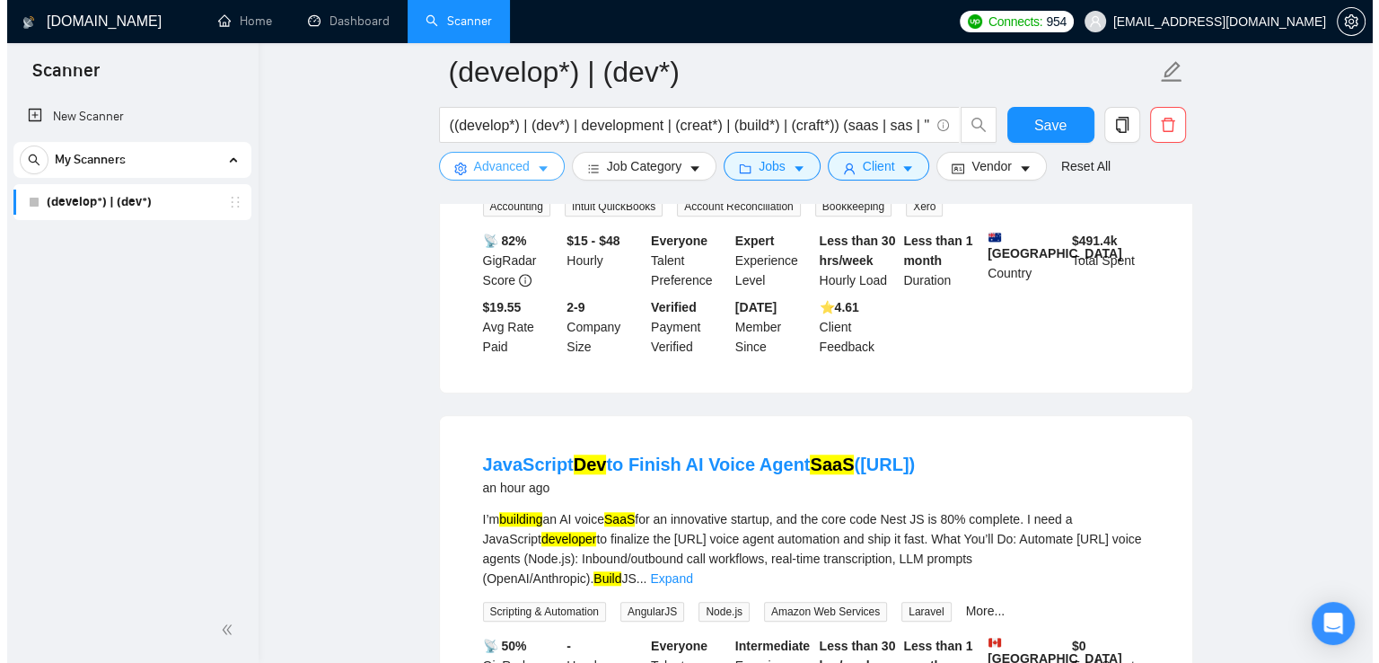
scroll to position [1568, 0]
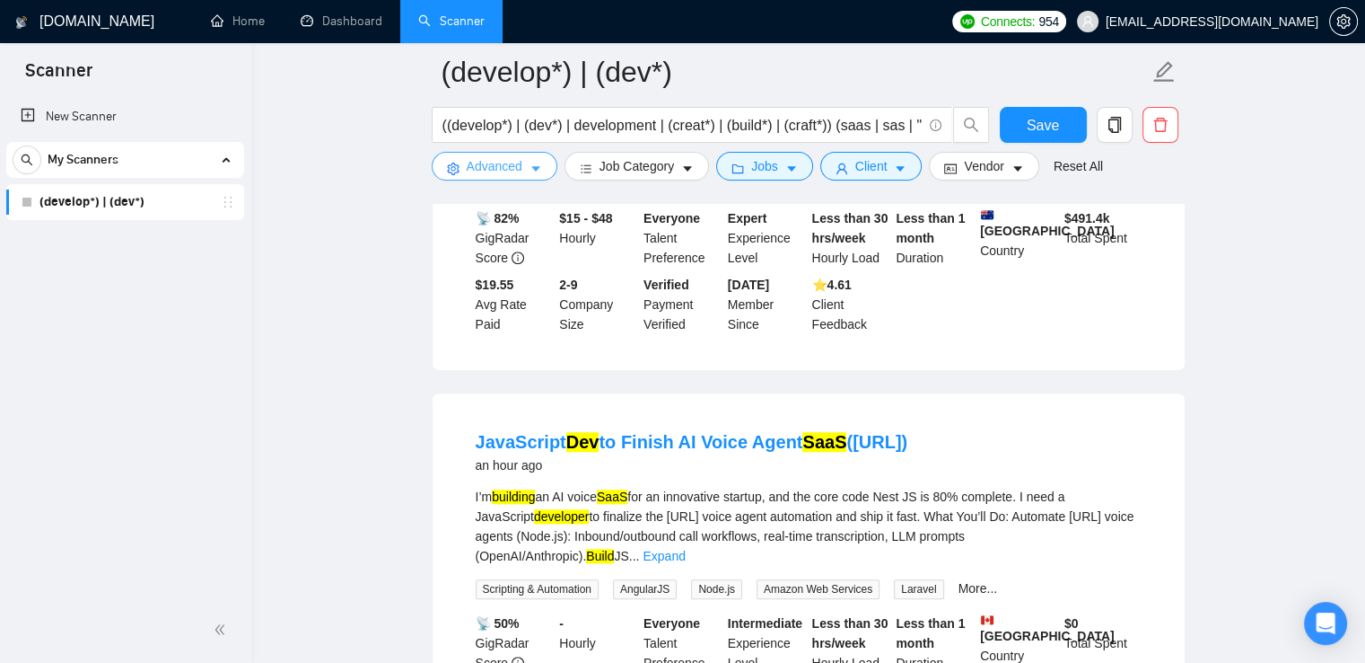
click at [481, 164] on span "Advanced" at bounding box center [495, 166] width 56 height 20
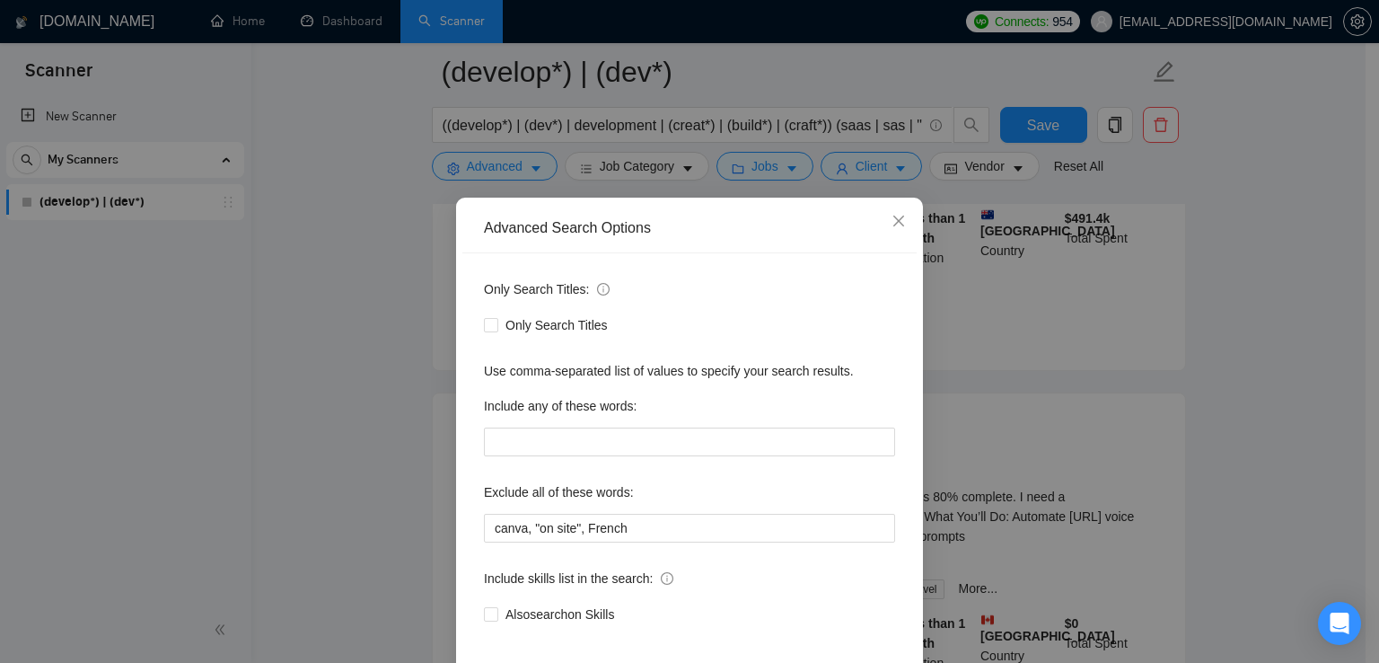
scroll to position [84, 0]
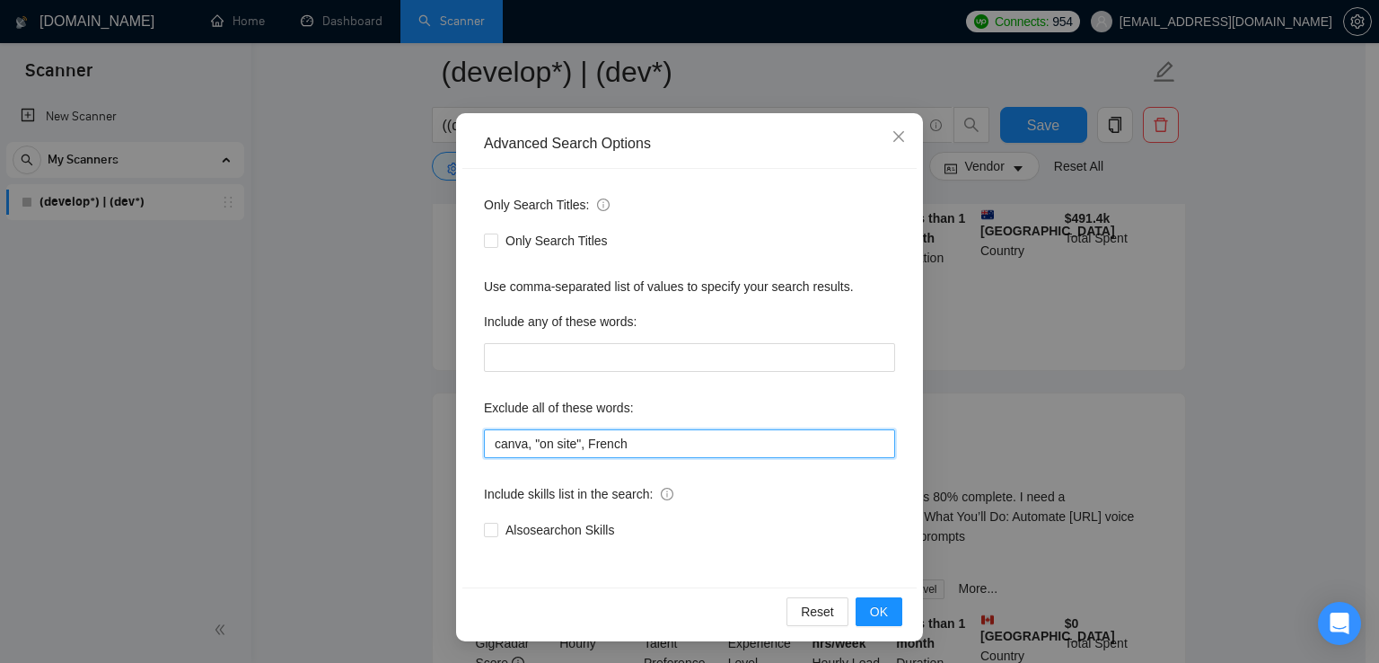
click at [564, 435] on input "canva, "on site", French" at bounding box center [689, 443] width 411 height 29
